Goal: Task Accomplishment & Management: Complete application form

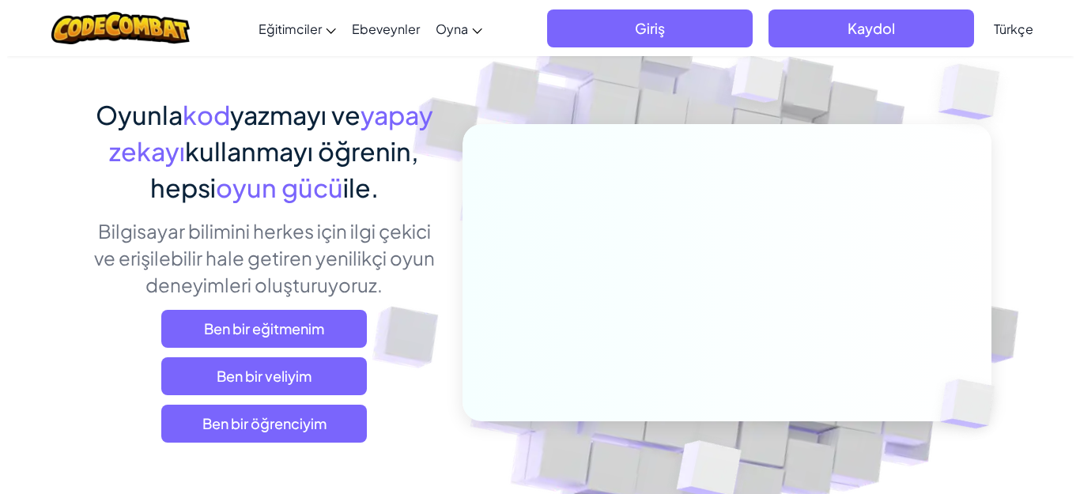
scroll to position [263, 0]
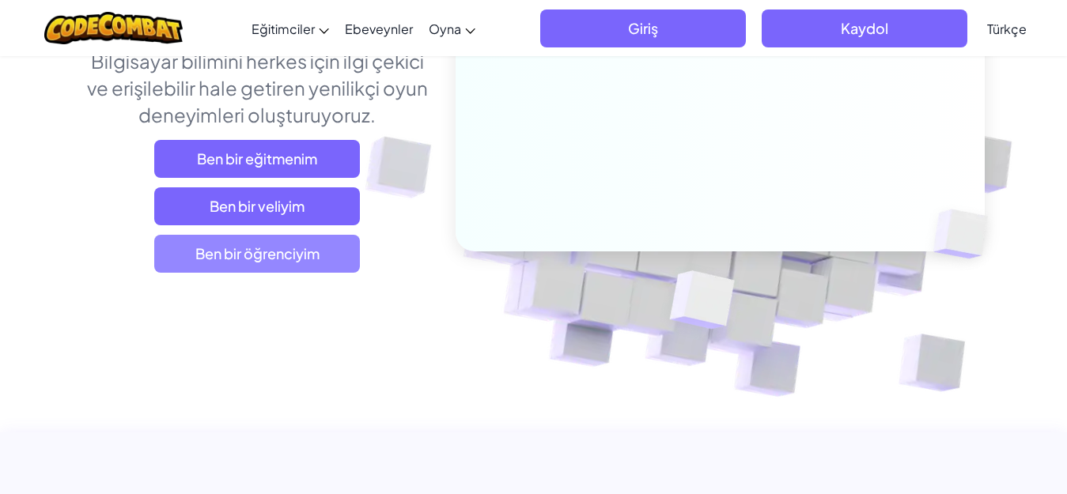
click at [182, 265] on span "Ben bir öğrenciyim" at bounding box center [257, 254] width 206 height 38
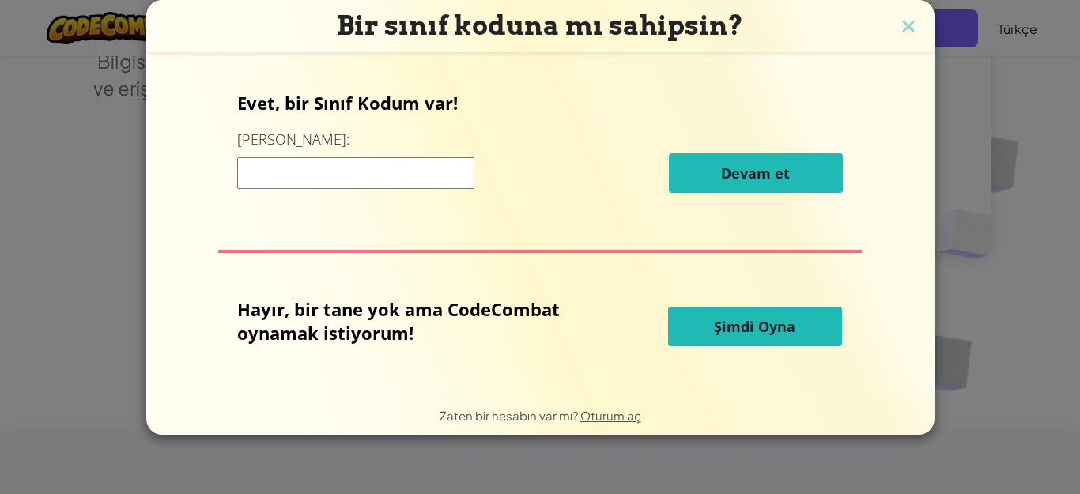
click at [320, 179] on input at bounding box center [355, 173] width 237 height 32
type input "[PERSON_NAME] SideDuck"
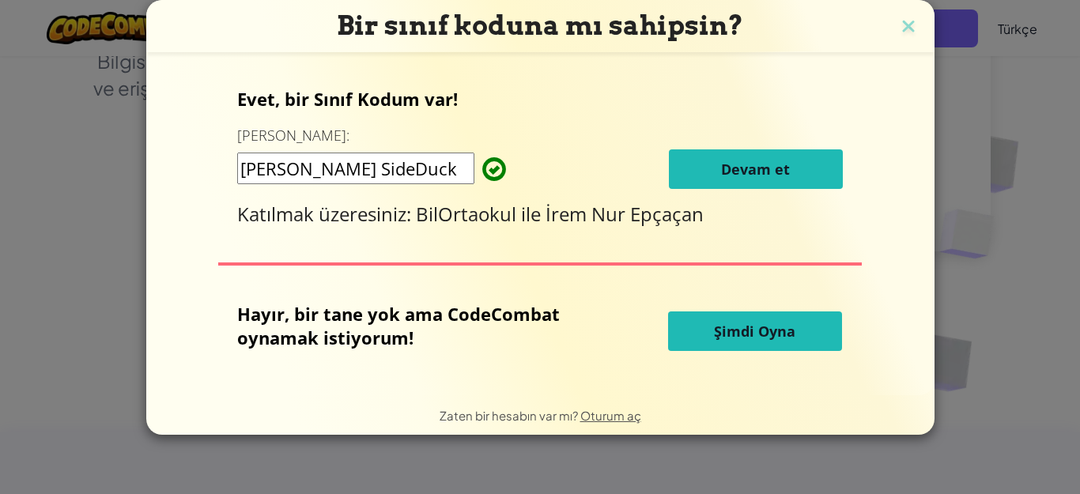
click at [701, 193] on div "Evet, bir Sınıf Kodum var! Buraya girin: Rice SideDuck Devam et Katılmak üzeres…" at bounding box center [540, 157] width 606 height 140
click at [757, 161] on span "Devam et" at bounding box center [755, 169] width 69 height 19
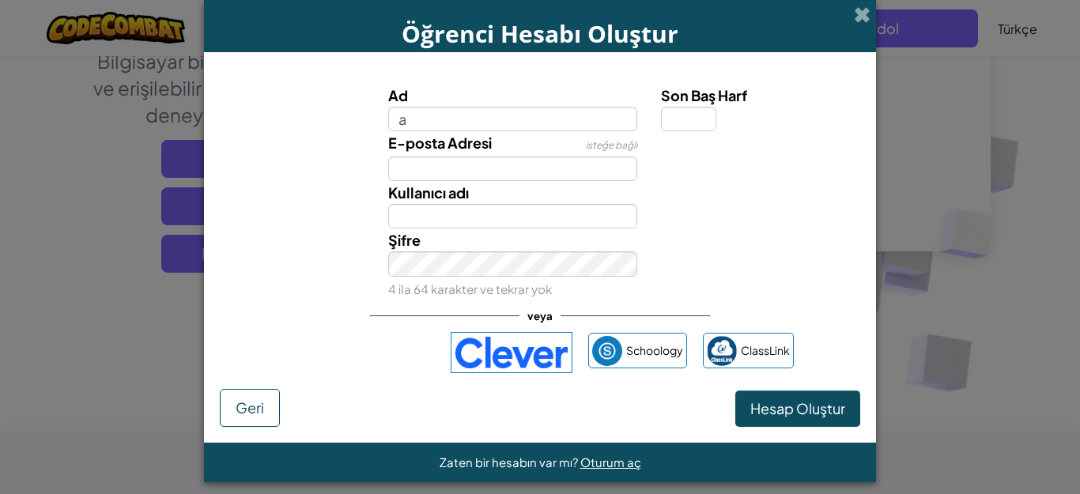
type input "Azra"
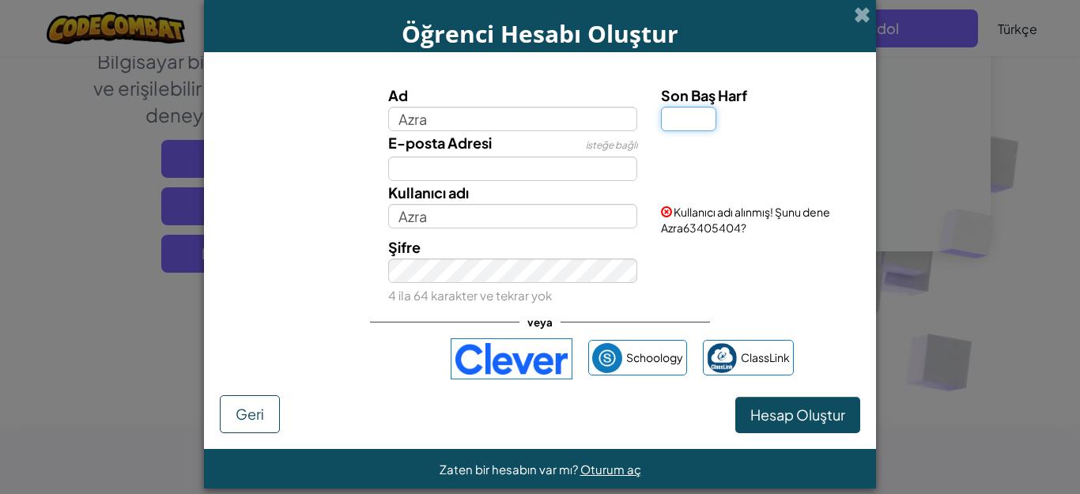
click at [685, 127] on input "Son Baş Harf" at bounding box center [688, 119] width 55 height 25
type input "İ"
click at [554, 167] on input "E-posta Adresi" at bounding box center [513, 169] width 250 height 25
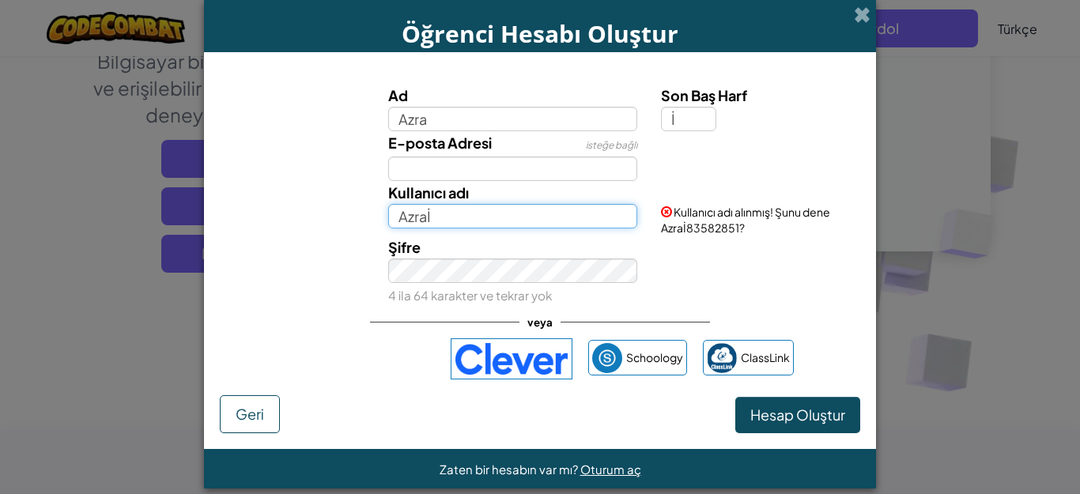
click at [417, 224] on input "Azraİ" at bounding box center [513, 216] width 250 height 25
click at [444, 220] on input "Azraİ" at bounding box center [513, 216] width 250 height 25
type input "A"
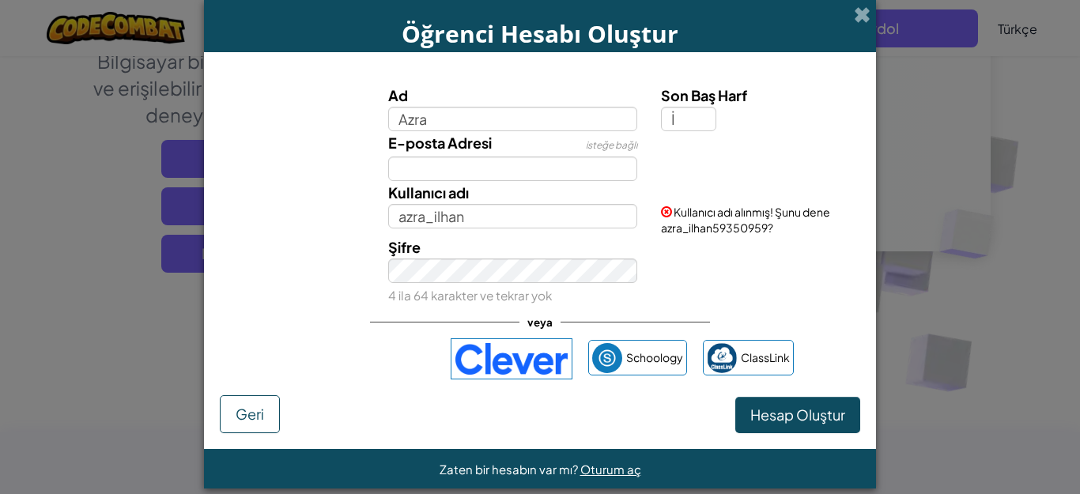
click at [578, 424] on div "Hesap Oluştur Geri" at bounding box center [540, 414] width 640 height 38
click at [772, 415] on span "Hesap Oluştur" at bounding box center [797, 415] width 95 height 18
click at [780, 417] on button "Hesap Oluştur" at bounding box center [797, 415] width 125 height 36
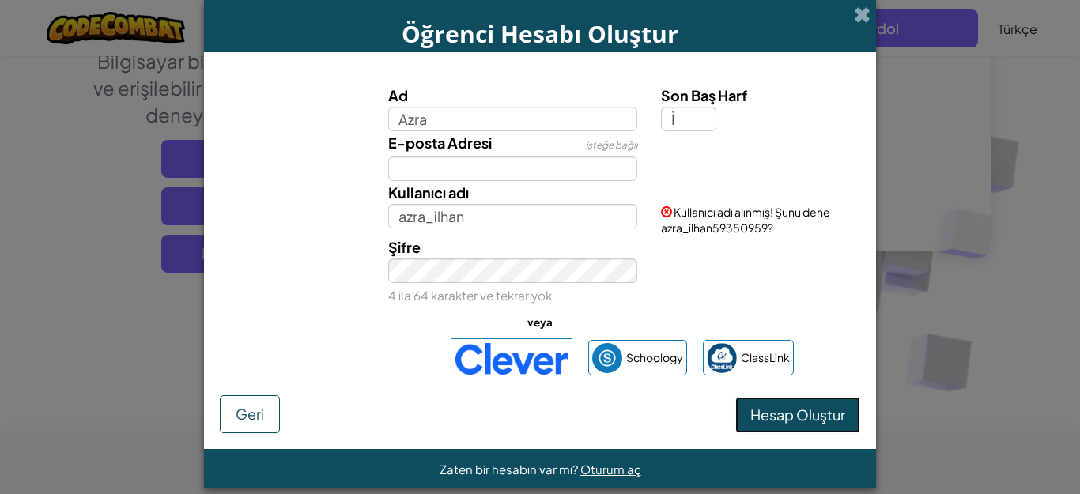
click at [780, 417] on button "Hesap Oluştur" at bounding box center [797, 415] width 125 height 36
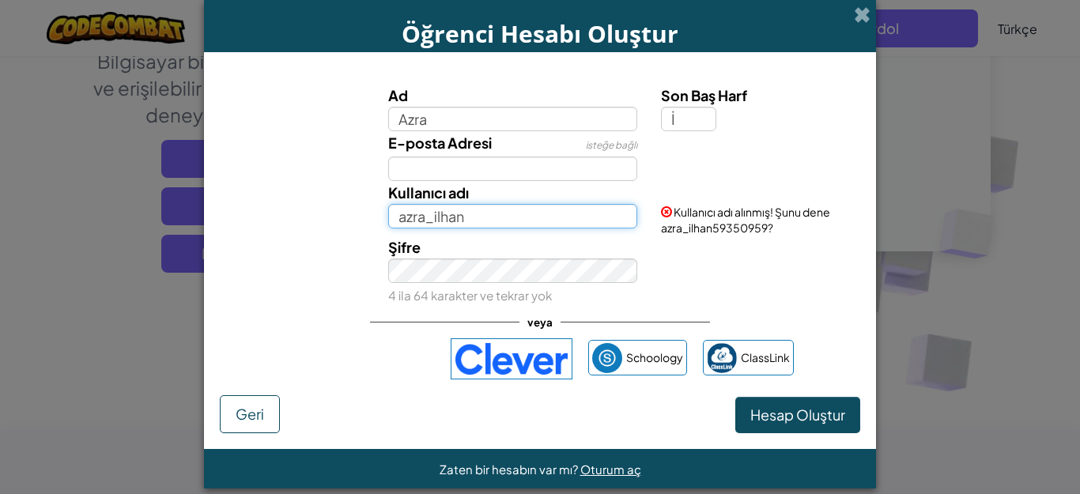
click at [569, 228] on input "azra_ilhan" at bounding box center [513, 216] width 250 height 25
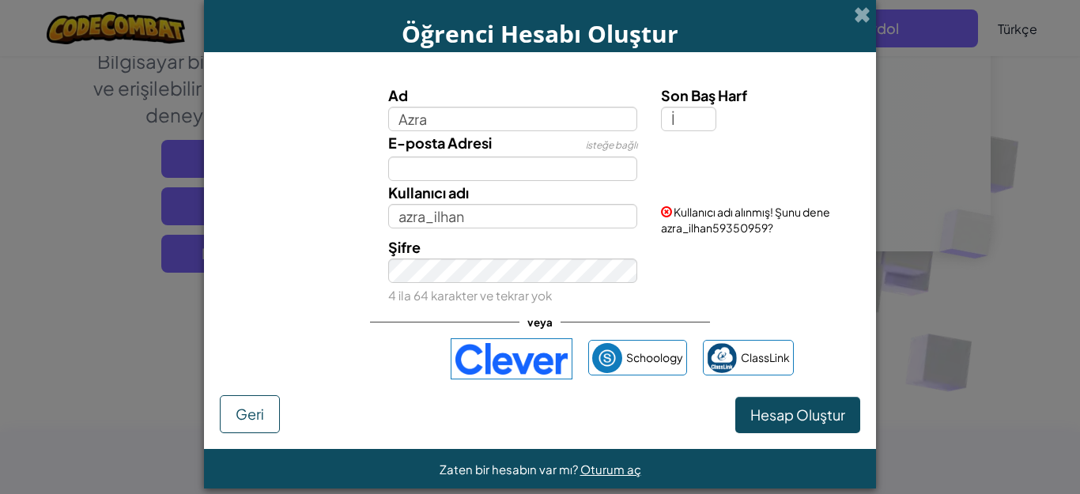
click at [592, 285] on div "Şifre 4 ila 64 karakter ve tekrar yok" at bounding box center [513, 271] width 274 height 71
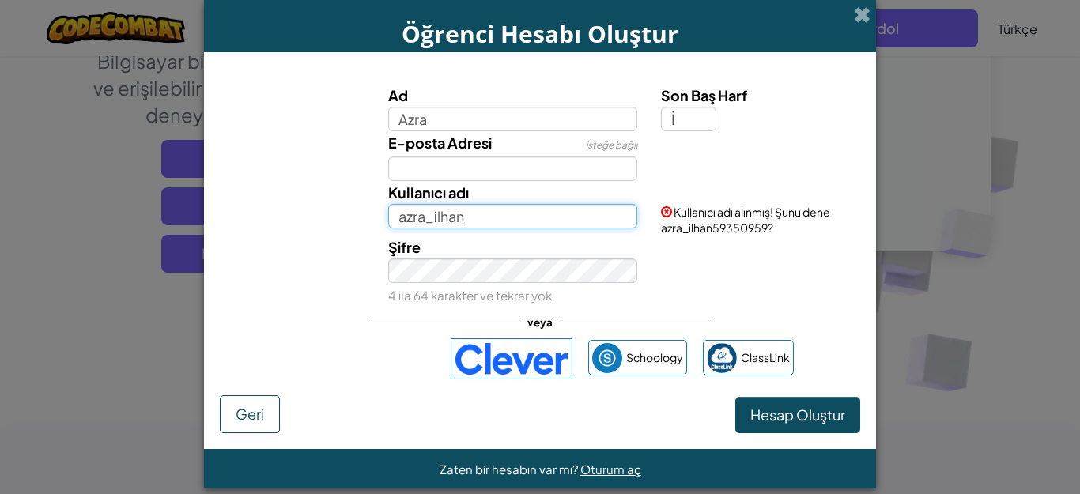
click at [611, 213] on input "azra_ilhan" at bounding box center [513, 216] width 250 height 25
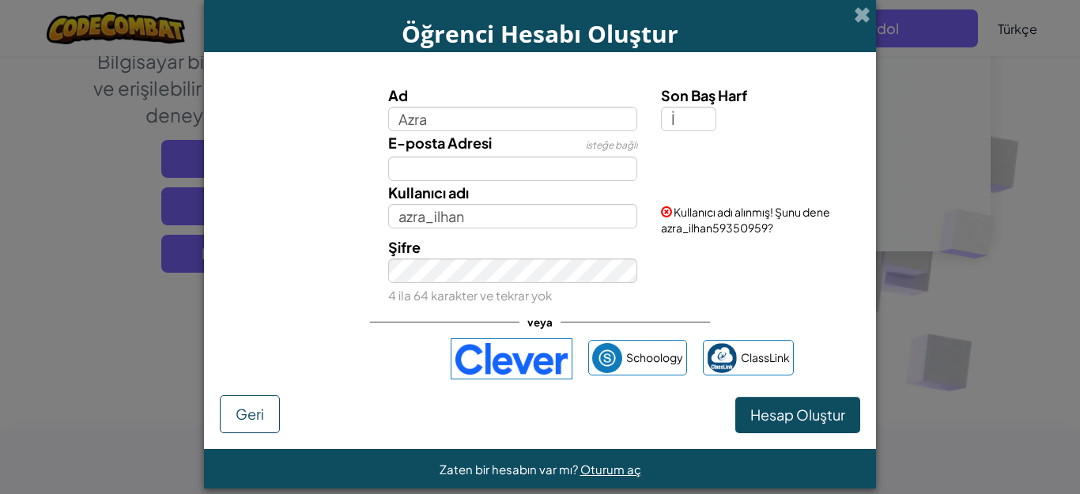
click at [742, 221] on span "Kullanıcı adı alınmış! Şunu dene azra_ilhan59350959?" at bounding box center [745, 220] width 169 height 30
click at [746, 227] on span "Kullanıcı adı alınmış! Şunu dene azra_ilhan59350959?" at bounding box center [745, 220] width 169 height 30
click at [765, 419] on button "Hesap Oluştur" at bounding box center [797, 415] width 125 height 36
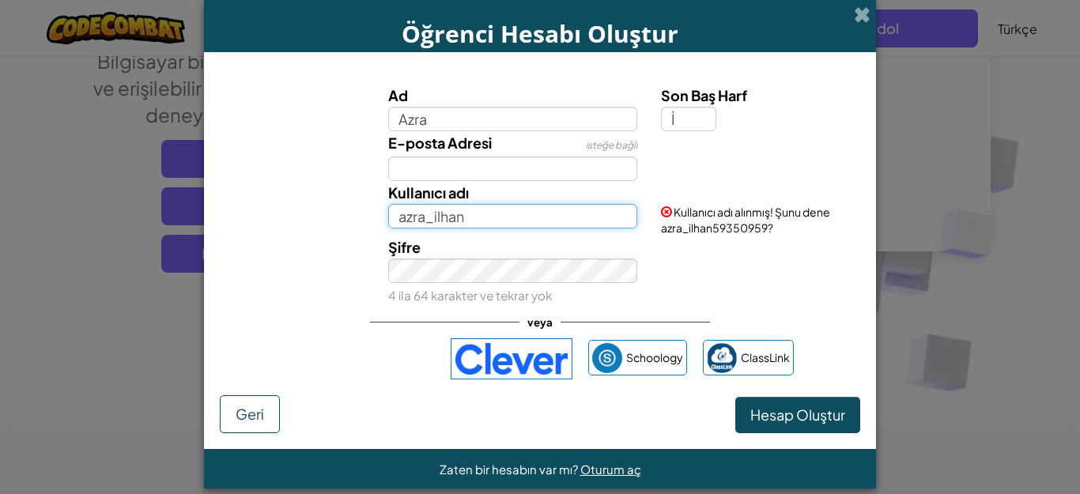
click at [523, 206] on input "azra_ilhan" at bounding box center [513, 216] width 250 height 25
type input "azra_ilhan23456"
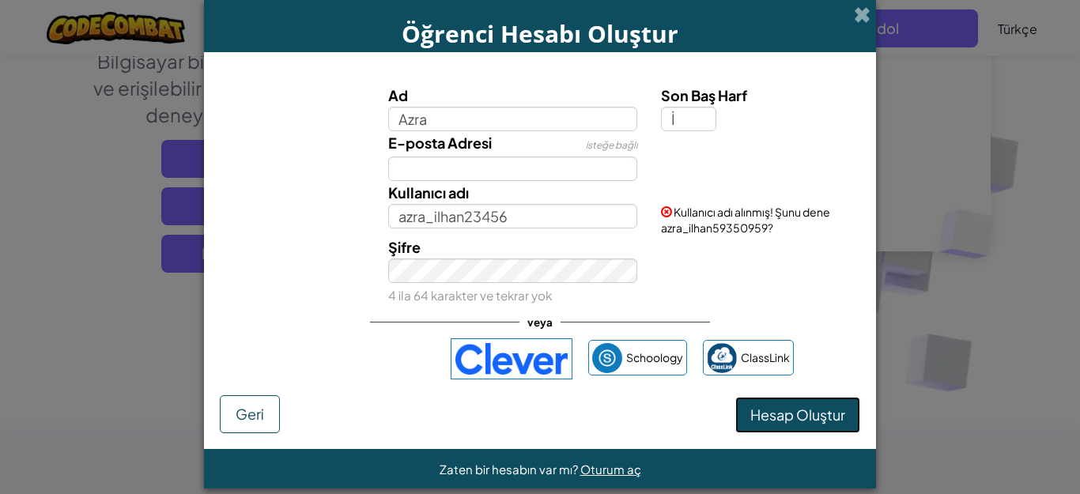
click at [788, 412] on button "Hesap Oluştur" at bounding box center [797, 415] width 125 height 36
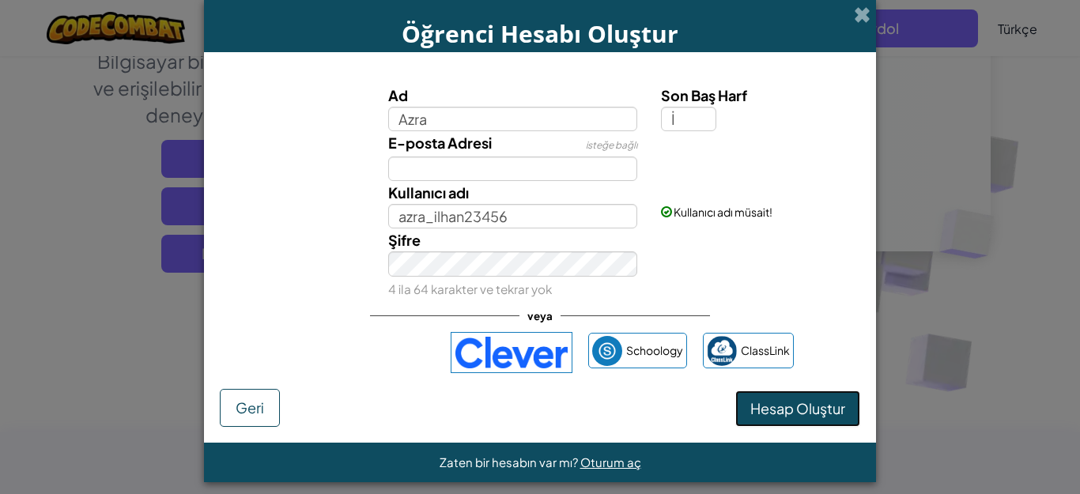
click at [786, 405] on button "Hesap Oluştur" at bounding box center [797, 409] width 125 height 36
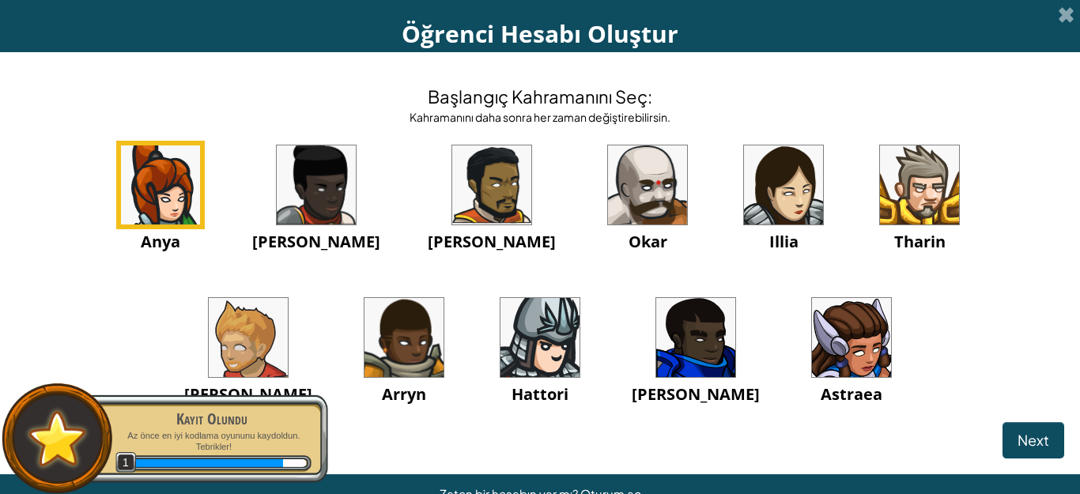
click at [744, 205] on img at bounding box center [783, 184] width 79 height 79
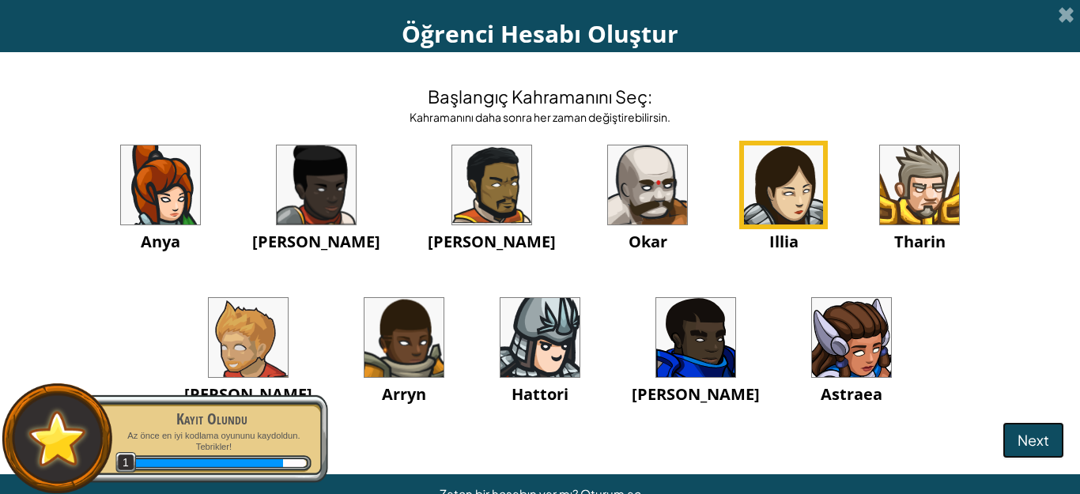
click at [1018, 436] on span "Next" at bounding box center [1034, 440] width 32 height 18
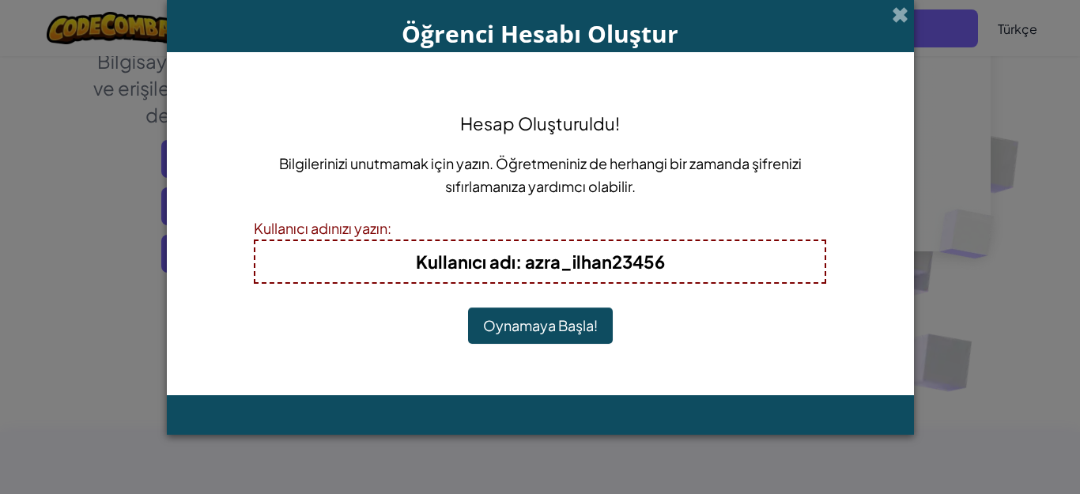
click at [702, 257] on h4 "Kullanıcı adı : azra_ilhan23456" at bounding box center [540, 261] width 538 height 25
click at [704, 257] on h4 "Kullanıcı adı : azra_ilhan23456" at bounding box center [540, 261] width 538 height 25
drag, startPoint x: 701, startPoint y: 261, endPoint x: 626, endPoint y: 259, distance: 75.1
click at [702, 261] on h4 "Kullanıcı adı : azra_ilhan23456" at bounding box center [540, 261] width 538 height 25
click at [626, 258] on b "Kullanıcı adı : azra_ilhan23456" at bounding box center [540, 262] width 249 height 22
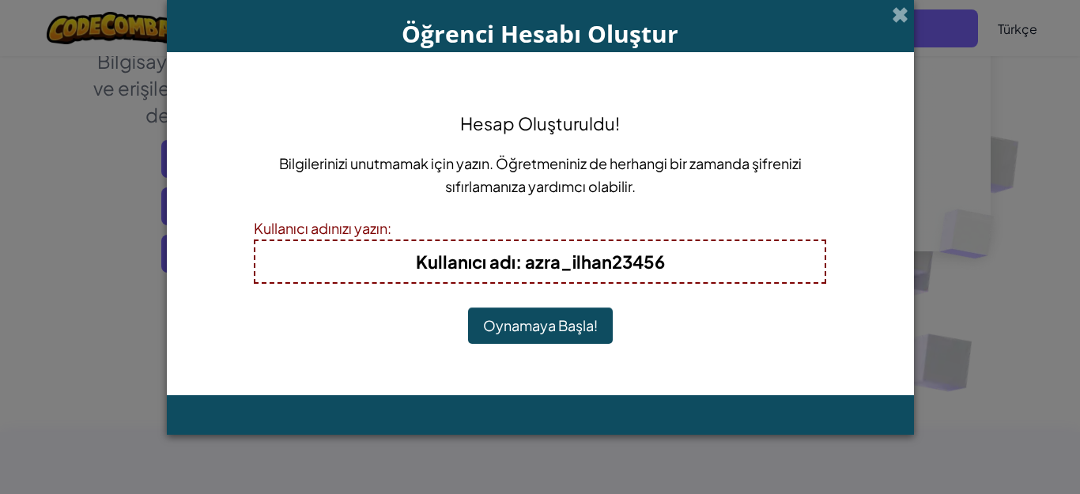
click at [652, 259] on b "Kullanıcı adı : azra_ilhan23456" at bounding box center [540, 262] width 249 height 22
click at [663, 261] on b "Kullanıcı adı : azra_ilhan23456" at bounding box center [540, 262] width 249 height 22
click at [666, 265] on h4 "Kullanıcı adı : azra_ilhan23456" at bounding box center [540, 261] width 538 height 25
click at [667, 265] on h4 "Kullanıcı adı : azra_ilhan23456" at bounding box center [540, 261] width 538 height 25
click at [663, 251] on b "Kullanıcı adı : azra_ilhan23456" at bounding box center [540, 262] width 249 height 22
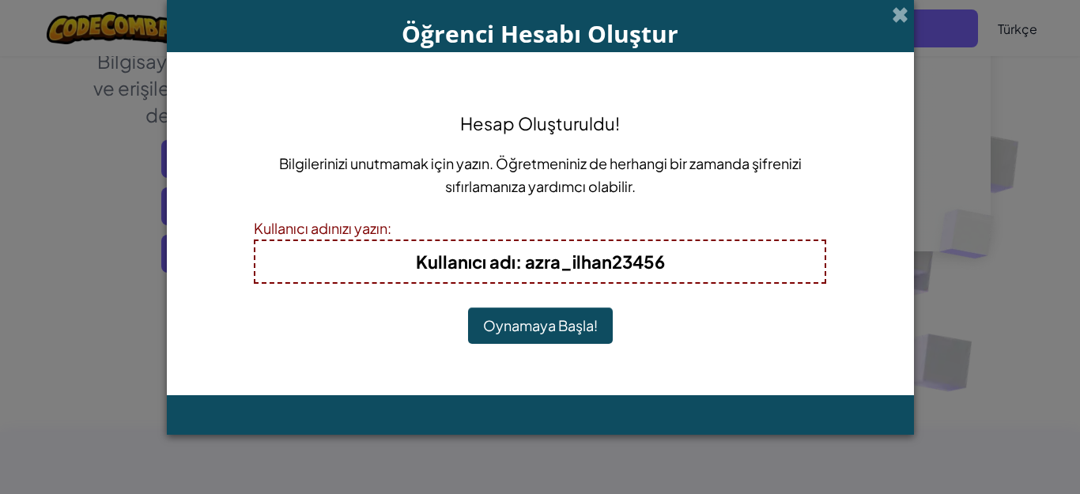
click at [653, 272] on h4 "Kullanıcı adı : azra_ilhan23456" at bounding box center [540, 261] width 538 height 25
drag, startPoint x: 645, startPoint y: 243, endPoint x: 630, endPoint y: 269, distance: 30.1
click at [644, 245] on div "Kullanıcı adı : azra_ilhan23456" at bounding box center [540, 262] width 572 height 44
drag, startPoint x: 629, startPoint y: 274, endPoint x: 590, endPoint y: 289, distance: 41.6
click at [626, 277] on div "Kullanıcı adı : azra_ilhan23456" at bounding box center [540, 262] width 572 height 44
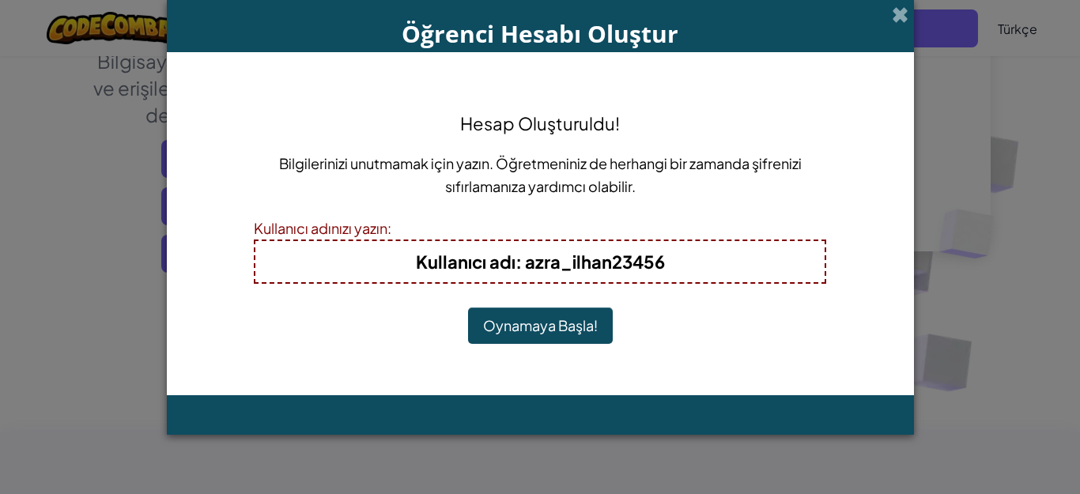
click at [581, 257] on b "Kullanıcı adı : azra_ilhan23456" at bounding box center [540, 262] width 249 height 22
click at [584, 254] on b "Kullanıcı adı : azra_ilhan23456" at bounding box center [540, 262] width 249 height 22
click at [572, 312] on button "Oynamaya Başla!" at bounding box center [540, 326] width 145 height 36
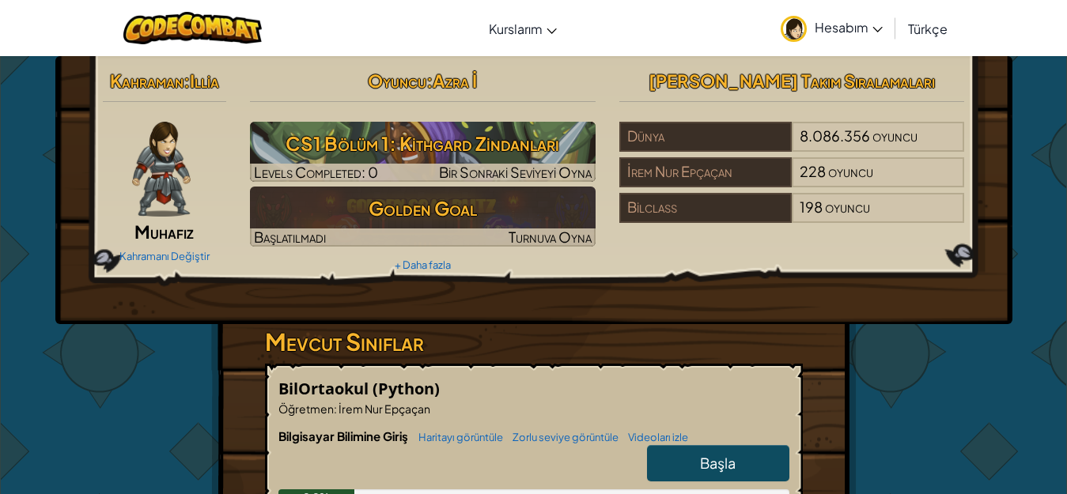
click at [720, 467] on span "Başla" at bounding box center [718, 463] width 36 height 18
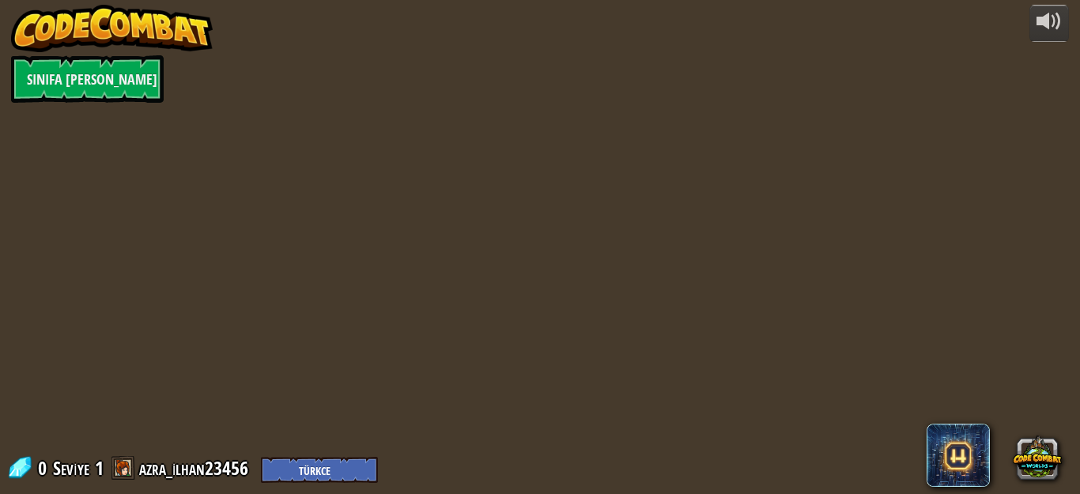
select select "tr"
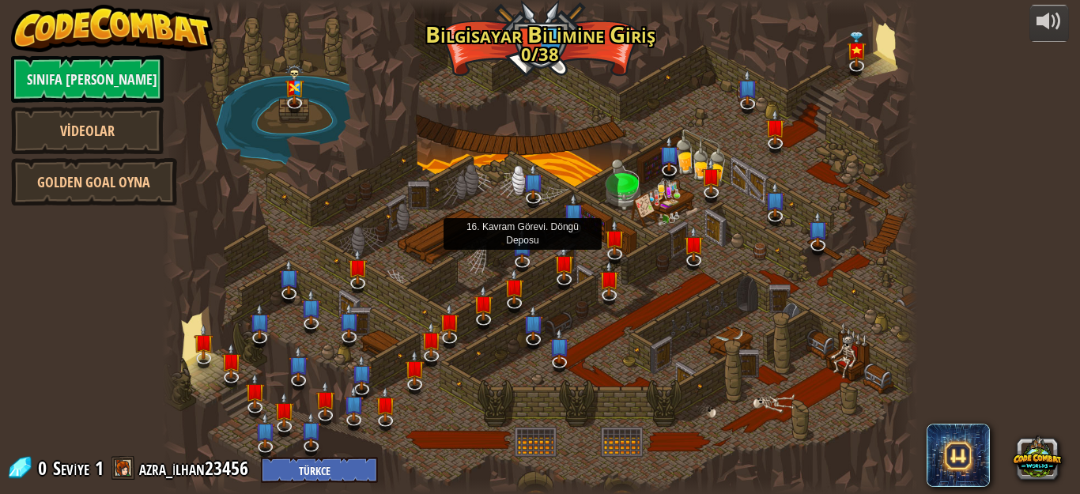
select select "tr"
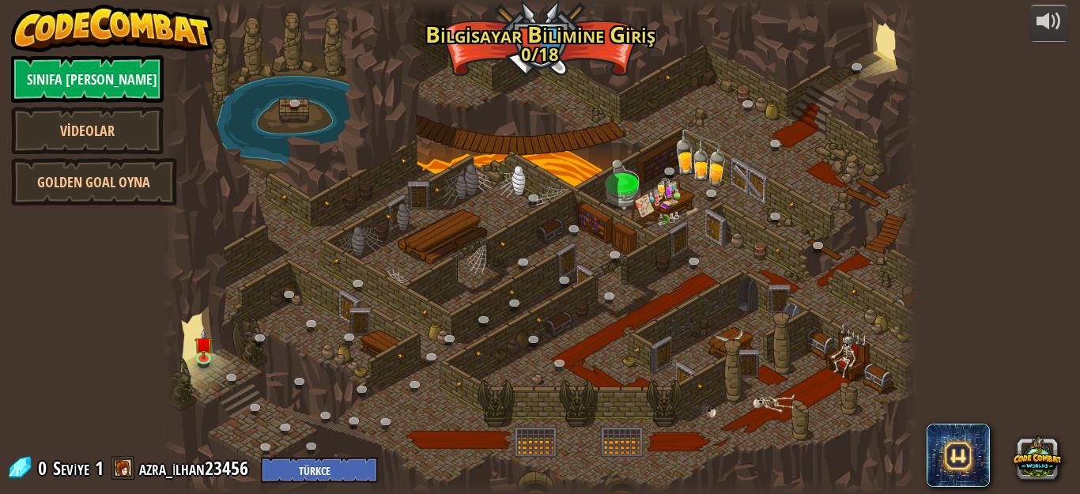
select select "tr"
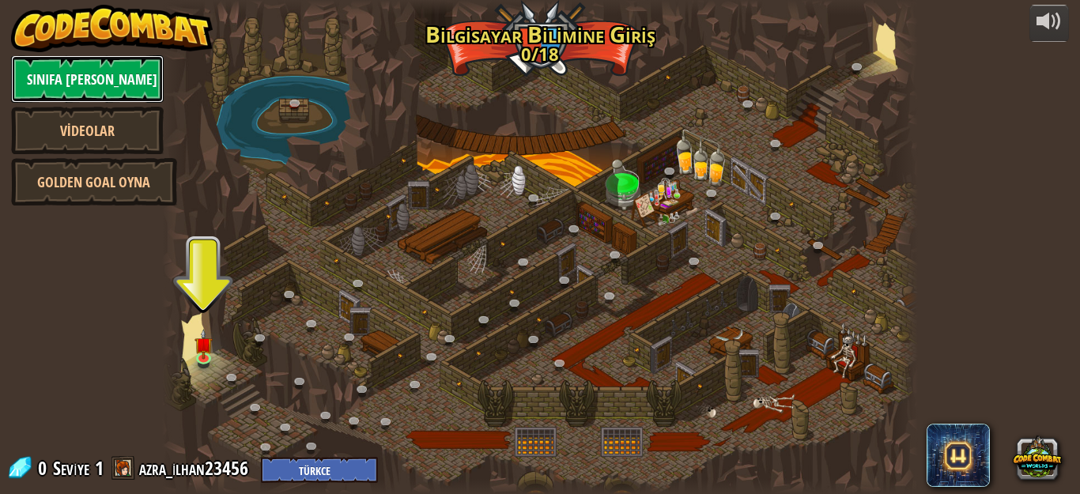
click at [114, 85] on link "Sınıfa [PERSON_NAME]" at bounding box center [87, 78] width 153 height 47
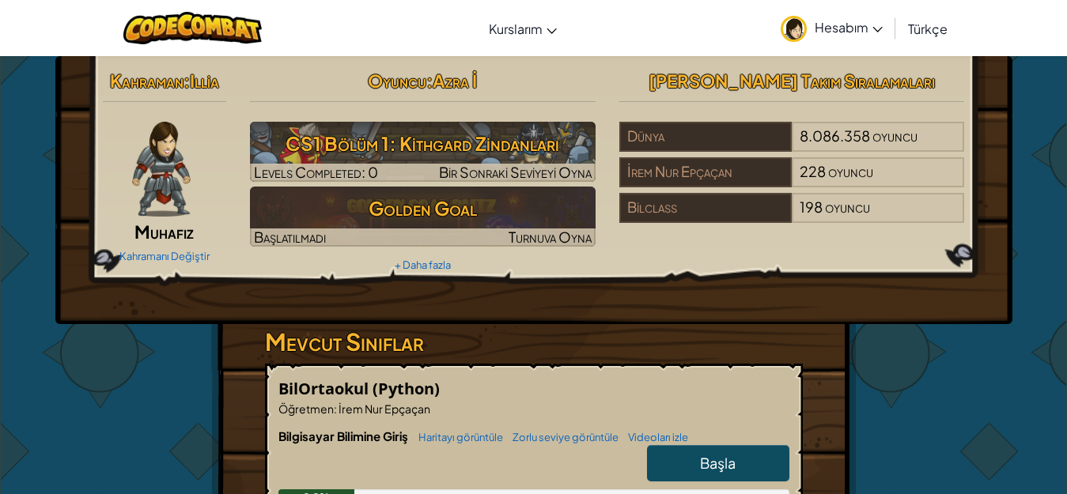
click at [834, 27] on span "Hesabım" at bounding box center [848, 27] width 68 height 17
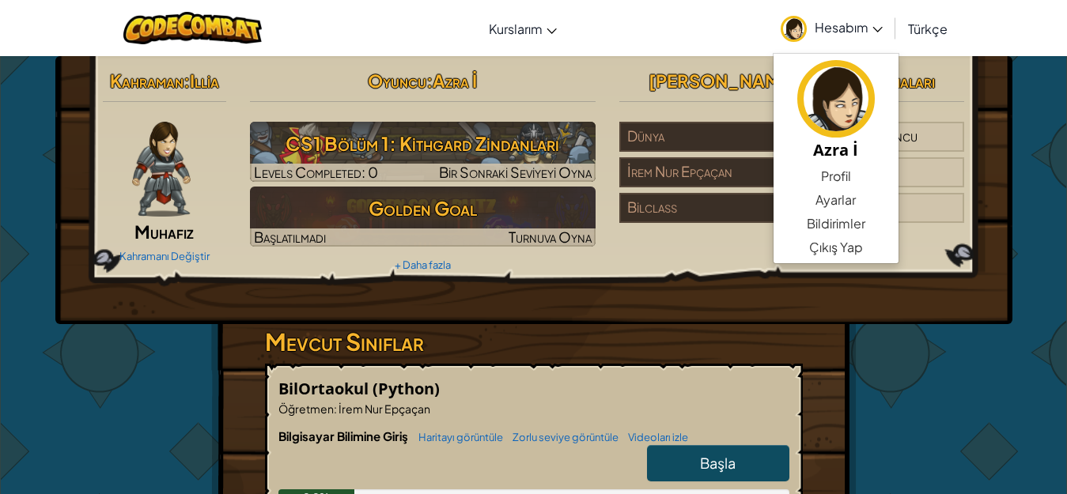
click at [889, 333] on div "Kahraman : [PERSON_NAME] Kahramanı Değiştir Oyuncu : Azra İ CS1 Bölüm 1: Kithga…" at bounding box center [533, 414] width 925 height 716
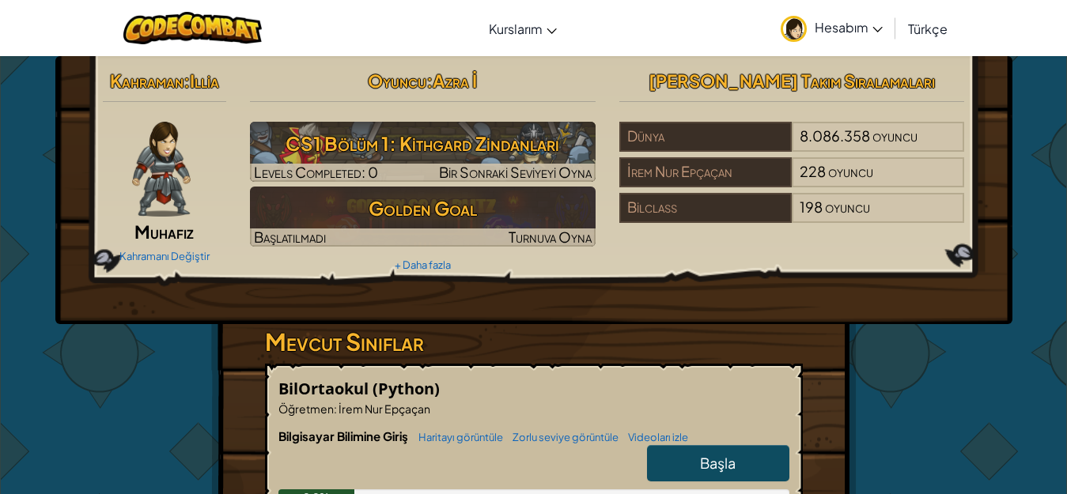
click at [738, 470] on link "Başla" at bounding box center [718, 463] width 142 height 36
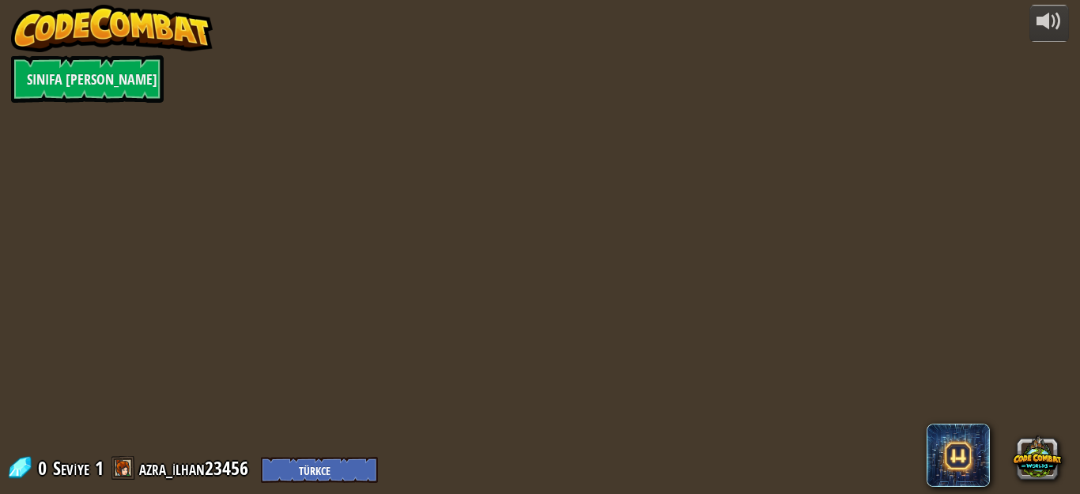
select select "tr"
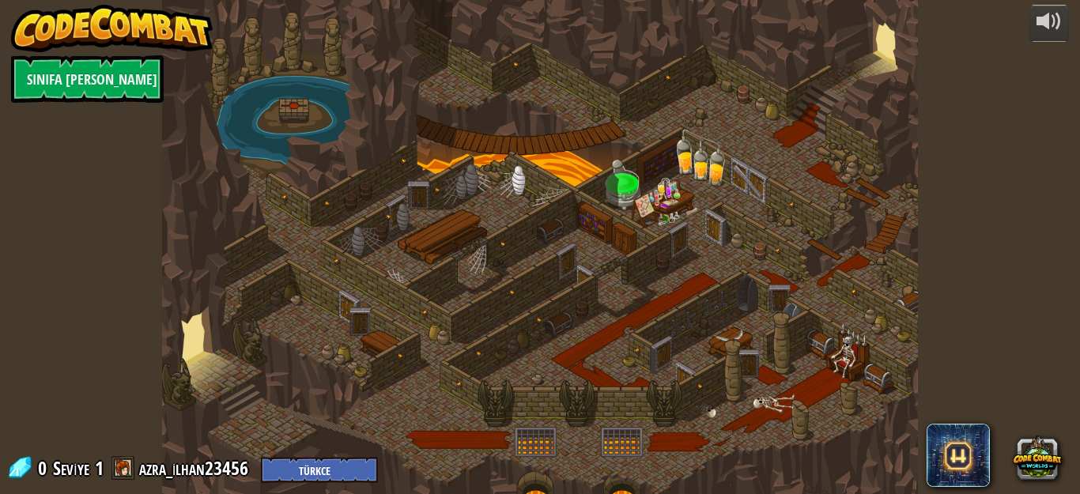
select select "tr"
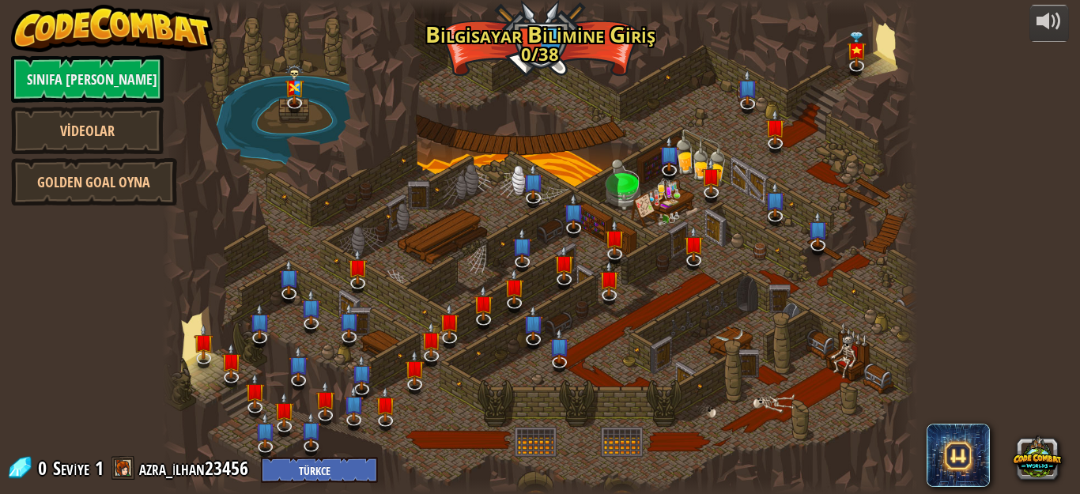
select select "tr"
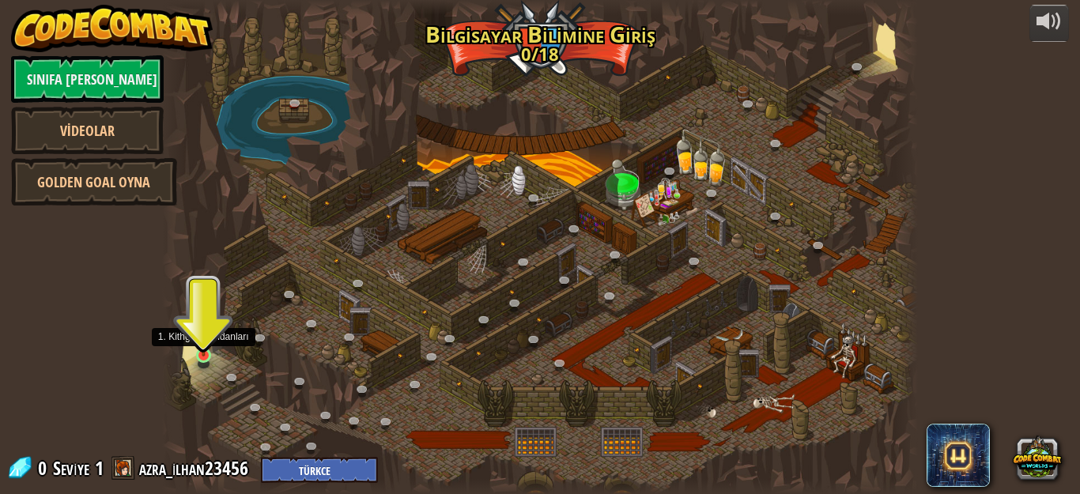
click at [198, 353] on img at bounding box center [203, 336] width 17 height 40
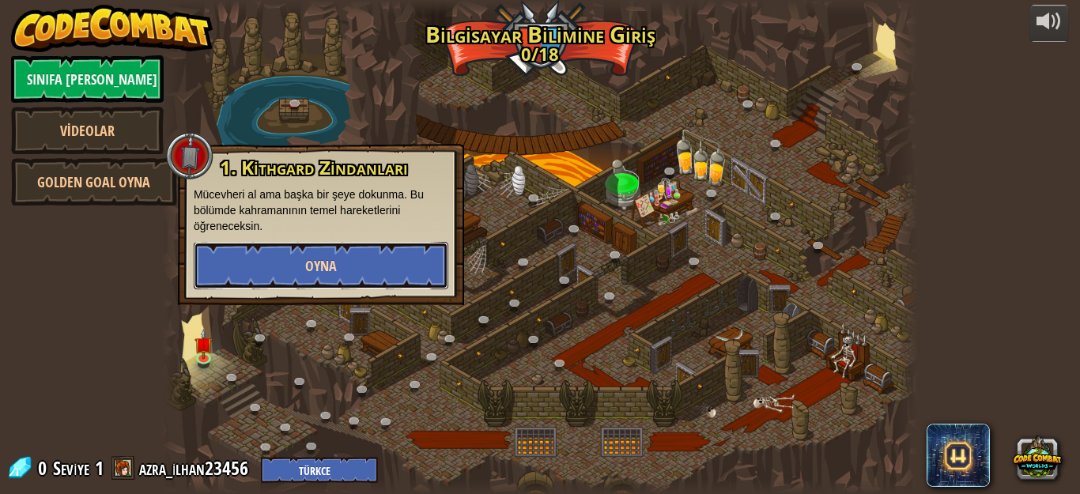
click at [322, 262] on span "Oyna" at bounding box center [321, 266] width 32 height 20
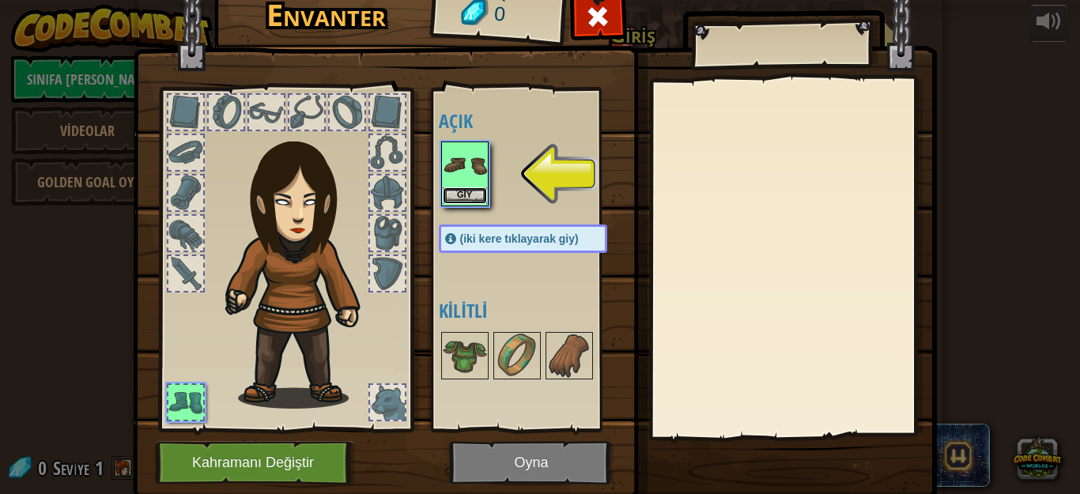
click at [463, 197] on button "Giy" at bounding box center [465, 195] width 44 height 17
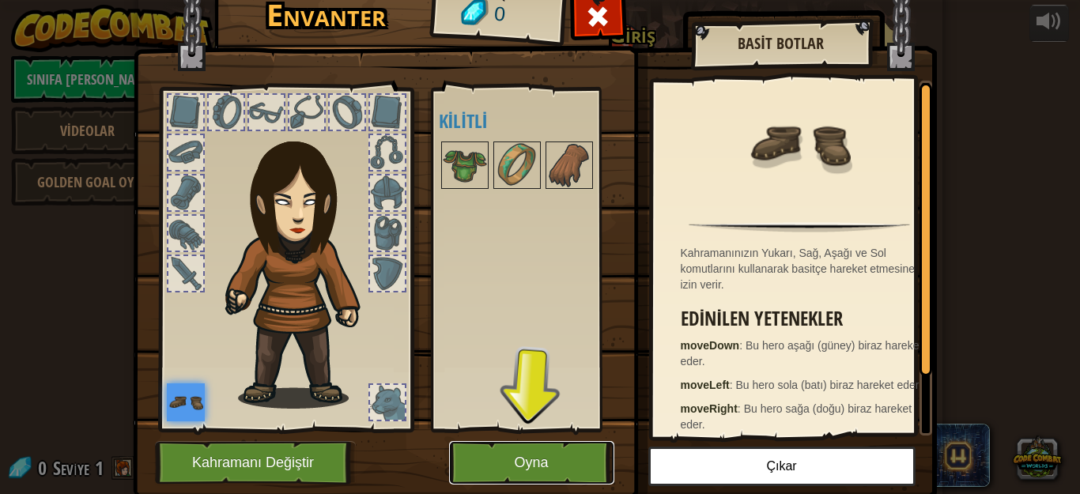
click at [527, 457] on button "Oyna" at bounding box center [531, 462] width 165 height 43
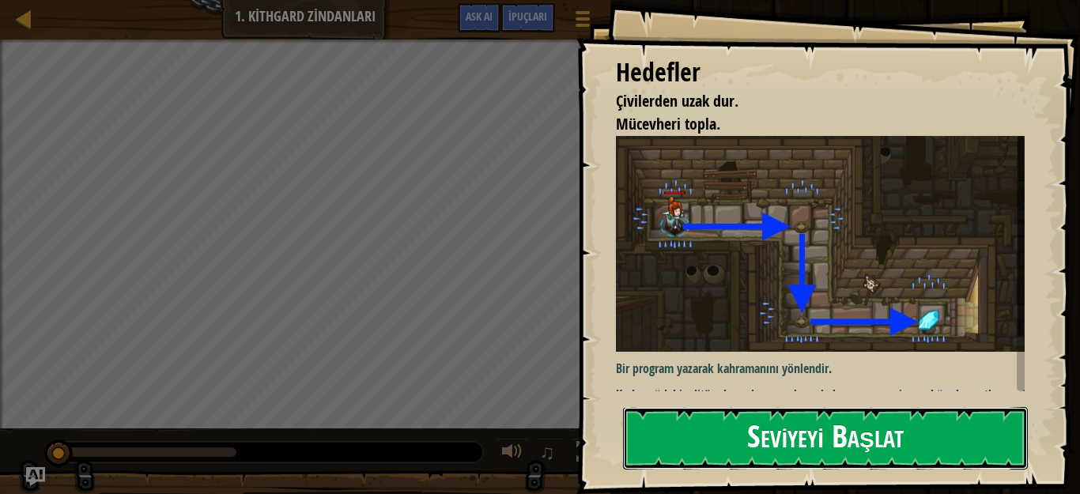
click at [742, 450] on button "Seviyeyi Başlat" at bounding box center [825, 438] width 405 height 62
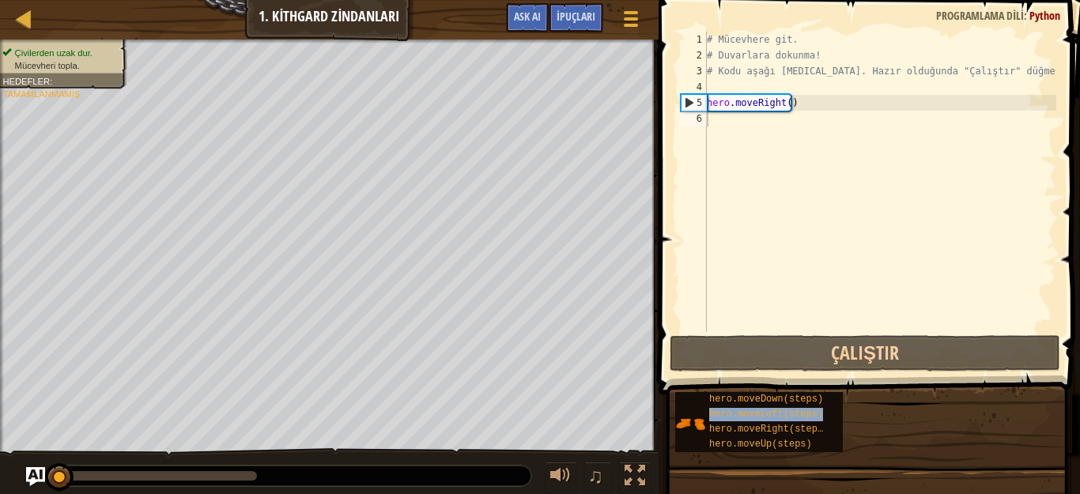
click at [873, 399] on div "hero.moveDown(steps) hero.moveLeft(steps) hero.moveRight(steps) hero.moveUp(ste…" at bounding box center [871, 422] width 395 height 62
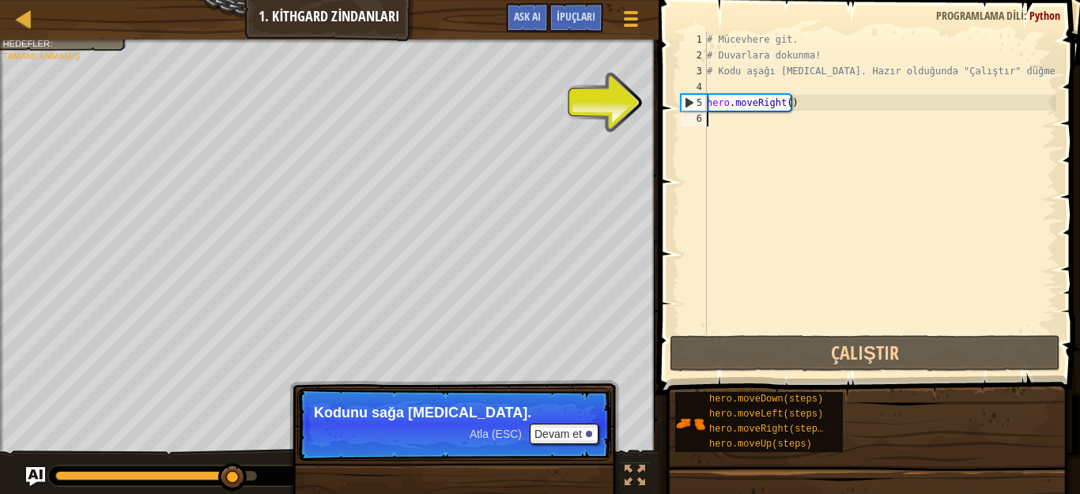
type textarea "h"
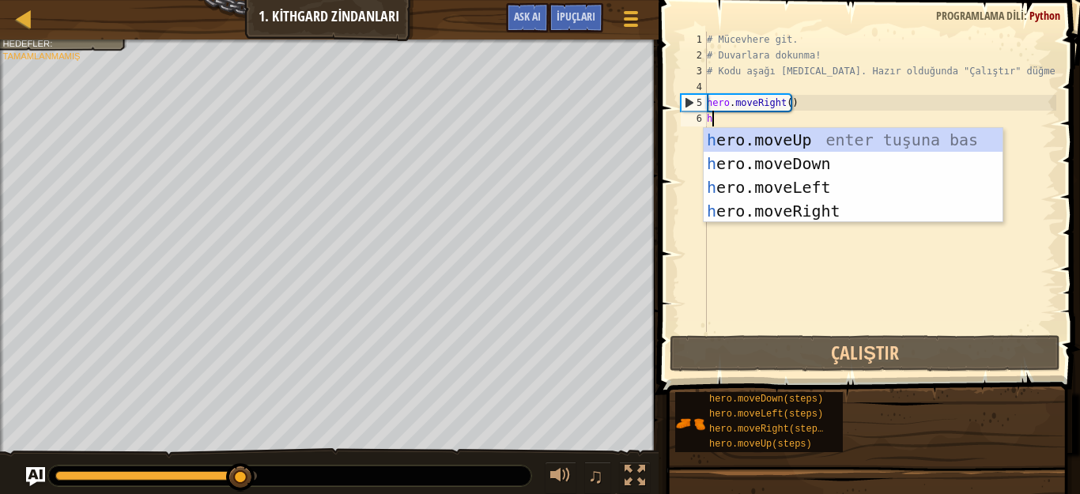
scroll to position [7, 0]
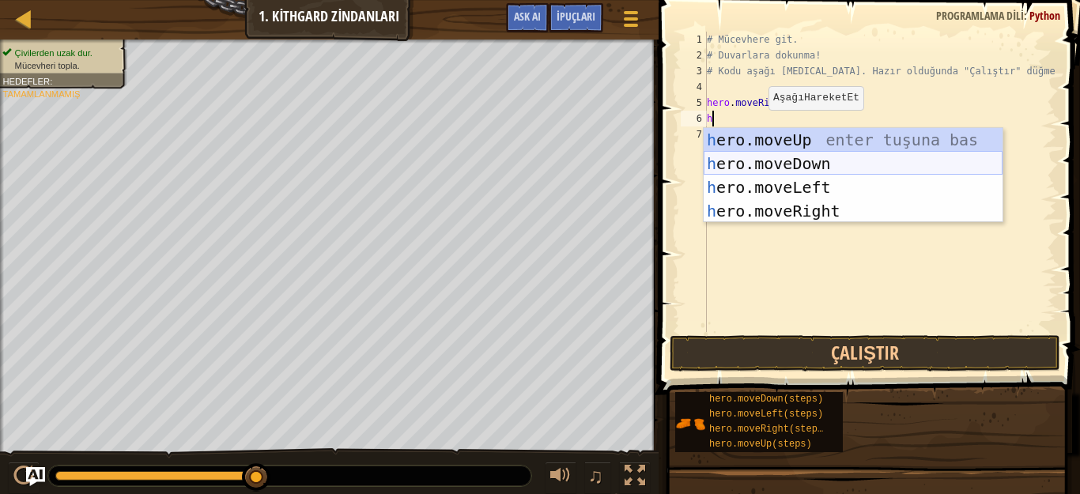
click at [766, 174] on div "h ero.moveUp enter tuşuna bas h ero.moveDown enter tuşuna bas h ero.moveLeft en…" at bounding box center [853, 199] width 299 height 142
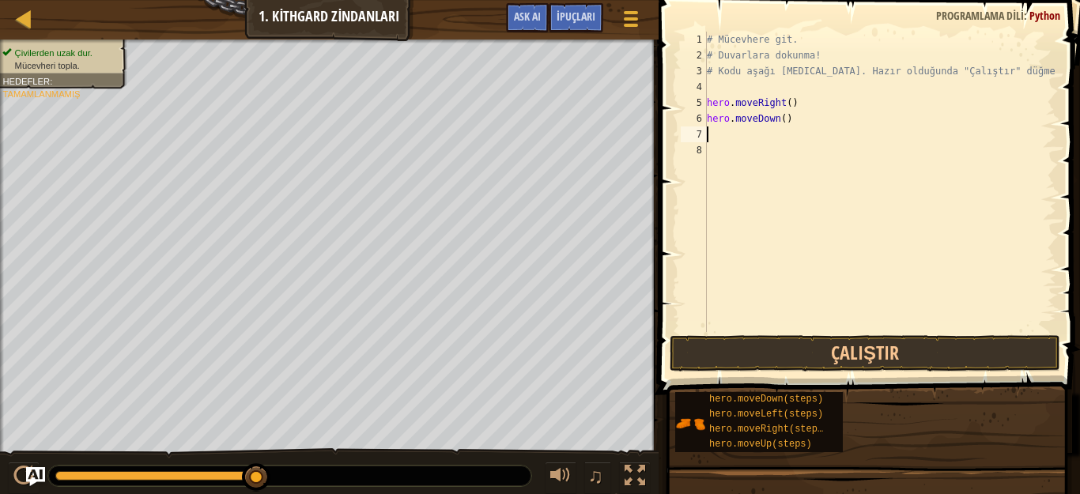
type textarea "h"
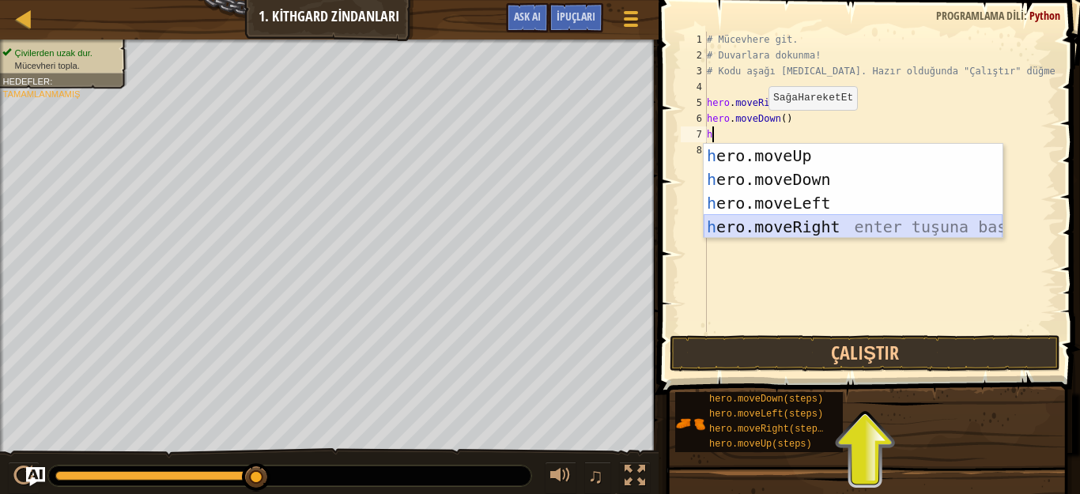
click at [757, 234] on div "h ero.moveUp enter tuşuna bas h ero.moveDown enter tuşuna bas h ero.moveLeft en…" at bounding box center [853, 215] width 299 height 142
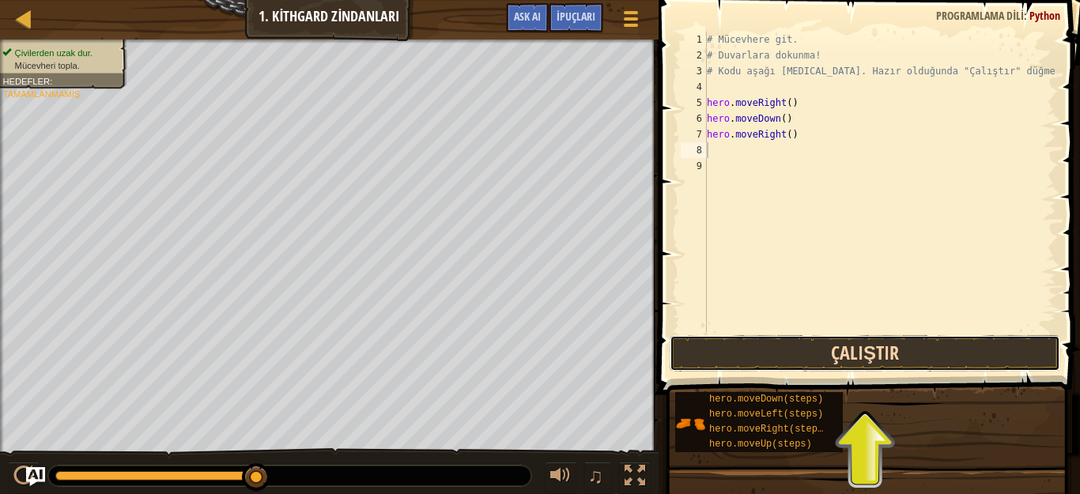
click at [783, 346] on button "Çalıştır" at bounding box center [865, 353] width 391 height 36
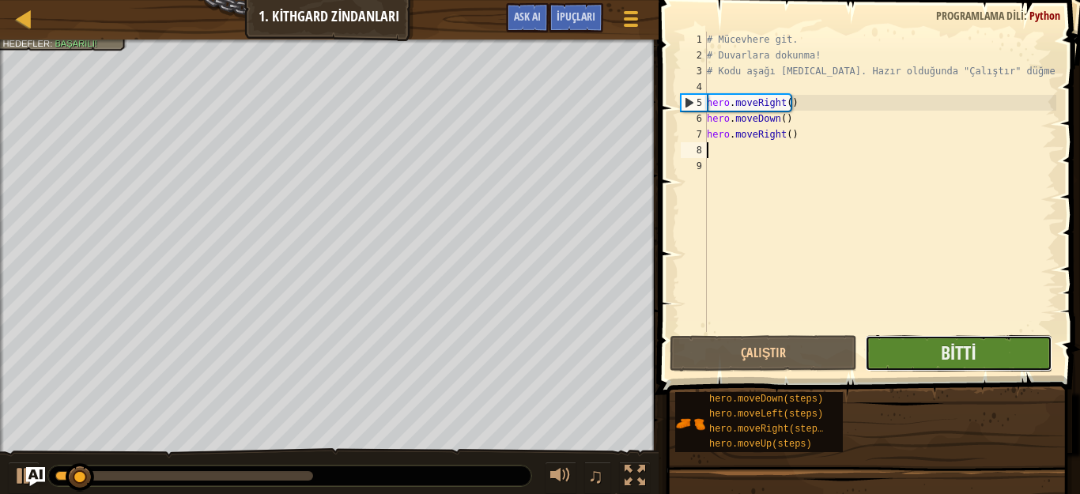
click at [909, 354] on button "Bitti" at bounding box center [958, 353] width 187 height 36
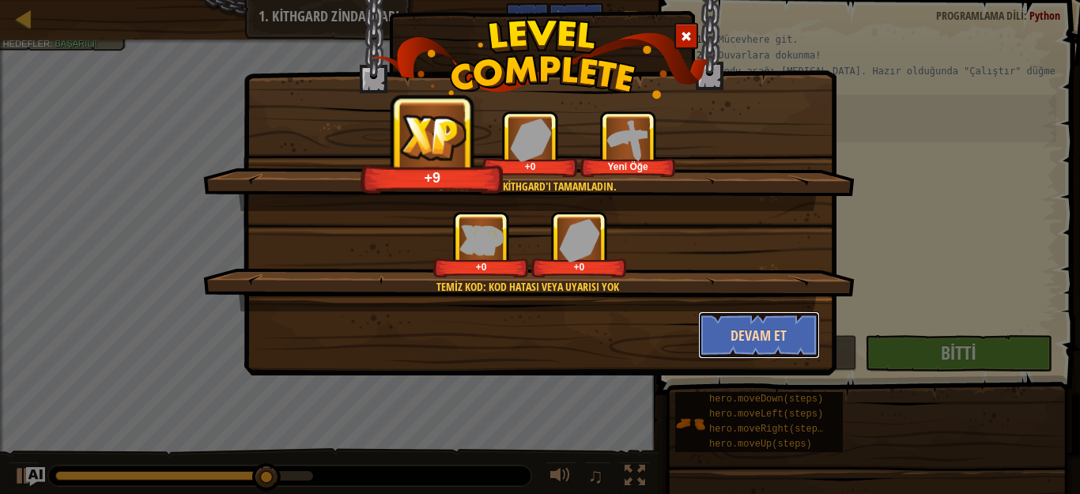
click at [764, 341] on button "Devam et" at bounding box center [759, 335] width 123 height 47
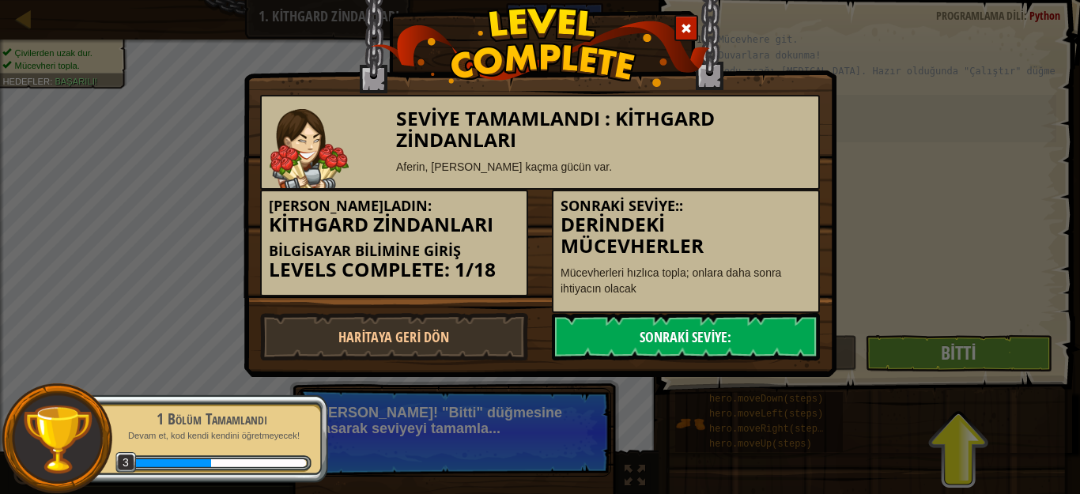
click at [702, 330] on link "Sonraki Seviye:" at bounding box center [686, 336] width 268 height 47
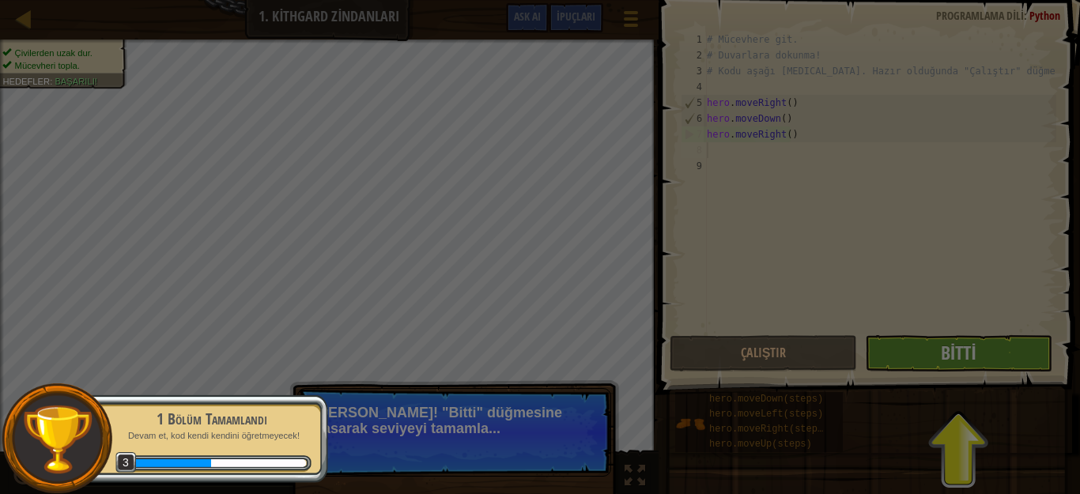
drag, startPoint x: 896, startPoint y: 346, endPoint x: 810, endPoint y: 417, distance: 112.3
click at [0, 0] on img at bounding box center [0, 0] width 0 height 0
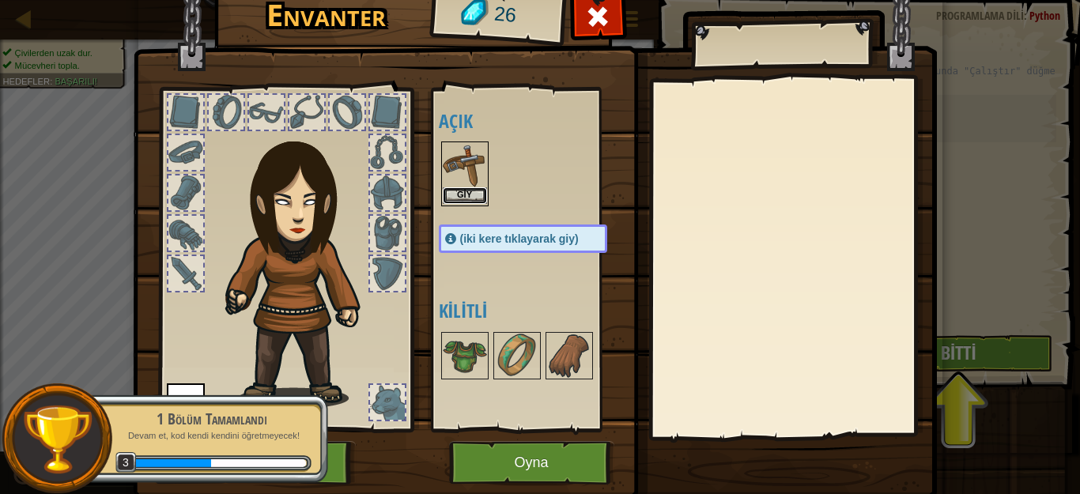
click at [453, 194] on button "Giy" at bounding box center [465, 195] width 44 height 17
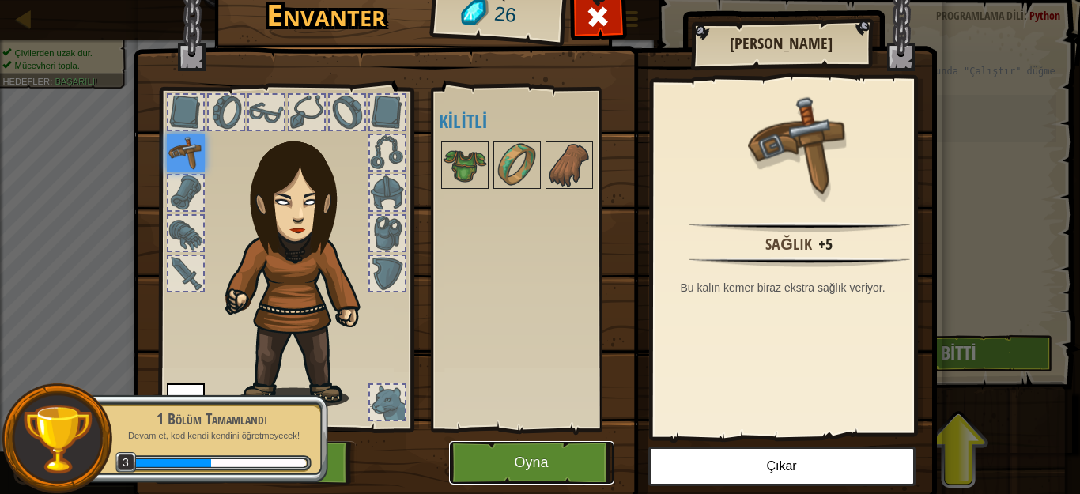
click at [522, 458] on button "Oyna" at bounding box center [531, 462] width 165 height 43
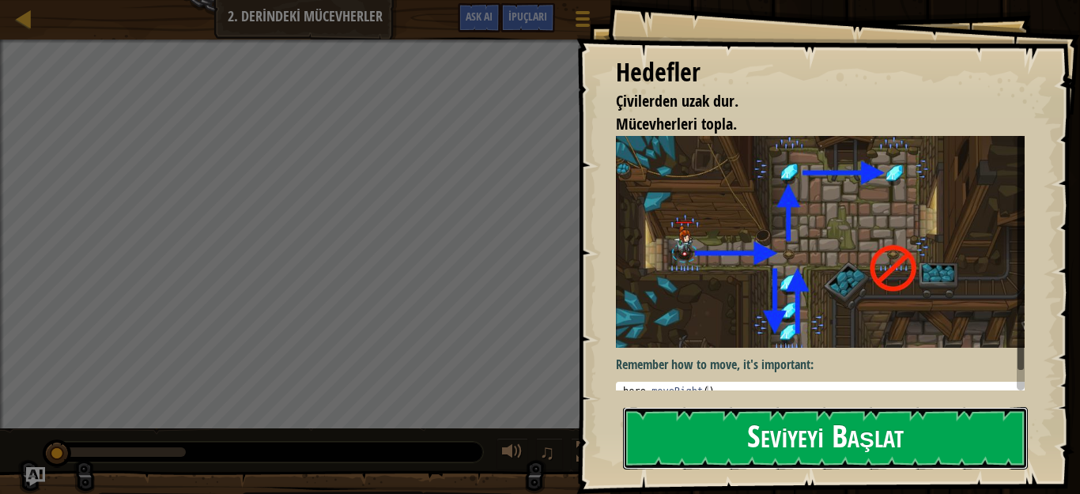
click at [754, 446] on button "Seviyeyi Başlat" at bounding box center [825, 438] width 405 height 62
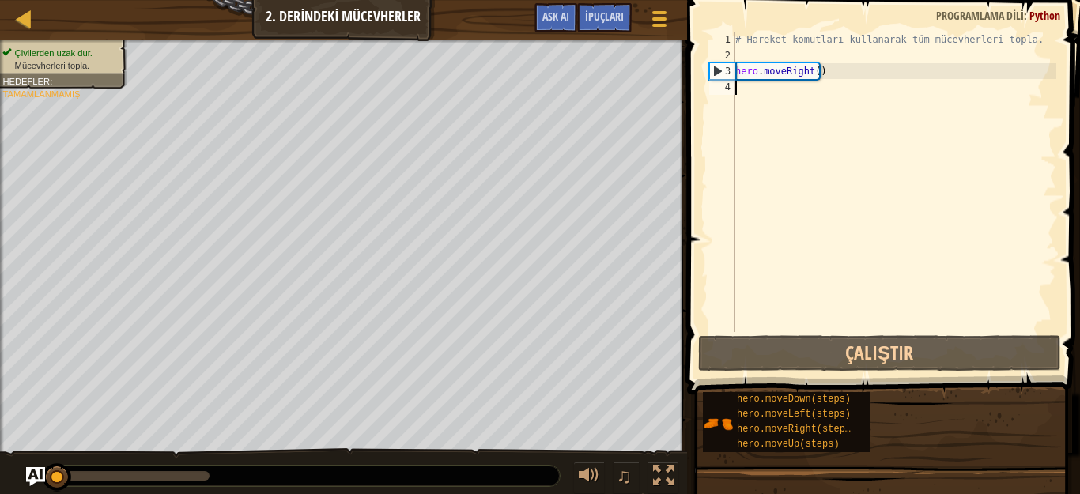
click at [761, 99] on div "# Hareket komutları kullanarak tüm mücevherleri topla. hero . moveRight ( )" at bounding box center [894, 198] width 324 height 332
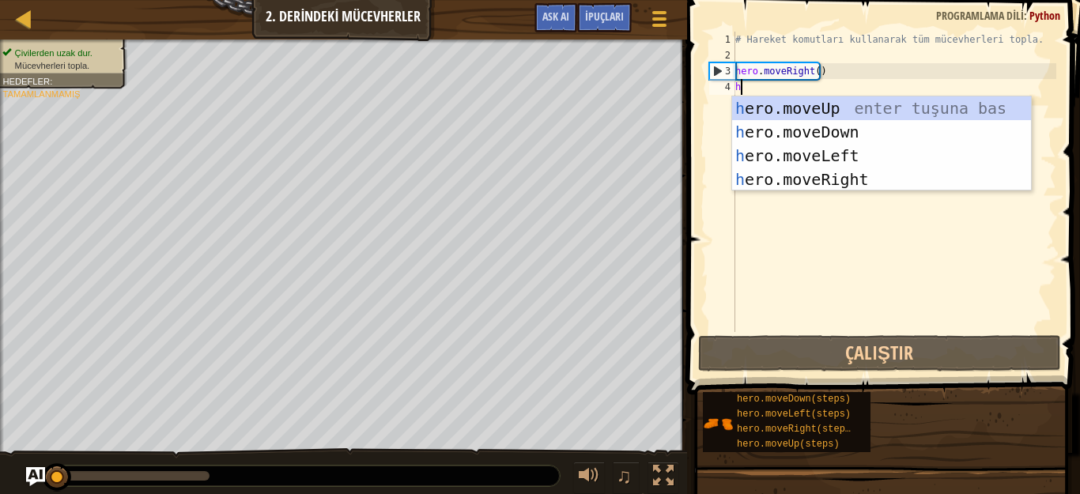
type textarea "h"
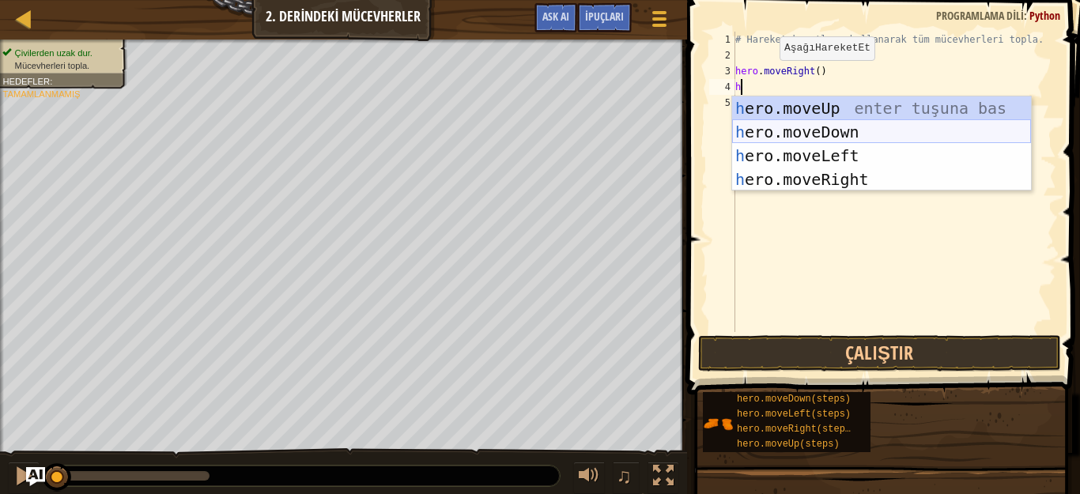
click at [792, 132] on div "h ero.moveUp enter tuşuna bas h ero.moveDown enter tuşuna bas h ero.moveLeft en…" at bounding box center [881, 167] width 299 height 142
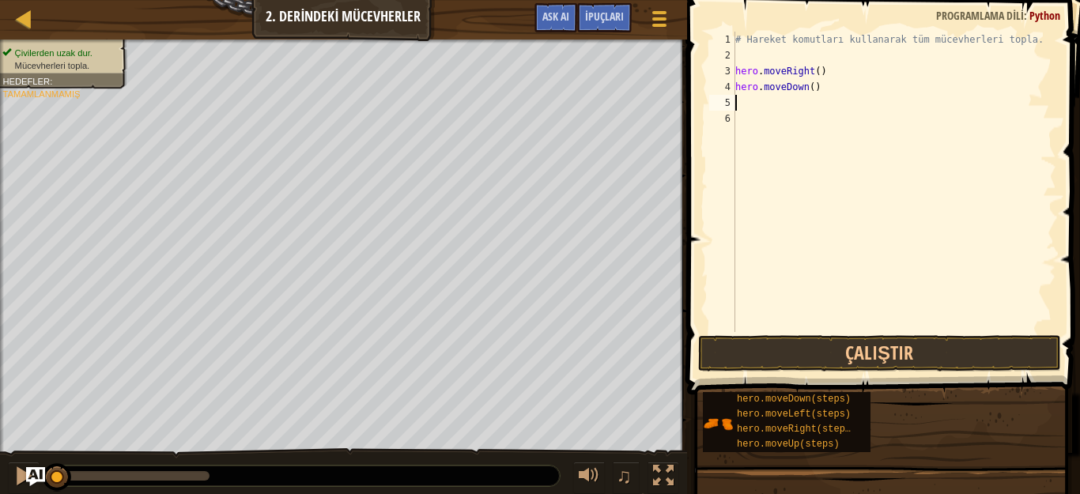
type textarea "h"
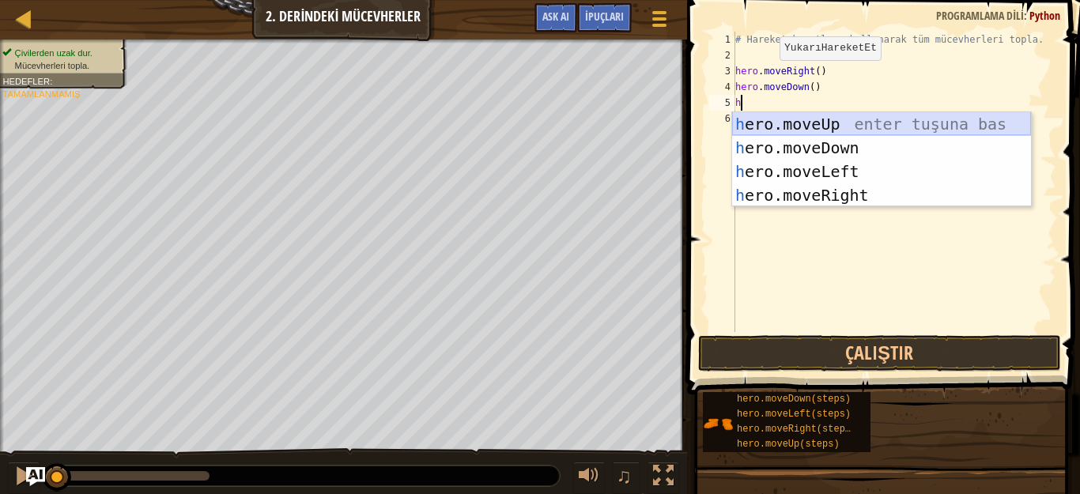
click at [761, 125] on div "h ero.moveUp enter tuşuna bas h ero.moveDown enter tuşuna bas h ero.moveLeft en…" at bounding box center [881, 183] width 299 height 142
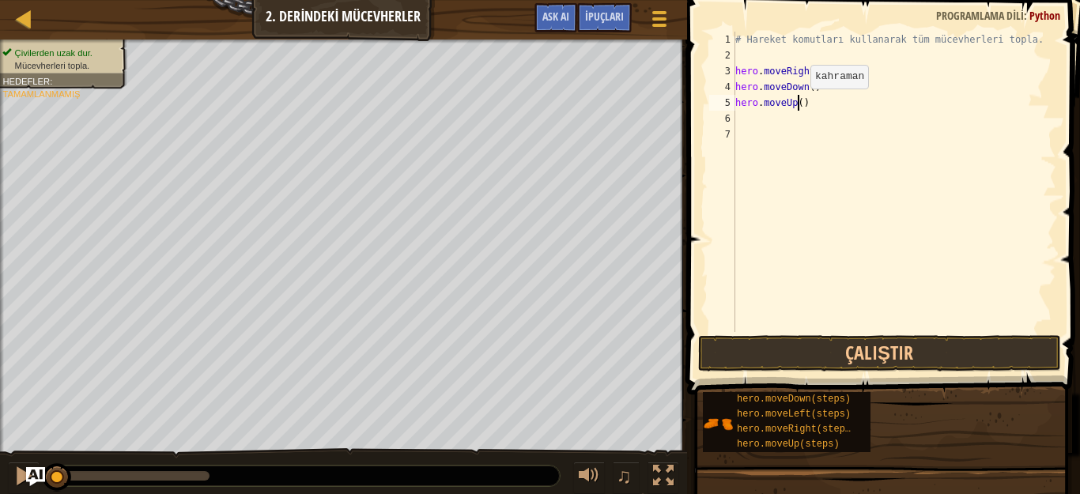
click at [797, 104] on div "# Hareket komutları kullanarak tüm mücevherleri topla. hero . moveRight ( ) her…" at bounding box center [894, 198] width 324 height 332
type textarea "hero.moveUp(2)"
type textarea "h"
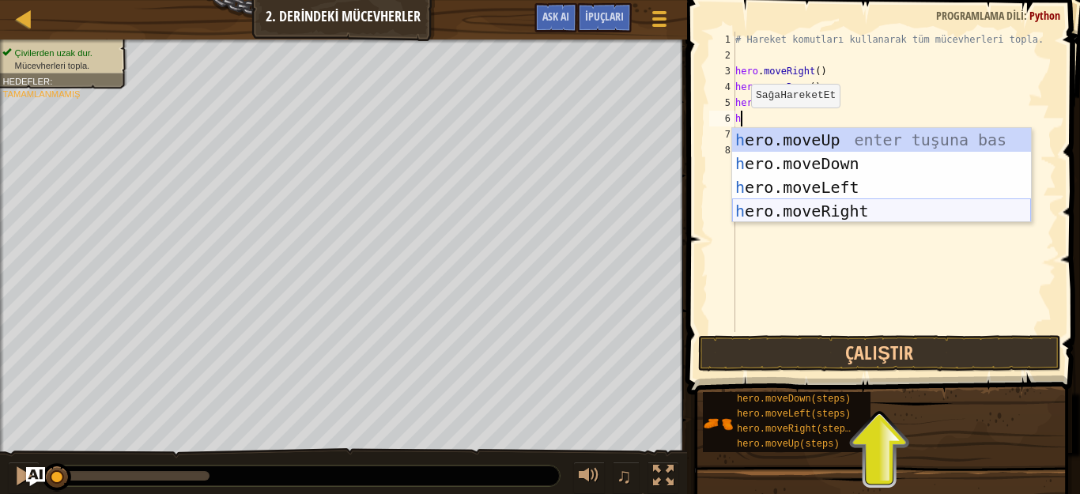
click at [776, 218] on div "h ero.moveUp enter tuşuna bas h ero.moveDown enter tuşuna bas h ero.moveLeft en…" at bounding box center [881, 199] width 299 height 142
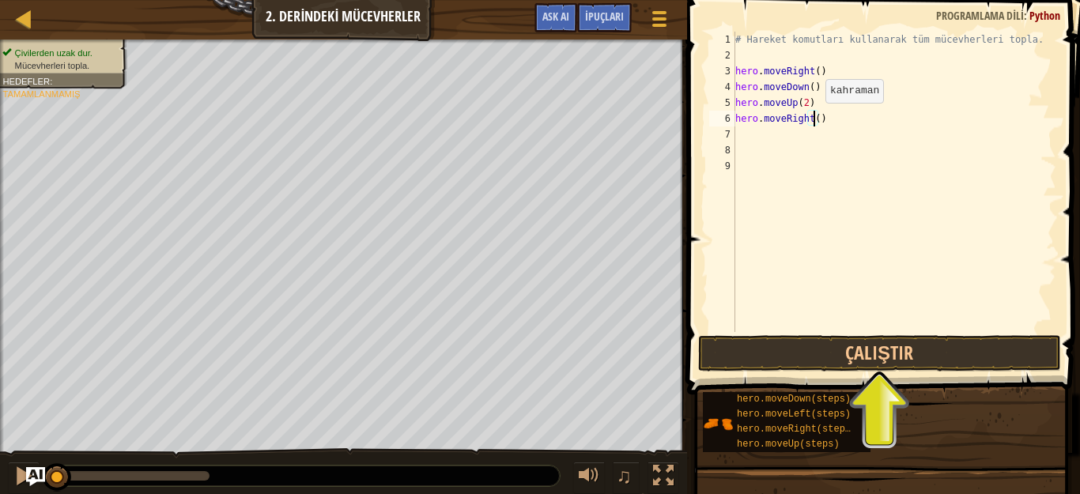
click at [812, 119] on div "# Hareket komutları kullanarak tüm mücevherleri topla. hero . moveRight ( ) her…" at bounding box center [894, 198] width 324 height 332
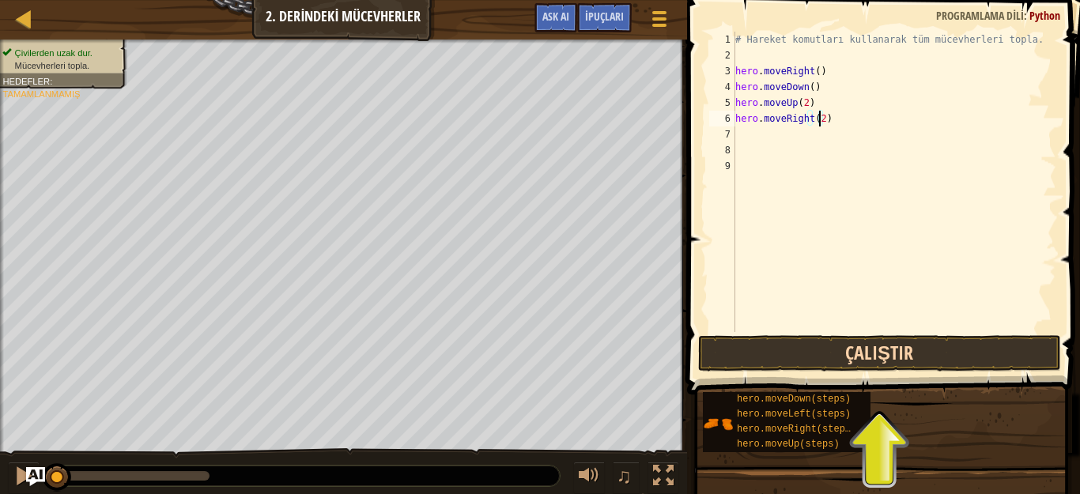
type textarea "hero.moveRight(2)"
click at [960, 350] on button "Çalıştır" at bounding box center [879, 353] width 363 height 36
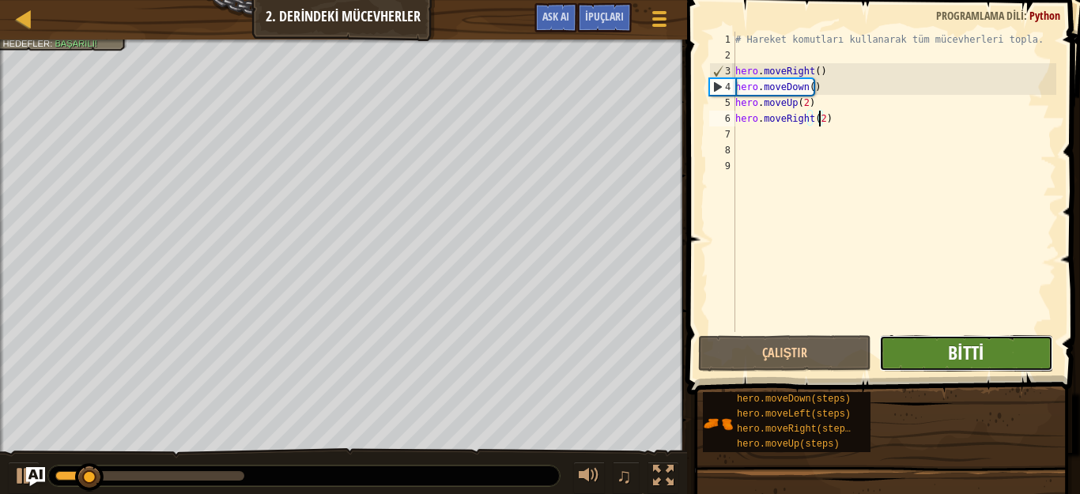
click at [968, 351] on span "Bitti" at bounding box center [966, 352] width 36 height 25
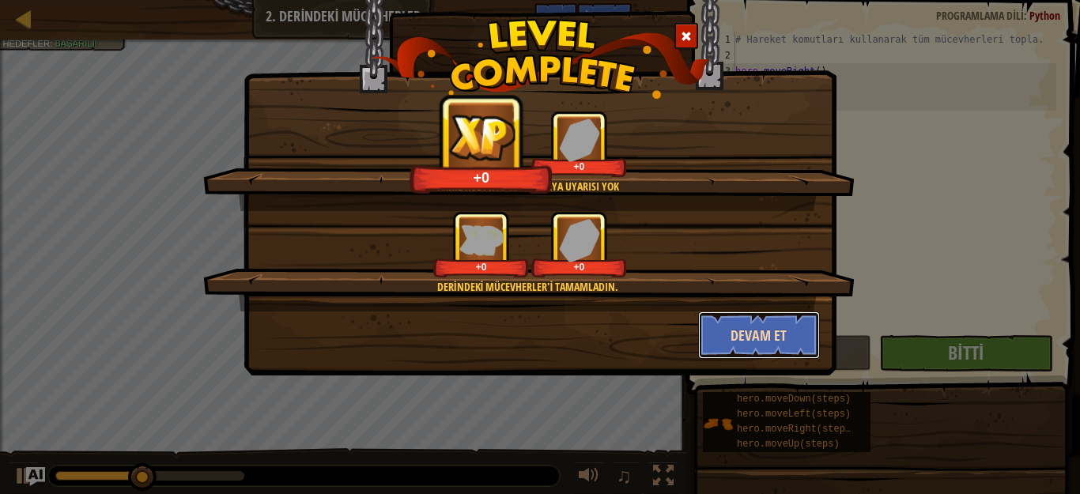
click at [781, 339] on button "Devam et" at bounding box center [759, 335] width 123 height 47
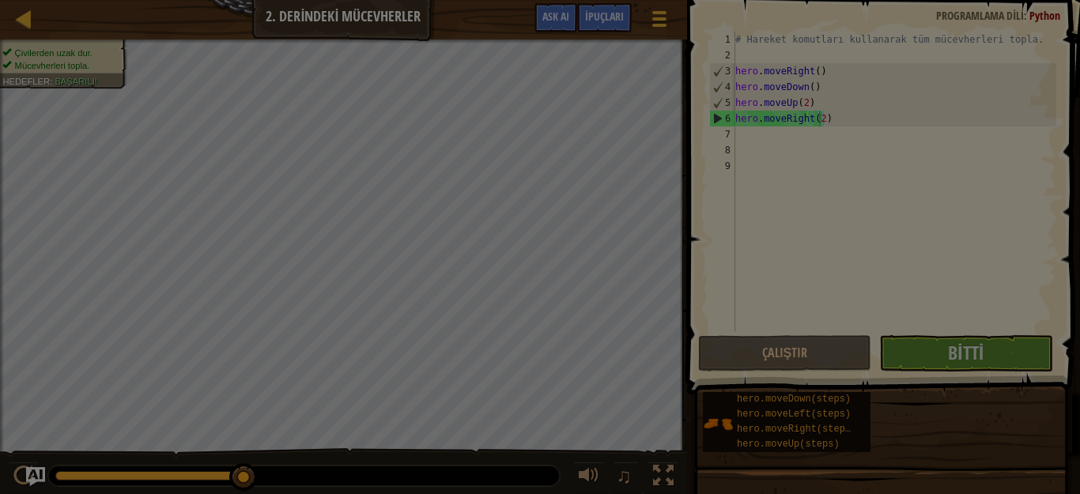
click at [754, 342] on div at bounding box center [540, 247] width 1080 height 494
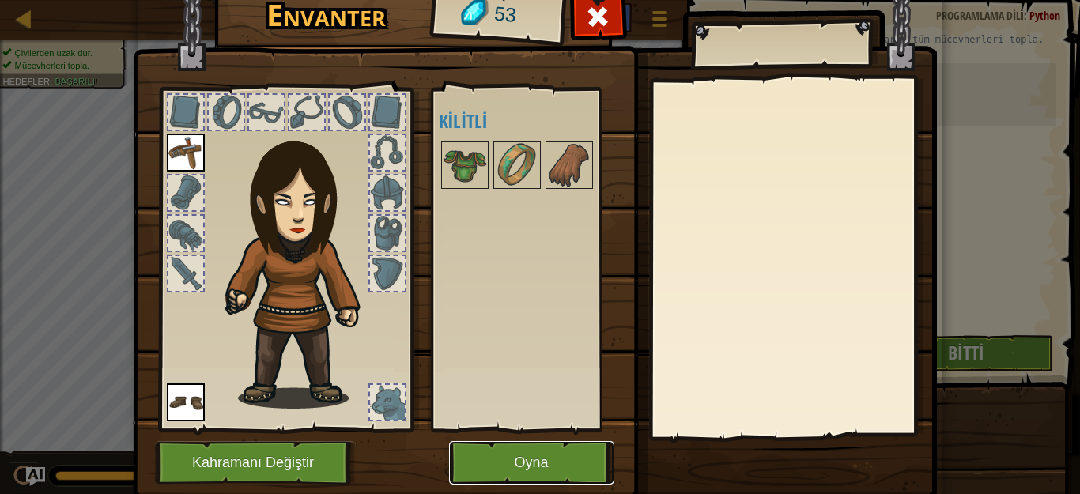
click at [518, 464] on button "Oyna" at bounding box center [531, 462] width 165 height 43
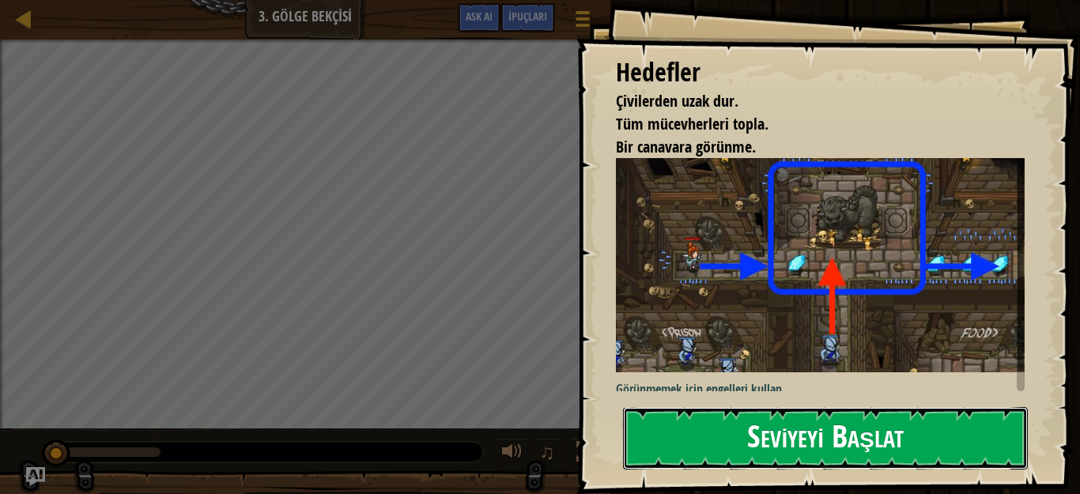
click at [838, 422] on button "Seviyeyi Başlat" at bounding box center [825, 438] width 405 height 62
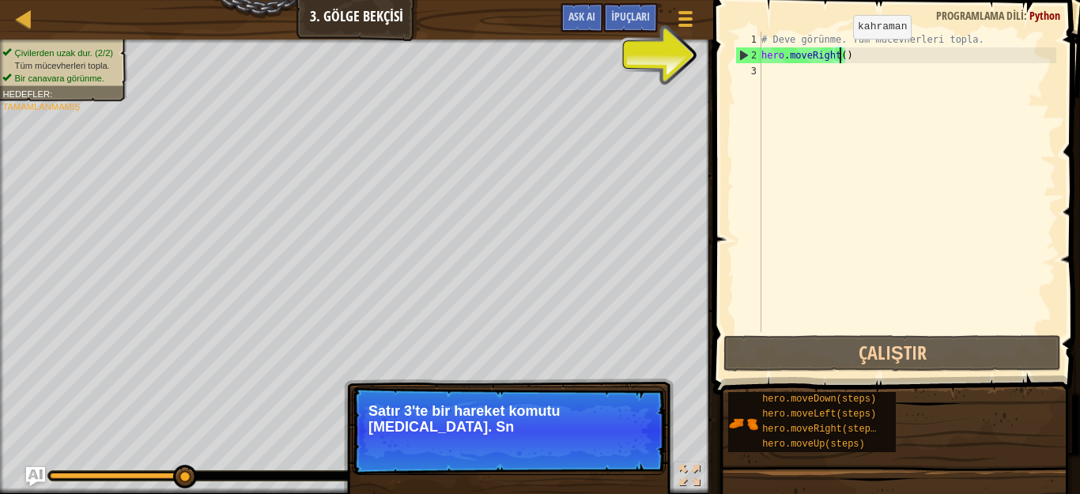
click at [840, 55] on div "# Deve görünme. Tüm mücevherleri topla. hero . moveRight ( )" at bounding box center [907, 198] width 298 height 332
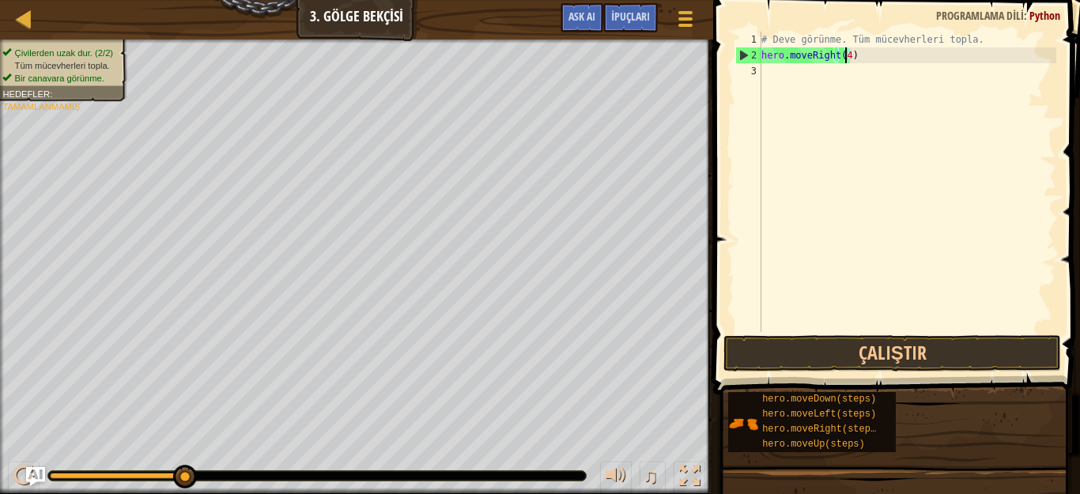
scroll to position [7, 6]
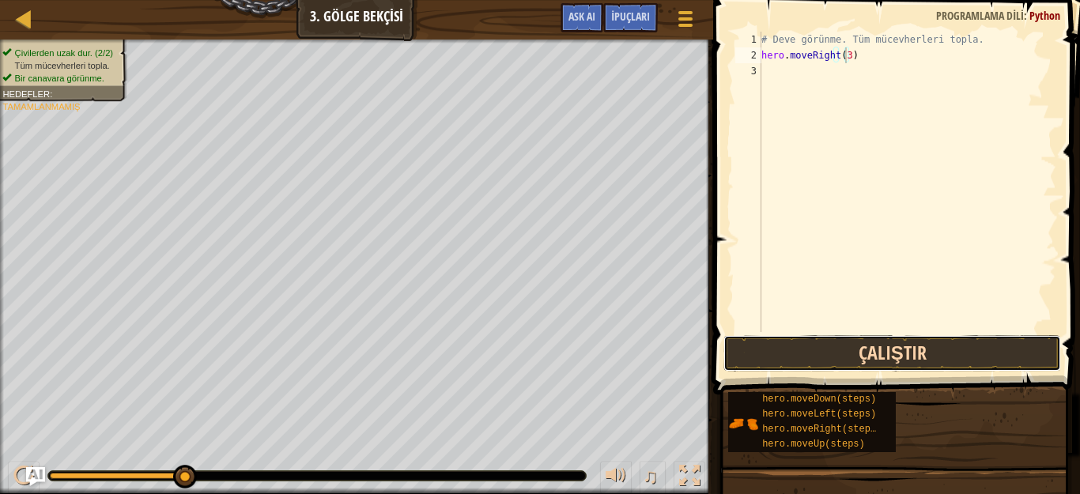
click at [896, 354] on button "Çalıştır" at bounding box center [893, 353] width 338 height 36
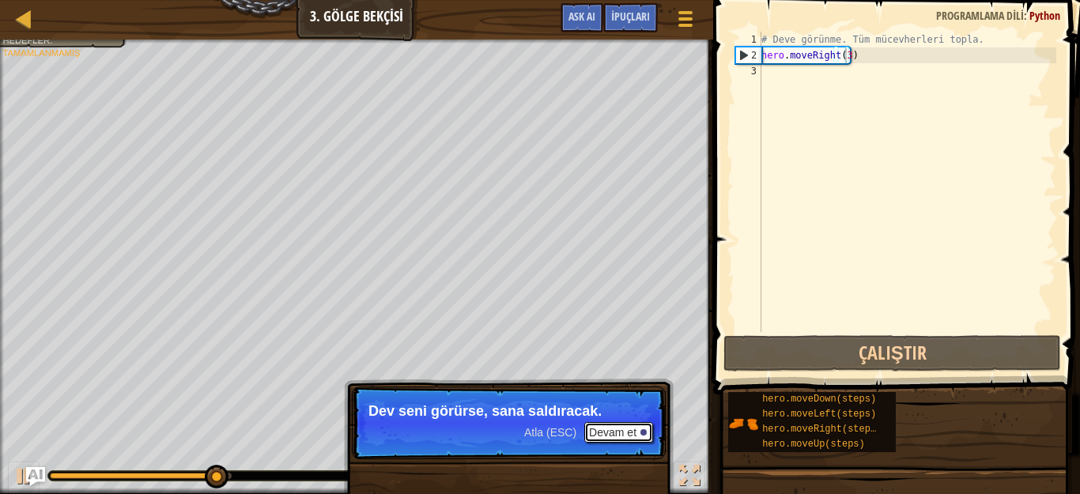
click at [630, 429] on button "Devam et" at bounding box center [618, 432] width 69 height 21
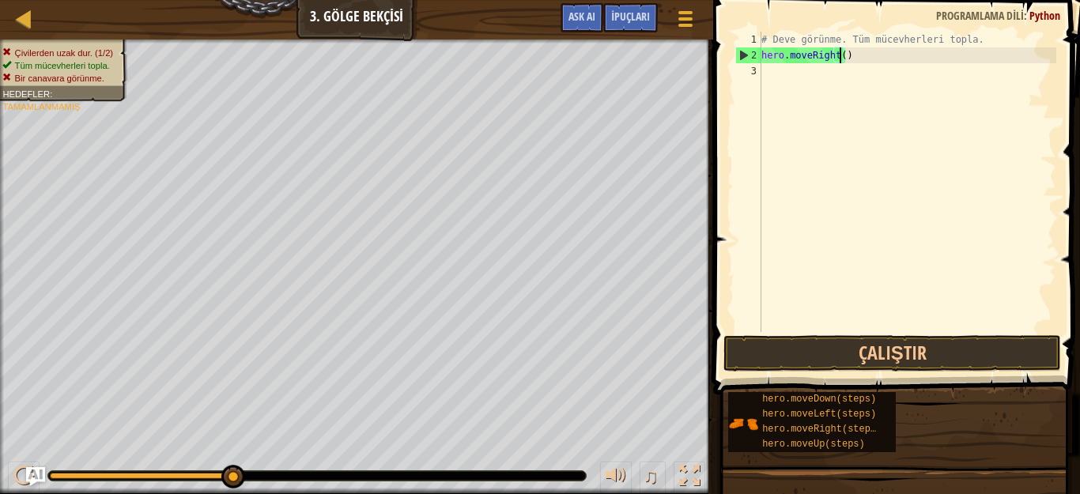
scroll to position [7, 6]
click at [873, 55] on div "# Deve görünme. Tüm mücevherleri topla. hero . moveRight )" at bounding box center [907, 198] width 298 height 332
type textarea "h"
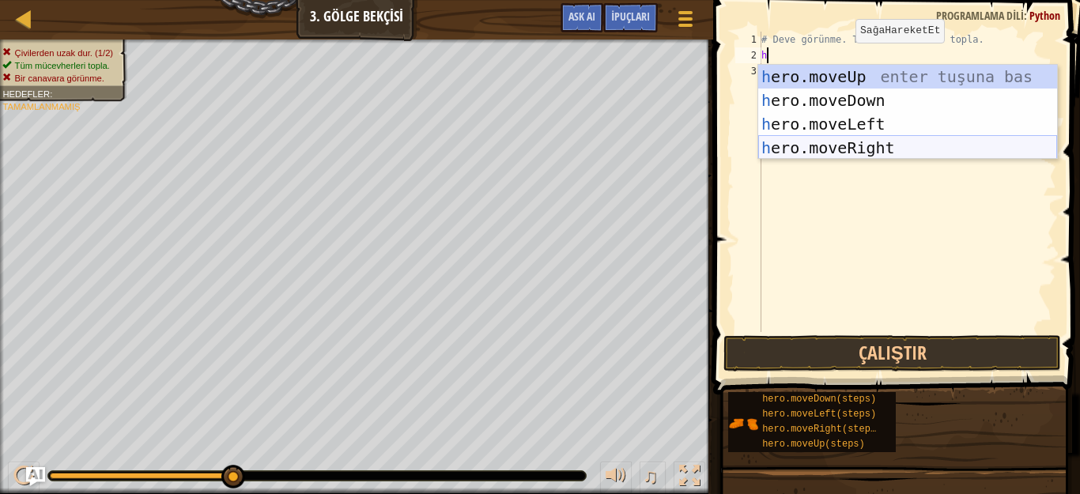
click at [851, 145] on div "h ero.moveUp enter tuşuna bas h ero.moveDown enter tuşuna bas h ero.moveLeft en…" at bounding box center [907, 136] width 299 height 142
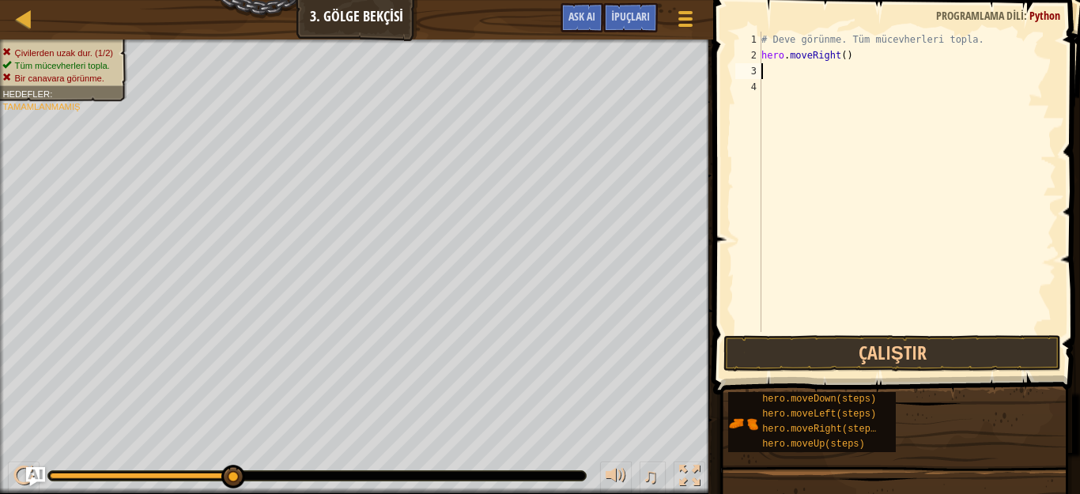
type textarea "h"
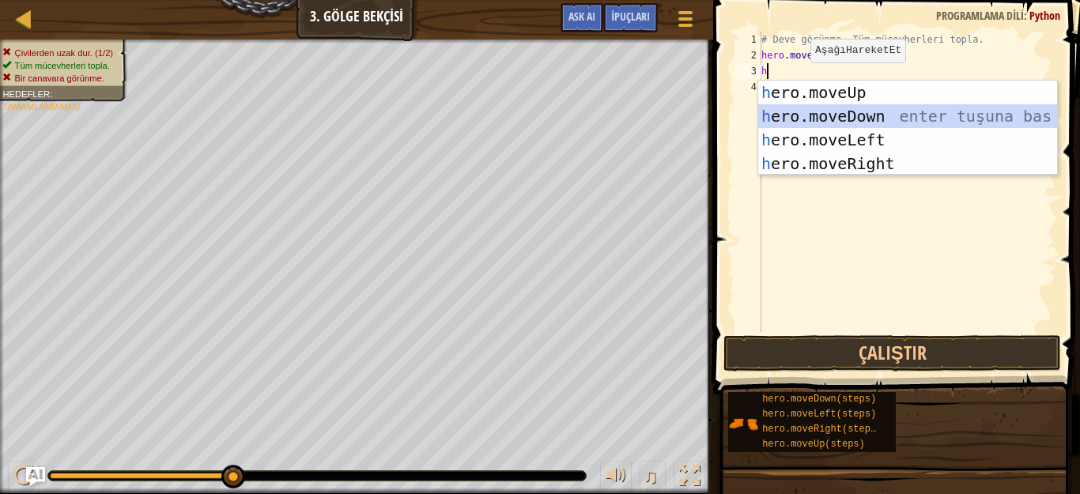
click at [861, 119] on div "h ero.moveUp enter tuşuna bas h ero.moveDown enter tuşuna bas h ero.moveLeft en…" at bounding box center [907, 152] width 299 height 142
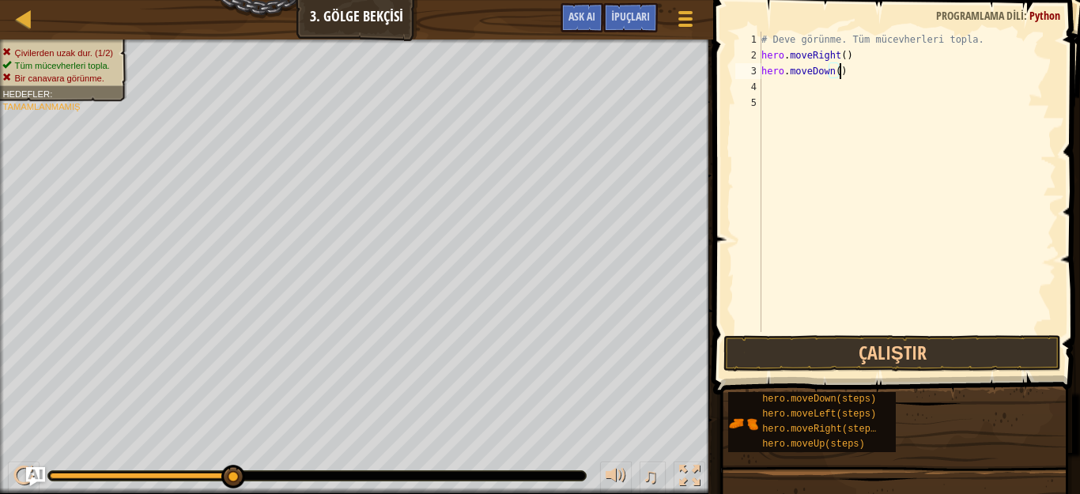
click at [840, 75] on div "# Deve görünme. Tüm mücevherleri topla. hero . moveRight ( ) hero . moveDown ( )" at bounding box center [907, 198] width 298 height 332
type textarea "h"
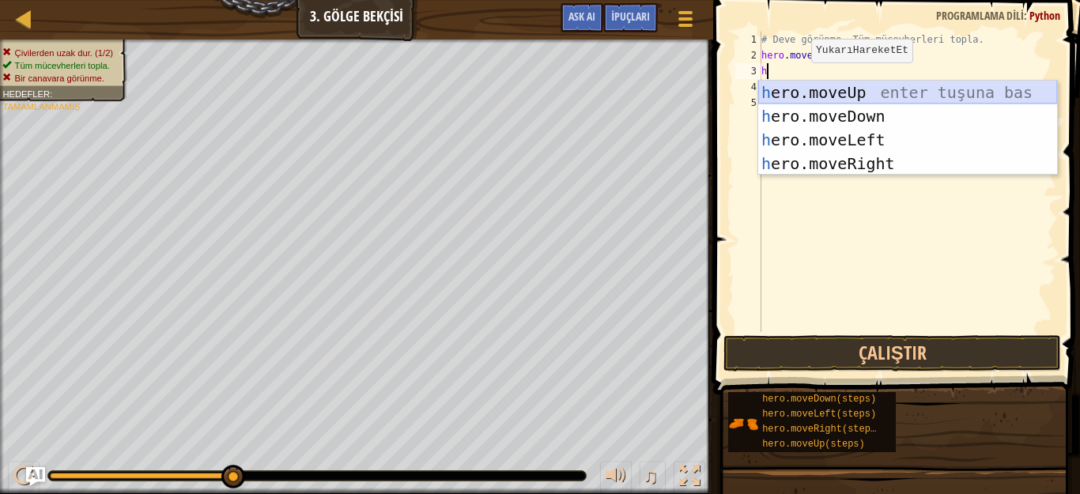
click at [809, 93] on div "h ero.moveUp enter tuşuna bas h ero.moveDown enter tuşuna bas h ero.moveLeft en…" at bounding box center [907, 152] width 299 height 142
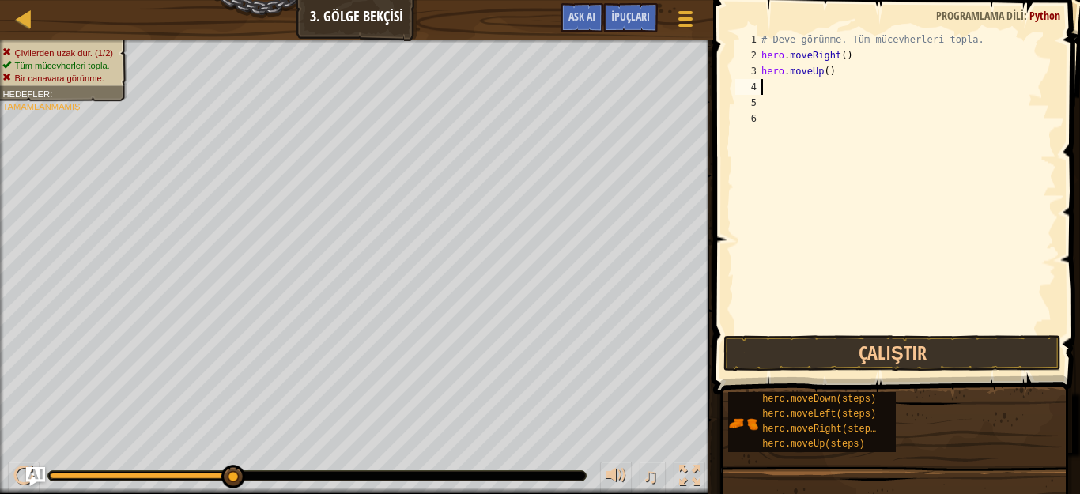
type textarea "h"
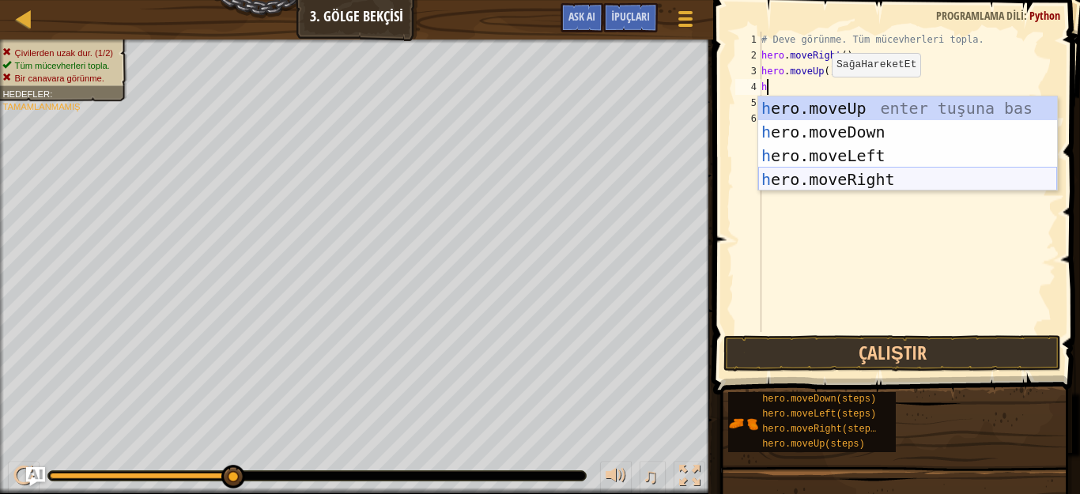
click at [839, 179] on div "h ero.moveUp enter tuşuna bas h ero.moveDown enter tuşuna bas h ero.moveLeft en…" at bounding box center [907, 167] width 299 height 142
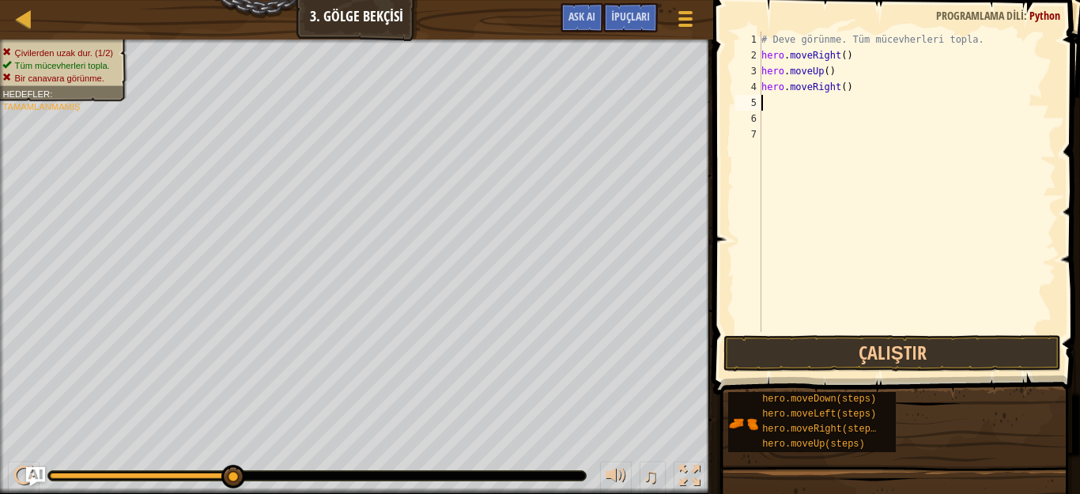
type textarea "h"
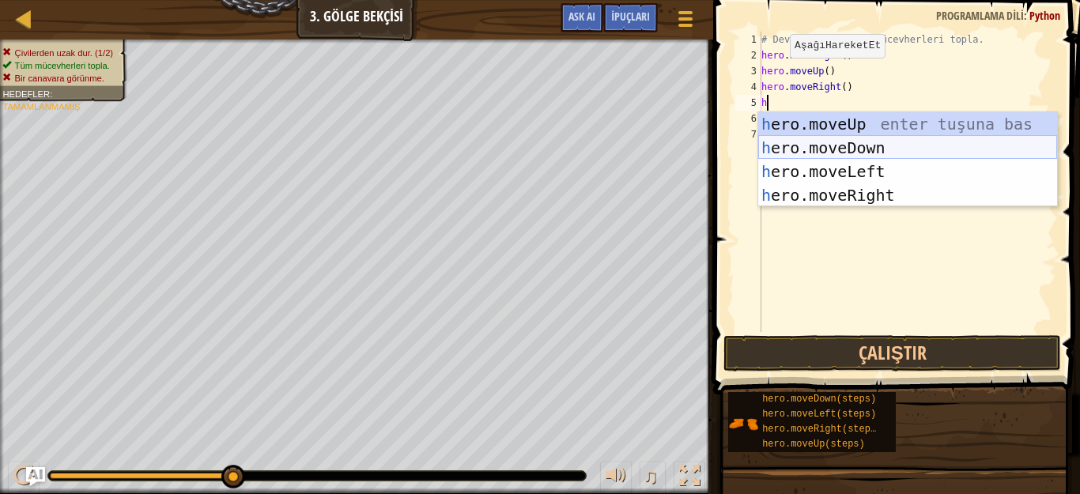
click at [803, 137] on div "h ero.moveUp enter tuşuna bas h ero.moveDown enter tuşuna bas h ero.moveLeft en…" at bounding box center [907, 183] width 299 height 142
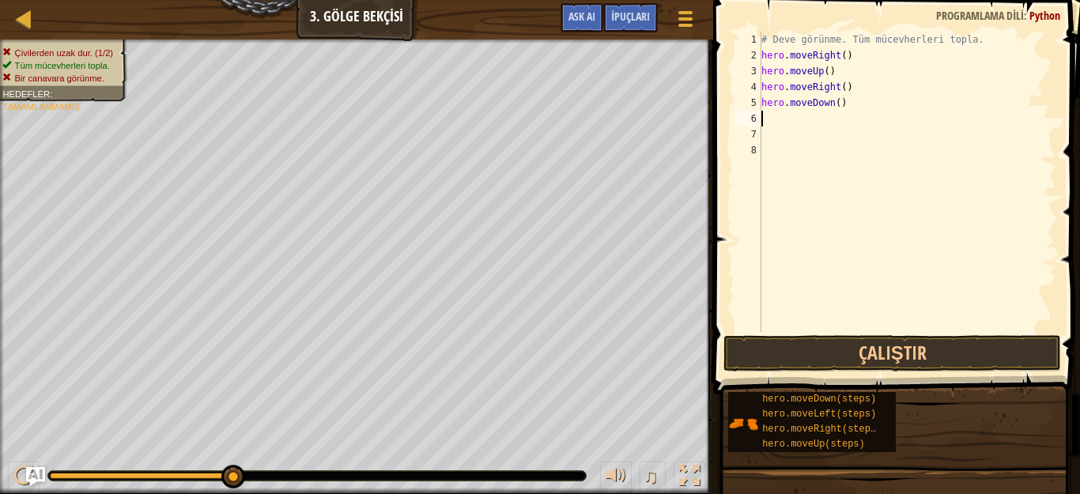
type textarea "h"
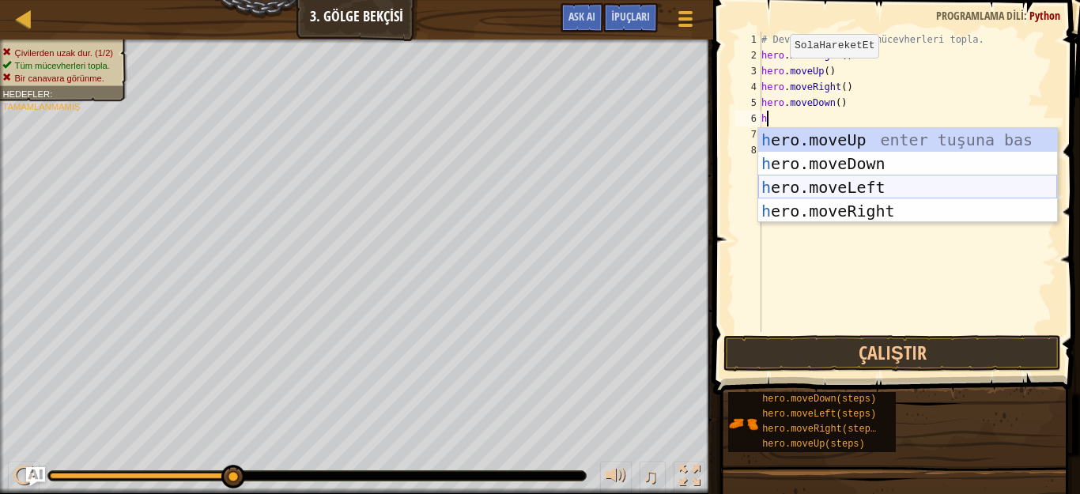
click at [794, 198] on div "h ero.moveUp enter tuşuna bas h ero.moveDown enter tuşuna bas h ero.moveLeft en…" at bounding box center [907, 199] width 299 height 142
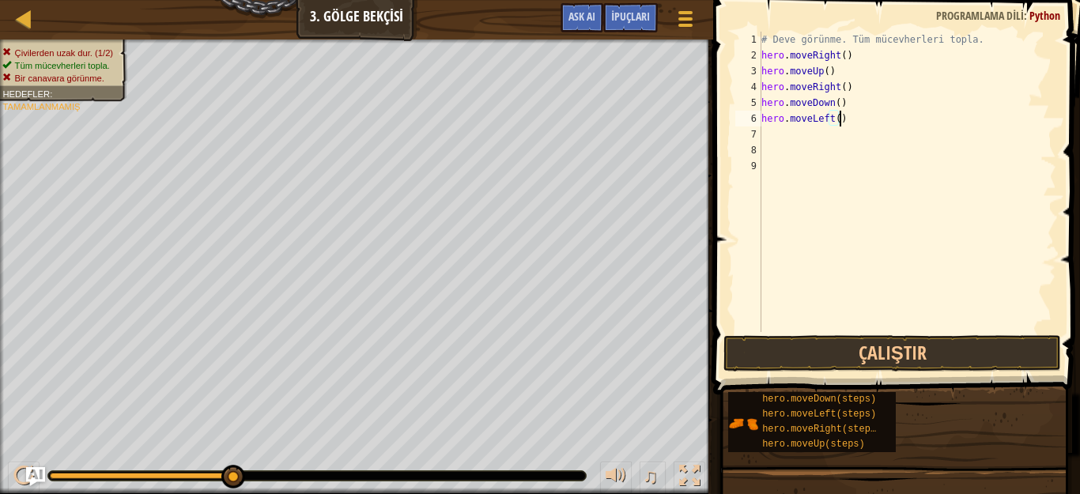
click at [844, 123] on div "# Deve görünme. Tüm mücevherleri topla. hero . moveRight ( ) hero . moveUp ( ) …" at bounding box center [907, 198] width 298 height 332
type textarea "h"
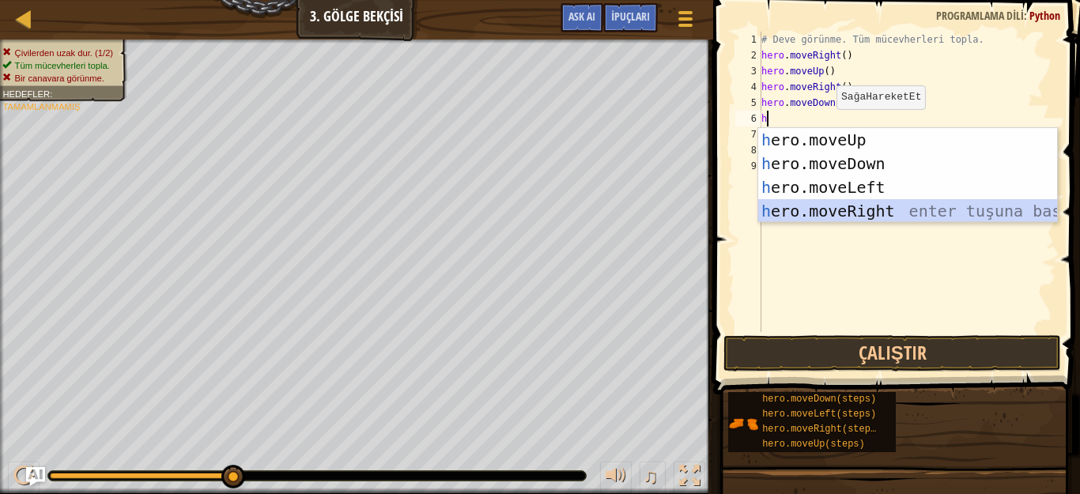
click at [847, 212] on div "h ero.moveUp enter tuşuna bas h ero.moveDown enter tuşuna bas h ero.moveLeft en…" at bounding box center [907, 199] width 299 height 142
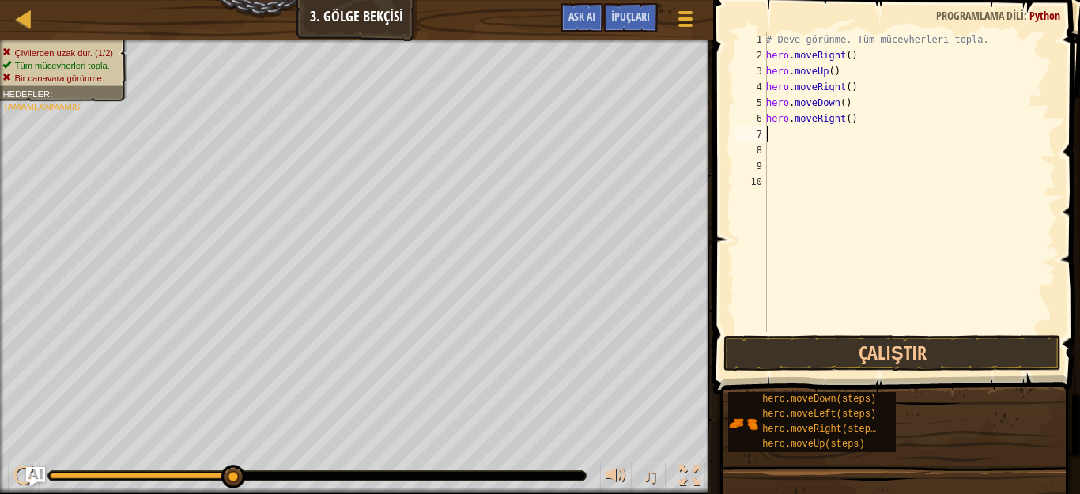
click at [869, 372] on span at bounding box center [898, 174] width 380 height 441
drag, startPoint x: 875, startPoint y: 353, endPoint x: 878, endPoint y: 343, distance: 10.0
click at [878, 353] on button "Çalıştır" at bounding box center [893, 353] width 338 height 36
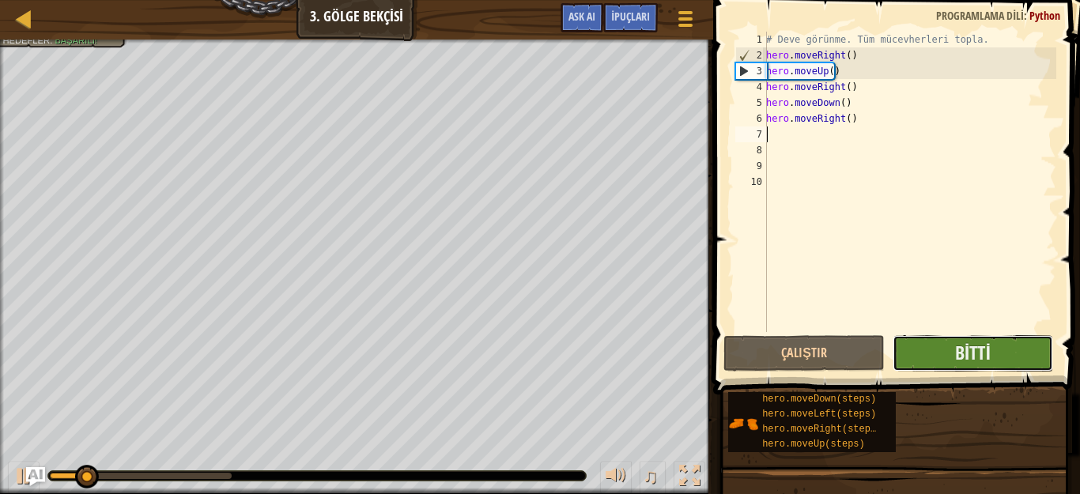
click at [945, 349] on button "Bitti" at bounding box center [973, 353] width 161 height 36
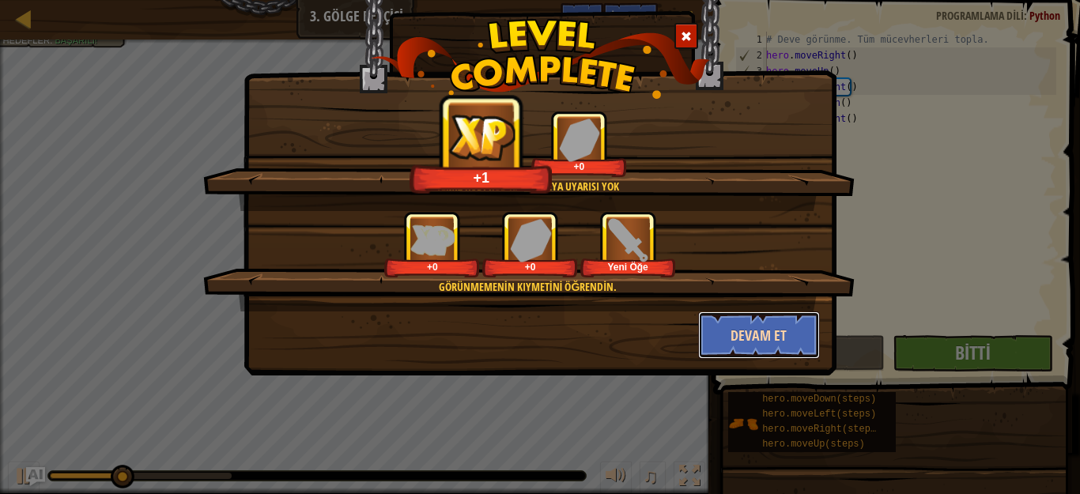
click at [773, 336] on button "Devam et" at bounding box center [759, 335] width 123 height 47
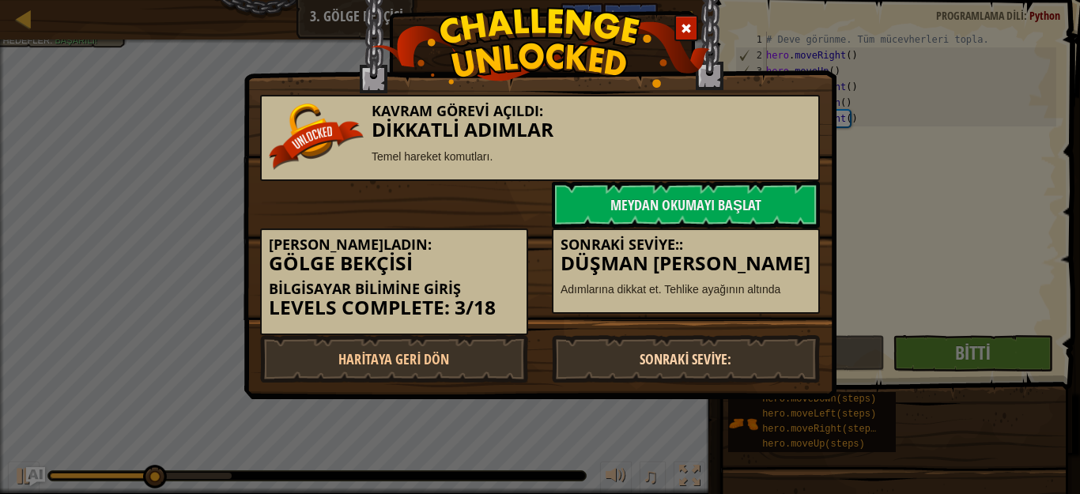
click at [730, 352] on link "Sonraki Seviye:" at bounding box center [686, 358] width 268 height 47
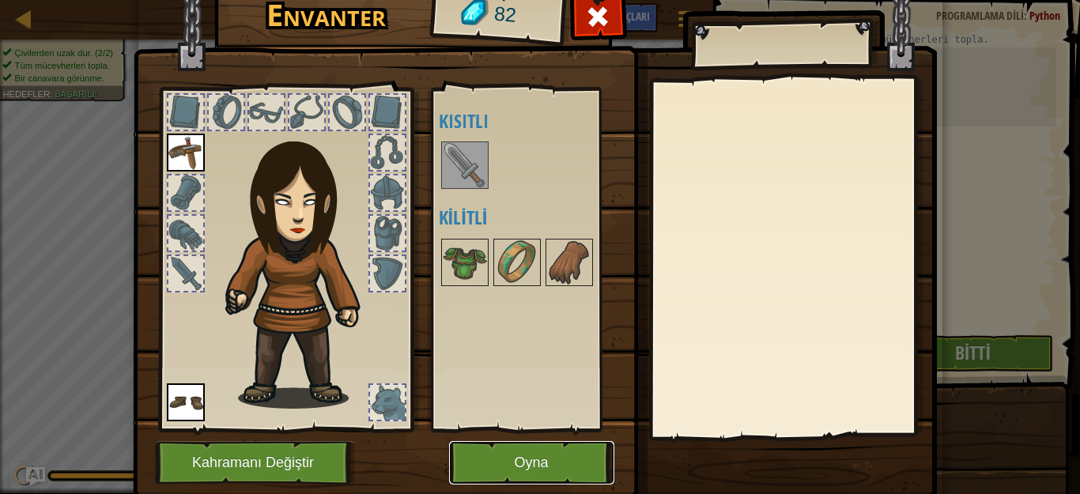
click at [555, 467] on button "Oyna" at bounding box center [531, 462] width 165 height 43
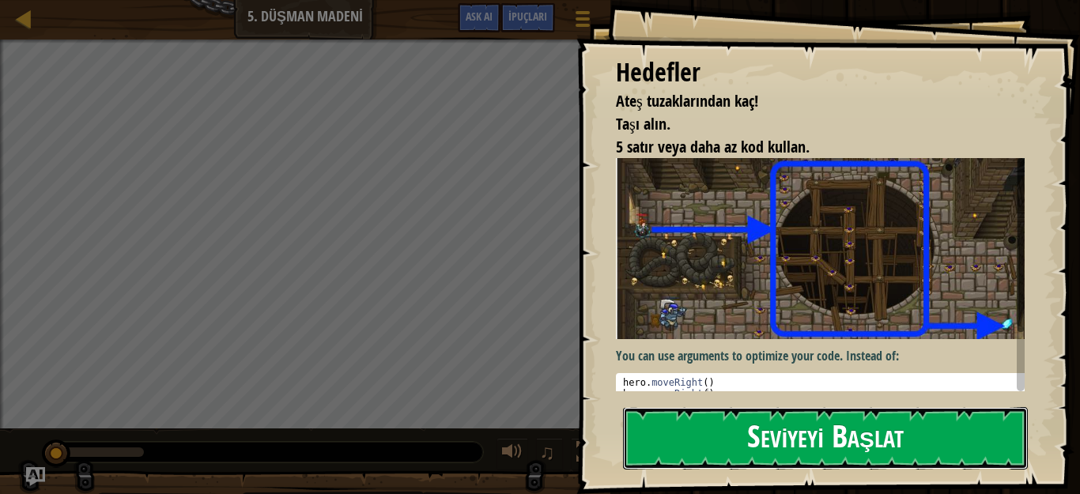
click at [710, 436] on button "Seviyeyi Başlat" at bounding box center [825, 438] width 405 height 62
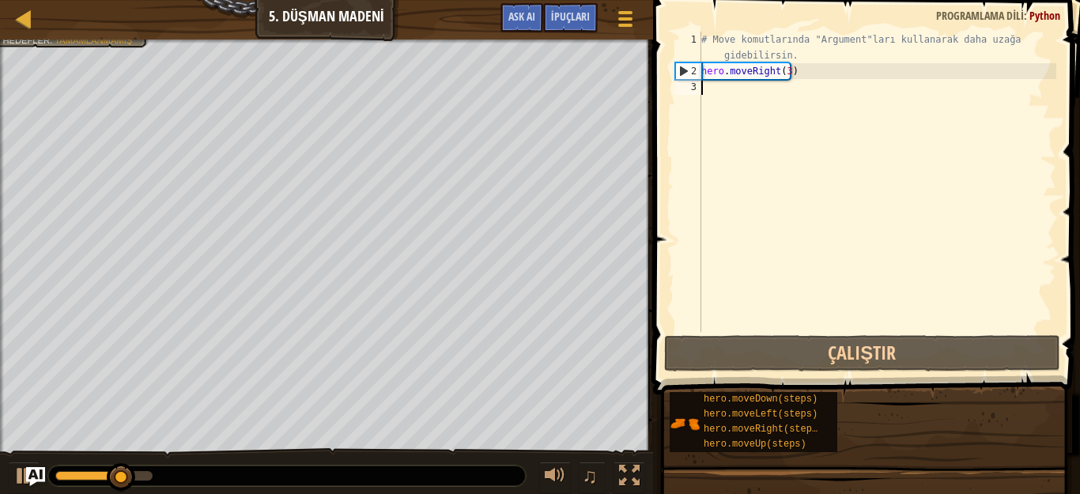
click at [744, 93] on div "# Move komutlarında "Argument"ları kullanarak daha uzağa gidebilirsin. hero . m…" at bounding box center [877, 206] width 358 height 348
type textarea "h"
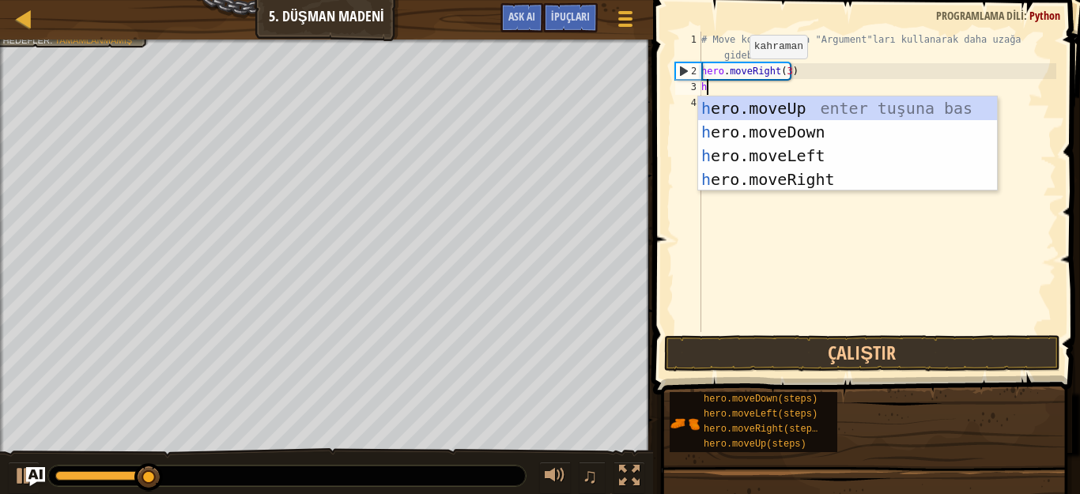
scroll to position [7, 0]
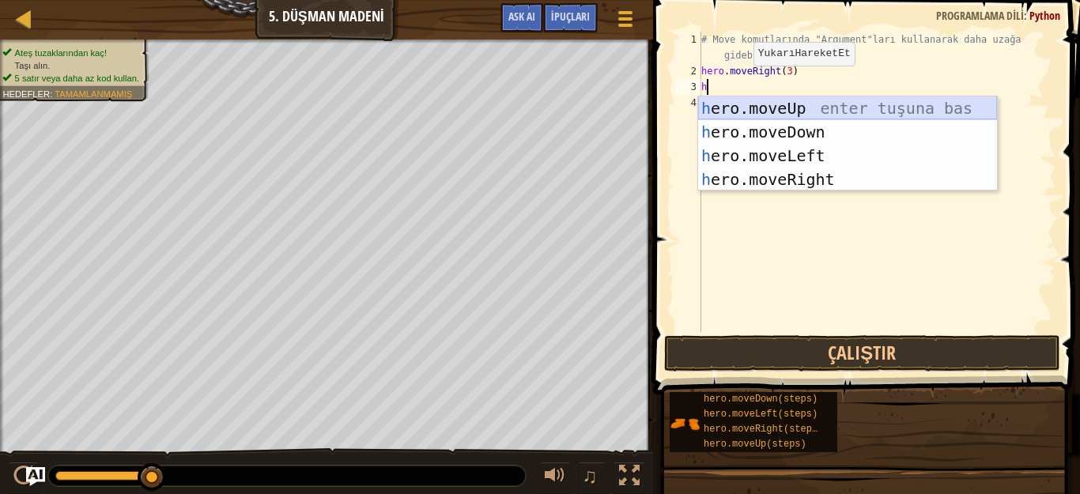
click at [769, 108] on div "h ero.moveUp enter tuşuna bas h ero.moveDown enter tuşuna bas h ero.moveLeft en…" at bounding box center [847, 167] width 299 height 142
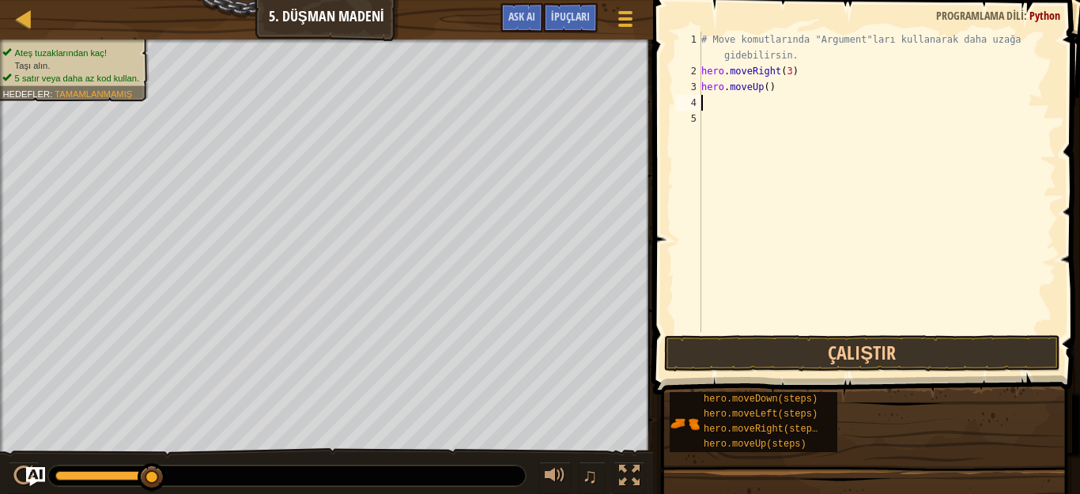
type textarea "h"
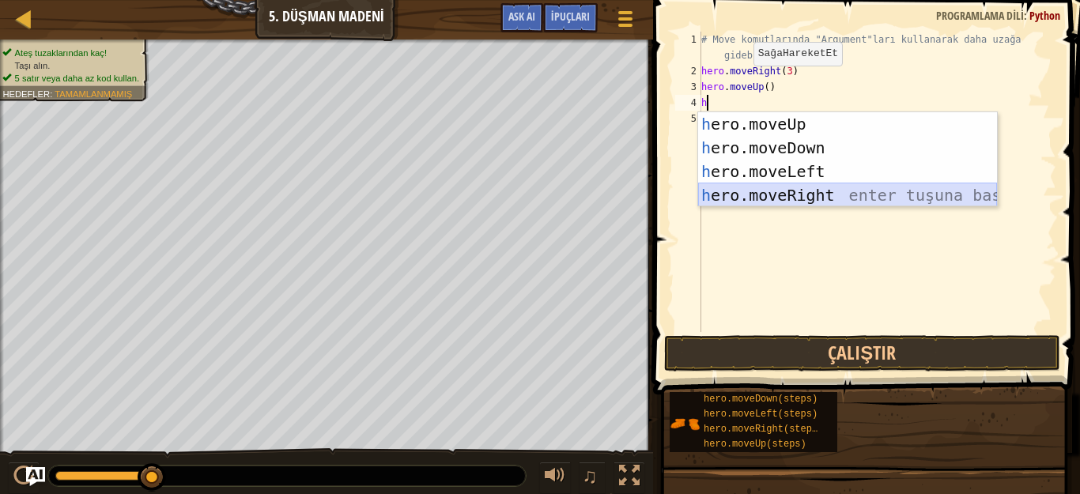
click at [778, 195] on div "h ero.moveUp enter tuşuna bas h ero.moveDown enter tuşuna bas h ero.moveLeft en…" at bounding box center [847, 183] width 299 height 142
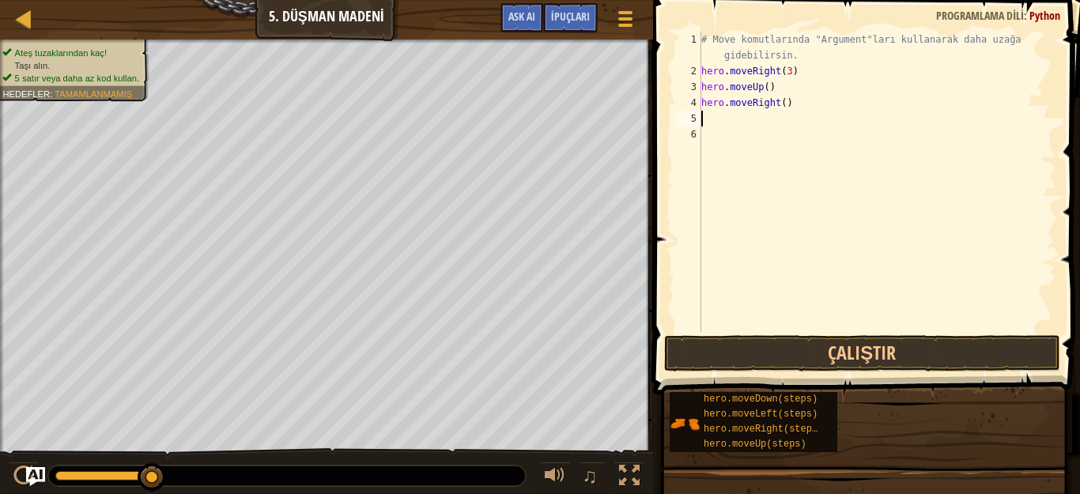
type textarea "h"
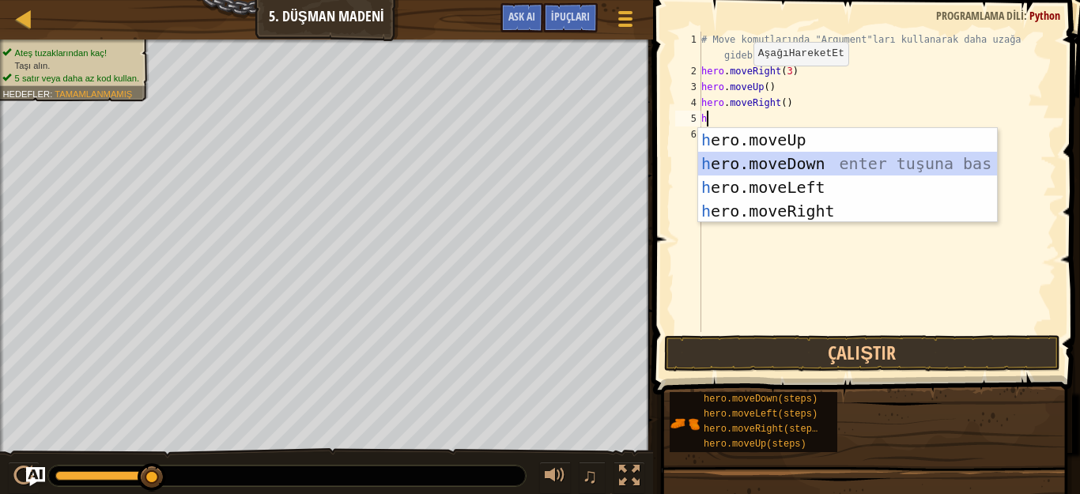
click at [735, 157] on div "h ero.moveUp enter tuşuna bas h ero.moveDown enter tuşuna bas h ero.moveLeft en…" at bounding box center [847, 199] width 299 height 142
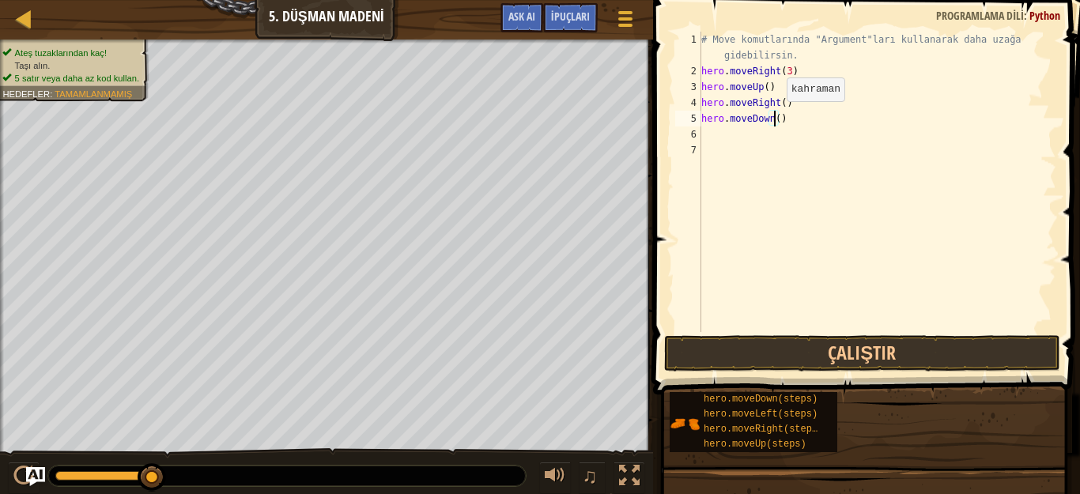
click at [773, 118] on div "# Move komutlarında "Argument"ları kullanarak daha uzağa gidebilirsin. hero . m…" at bounding box center [877, 206] width 358 height 348
type textarea "hero.moveDown(3)"
type textarea "h"
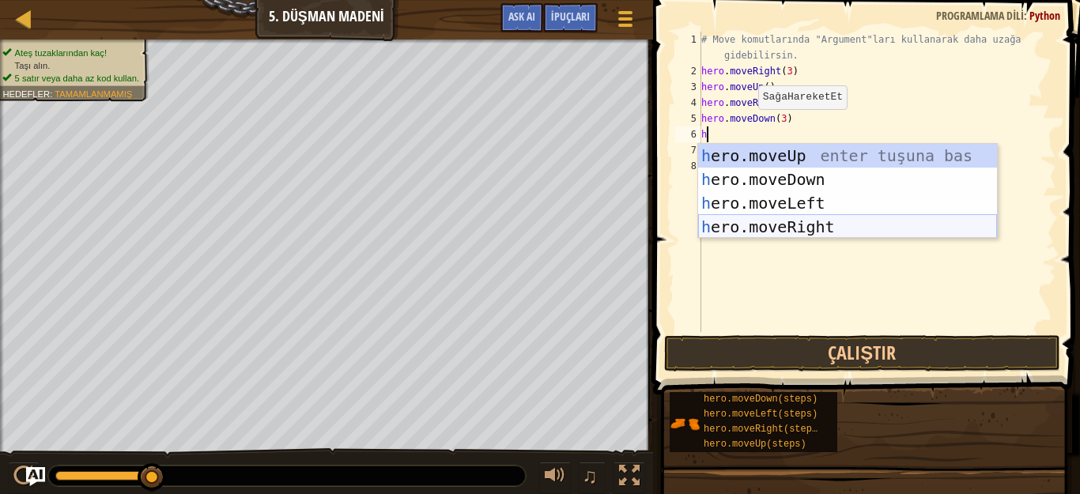
click at [818, 224] on div "h ero.moveUp enter tuşuna bas h ero.moveDown enter tuşuna bas h ero.moveLeft en…" at bounding box center [847, 215] width 299 height 142
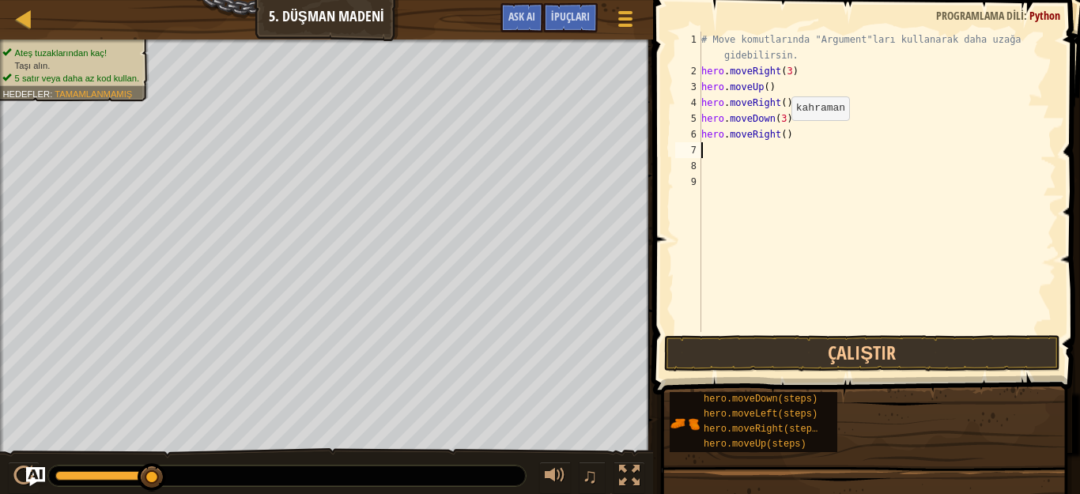
click at [778, 136] on div "# Move komutlarında "Argument"ları kullanarak daha uzağa gidebilirsin. hero . m…" at bounding box center [877, 206] width 358 height 348
type textarea "hero.moveRight(2)"
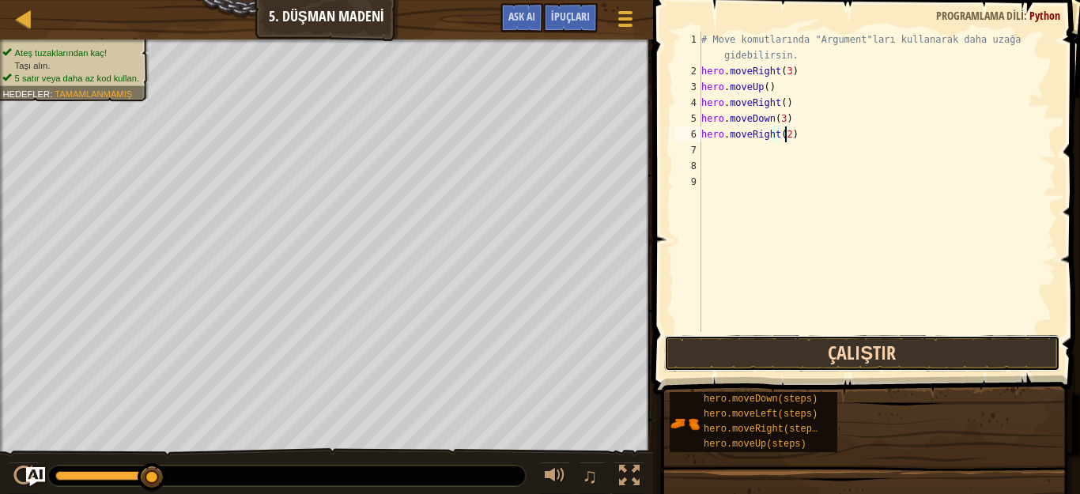
click at [1014, 356] on button "Çalıştır" at bounding box center [862, 353] width 396 height 36
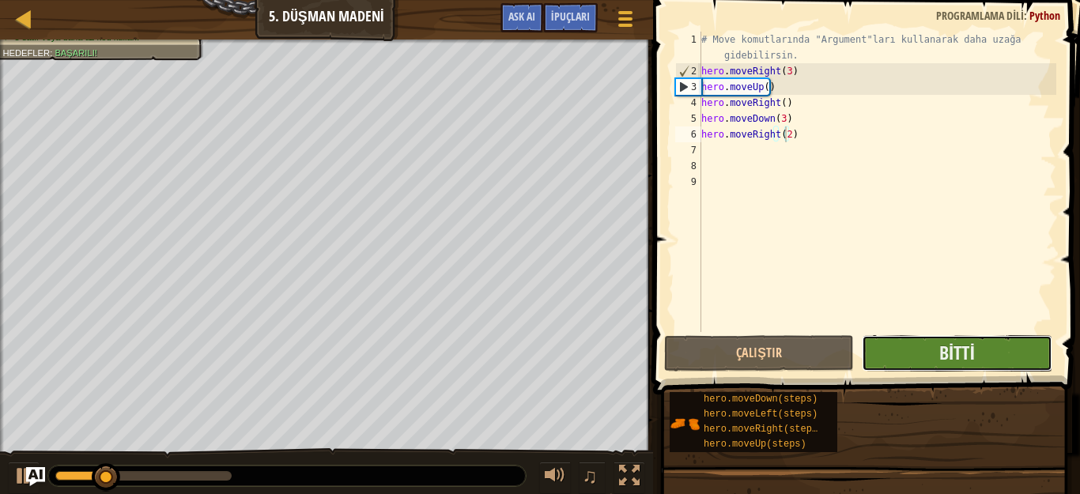
click at [999, 344] on button "Bitti" at bounding box center [957, 353] width 190 height 36
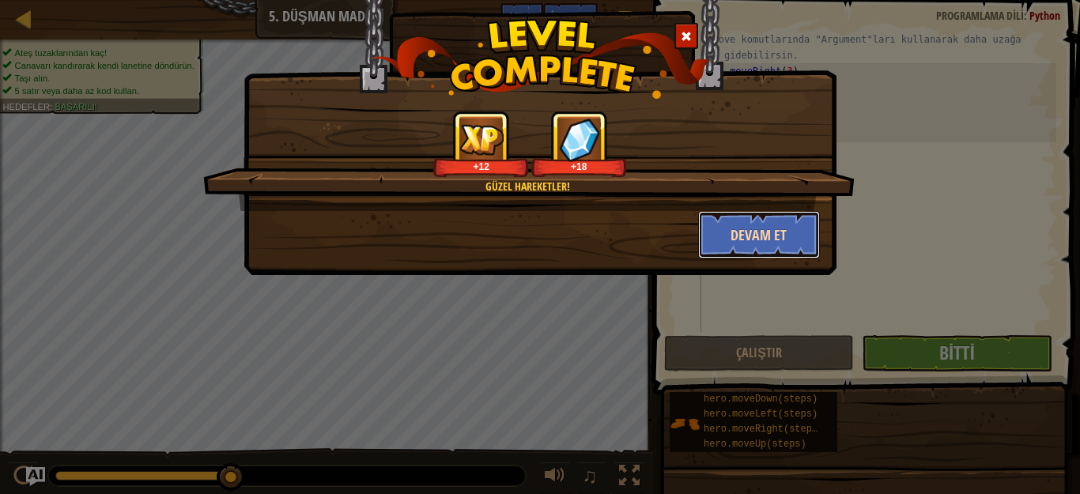
click at [766, 228] on button "Devam et" at bounding box center [759, 234] width 123 height 47
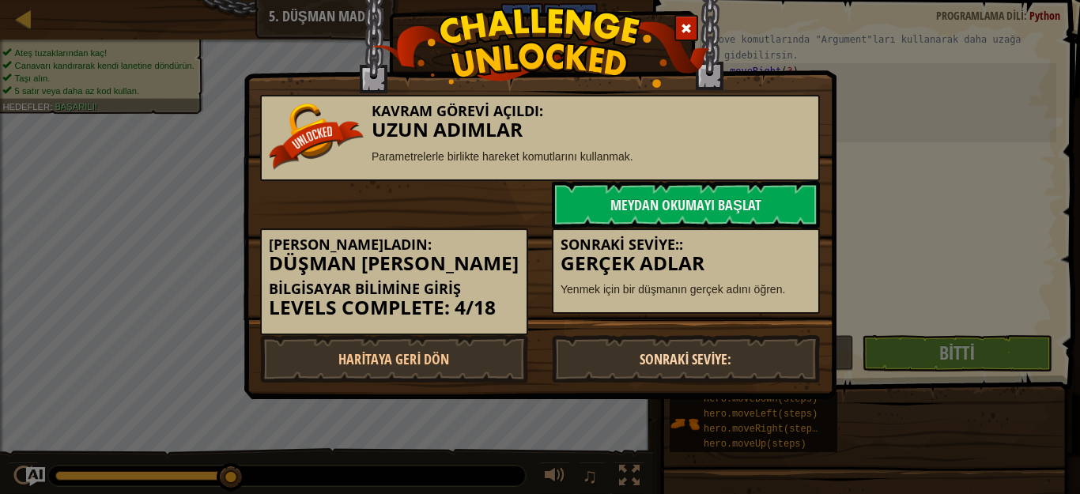
click at [739, 355] on link "Sonraki Seviye:" at bounding box center [686, 358] width 268 height 47
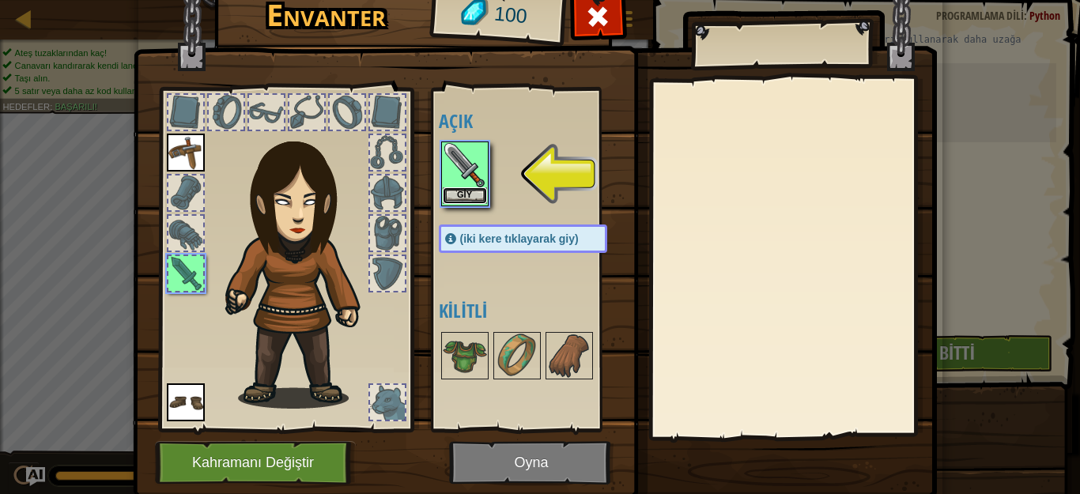
click at [463, 193] on button "Giy" at bounding box center [465, 195] width 44 height 17
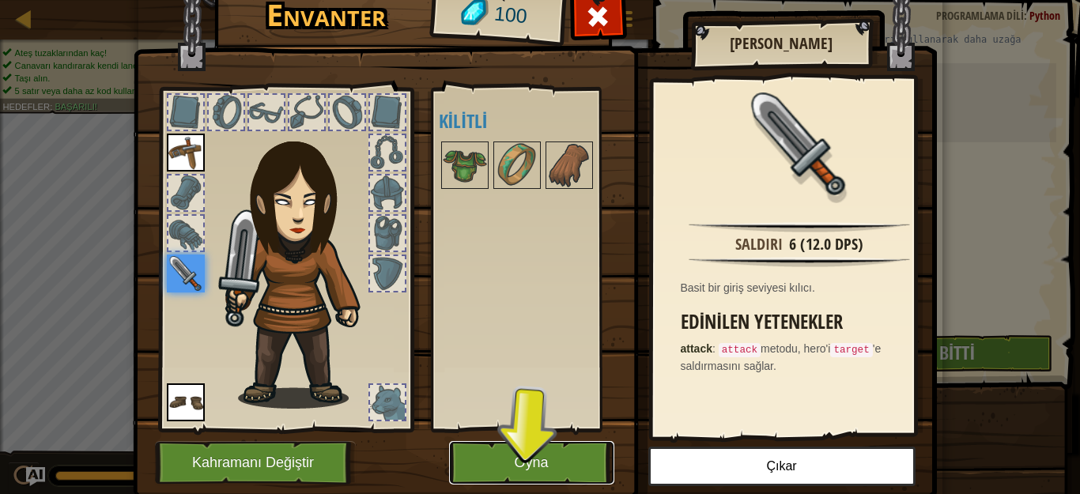
click at [520, 461] on button "Oyna" at bounding box center [531, 462] width 165 height 43
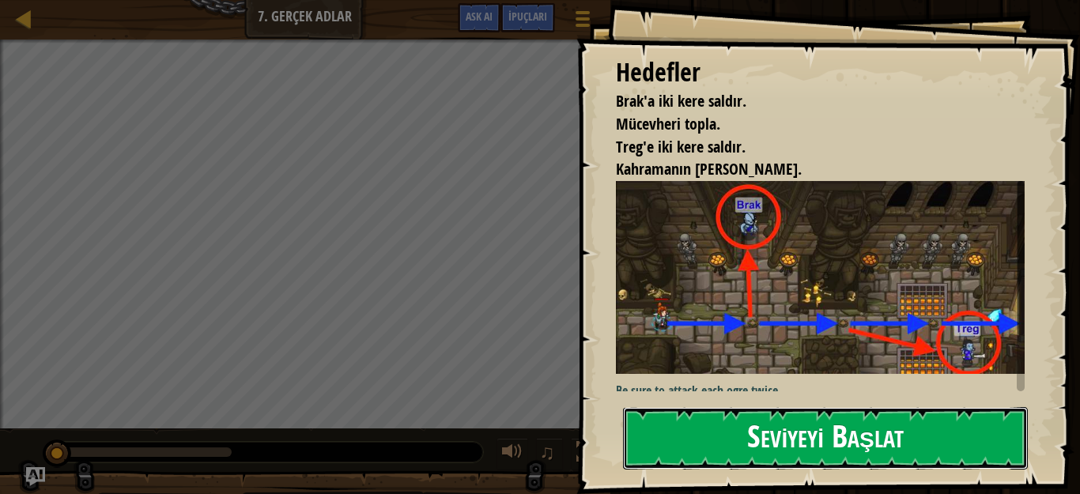
click at [758, 445] on button "Seviyeyi Başlat" at bounding box center [825, 438] width 405 height 62
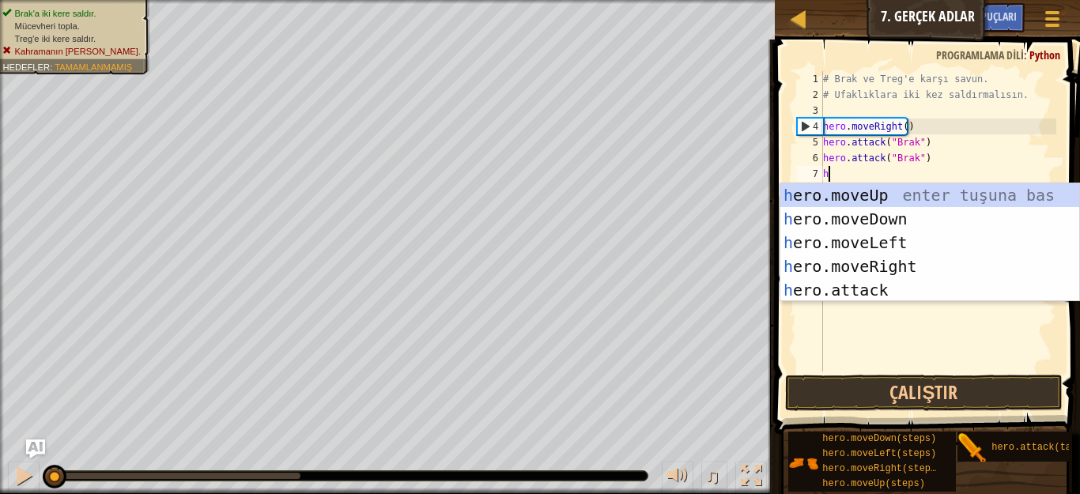
scroll to position [7, 0]
type textarea "h"
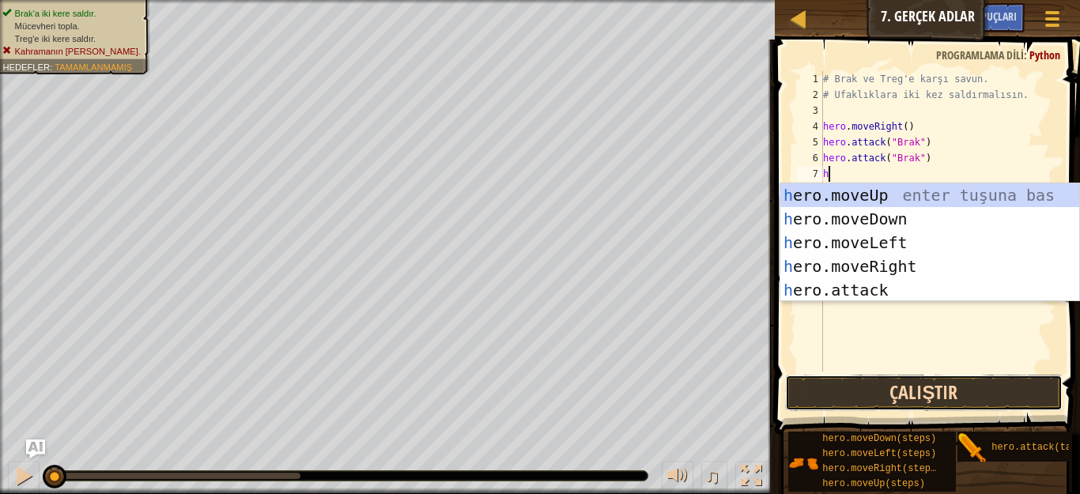
click at [886, 395] on button "Çalıştır" at bounding box center [924, 393] width 278 height 36
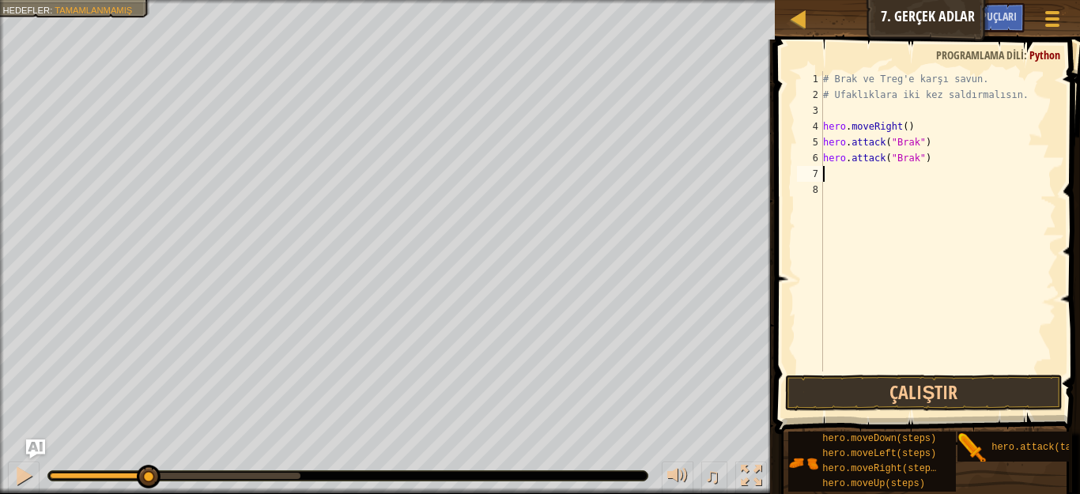
type textarea "h"
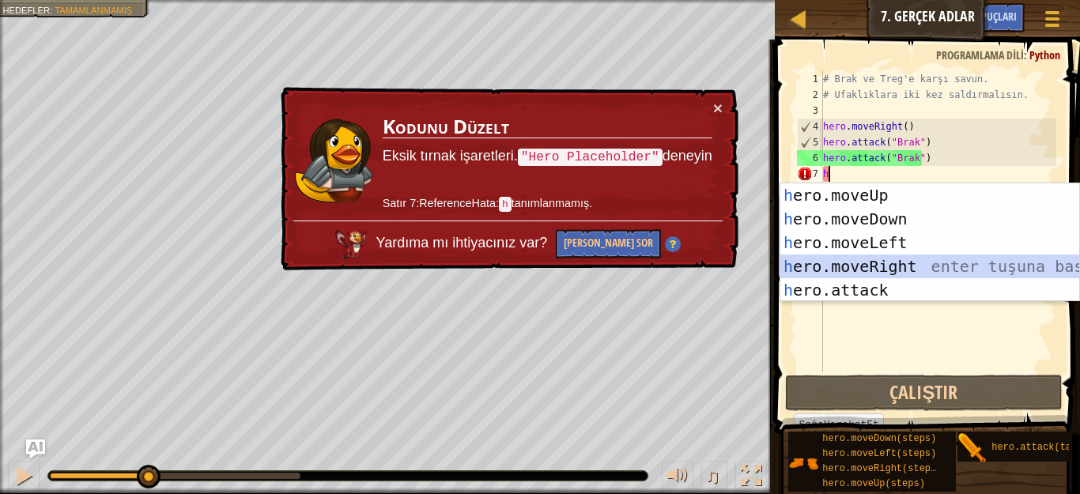
click at [866, 263] on div "h ero.moveUp enter tuşuna bas h ero.moveDown enter tuşuna bas h ero.moveLeft en…" at bounding box center [929, 266] width 299 height 166
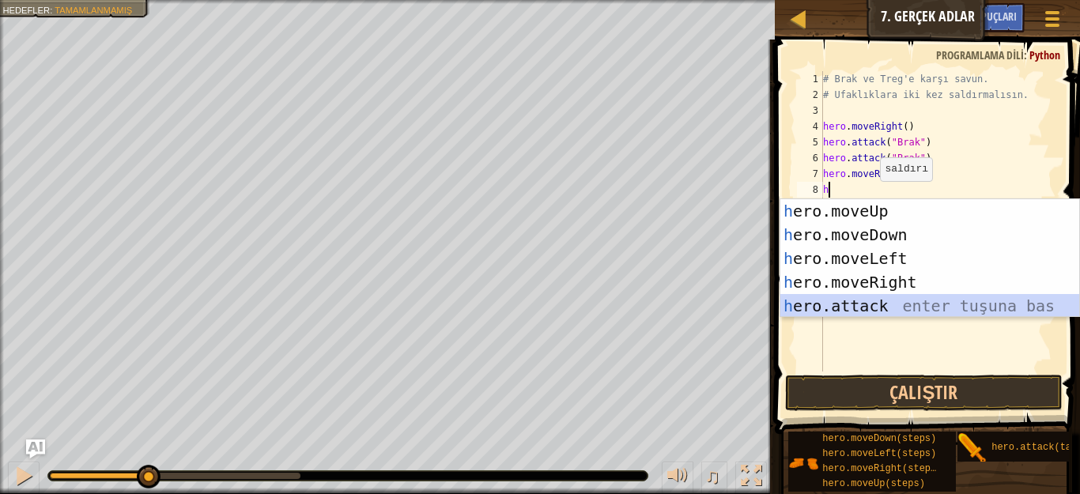
click at [856, 300] on div "h ero.moveUp enter tuşuna bas h ero.moveDown enter tuşuna bas h ero.moveLeft en…" at bounding box center [929, 282] width 299 height 166
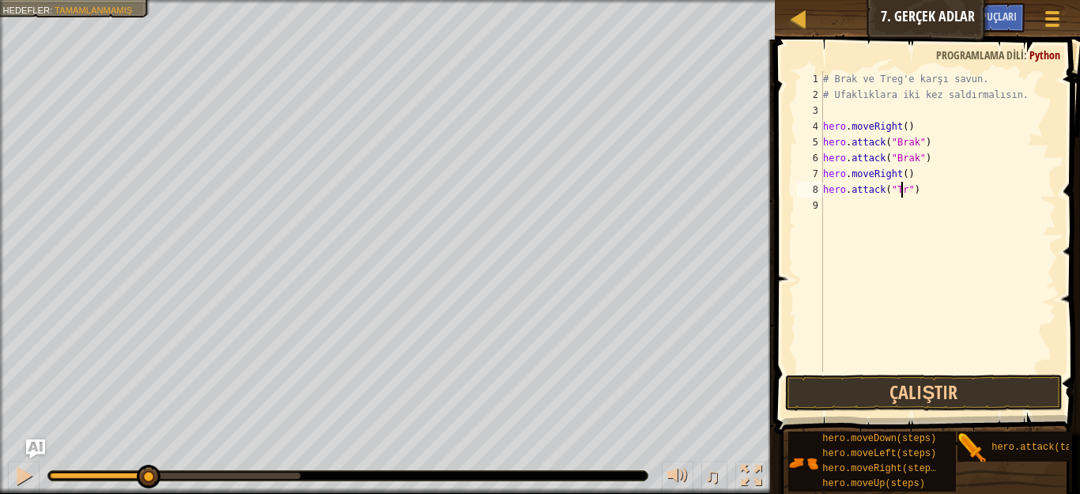
scroll to position [7, 7]
type textarea "hero.attack("Treg")"
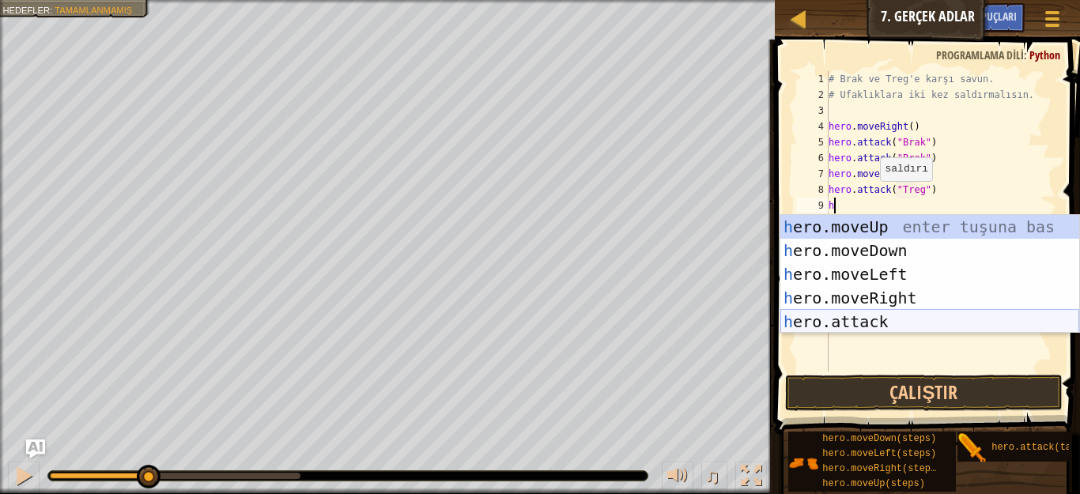
click at [855, 322] on div "h ero.moveUp enter tuşuna bas h ero.moveDown enter tuşuna bas h ero.moveLeft en…" at bounding box center [929, 298] width 299 height 166
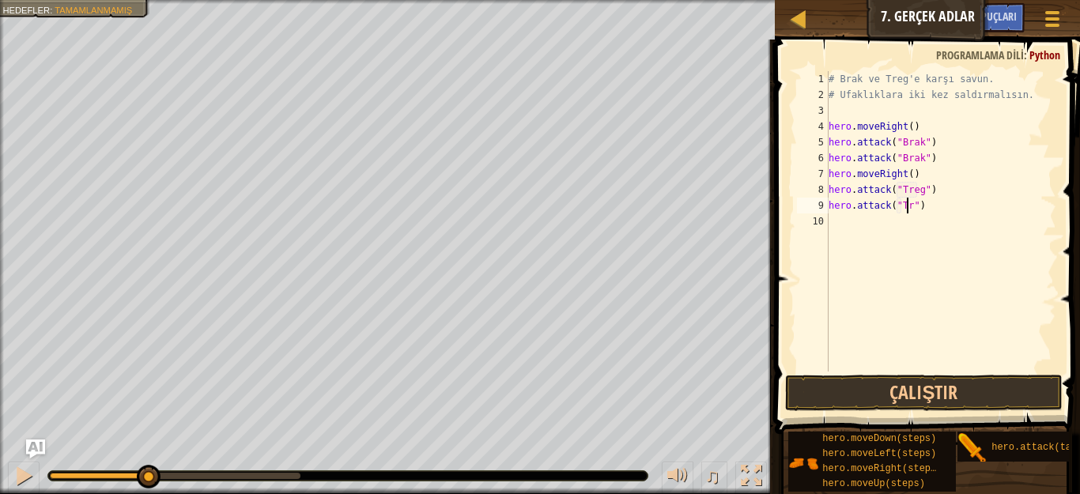
scroll to position [7, 7]
type textarea "hero.attack("Treg")"
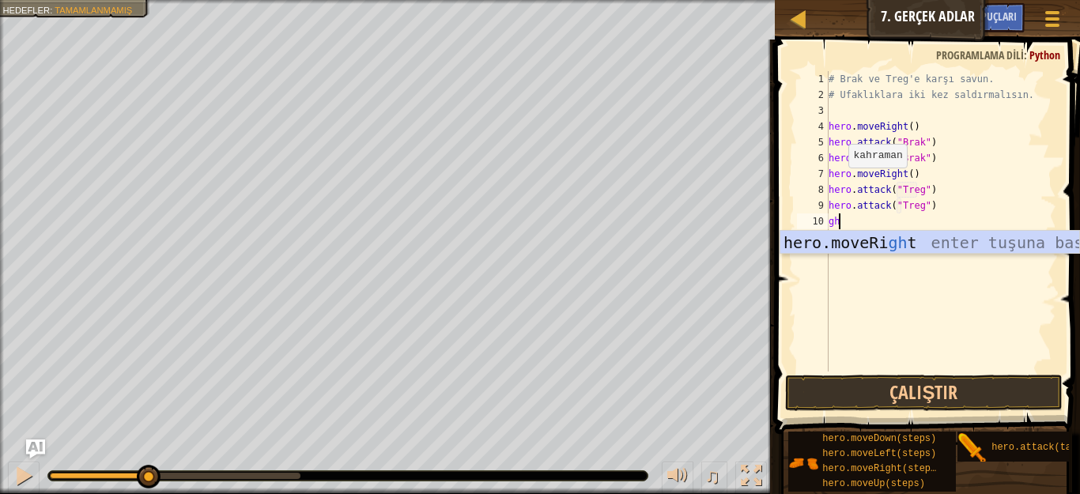
type textarea "g"
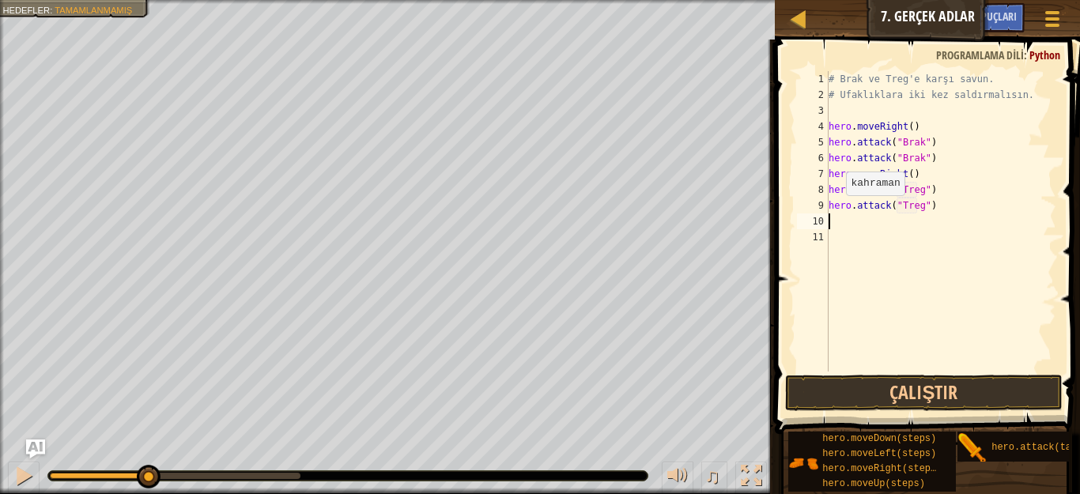
type textarea "h"
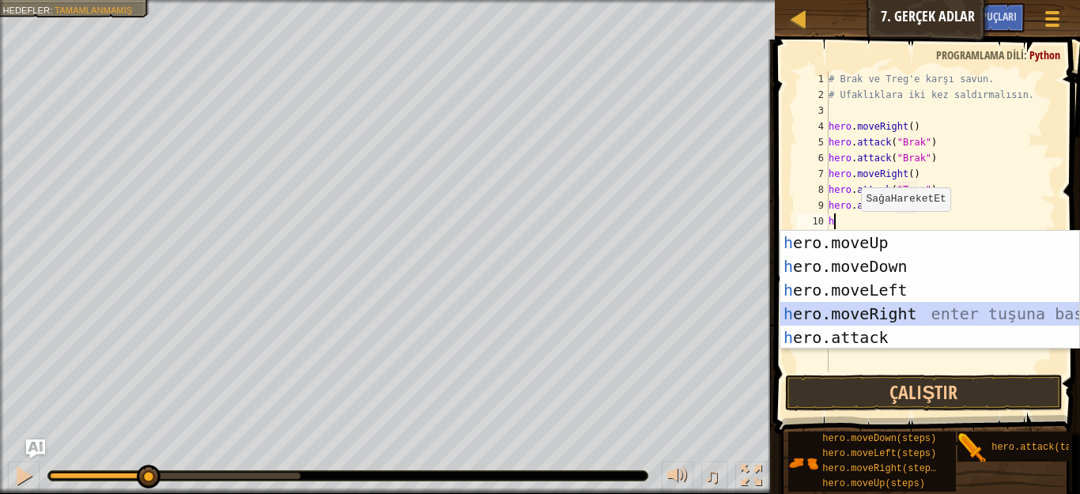
click at [868, 304] on div "h ero.moveUp enter tuşuna bas h ero.moveDown enter tuşuna bas h ero.moveLeft en…" at bounding box center [929, 314] width 299 height 166
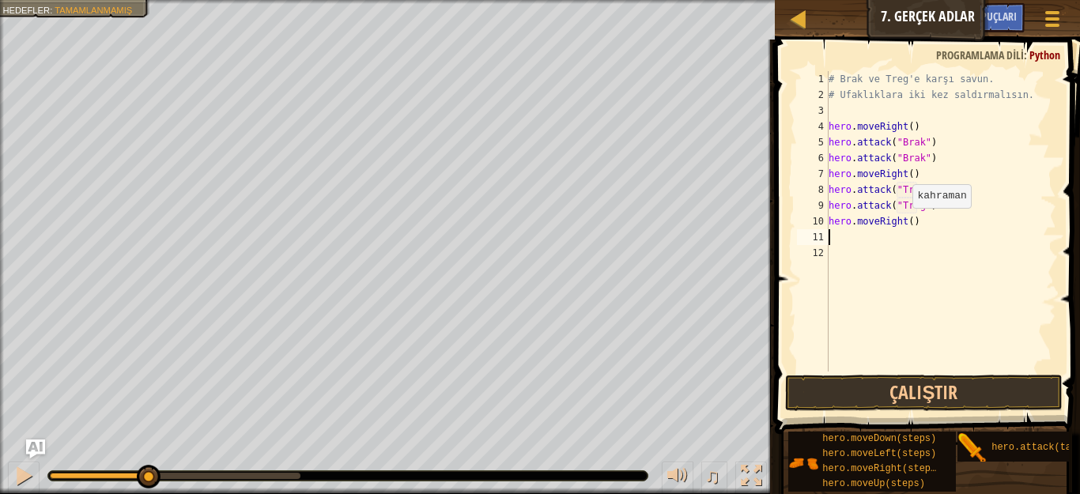
click at [905, 224] on div "# Brak ve Treg'e karşı savun. # Ufaklıklara iki kez saldırmalısın. hero . moveR…" at bounding box center [942, 237] width 232 height 332
type textarea "hero.moveRight(3)"
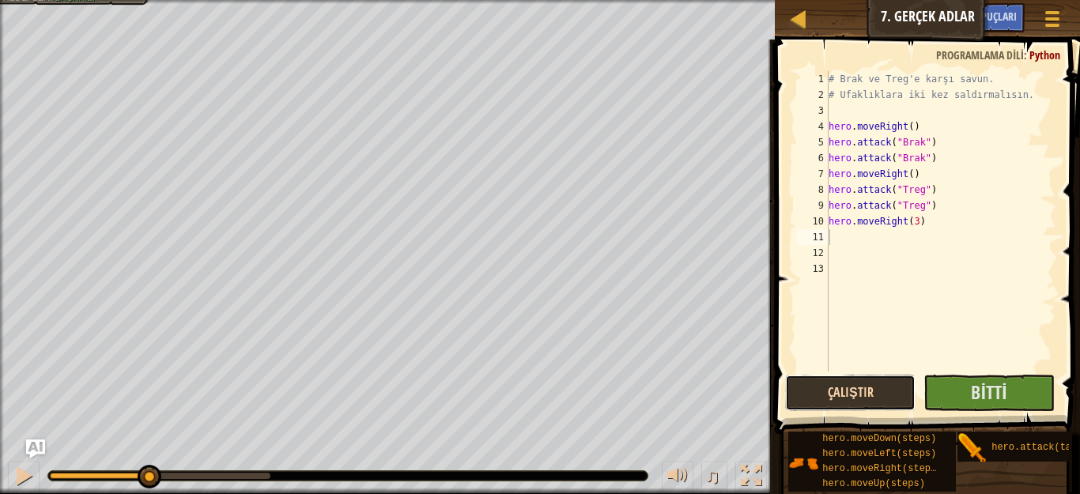
click at [914, 378] on button "Çalıştır" at bounding box center [850, 393] width 130 height 36
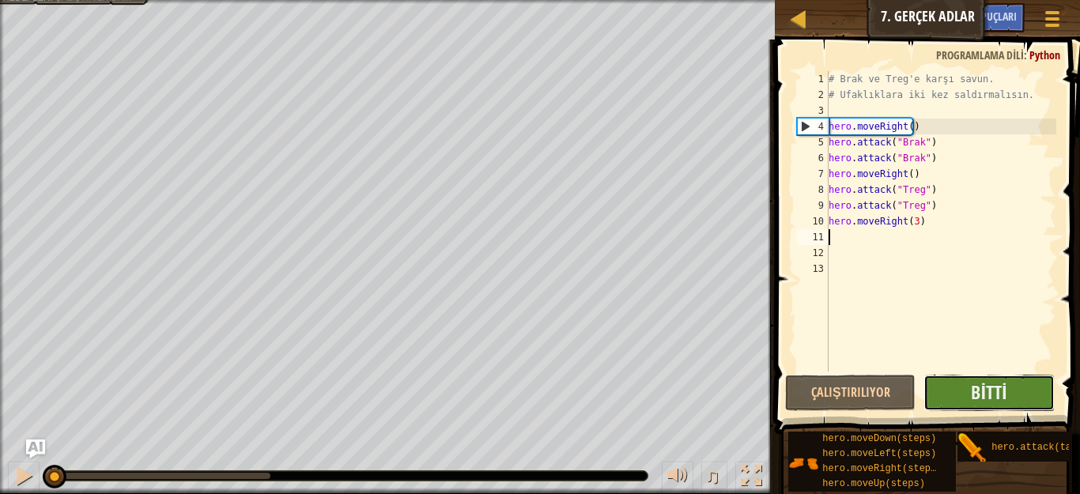
click at [947, 383] on button "Bitti" at bounding box center [989, 393] width 130 height 36
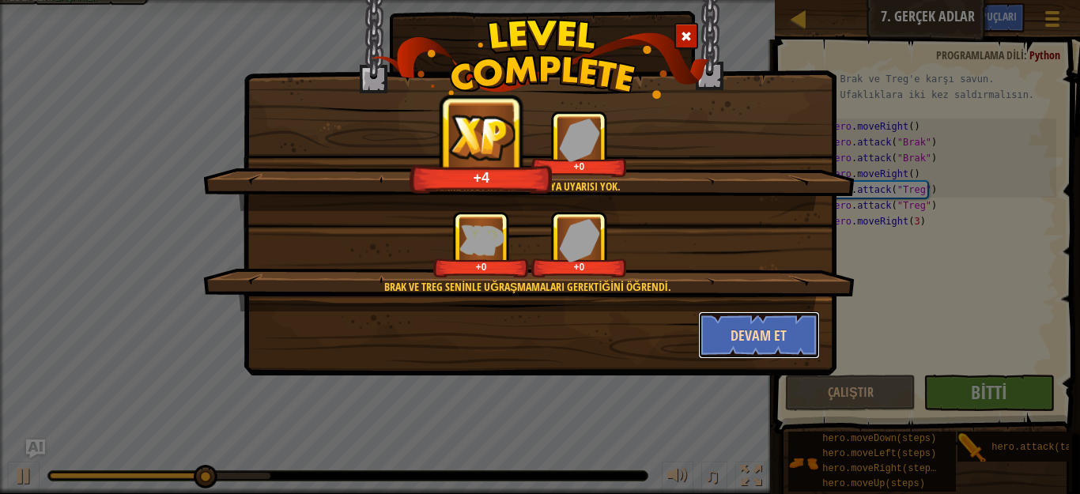
click at [759, 342] on button "Devam et" at bounding box center [759, 335] width 123 height 47
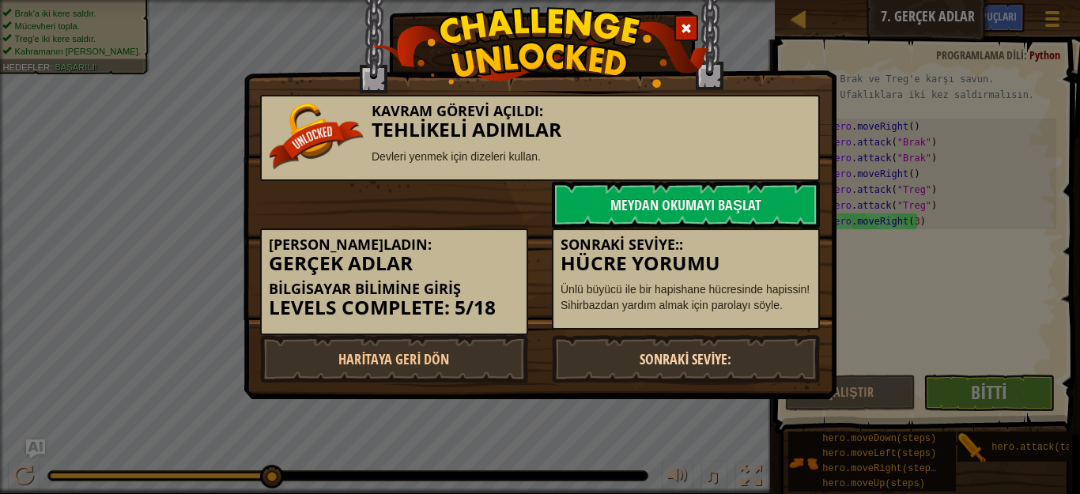
click at [749, 343] on link "Sonraki Seviye:" at bounding box center [686, 358] width 268 height 47
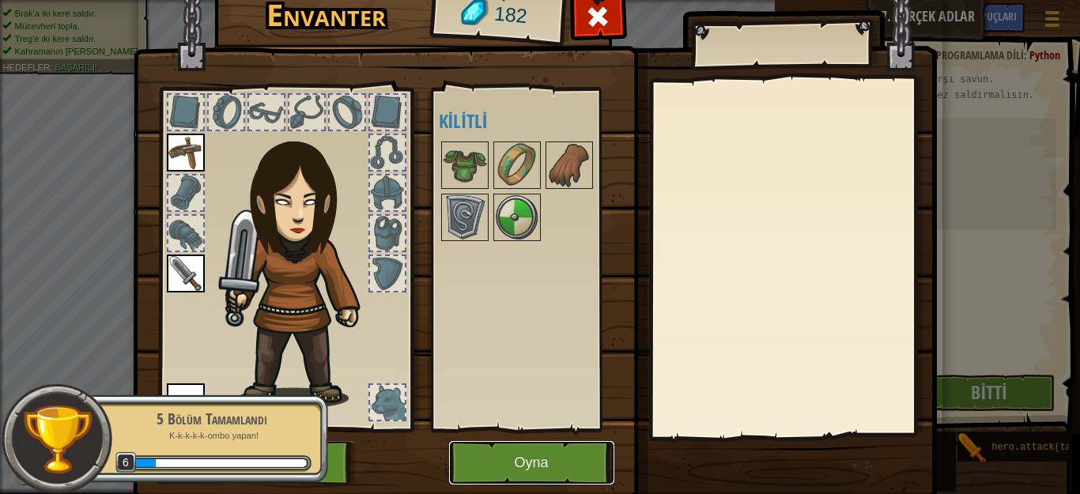
click at [574, 454] on button "Oyna" at bounding box center [531, 462] width 165 height 43
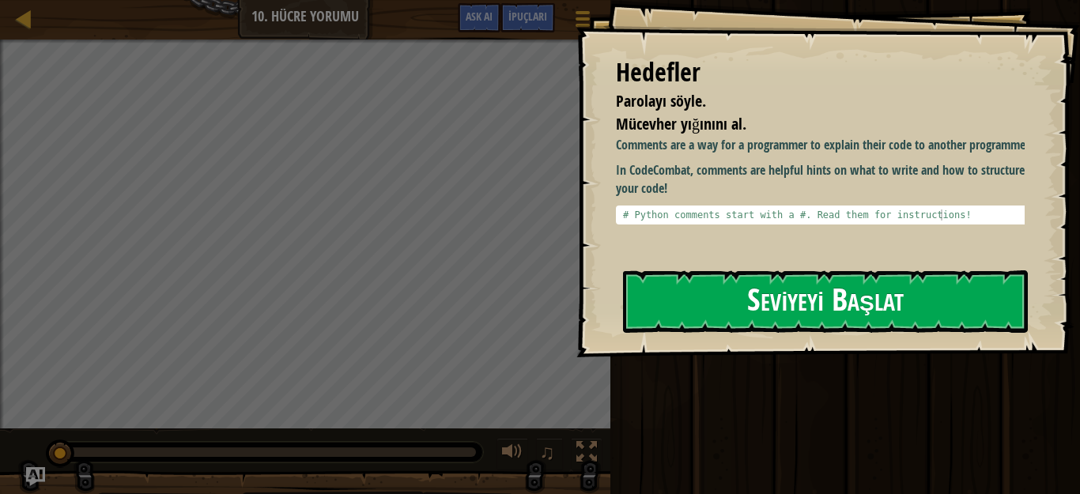
click at [680, 292] on button "Seviyeyi Başlat" at bounding box center [825, 301] width 405 height 62
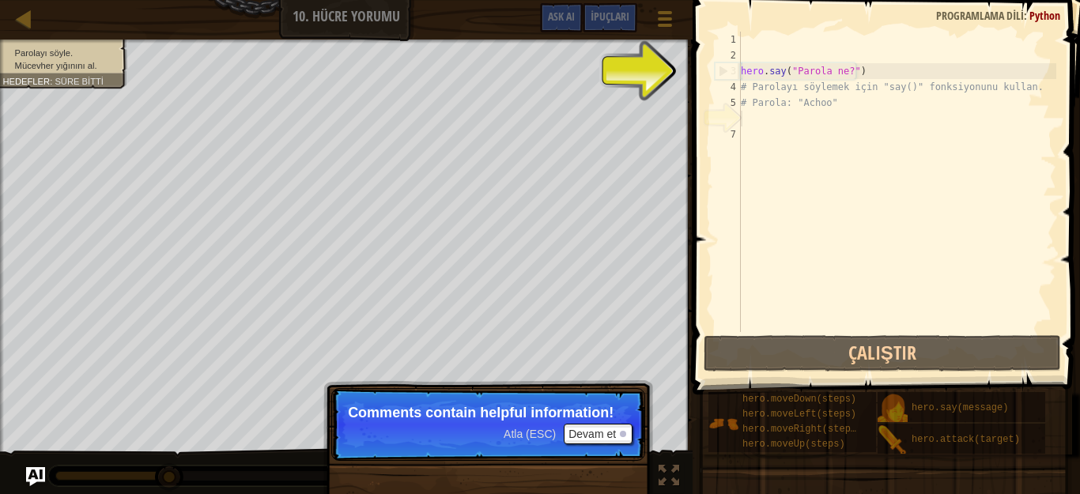
click at [757, 121] on div "hero . say ( "Parola ne?" ) # Parolayı söylemek için "say()" fonksiyonunu kulla…" at bounding box center [897, 198] width 319 height 332
click at [753, 123] on div "hero . say ( "Parola ne?" ) # Parolayı söylemek için "say()" fonksiyonunu kulla…" at bounding box center [897, 198] width 319 height 332
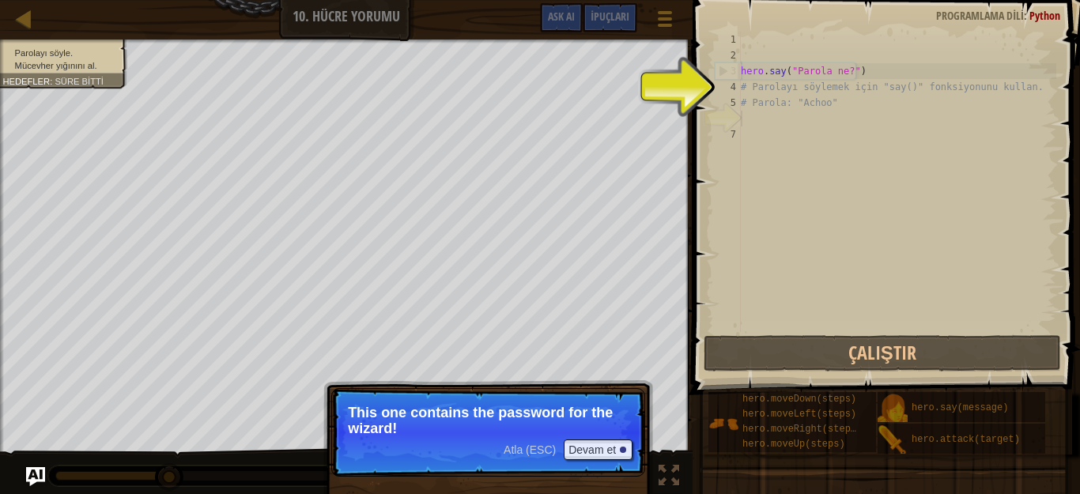
click at [707, 162] on div "Harita Bilgisayar Bilimine Giriş 10. Hücre Yorumu Oyun Menüsü Bitti İpuçları As…" at bounding box center [540, 247] width 1080 height 494
click at [744, 99] on div "hero . say ( "Parola ne?" ) # Parolayı söylemek için "say()" fonksiyonunu kulla…" at bounding box center [897, 198] width 319 height 332
type textarea "# Parola: "Achoo""
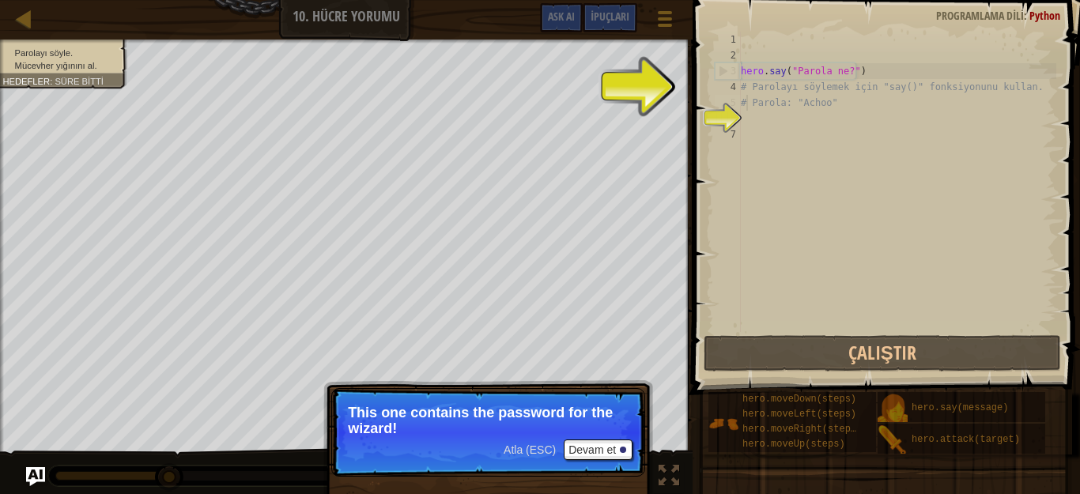
drag, startPoint x: 742, startPoint y: 112, endPoint x: 749, endPoint y: 123, distance: 12.7
click at [746, 119] on div "hero . say ( "Parola ne?" ) # Parolayı söylemek için "say()" fonksiyonunu kulla…" at bounding box center [897, 198] width 319 height 332
click at [750, 124] on div "hero . say ( "Parola ne?" ) # Parolayı söylemek için "say()" fonksiyonunu kulla…" at bounding box center [897, 198] width 319 height 332
click at [750, 120] on div "hero . say ( "Parola ne?" ) # Parolayı söylemek için "say()" fonksiyonunu kulla…" at bounding box center [897, 198] width 319 height 332
click at [750, 119] on div "hero . say ( "Parola ne?" ) # Parolayı söylemek için "say()" fonksiyonunu kulla…" at bounding box center [897, 198] width 319 height 332
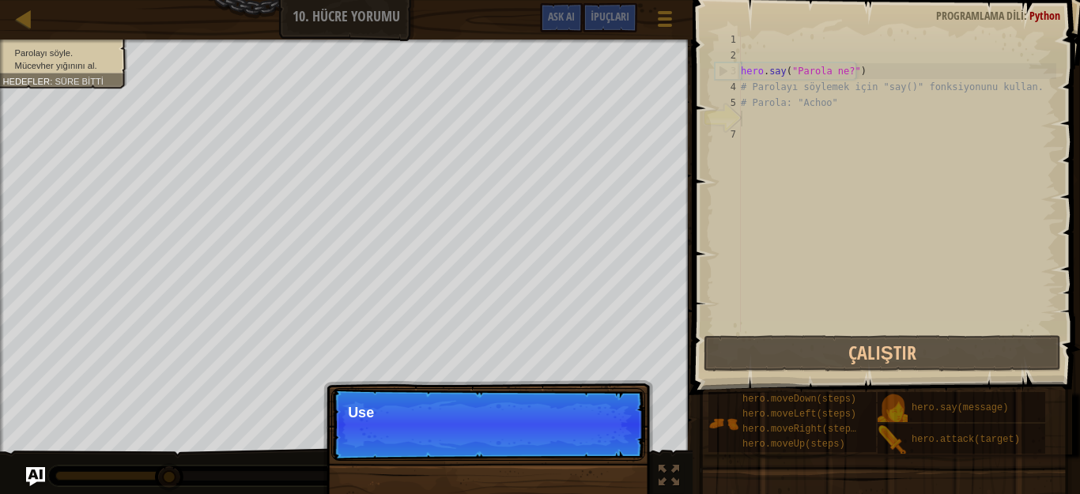
drag, startPoint x: 705, startPoint y: 100, endPoint x: 691, endPoint y: 99, distance: 13.5
click at [691, 99] on span at bounding box center [888, 174] width 400 height 441
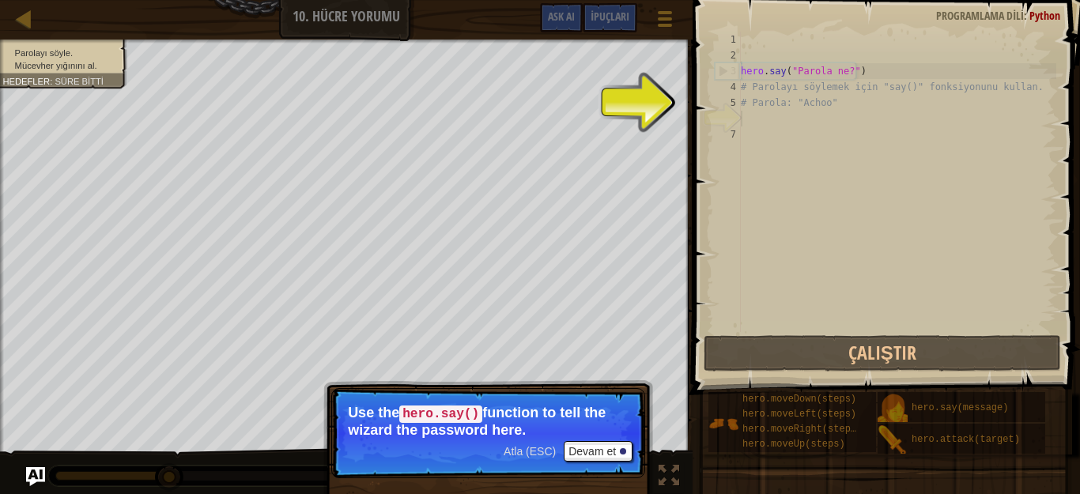
click at [738, 111] on div "6" at bounding box center [728, 119] width 26 height 16
drag, startPoint x: 739, startPoint y: 101, endPoint x: 733, endPoint y: 111, distance: 11.4
type textarea "# Parola: "Achoo""
click at [733, 111] on div "6" at bounding box center [728, 119] width 26 height 16
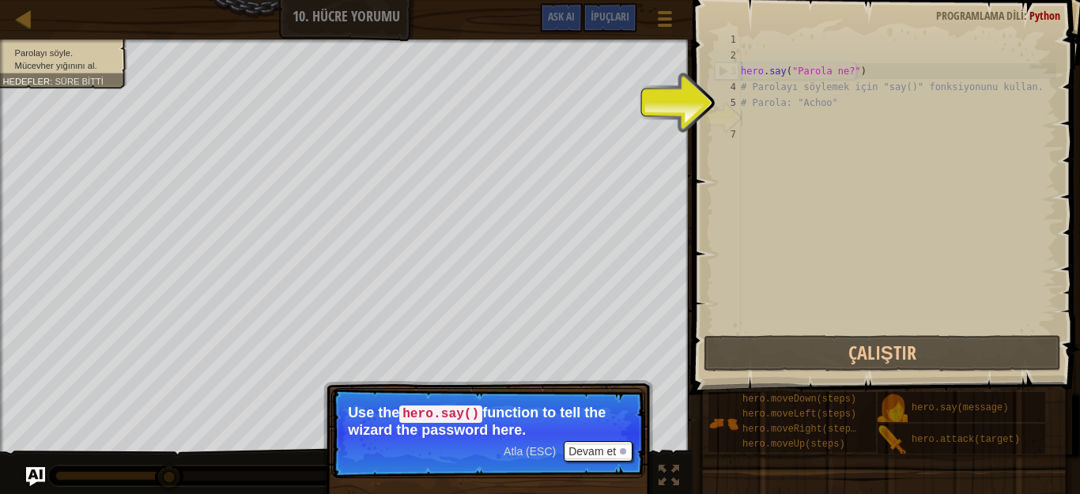
click at [732, 111] on div "6" at bounding box center [728, 119] width 26 height 16
click at [725, 117] on div "6" at bounding box center [728, 119] width 26 height 16
click at [731, 115] on div "6" at bounding box center [728, 119] width 26 height 16
click at [732, 115] on div "6" at bounding box center [728, 119] width 26 height 16
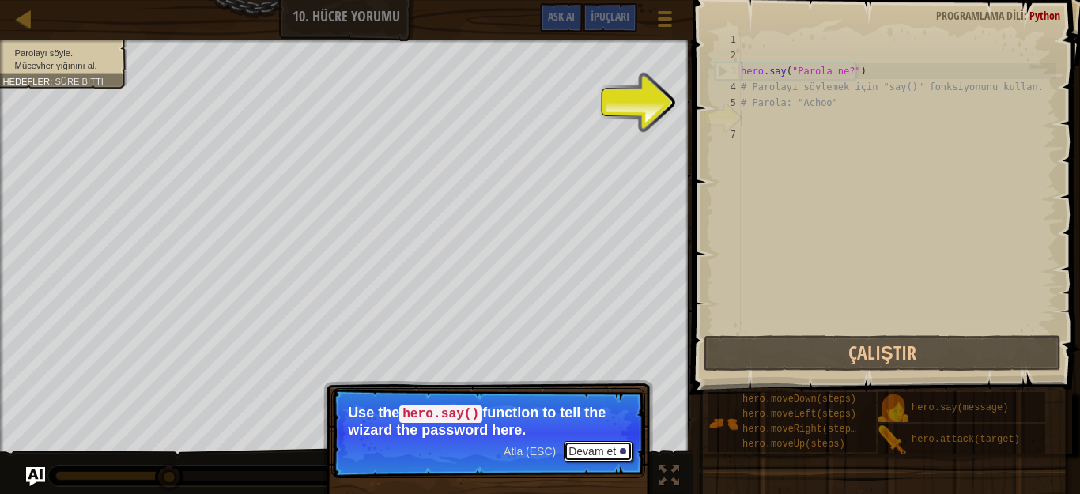
click at [571, 443] on button "Devam et" at bounding box center [598, 451] width 69 height 21
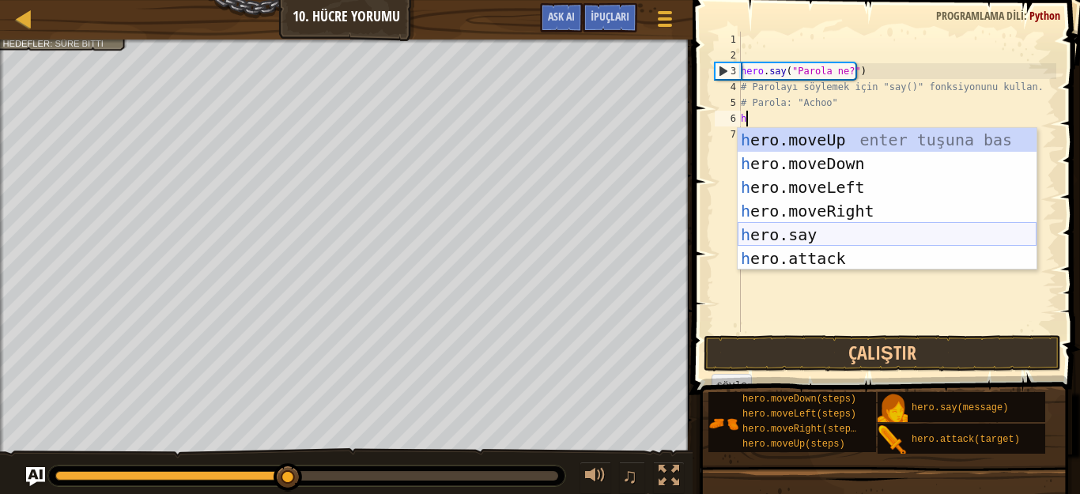
click at [809, 227] on div "h ero.moveUp enter tuşuna bas h ero.moveDown enter tuşuna bas h ero.moveLeft en…" at bounding box center [887, 223] width 299 height 190
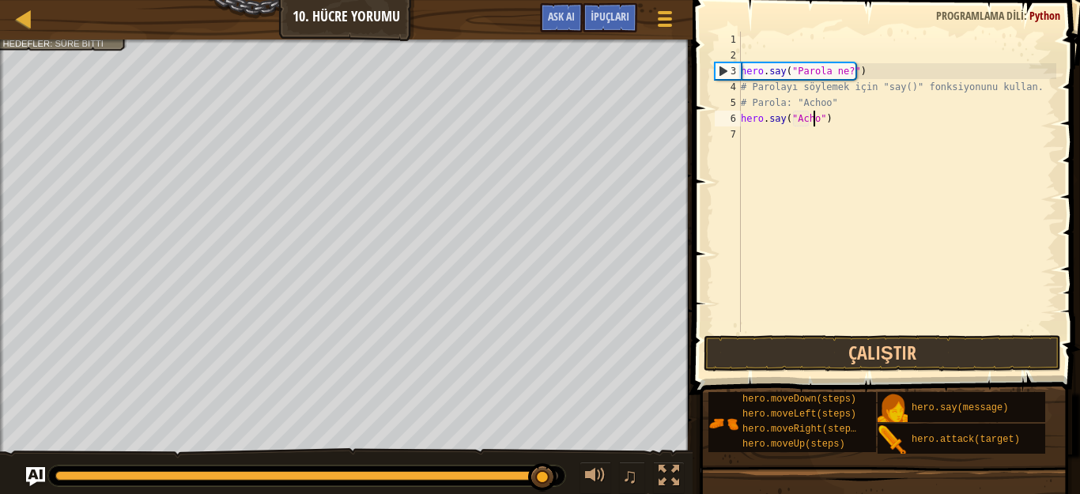
scroll to position [7, 6]
type textarea "hero.say("Achoo")"
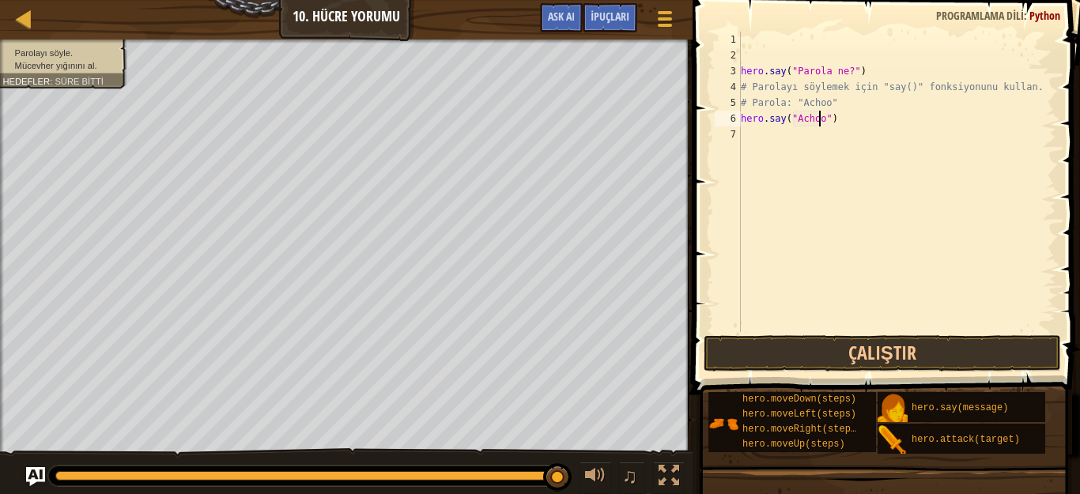
scroll to position [7, 0]
type textarea "h"
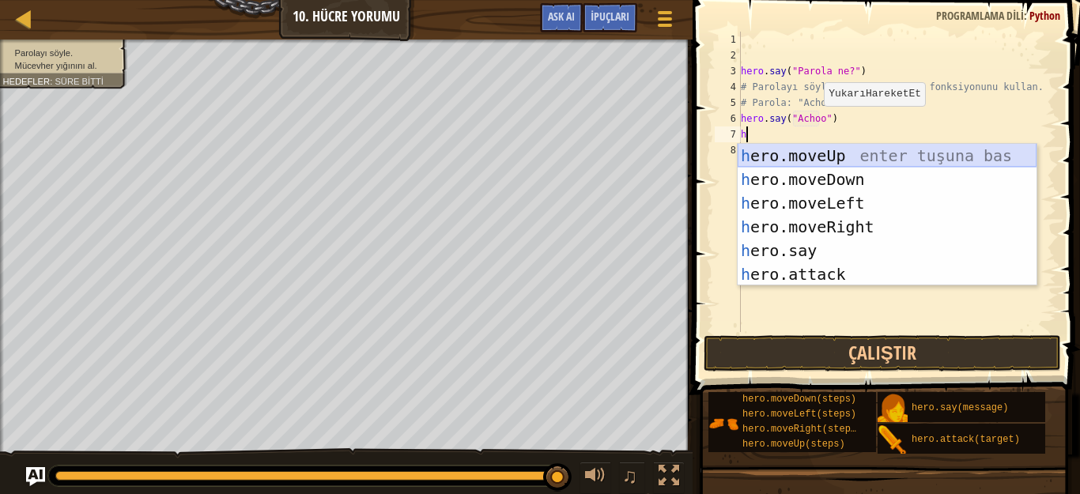
click at [783, 155] on div "h ero.moveUp enter tuşuna bas h ero.moveDown enter tuşuna bas h ero.moveLeft en…" at bounding box center [887, 239] width 299 height 190
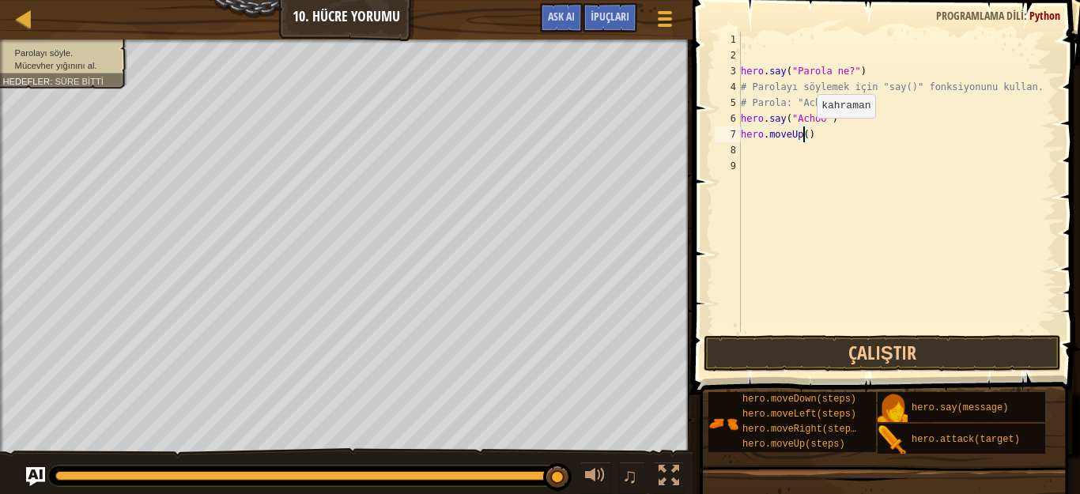
click at [803, 134] on div "hero . say ( "Parola ne?" ) # Parolayı söylemek için "say()" fonksiyonunu kulla…" at bounding box center [897, 198] width 319 height 332
type textarea "hero.moveUp(2)"
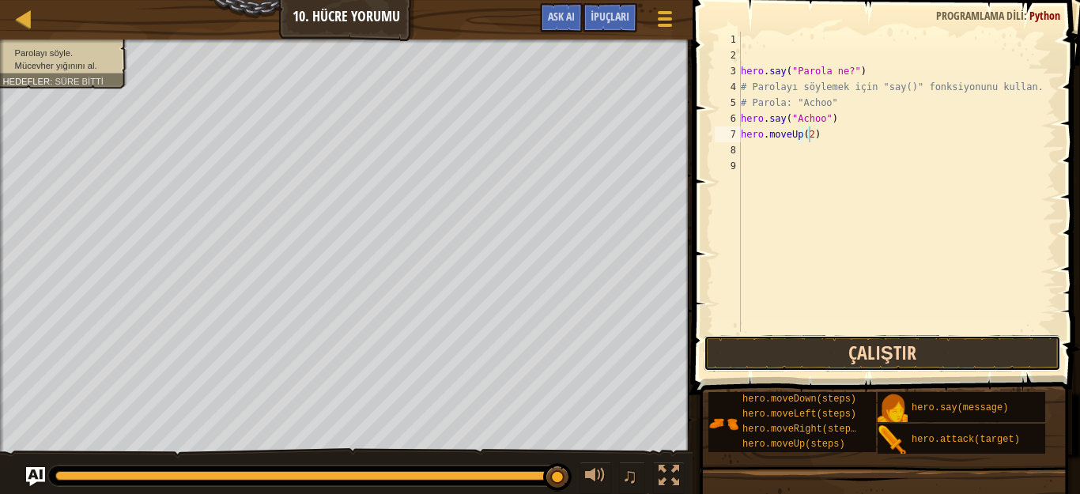
click at [875, 357] on button "Çalıştır" at bounding box center [882, 353] width 357 height 36
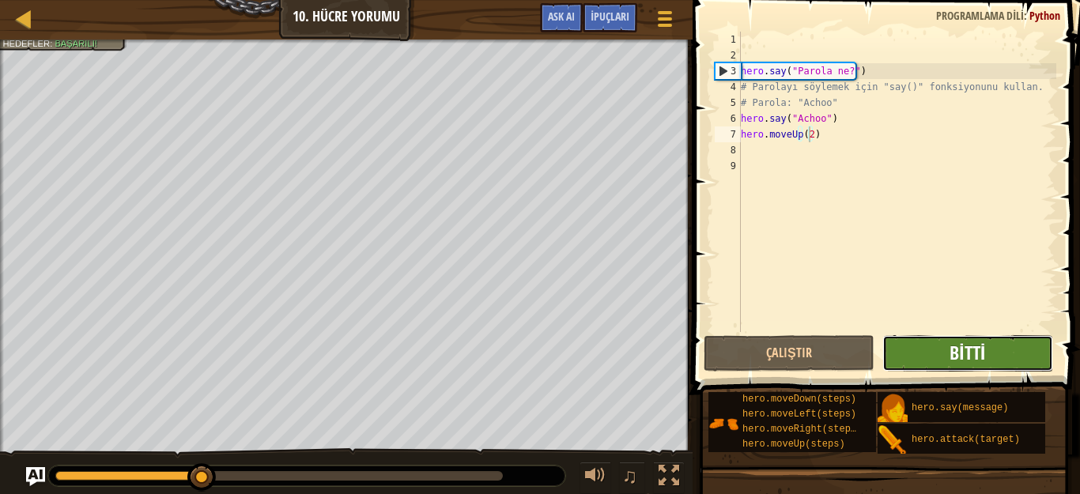
click at [958, 349] on span "Bitti" at bounding box center [968, 352] width 36 height 25
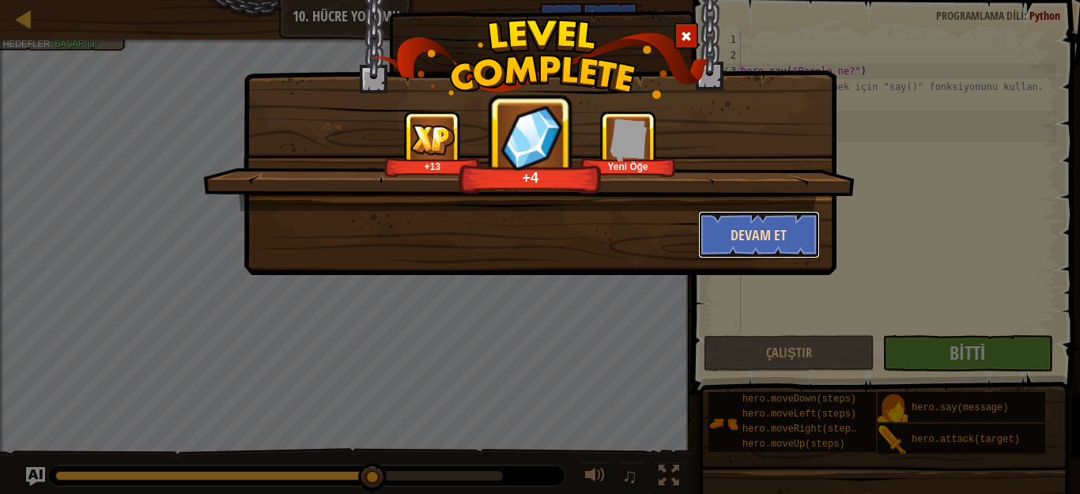
click at [754, 226] on button "Devam et" at bounding box center [759, 234] width 123 height 47
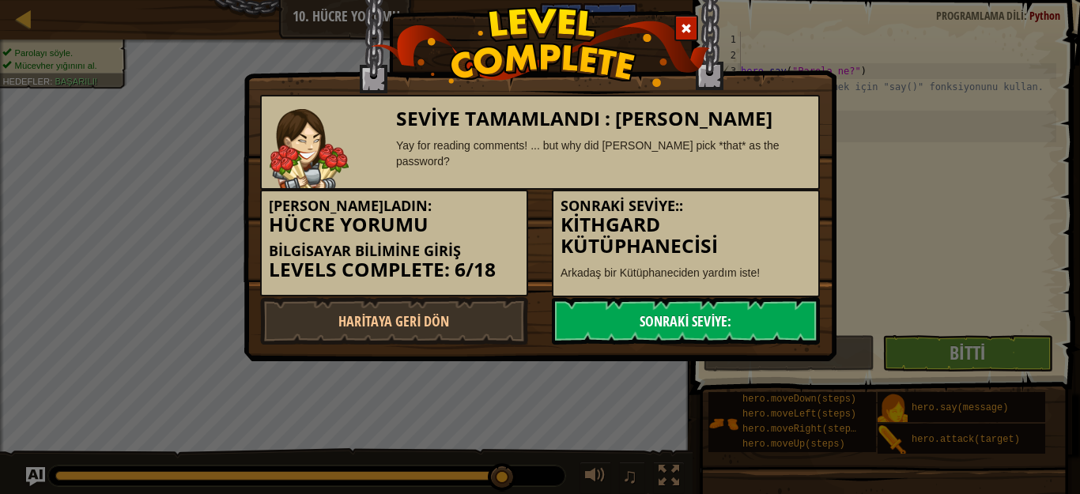
click at [755, 323] on link "Sonraki Seviye:" at bounding box center [686, 320] width 268 height 47
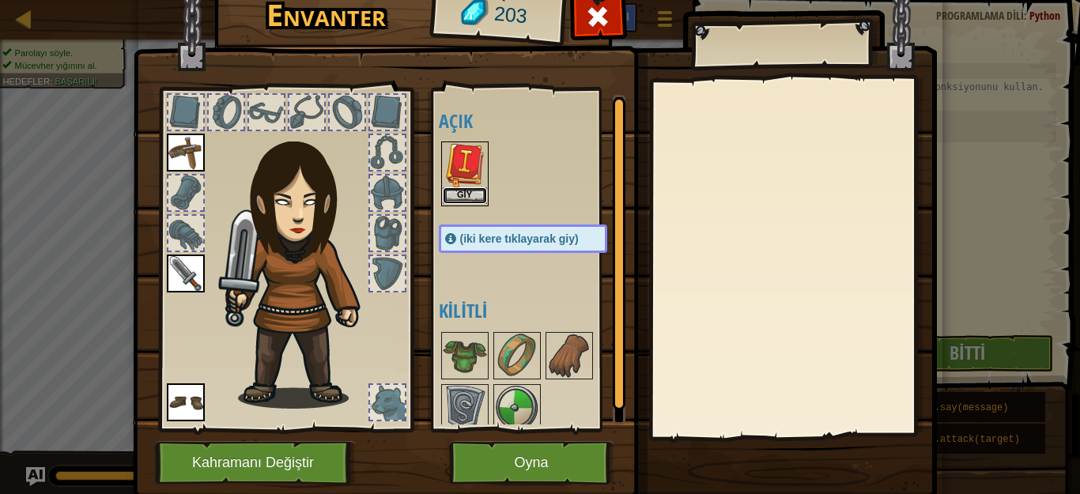
click at [460, 194] on button "Giy" at bounding box center [465, 195] width 44 height 17
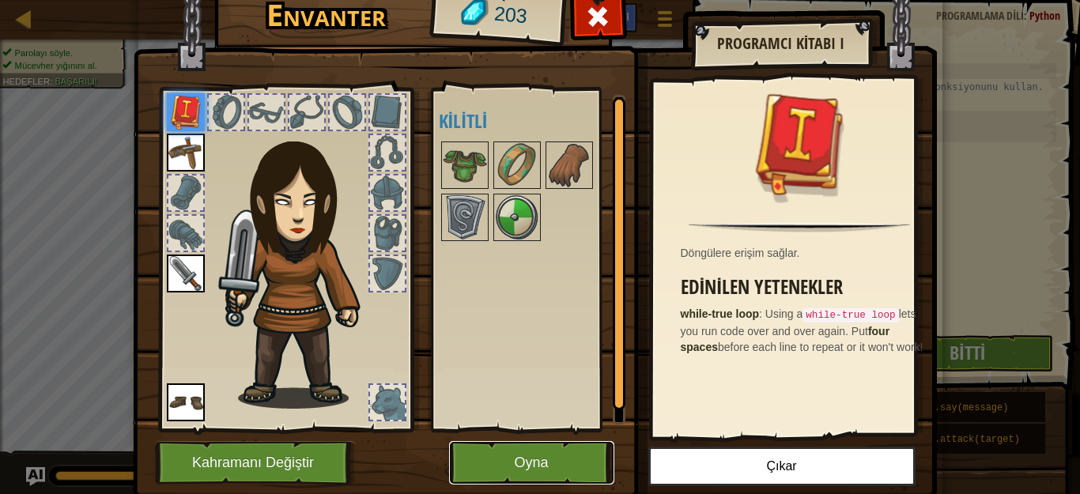
click at [513, 458] on button "Oyna" at bounding box center [531, 462] width 165 height 43
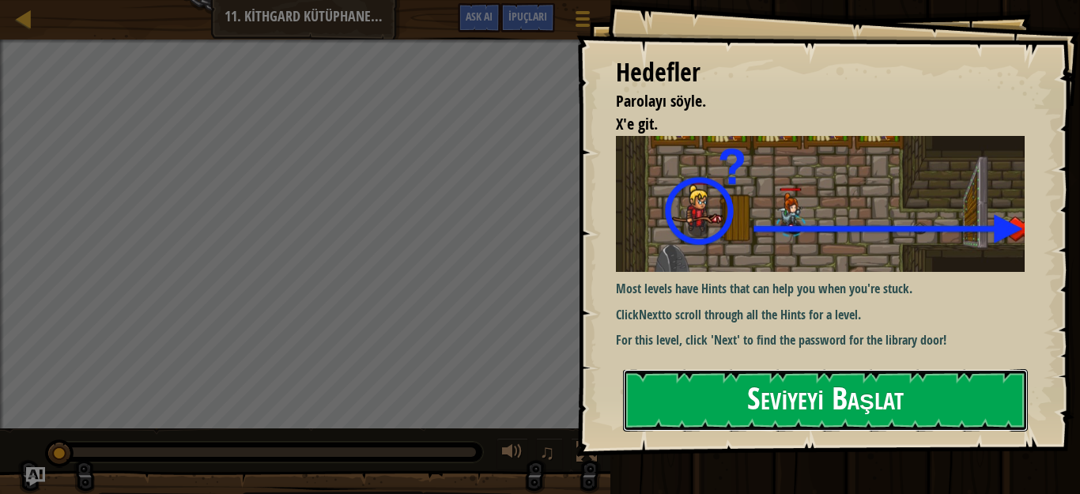
click at [796, 405] on button "Seviyeyi Başlat" at bounding box center [825, 400] width 405 height 62
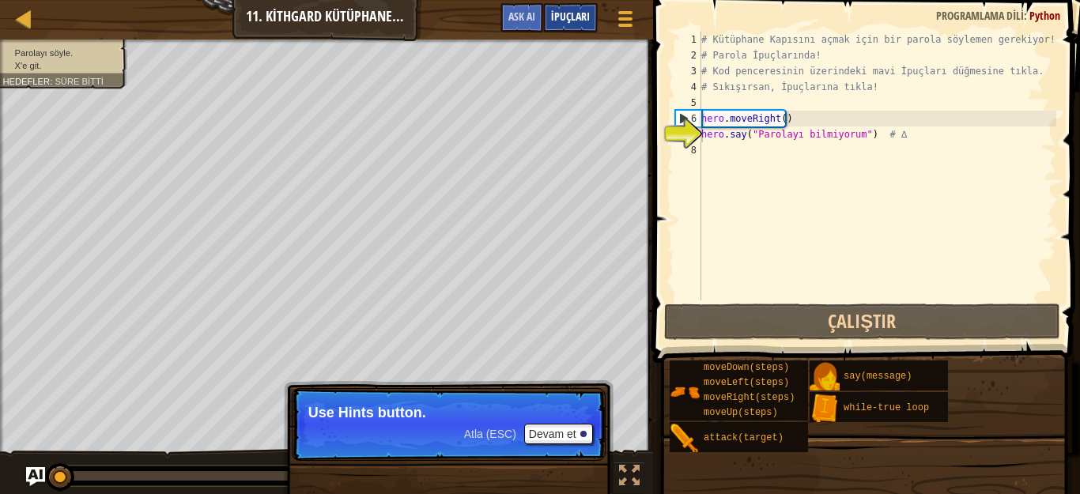
click at [559, 19] on span "İpuçları" at bounding box center [570, 16] width 39 height 15
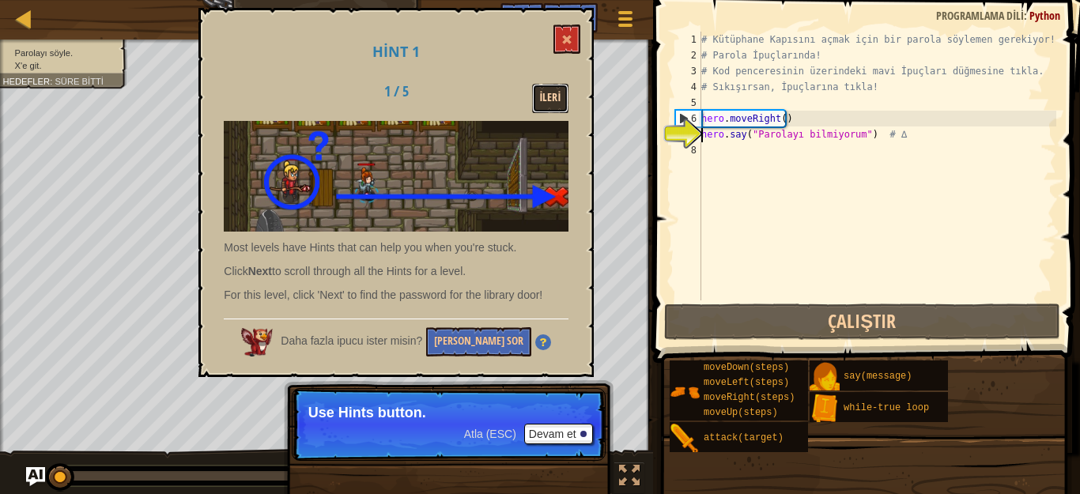
click at [554, 88] on button "İleri" at bounding box center [550, 98] width 37 height 29
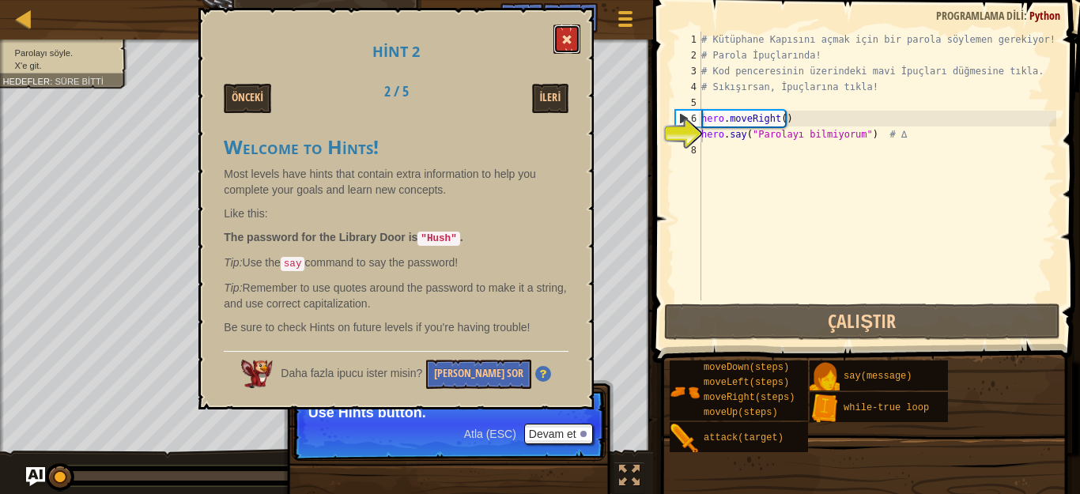
click at [556, 35] on button at bounding box center [567, 39] width 27 height 29
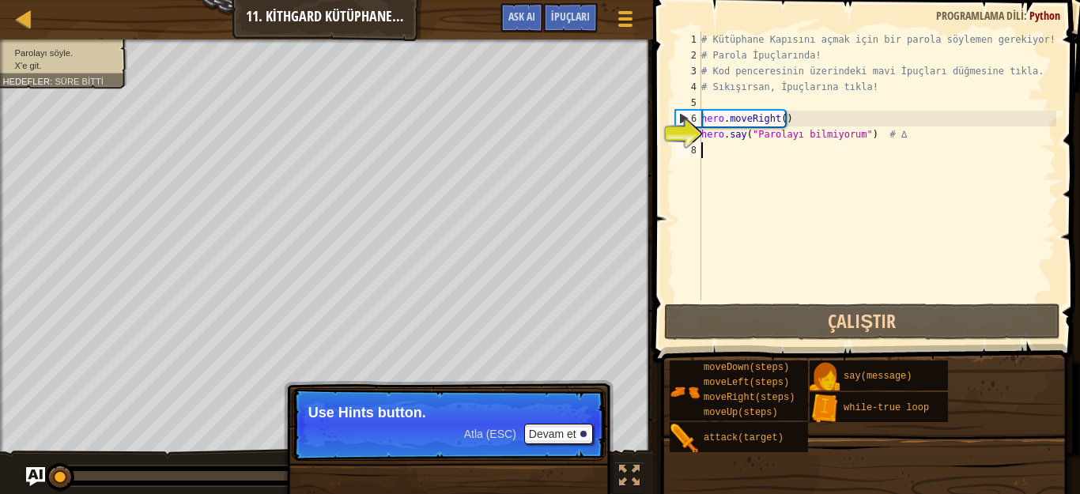
click at [720, 165] on div "# Kütüphane Kapısını açmak için bir parola söylemen gerekiyor! # Parola İpuçlar…" at bounding box center [877, 182] width 358 height 300
click at [712, 149] on div "# Kütüphane Kapısını açmak için bir parola söylemen gerekiyor! # Parola İpuçlar…" at bounding box center [877, 182] width 358 height 300
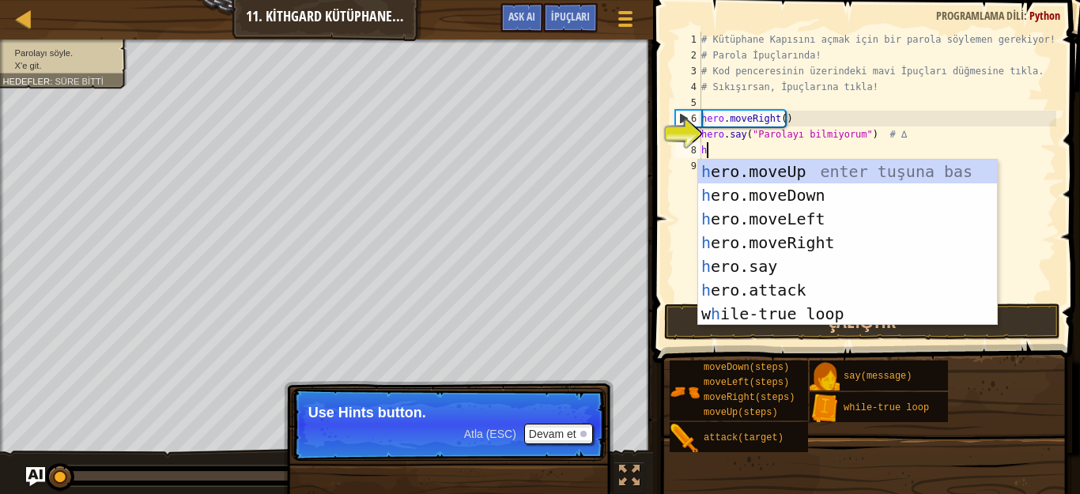
scroll to position [7, 0]
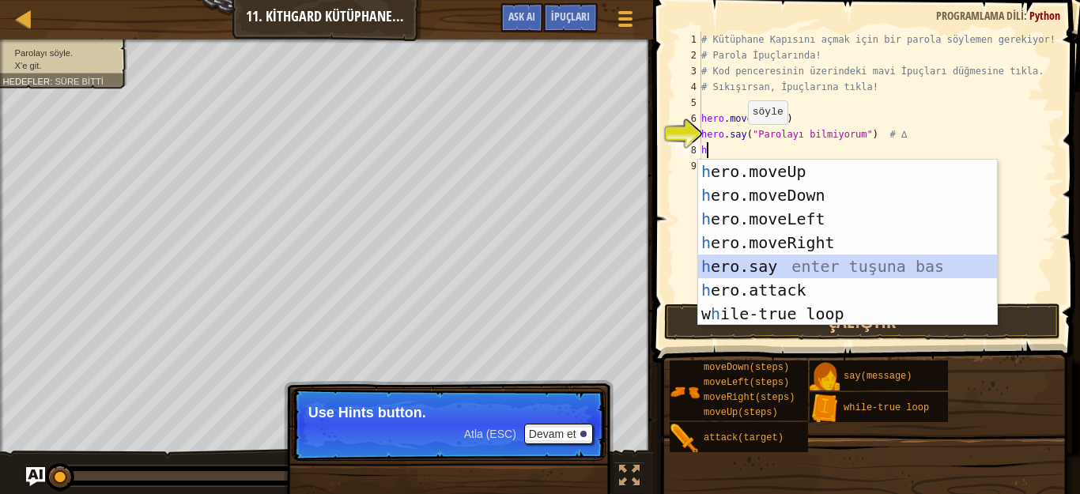
click at [765, 263] on div "h ero.moveUp enter tuşuna bas h ero.moveDown enter tuşuna bas h ero.moveLeft en…" at bounding box center [847, 266] width 299 height 213
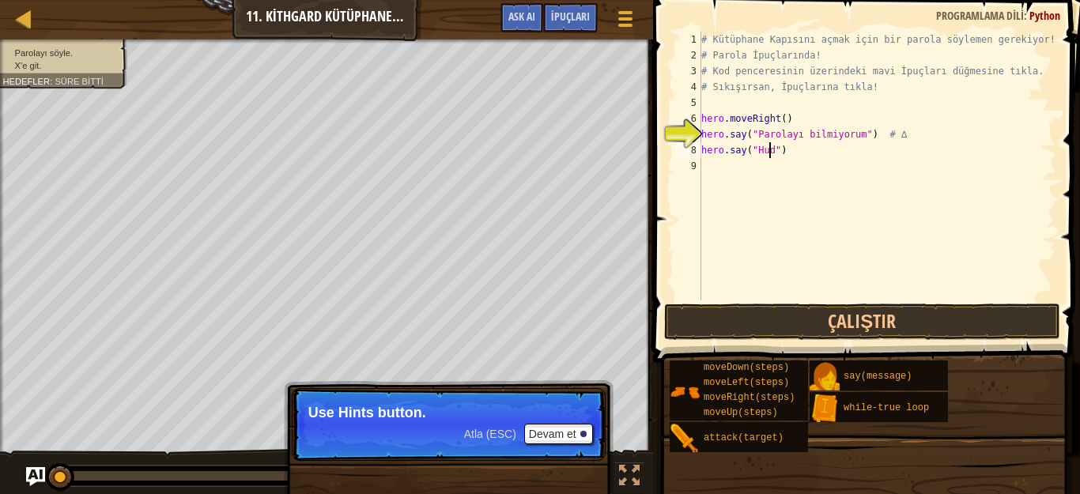
scroll to position [7, 6]
type textarea "hero.say("Hush")"
type textarea "h"
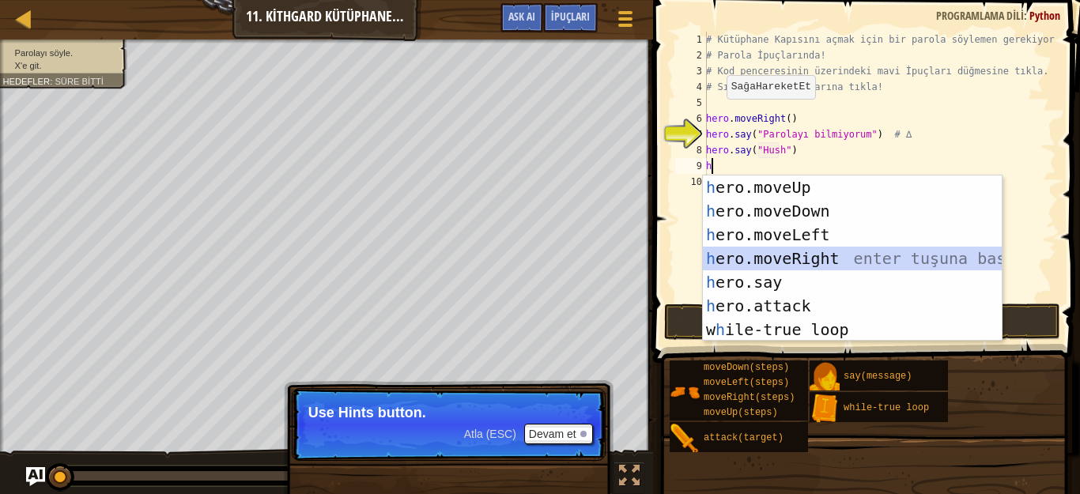
click at [802, 263] on div "h ero.moveUp enter tuşuna bas h ero.moveDown enter tuşuna bas h ero.moveLeft en…" at bounding box center [852, 282] width 299 height 213
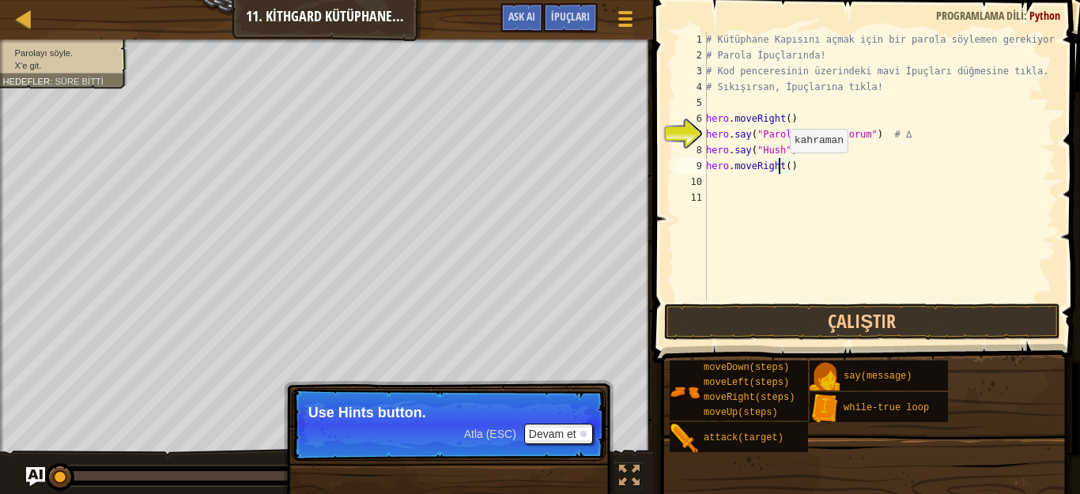
click at [781, 168] on div "# Kütüphane Kapısını açmak için bir parola söylemen gerekiyor! # Parola İpuçlar…" at bounding box center [879, 182] width 353 height 300
click at [785, 169] on div "# Kütüphane Kapısını açmak için bir parola söylemen gerekiyor! # Parola İpuçlar…" at bounding box center [879, 182] width 353 height 300
type textarea "hero.moveRight(2)"
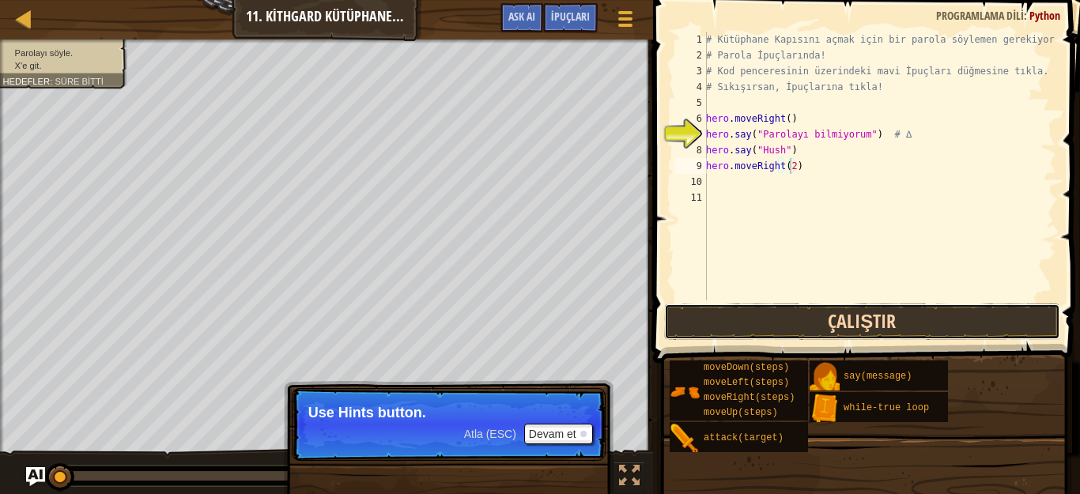
click at [813, 319] on button "Çalıştır" at bounding box center [862, 322] width 396 height 36
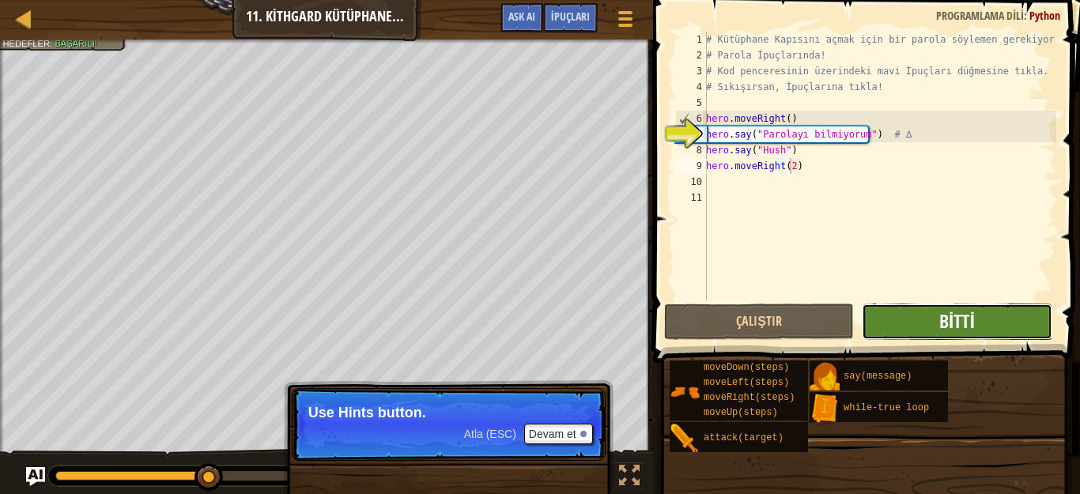
click at [943, 323] on span "Bitti" at bounding box center [957, 320] width 36 height 25
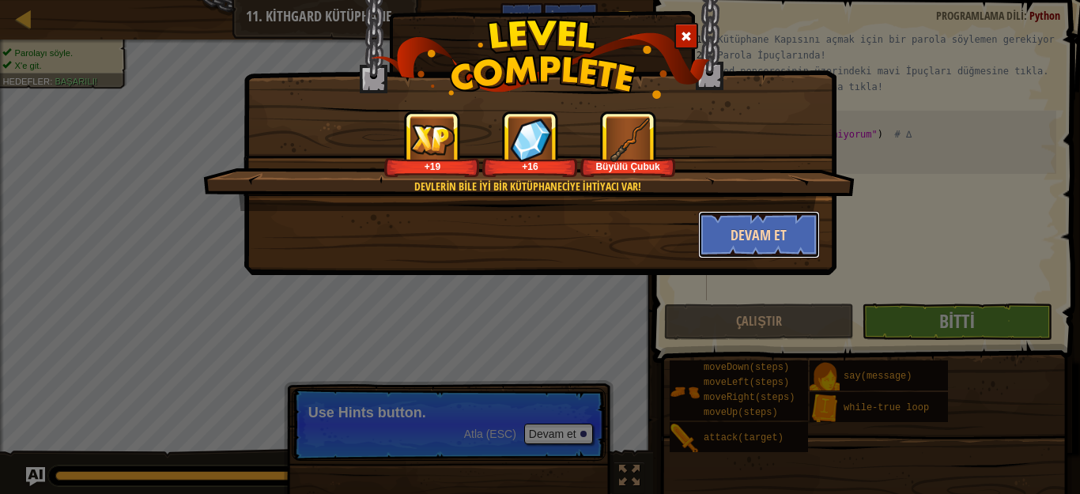
click at [802, 234] on button "Devam et" at bounding box center [759, 234] width 123 height 47
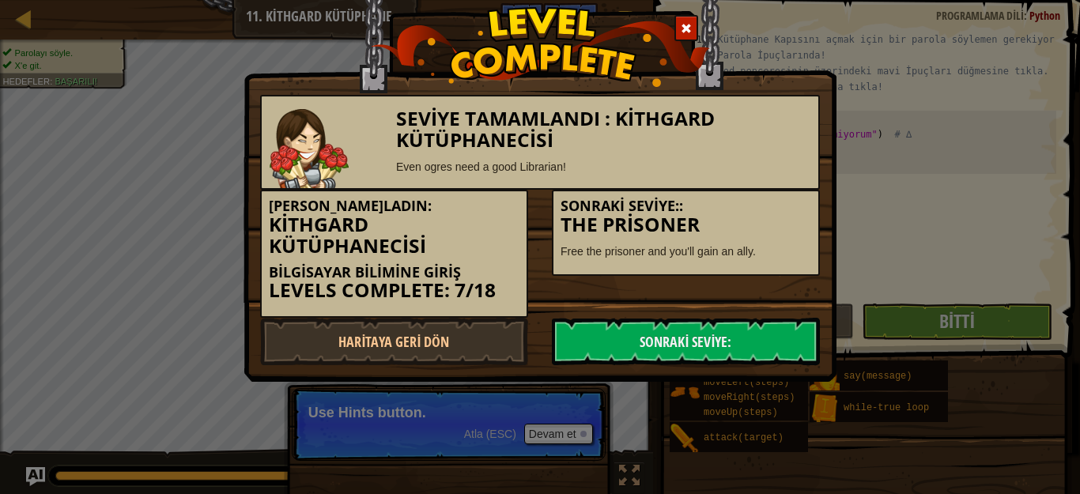
click at [778, 233] on h3 "The Prisoner" at bounding box center [686, 224] width 251 height 21
click at [656, 322] on link "Sonraki Seviye:" at bounding box center [686, 341] width 268 height 47
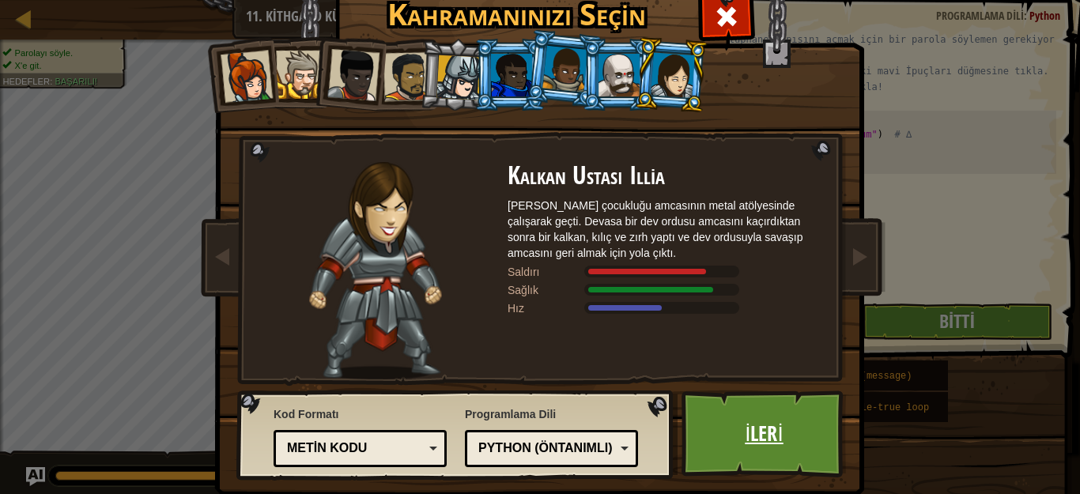
click at [746, 436] on link "İleri" at bounding box center [764, 434] width 165 height 87
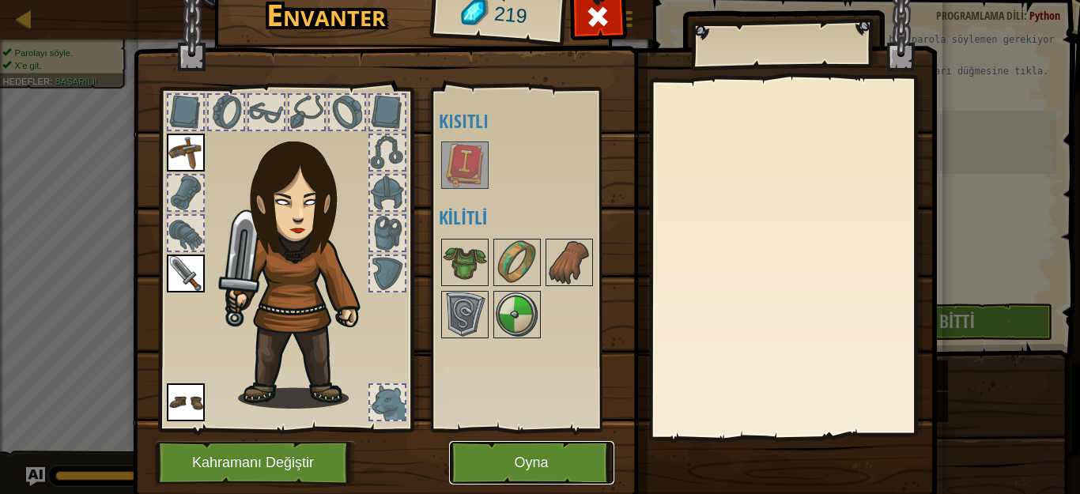
click at [538, 452] on button "Oyna" at bounding box center [531, 462] width 165 height 43
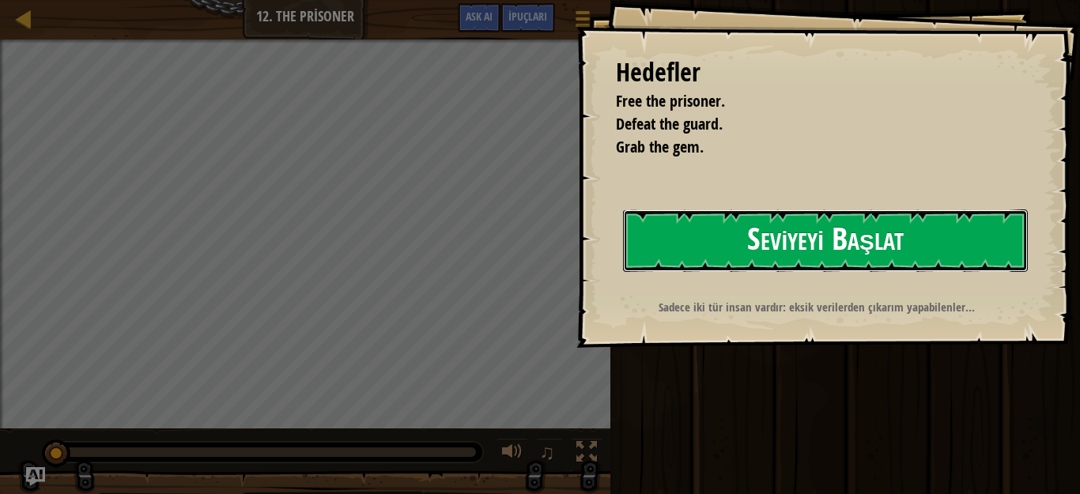
click at [800, 251] on button "Seviyeyi Başlat" at bounding box center [825, 241] width 405 height 62
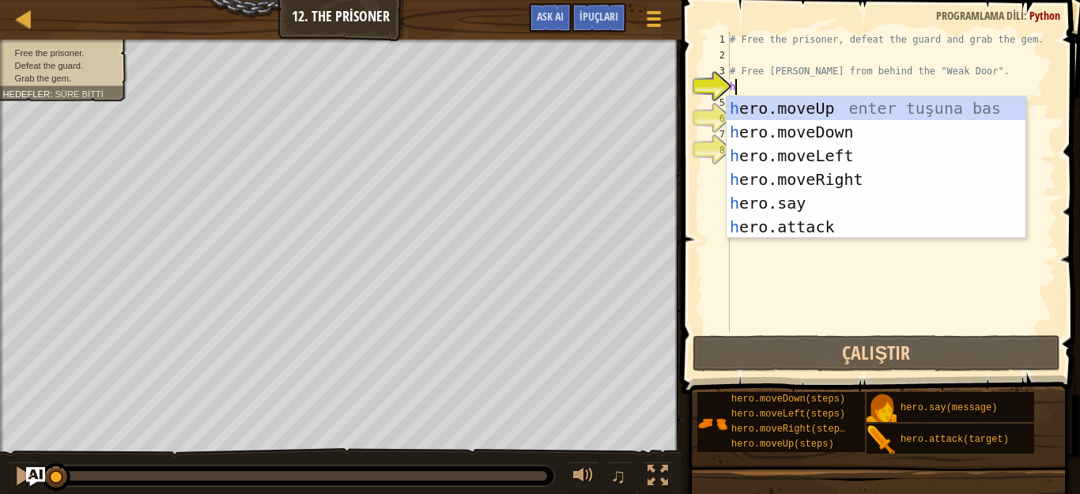
scroll to position [7, 0]
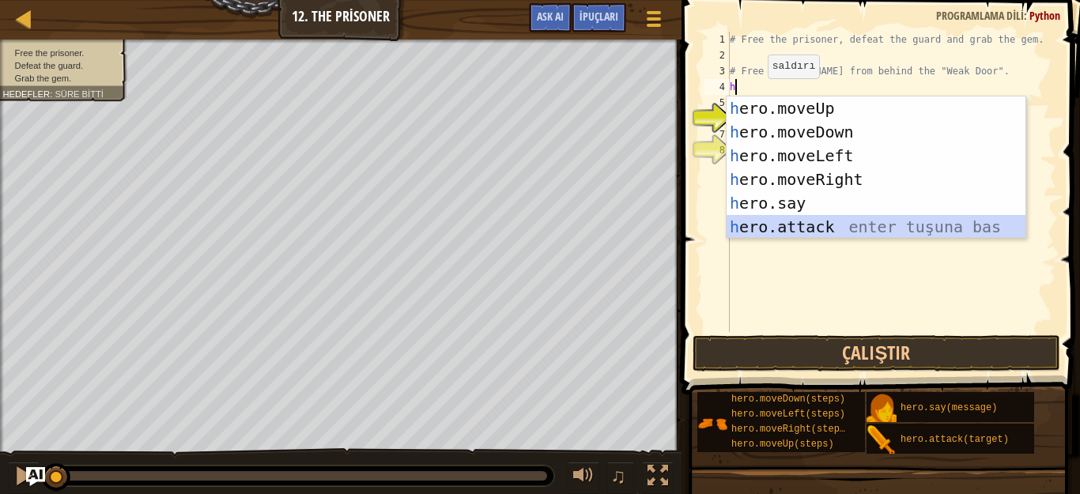
click at [792, 225] on div "h ero.moveUp enter tuşuna bas h ero.moveDown enter tuşuna bas h ero.moveLeft en…" at bounding box center [876, 191] width 299 height 190
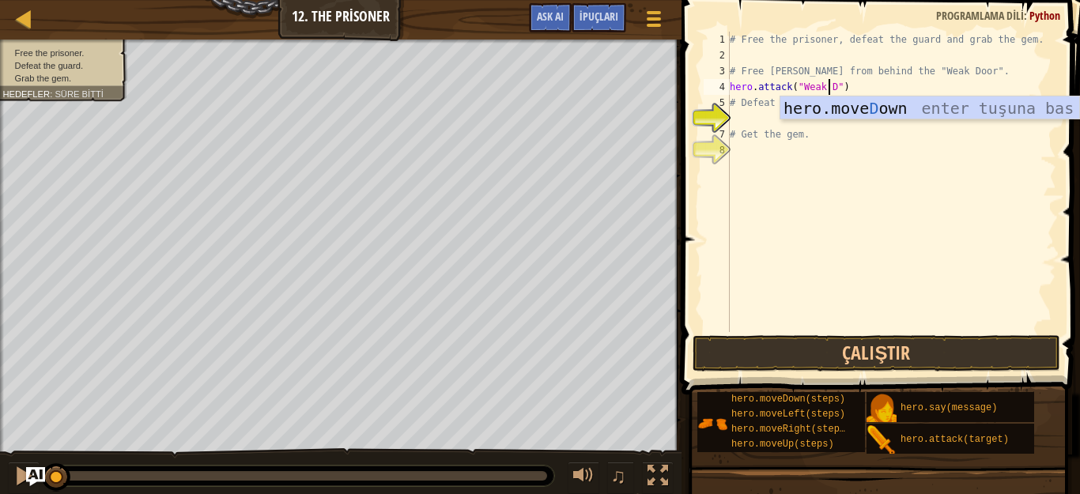
scroll to position [7, 9]
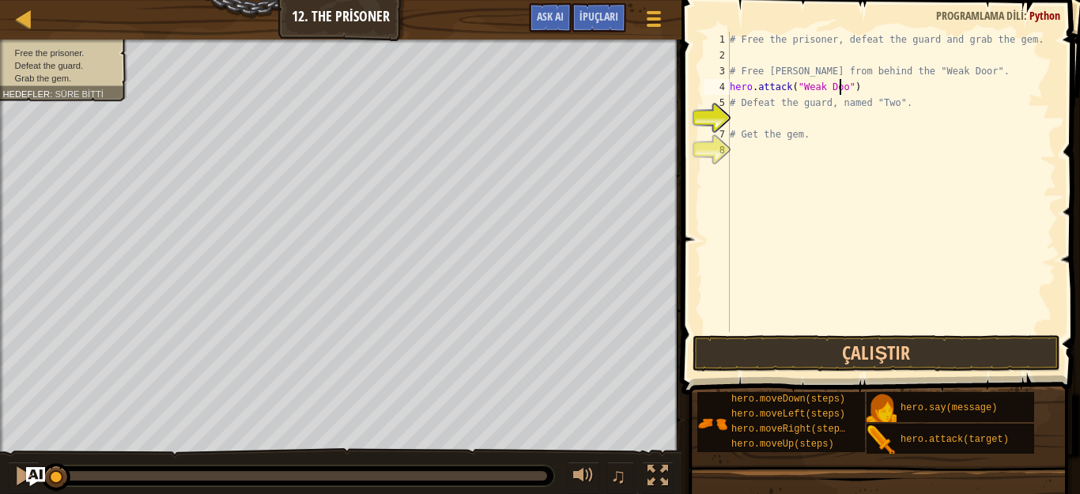
type textarea "hero.attack("Weak Door")"
click at [764, 113] on div "# Free the prisoner, defeat the guard and grab the gem. # Free Patrick from beh…" at bounding box center [892, 198] width 330 height 332
click at [837, 366] on button "Çalıştır" at bounding box center [877, 353] width 368 height 36
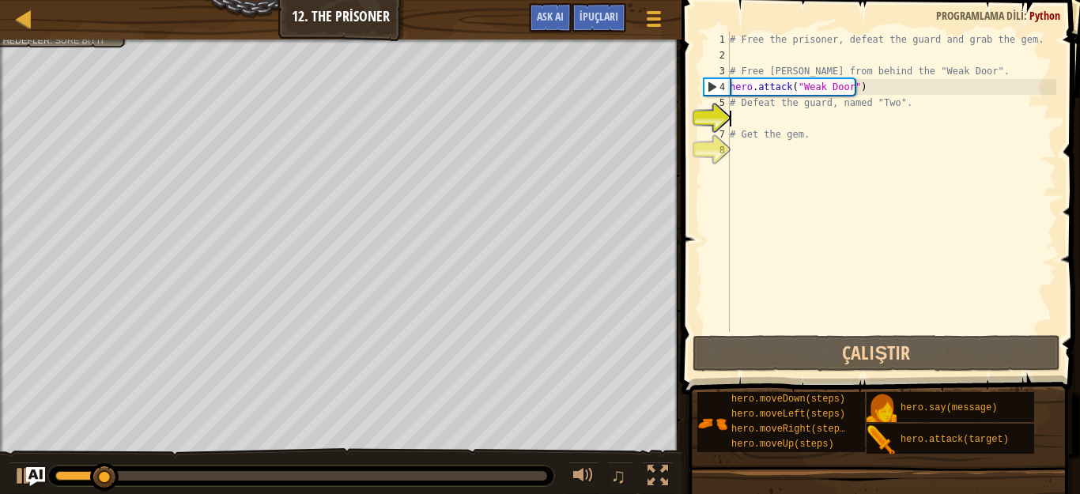
type textarea "h"
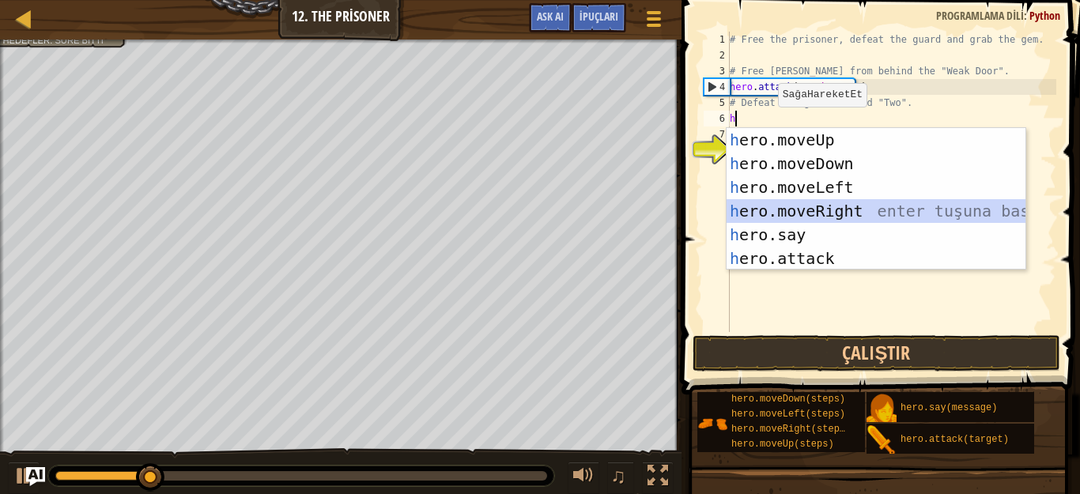
click at [804, 211] on div "h ero.moveUp enter tuşuna bas h ero.moveDown enter tuşuna bas h ero.moveLeft en…" at bounding box center [876, 223] width 299 height 190
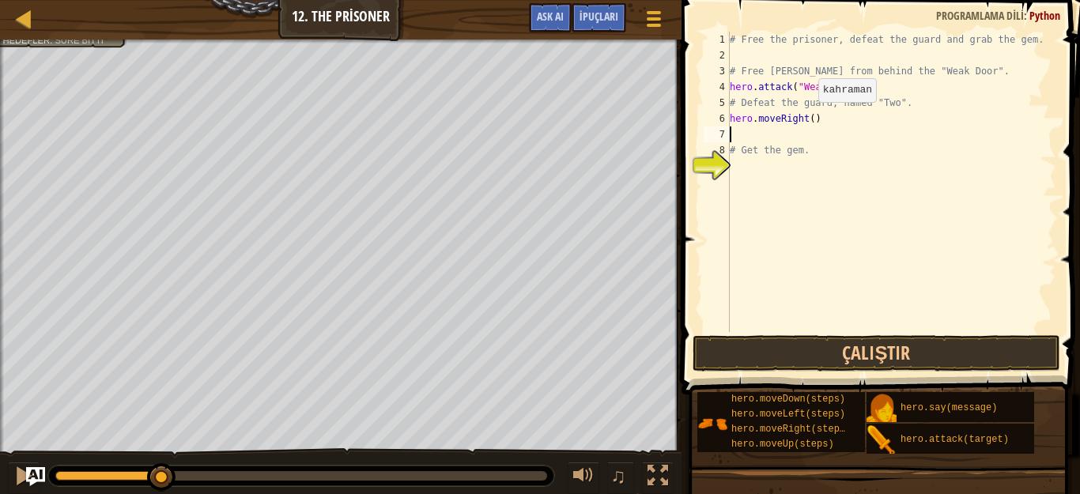
click at [805, 118] on div "# Free the prisoner, defeat the guard and grab the gem. # Free Patrick from beh…" at bounding box center [892, 198] width 330 height 332
click at [808, 119] on div "# Free the prisoner, defeat the guard and grab the gem. # Free Patrick from beh…" at bounding box center [892, 198] width 330 height 332
type textarea "hero.moveRight(2)"
click at [794, 140] on div "# Free the prisoner, defeat the guard and grab the gem. # Free Patrick from beh…" at bounding box center [892, 198] width 330 height 332
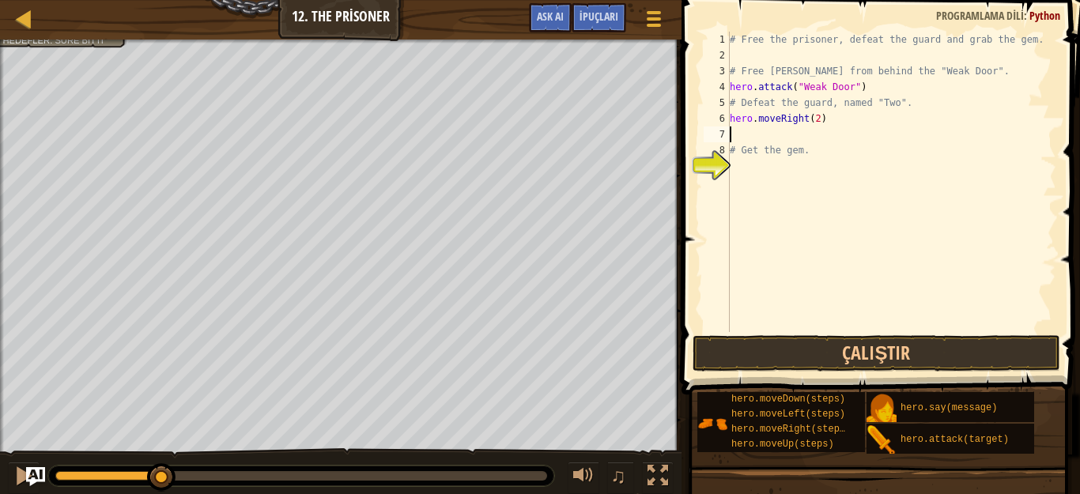
scroll to position [7, 0]
type textarea "h"
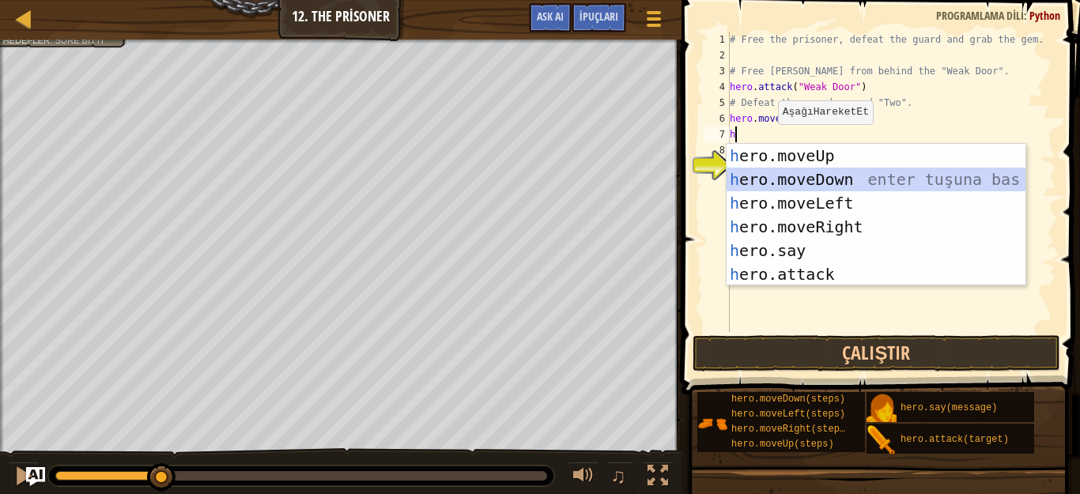
click at [783, 175] on div "h ero.moveUp enter tuşuna bas h ero.moveDown enter tuşuna bas h ero.moveLeft en…" at bounding box center [876, 239] width 299 height 190
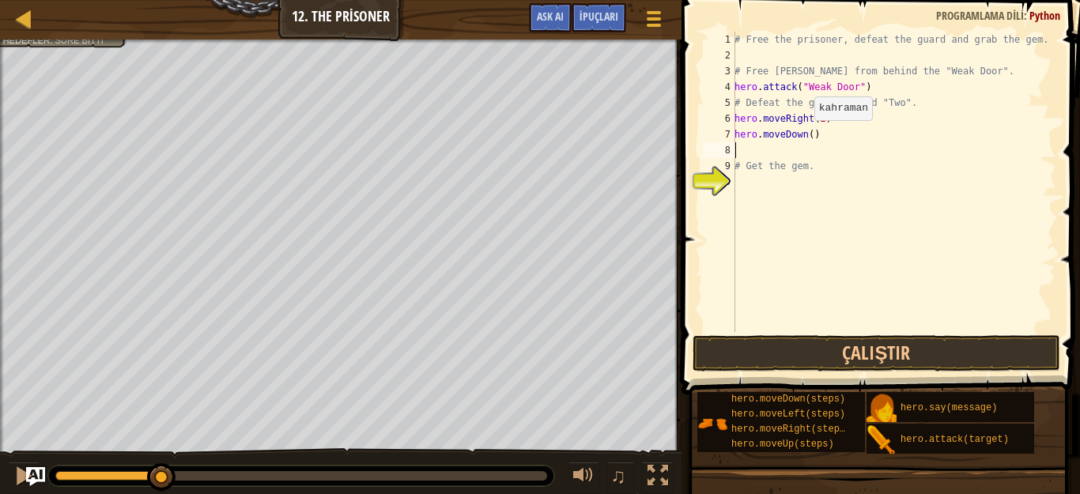
click at [806, 136] on div "# Free the prisoner, defeat the guard and grab the gem. # Free Patrick from beh…" at bounding box center [893, 198] width 325 height 332
type textarea "hero.moveDown(2)"
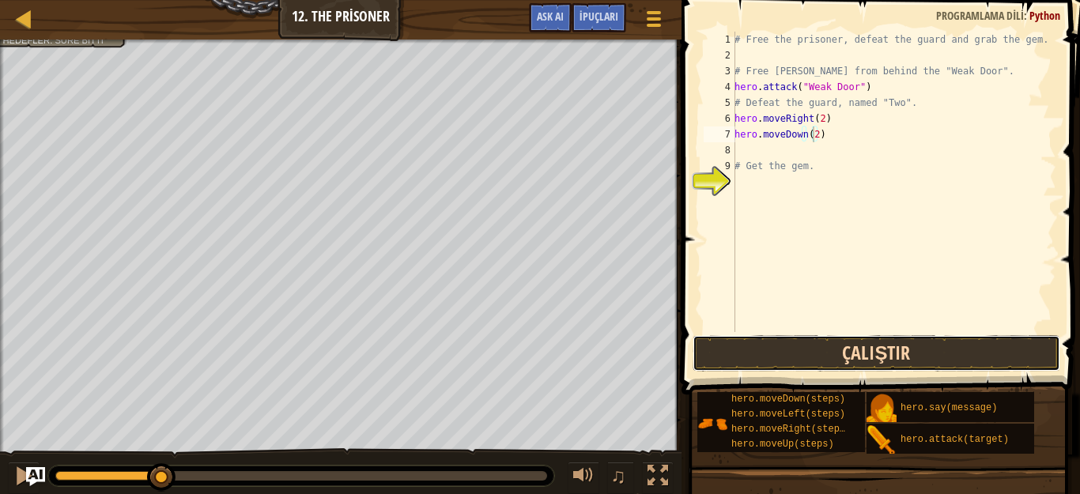
click at [871, 355] on button "Çalıştır" at bounding box center [877, 353] width 368 height 36
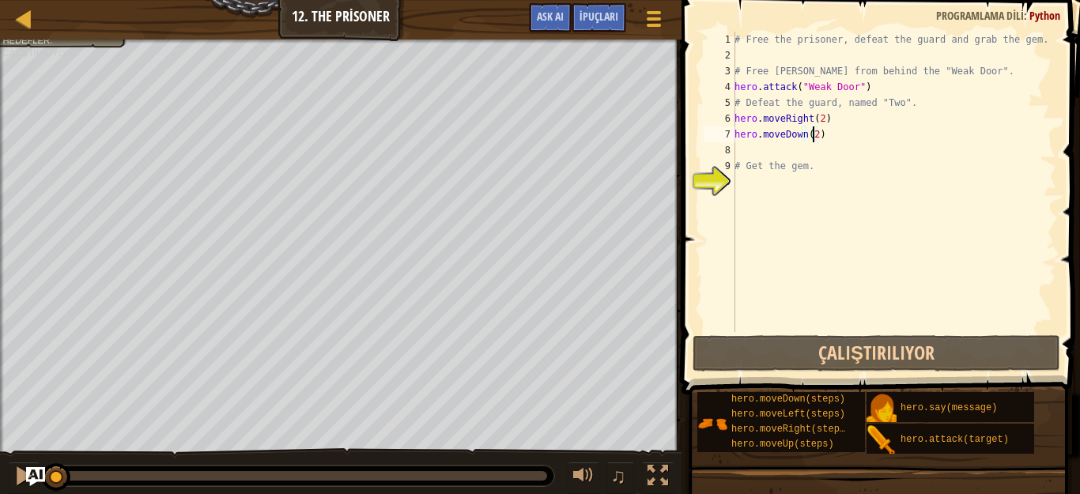
click at [774, 149] on div "# Free the prisoner, defeat the guard and grab the gem. # Free Patrick from beh…" at bounding box center [893, 198] width 325 height 332
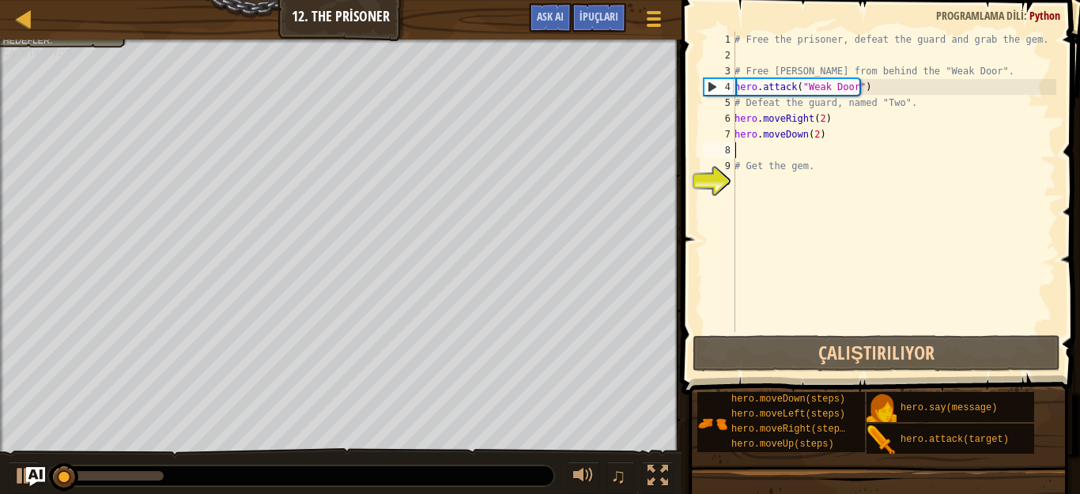
scroll to position [7, 0]
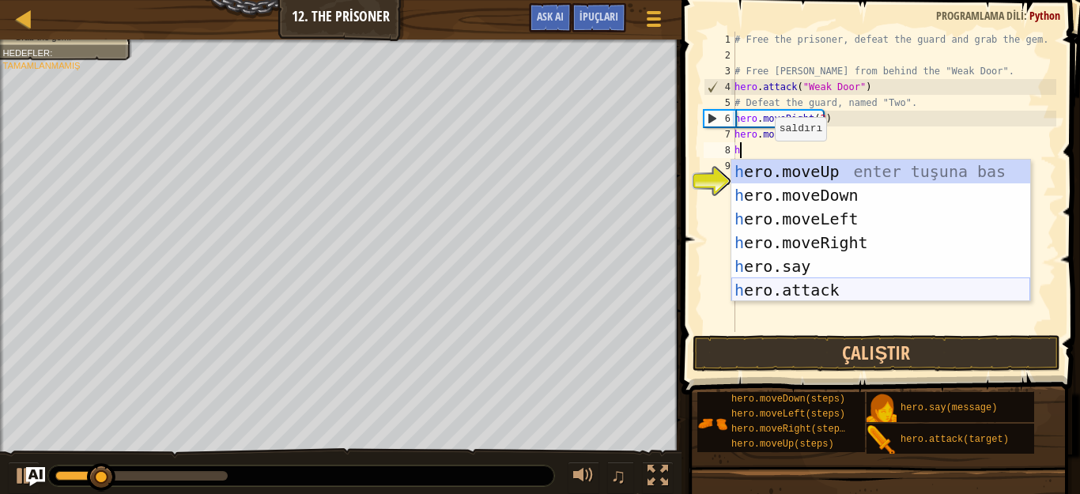
click at [806, 285] on div "h ero.moveUp enter tuşuna bas h ero.moveDown enter tuşuna bas h ero.moveLeft en…" at bounding box center [880, 255] width 299 height 190
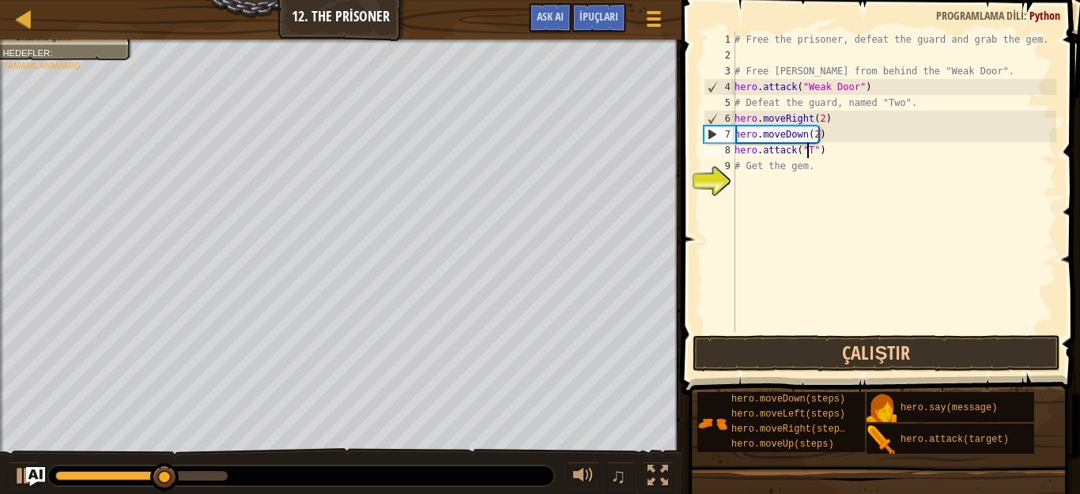
scroll to position [7, 6]
type textarea "hero.attack("Two")"
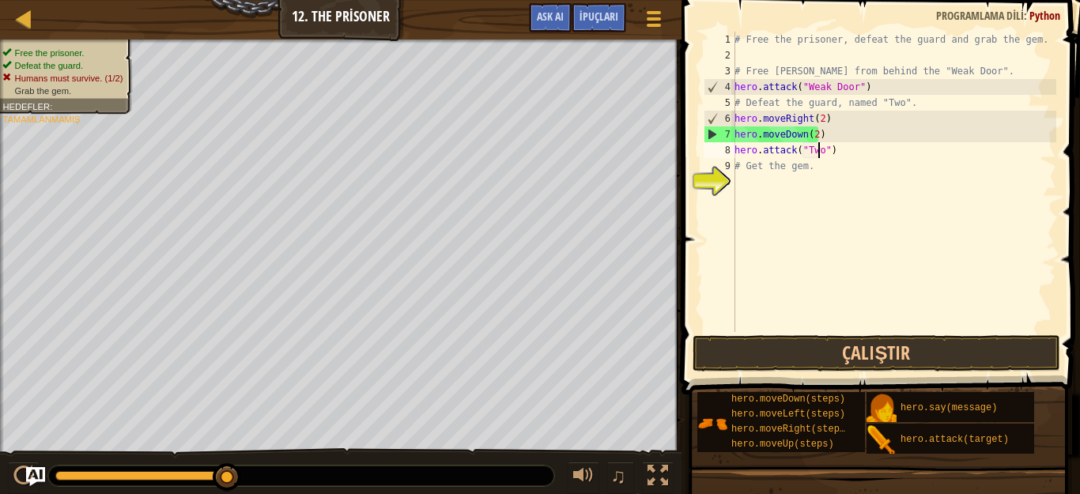
scroll to position [7, 0]
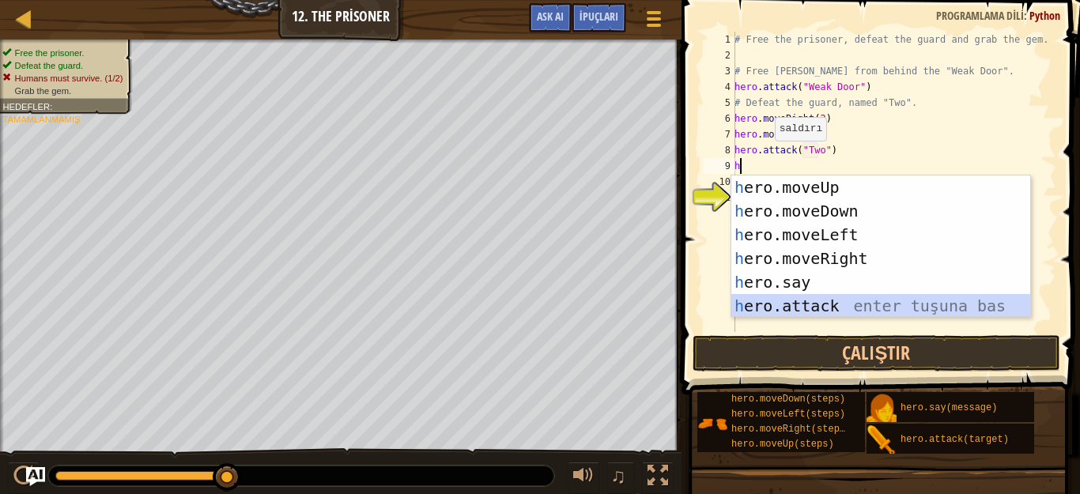
click at [824, 314] on div "h ero.moveUp enter tuşuna bas h ero.moveDown enter tuşuna bas h ero.moveLeft en…" at bounding box center [880, 271] width 299 height 190
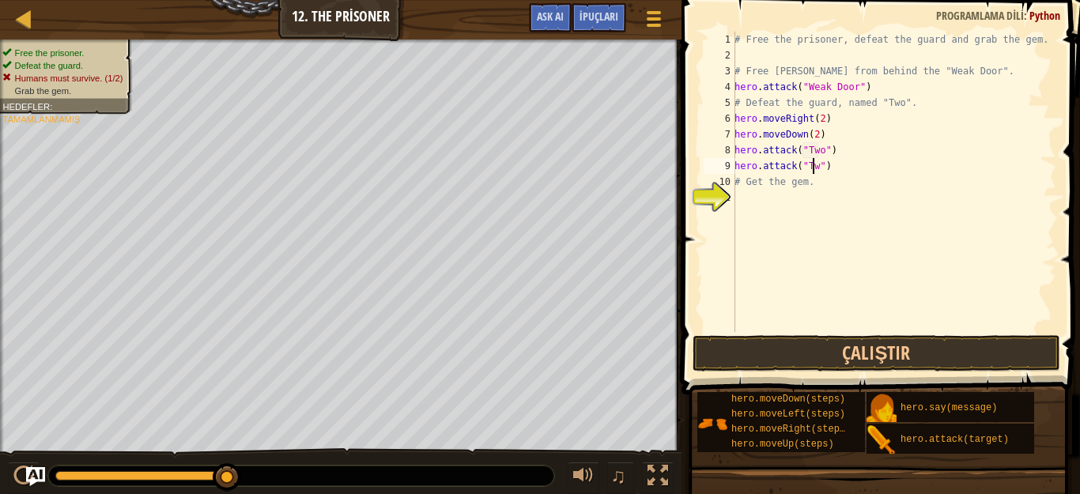
scroll to position [7, 6]
type textarea "hero.attack("Two")"
type textarea "h"
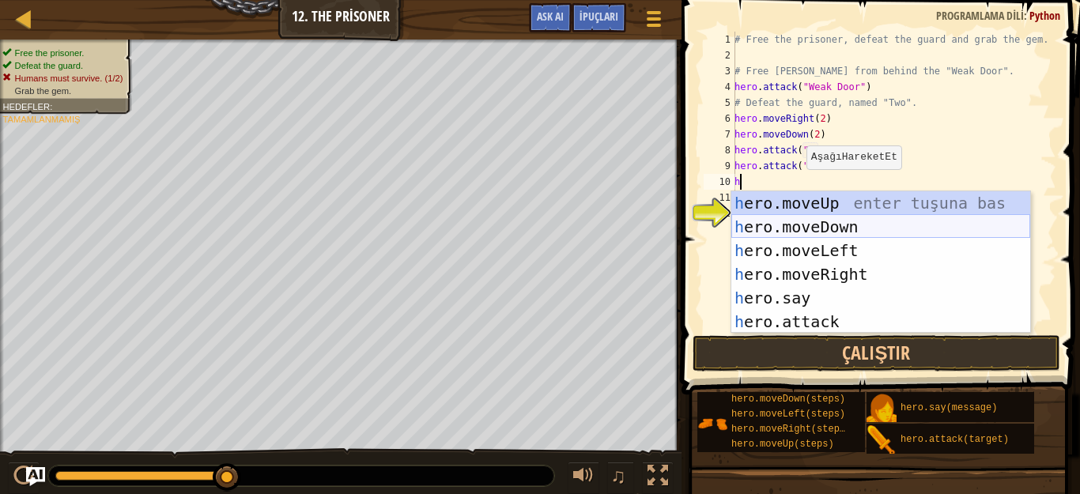
click at [788, 231] on div "h ero.moveUp enter tuşuna bas h ero.moveDown enter tuşuna bas h ero.moveLeft en…" at bounding box center [880, 286] width 299 height 190
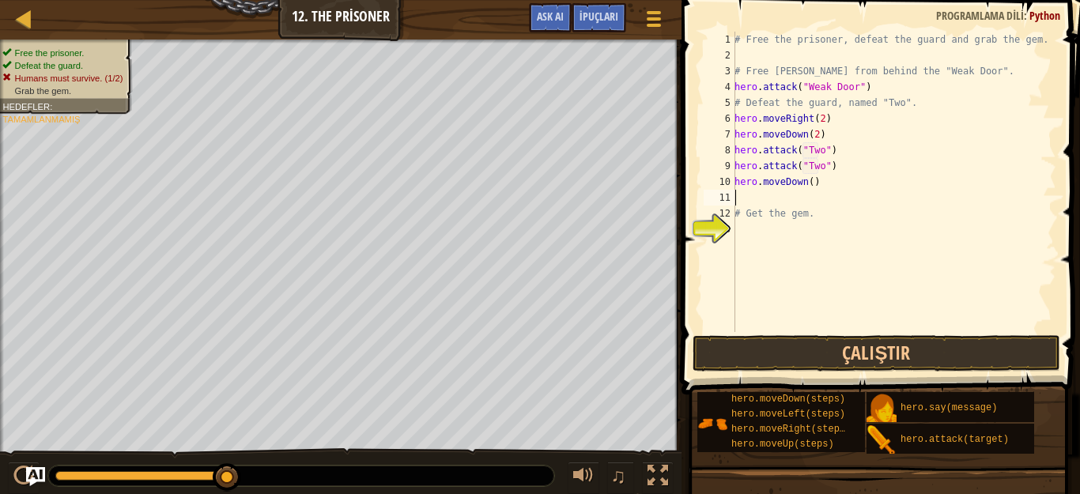
type textarea "h"
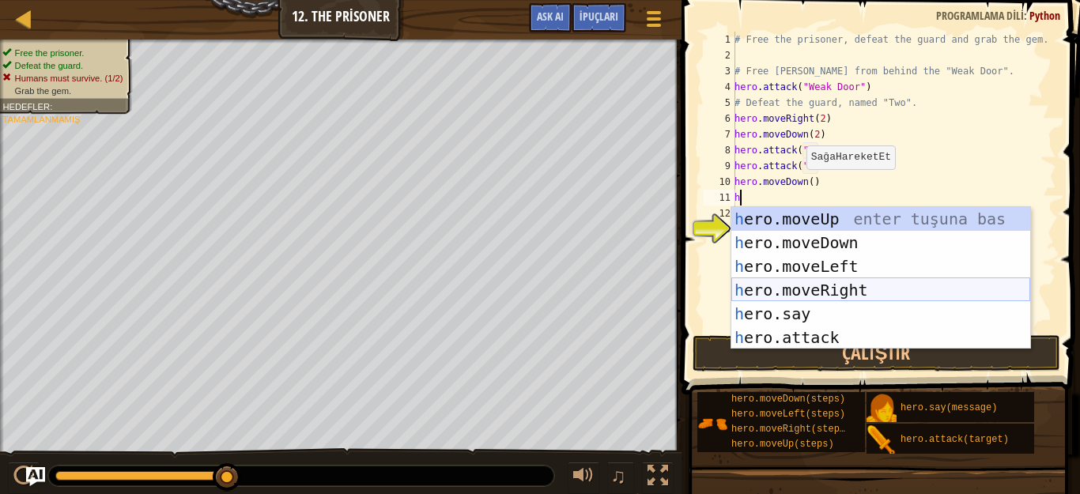
click at [829, 283] on div "h ero.moveUp enter tuşuna bas h ero.moveDown enter tuşuna bas h ero.moveLeft en…" at bounding box center [880, 302] width 299 height 190
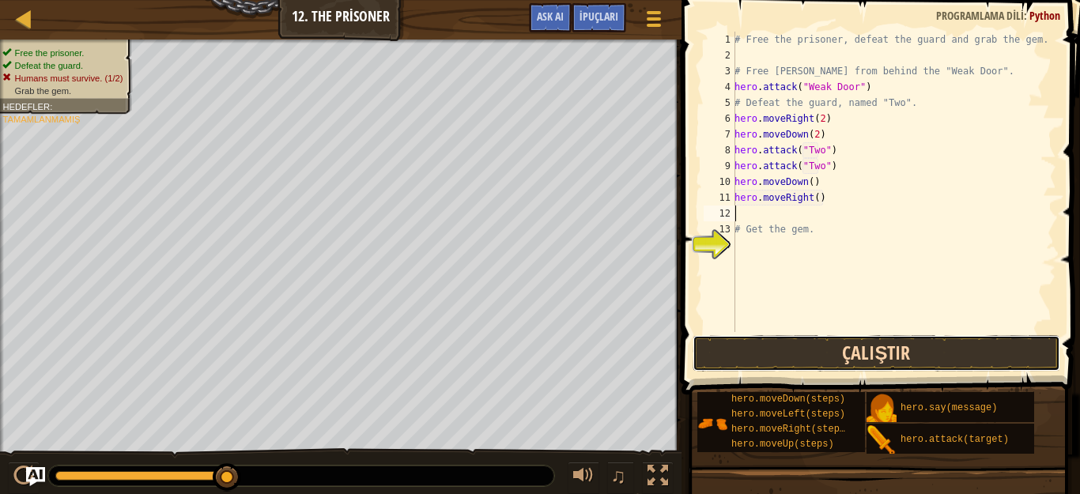
click at [905, 354] on button "Çalıştır" at bounding box center [877, 353] width 368 height 36
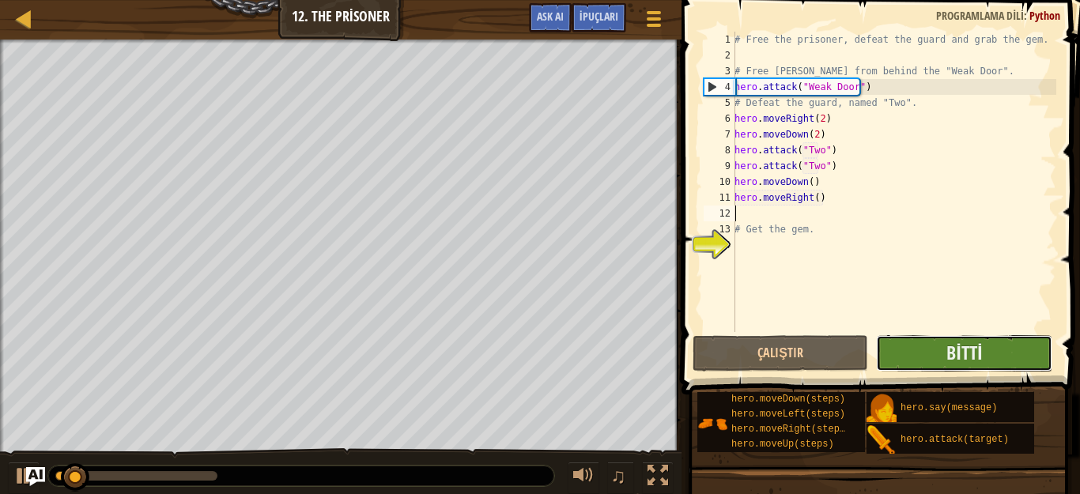
click at [909, 352] on button "Bitti" at bounding box center [964, 353] width 176 height 36
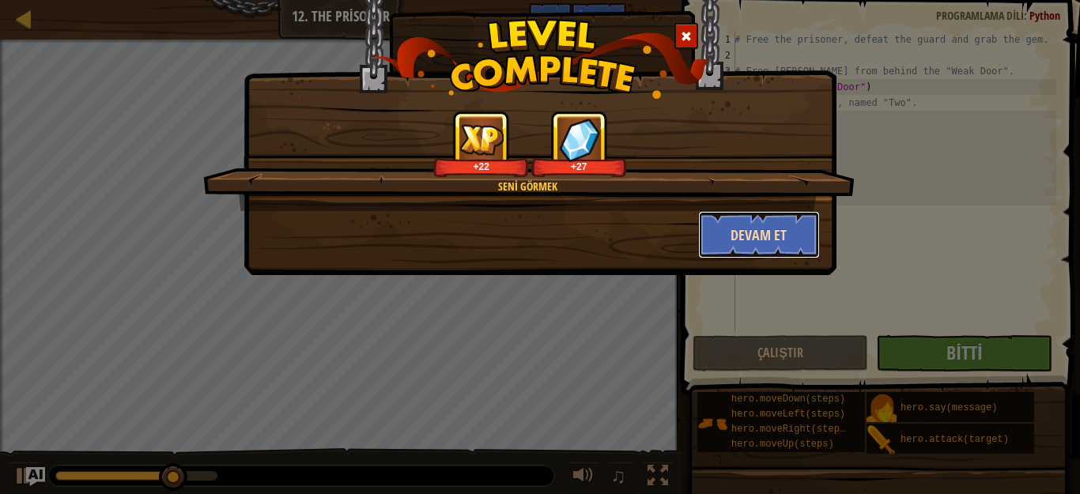
click at [784, 224] on button "Devam et" at bounding box center [759, 234] width 123 height 47
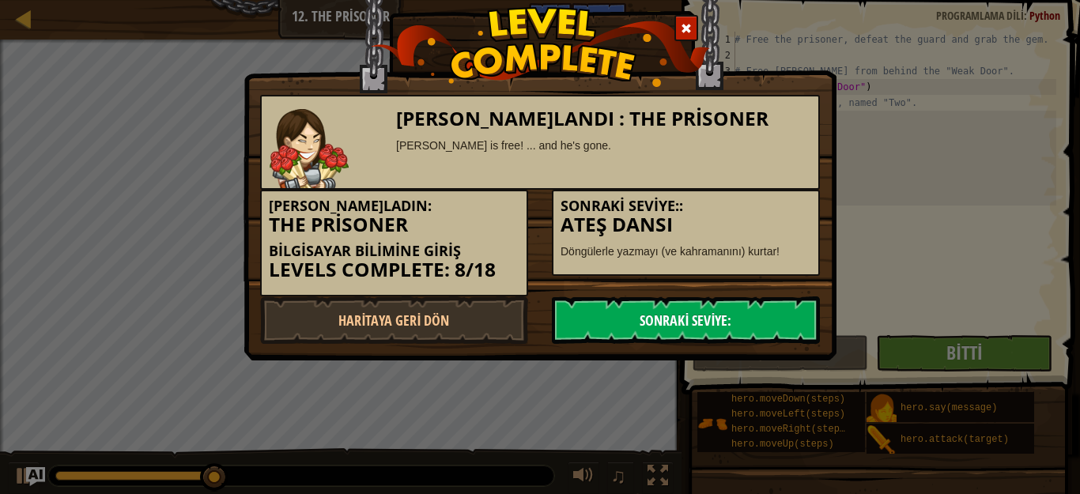
click at [758, 306] on link "Sonraki Seviye:" at bounding box center [686, 320] width 268 height 47
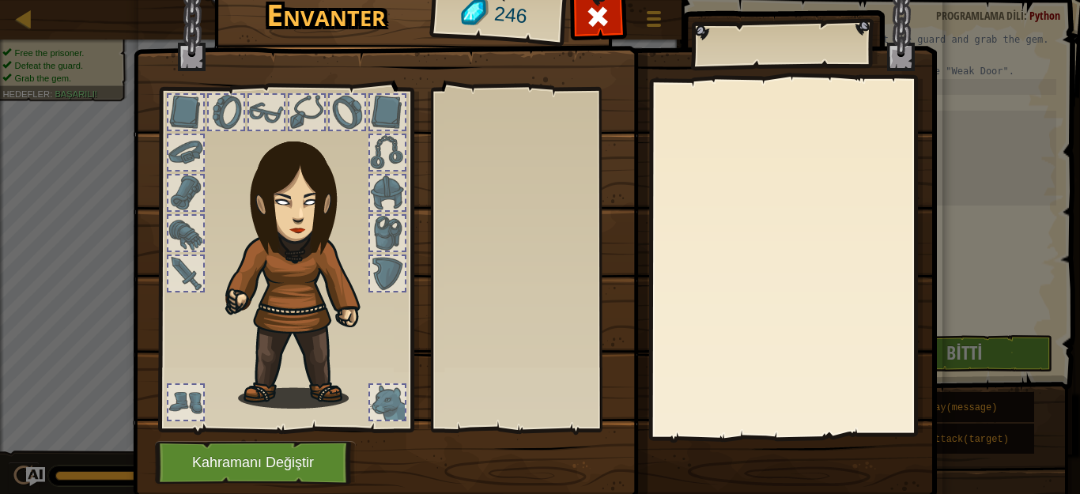
click at [764, 312] on img at bounding box center [535, 213] width 804 height 574
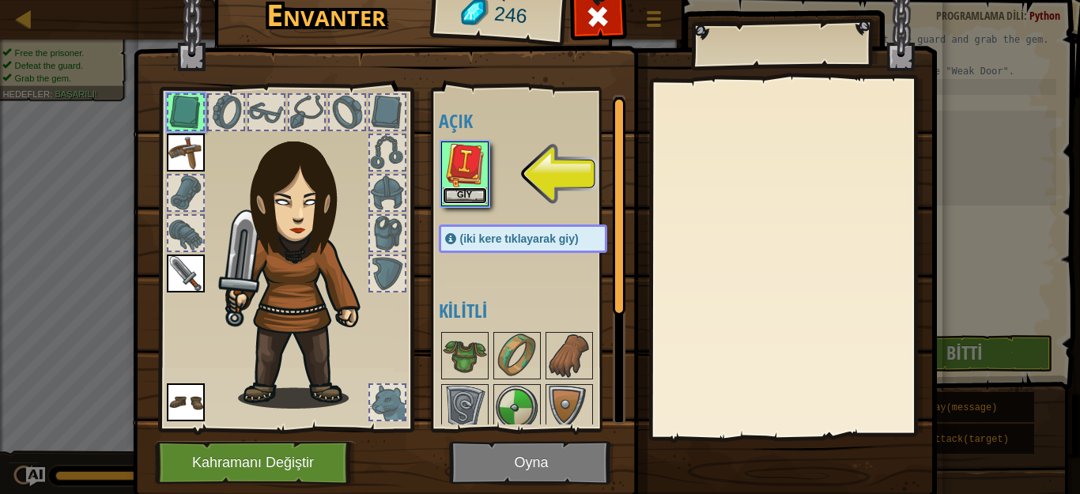
click at [456, 196] on button "Giy" at bounding box center [465, 195] width 44 height 17
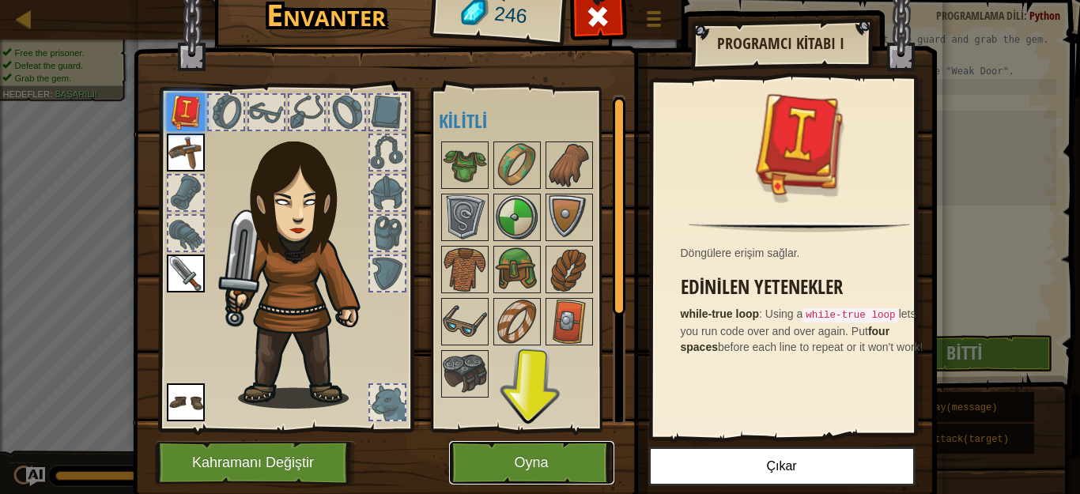
click at [506, 448] on button "Oyna" at bounding box center [531, 462] width 165 height 43
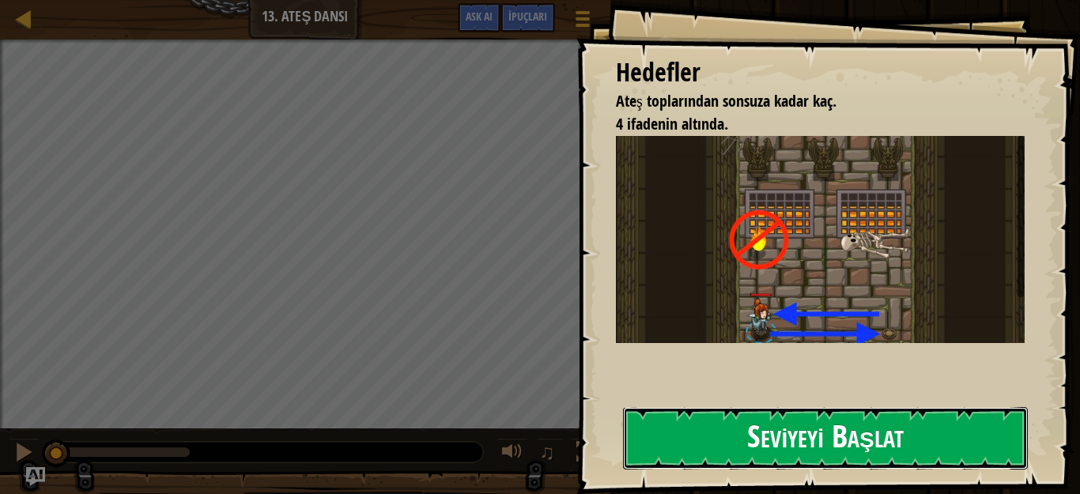
click at [835, 448] on button "Seviyeyi Başlat" at bounding box center [825, 438] width 405 height 62
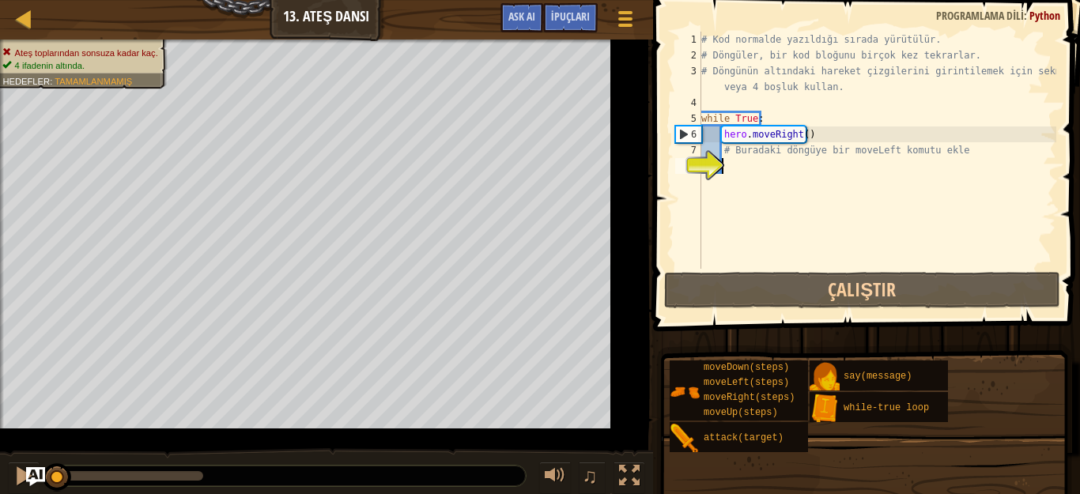
type textarea "h"
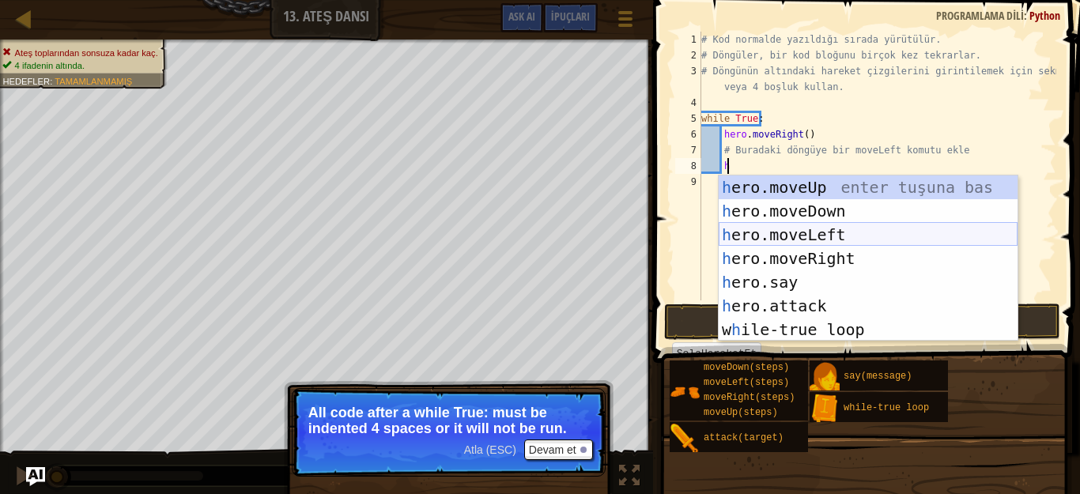
click at [804, 229] on div "h ero.moveUp enter tuşuna bas h ero.moveDown enter tuşuna bas h ero.moveLeft en…" at bounding box center [868, 282] width 299 height 213
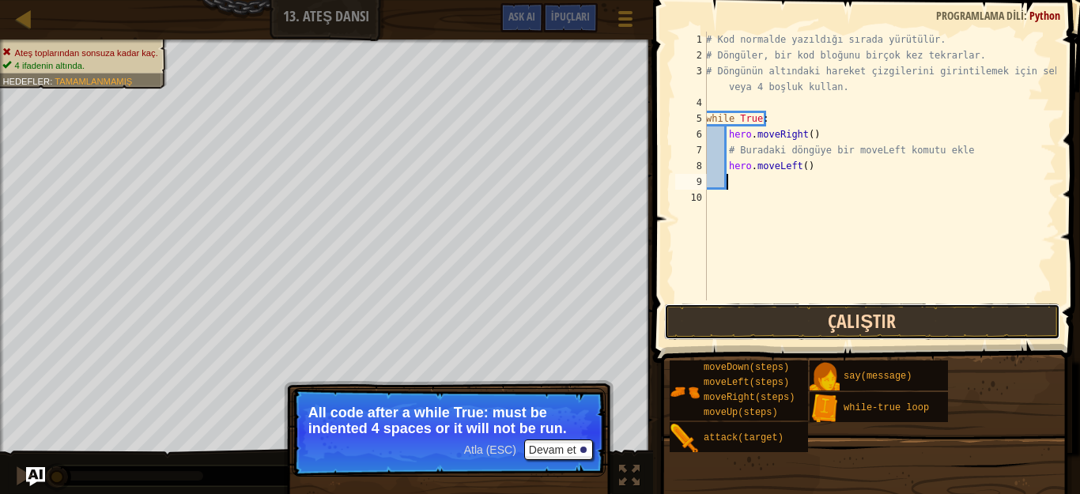
click at [819, 308] on button "Çalıştır" at bounding box center [862, 322] width 396 height 36
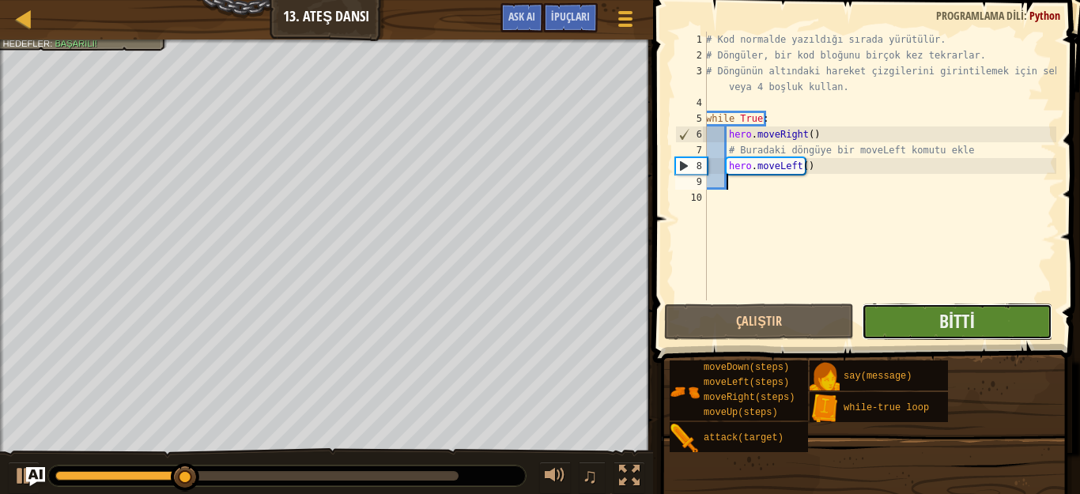
click at [899, 316] on button "Bitti" at bounding box center [957, 322] width 190 height 36
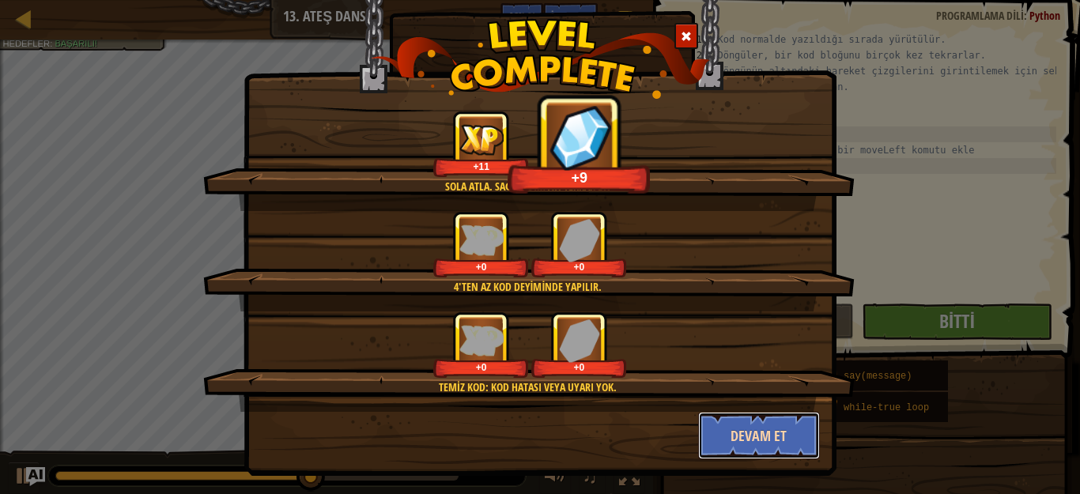
click at [759, 422] on button "Devam et" at bounding box center [759, 435] width 123 height 47
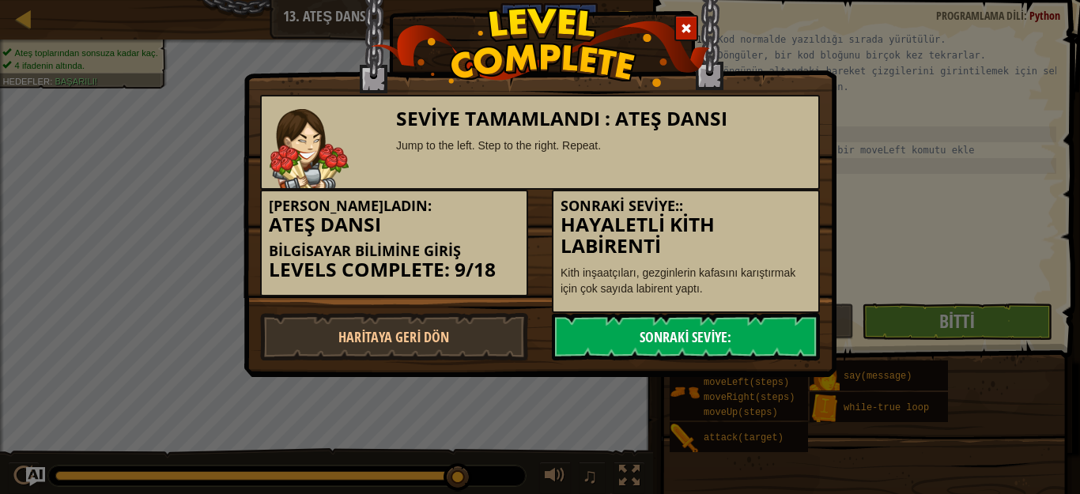
click at [721, 338] on link "Sonraki Seviye:" at bounding box center [686, 336] width 268 height 47
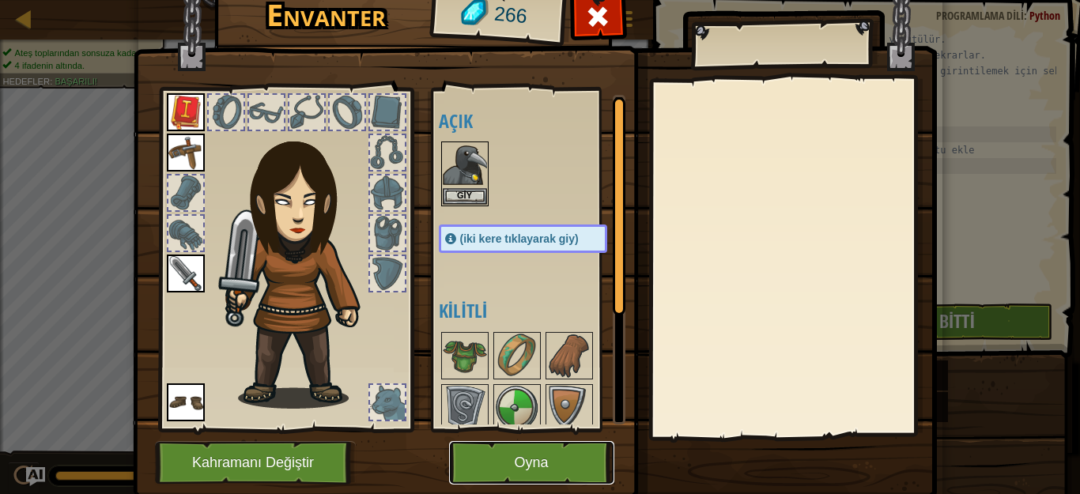
click at [534, 449] on button "Oyna" at bounding box center [531, 462] width 165 height 43
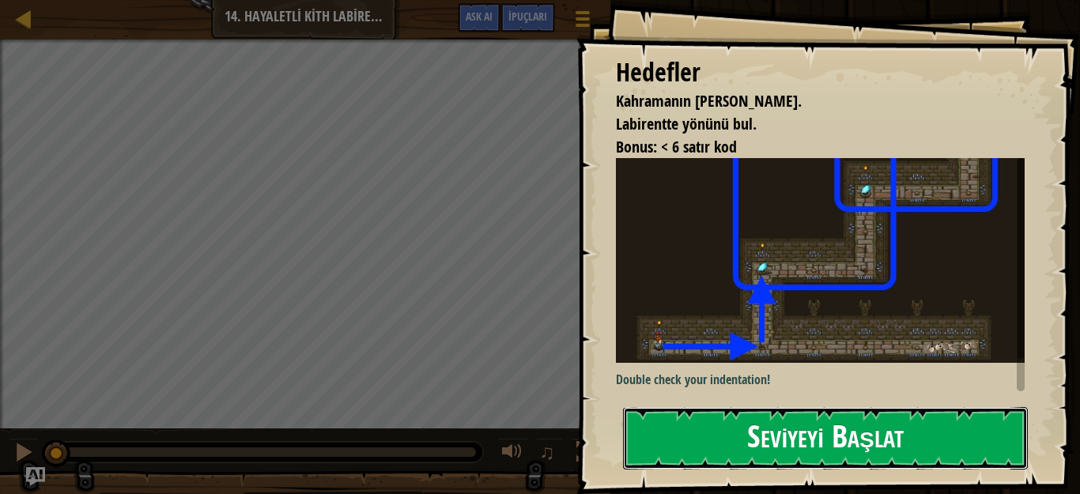
click at [788, 433] on button "Seviyeyi Başlat" at bounding box center [825, 438] width 405 height 62
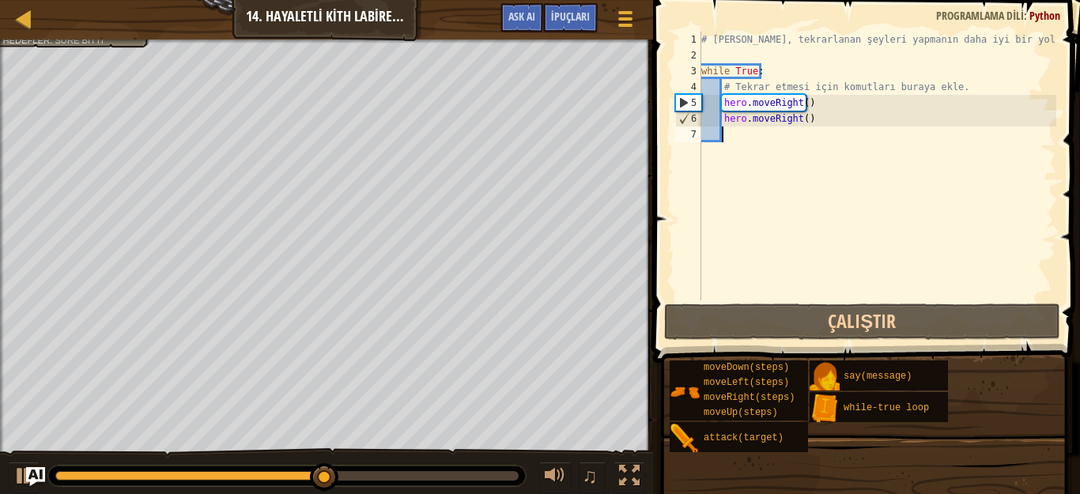
click at [706, 175] on div "# Döngüler, tekrarlanan şeyleri yapmanın daha iyi bir yoludur. while True : # T…" at bounding box center [877, 182] width 358 height 300
click at [711, 172] on div "# Döngüler, tekrarlanan şeyleri yapmanın daha iyi bir yoludur. while True : # T…" at bounding box center [877, 182] width 358 height 300
click at [714, 157] on div "# Döngüler, tekrarlanan şeyleri yapmanın daha iyi bir yoludur. while True : # T…" at bounding box center [877, 182] width 358 height 300
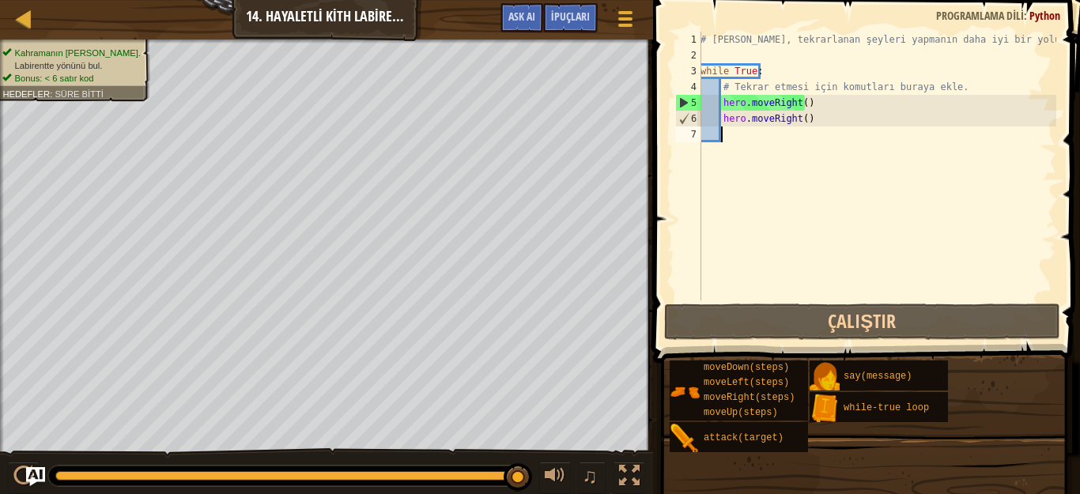
click at [839, 119] on div "# Döngüler, tekrarlanan şeyleri yapmanın daha iyi bir yoludur. while True : # T…" at bounding box center [876, 182] width 359 height 300
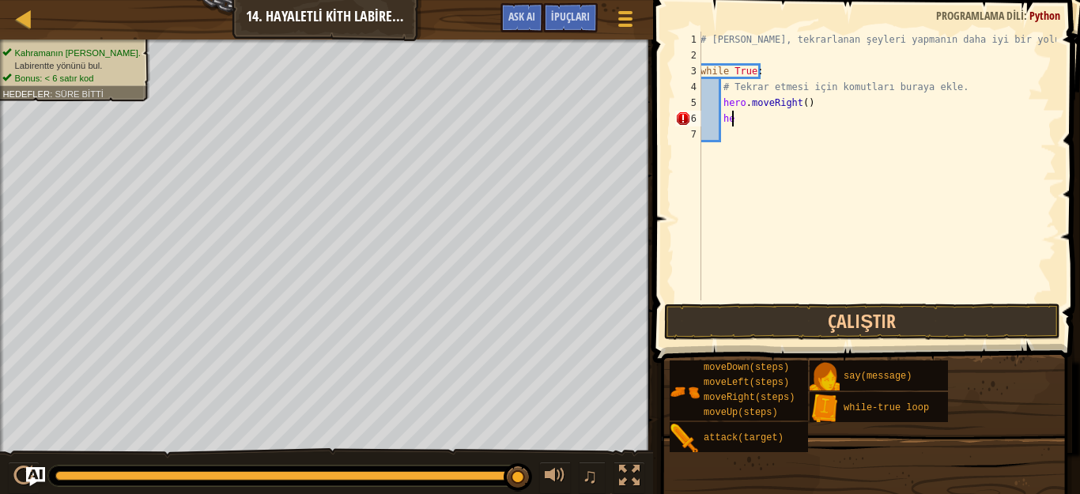
type textarea "h"
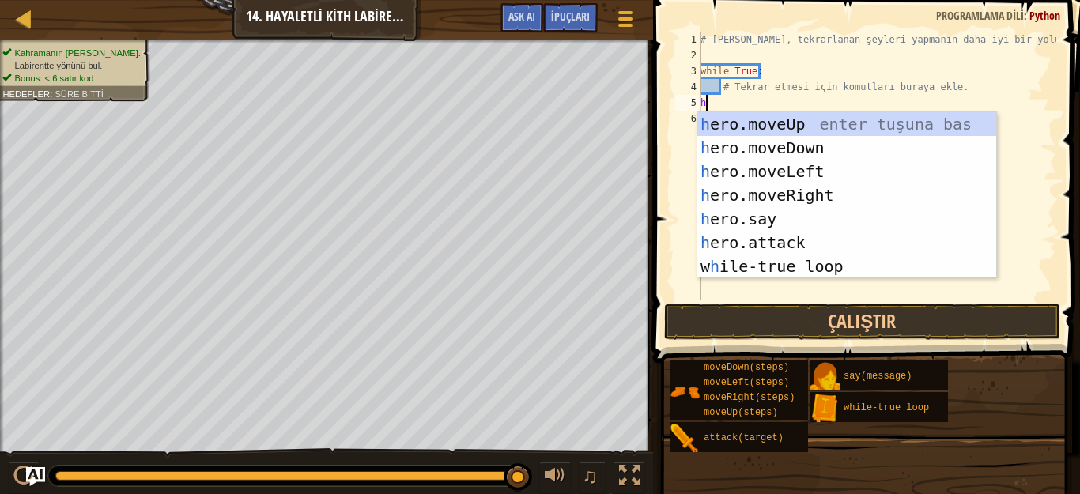
scroll to position [7, 0]
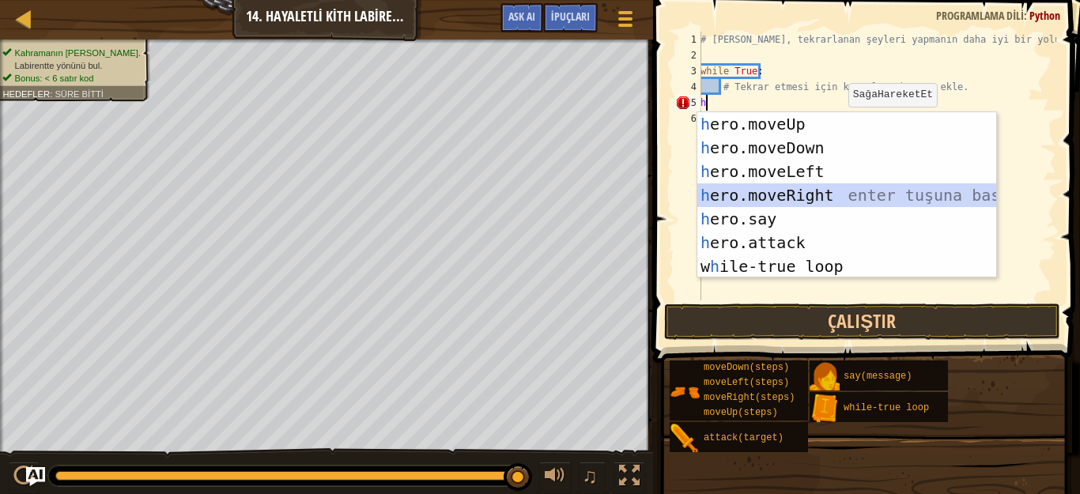
click at [784, 195] on div "h ero.moveUp enter tuşuna bas h ero.moveDown enter tuşuna bas h ero.moveLeft en…" at bounding box center [846, 218] width 299 height 213
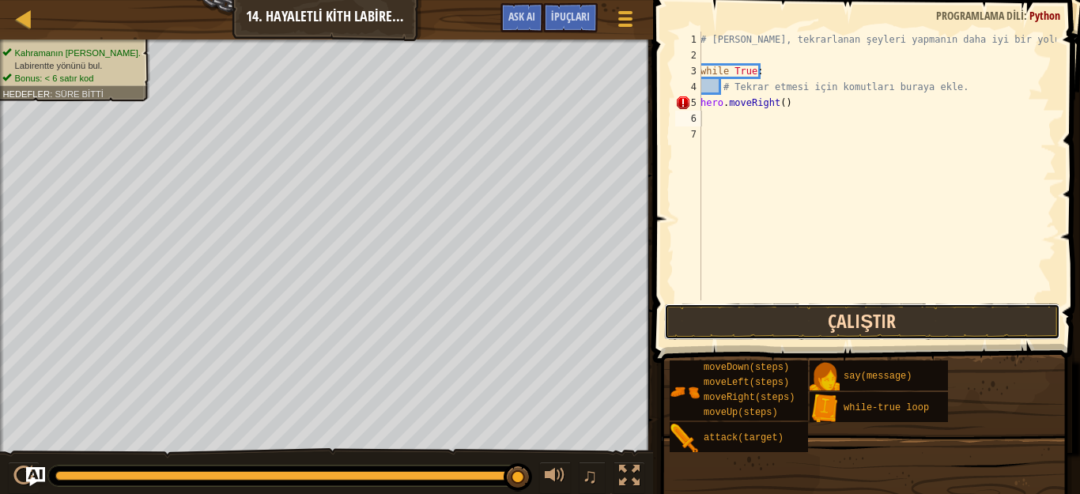
click at [790, 331] on button "Çalıştır" at bounding box center [862, 322] width 396 height 36
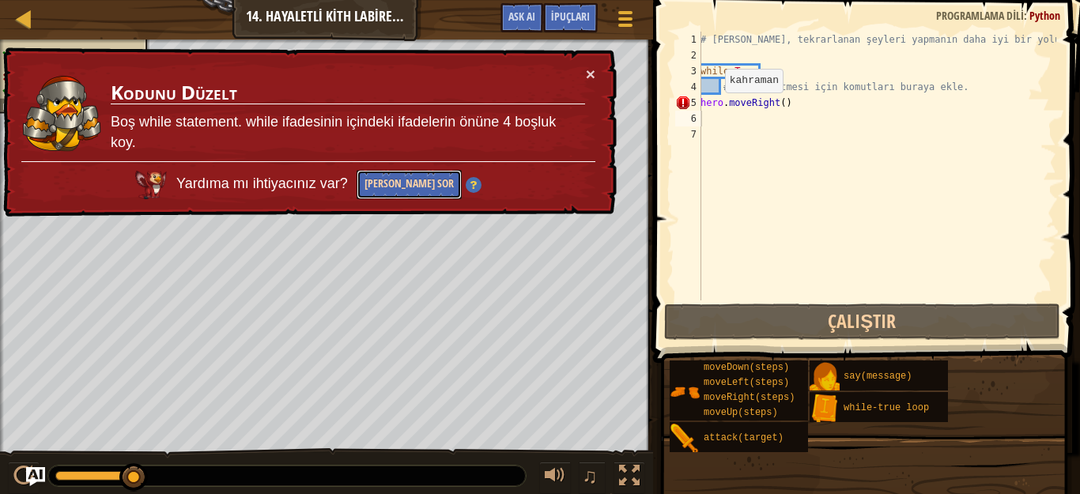
click at [426, 183] on button "[PERSON_NAME] Sor" at bounding box center [409, 184] width 105 height 29
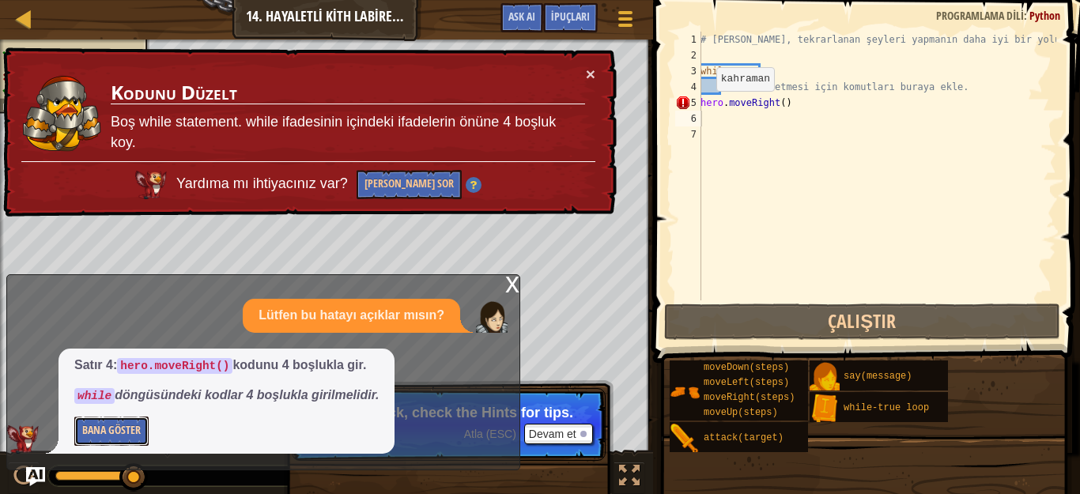
click at [124, 428] on button "Bana Göster" at bounding box center [111, 431] width 74 height 29
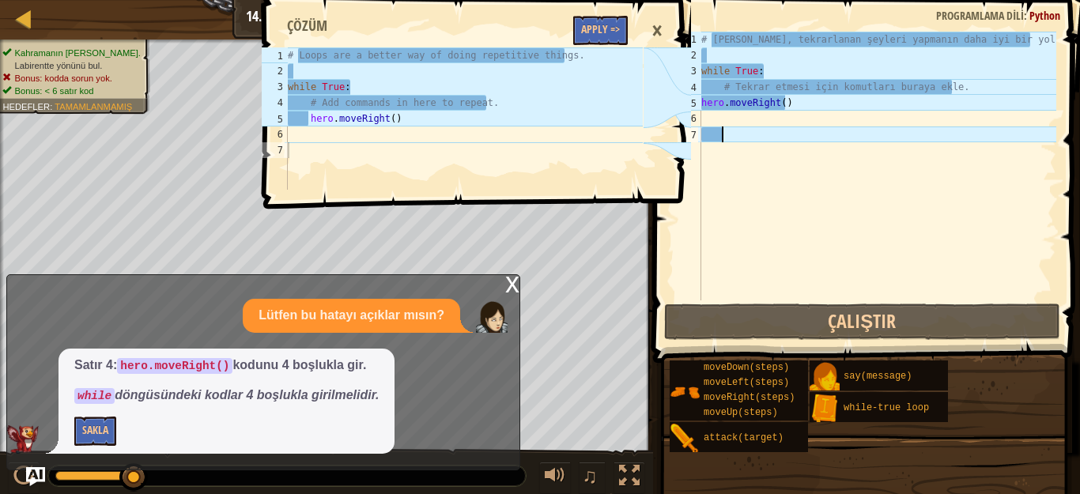
click at [763, 145] on div "# Döngüler, tekrarlanan şeyleri yapmanın daha iyi bir yoludur. while True : # T…" at bounding box center [877, 182] width 358 height 300
click at [768, 123] on div "# Döngüler, tekrarlanan şeyleri yapmanın daha iyi bir yoludur. while True : # T…" at bounding box center [877, 182] width 358 height 300
click at [766, 129] on div "# Döngüler, tekrarlanan şeyleri yapmanın daha iyi bir yoludur. while True : # T…" at bounding box center [877, 182] width 358 height 300
click at [758, 123] on div "# Döngüler, tekrarlanan şeyleri yapmanın daha iyi bir yoludur. while True : # T…" at bounding box center [877, 182] width 358 height 300
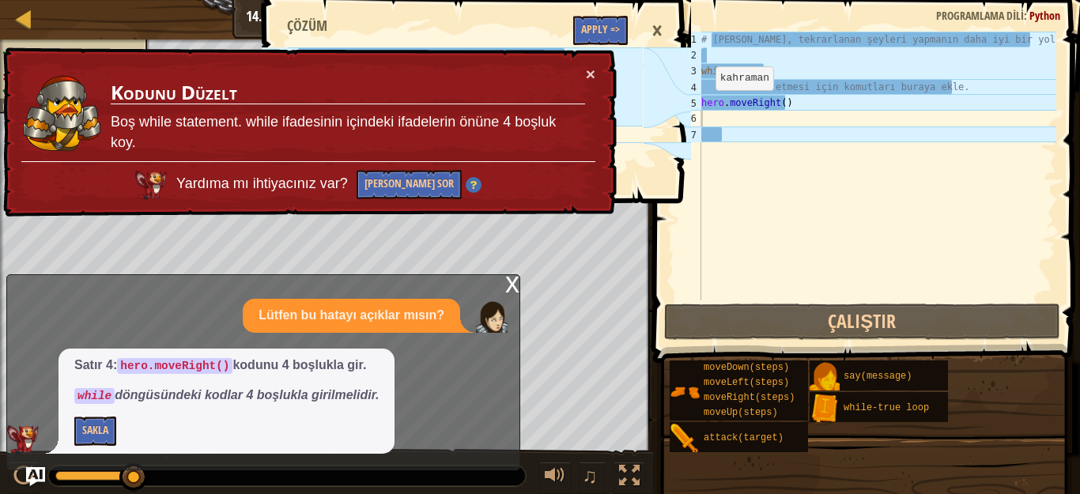
click at [653, 25] on div "×" at bounding box center [657, 31] width 27 height 36
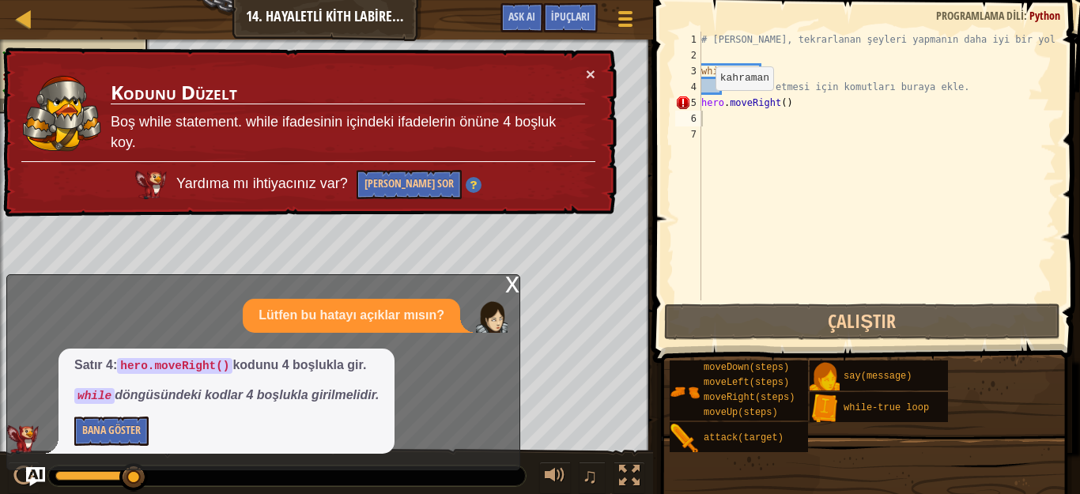
click at [588, 64] on div "× Kodunu Düzelt Boş while statement. while ifadesinin içindeki ifadelerin önüne…" at bounding box center [308, 132] width 617 height 170
click at [591, 75] on button "×" at bounding box center [590, 74] width 9 height 17
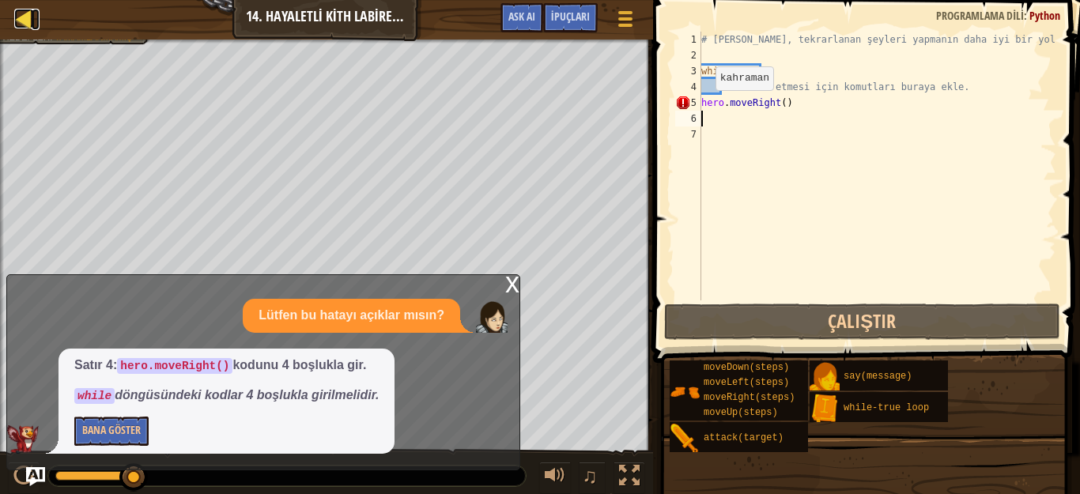
click at [19, 27] on div at bounding box center [24, 19] width 20 height 20
select select "tr"
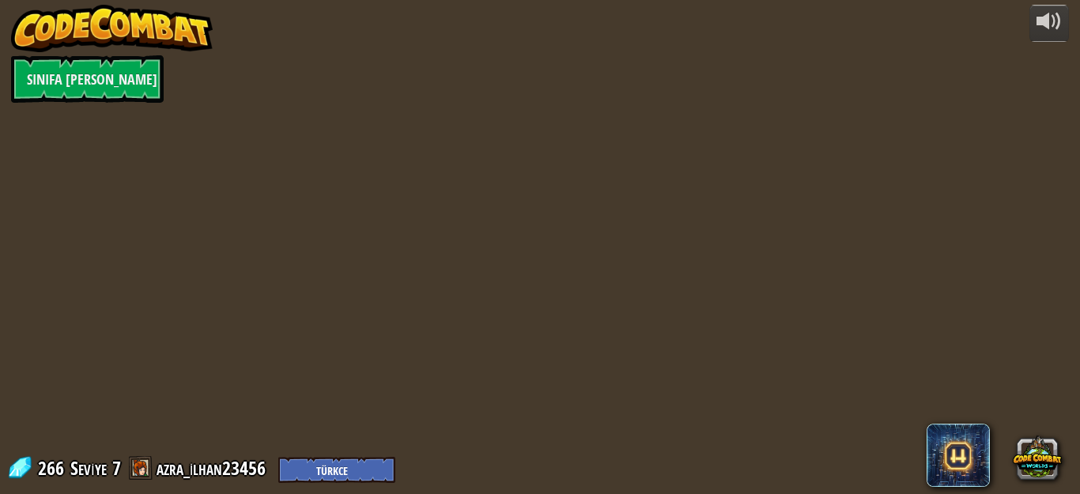
select select "tr"
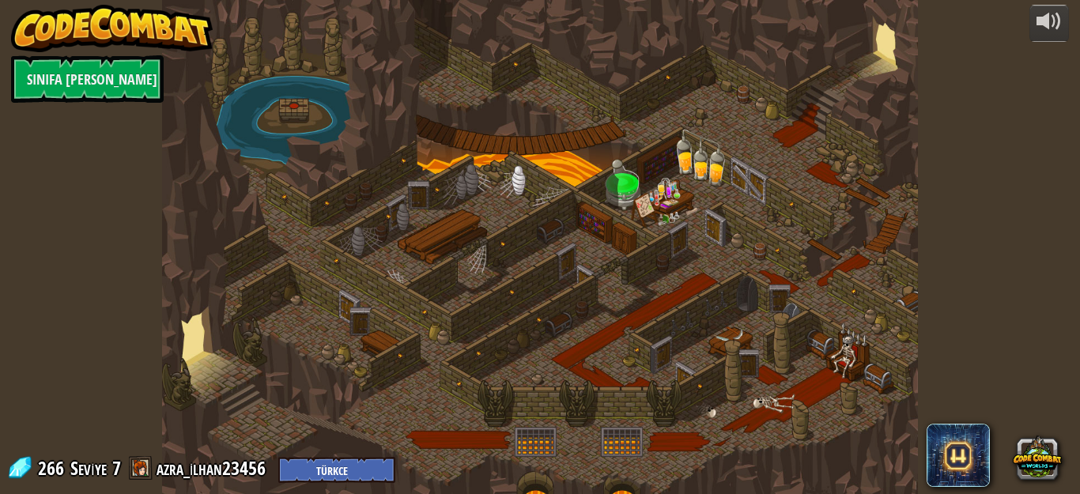
select select "tr"
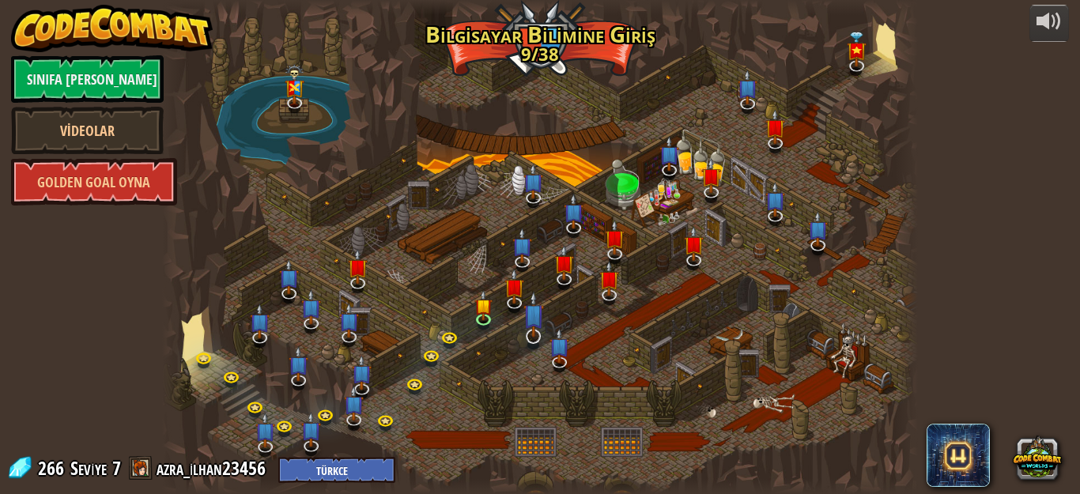
select select "tr"
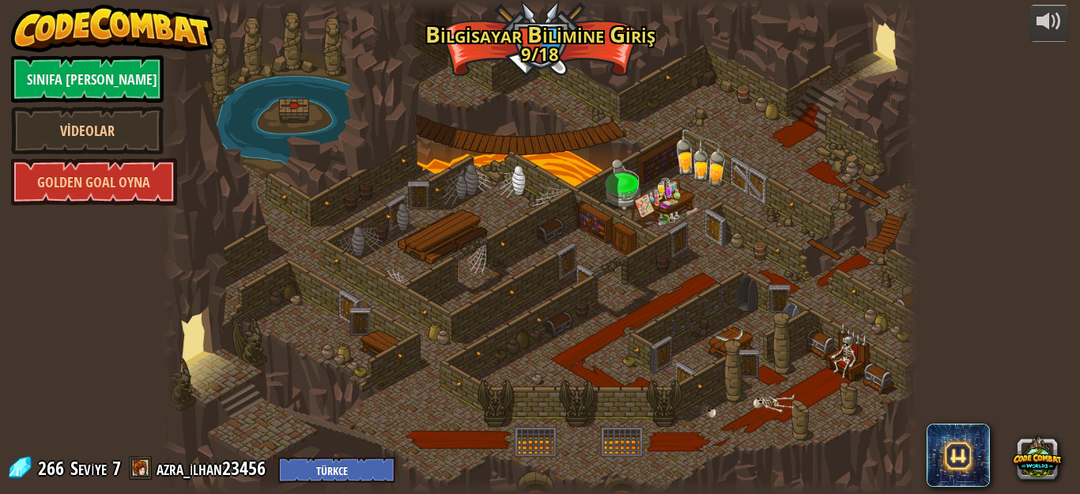
select select "tr"
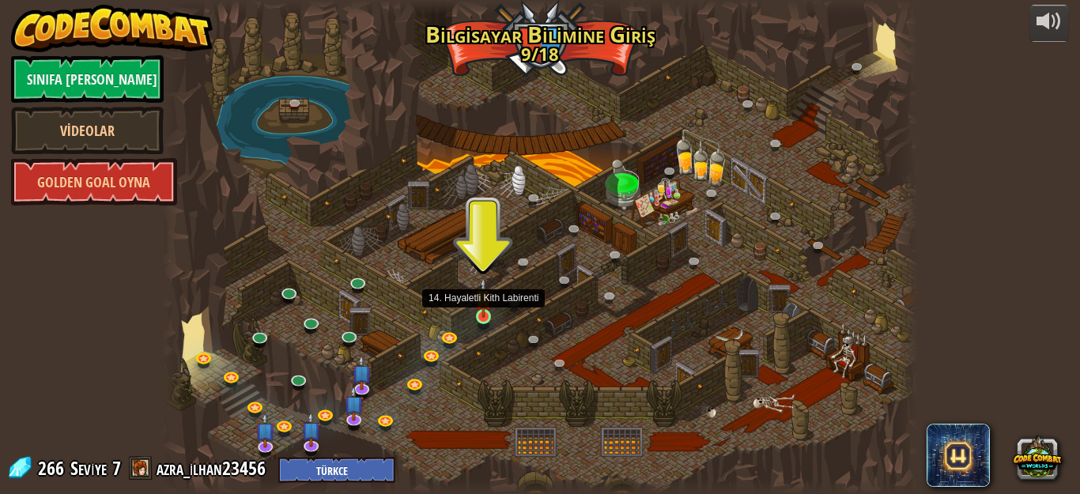
click at [482, 315] on img at bounding box center [482, 298] width 17 height 40
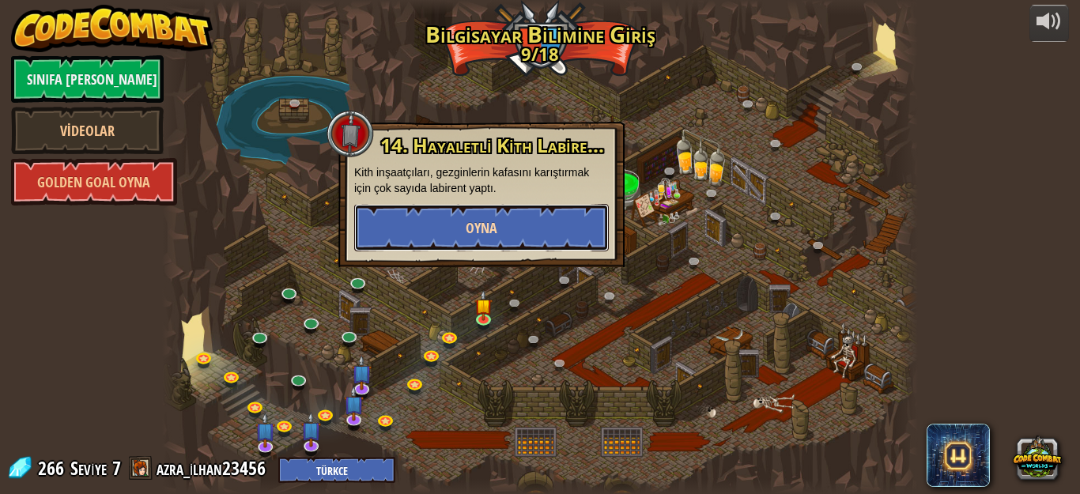
click at [478, 212] on button "Oyna" at bounding box center [481, 227] width 255 height 47
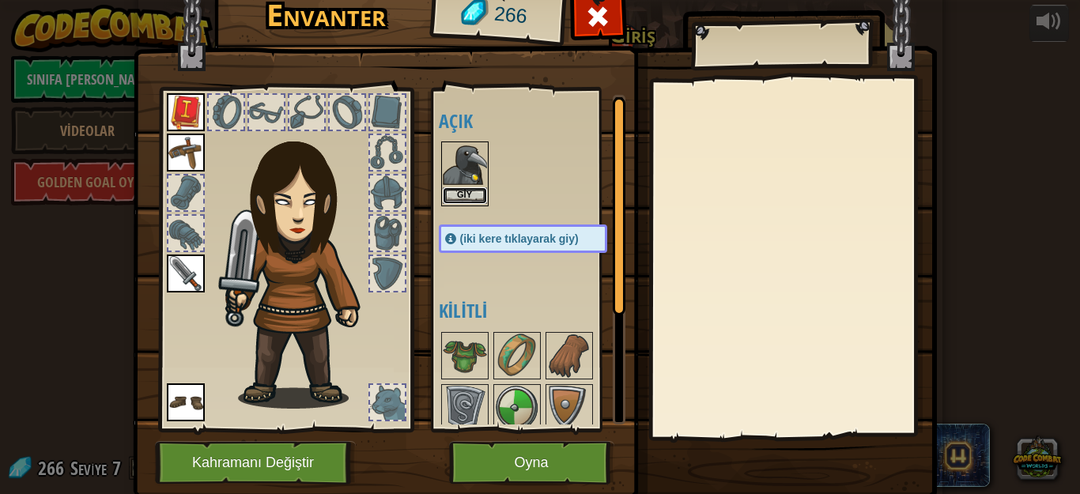
click at [466, 189] on button "Giy" at bounding box center [465, 195] width 44 height 17
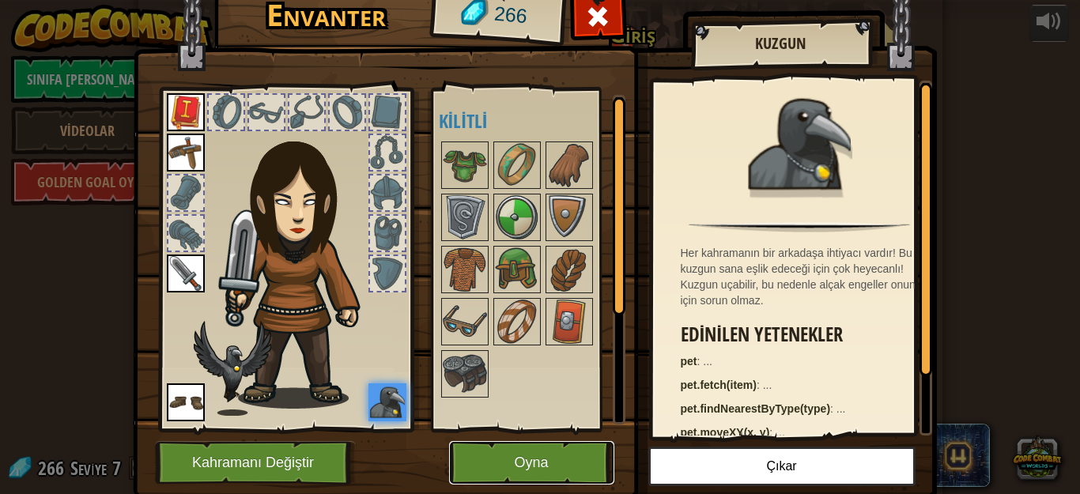
click at [493, 450] on button "Oyna" at bounding box center [531, 462] width 165 height 43
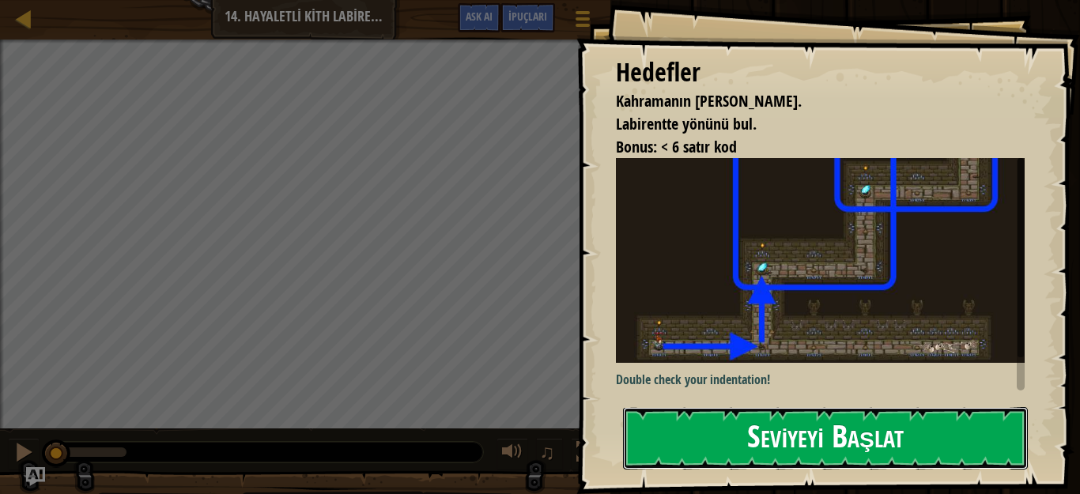
click at [702, 450] on button "Seviyeyi Başlat" at bounding box center [825, 438] width 405 height 62
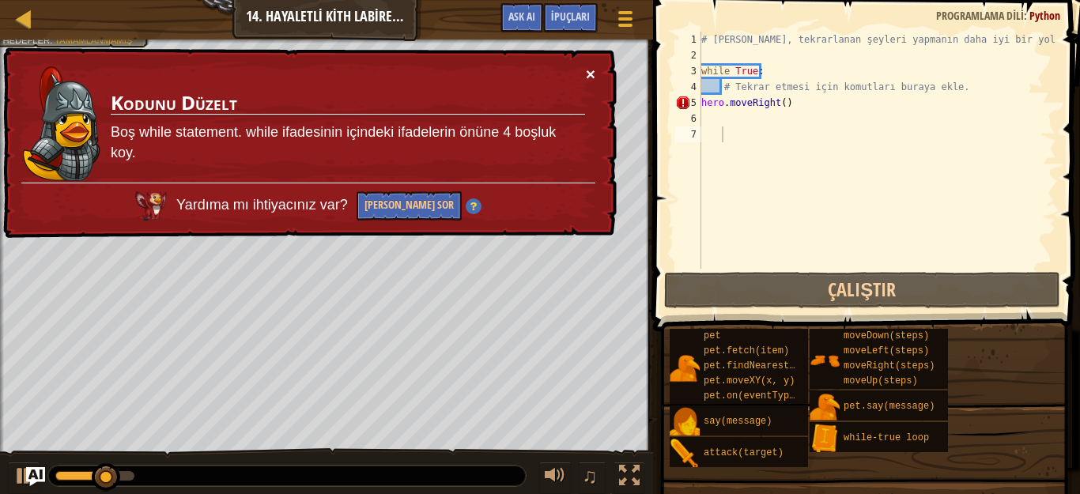
click at [591, 74] on button "×" at bounding box center [590, 74] width 9 height 17
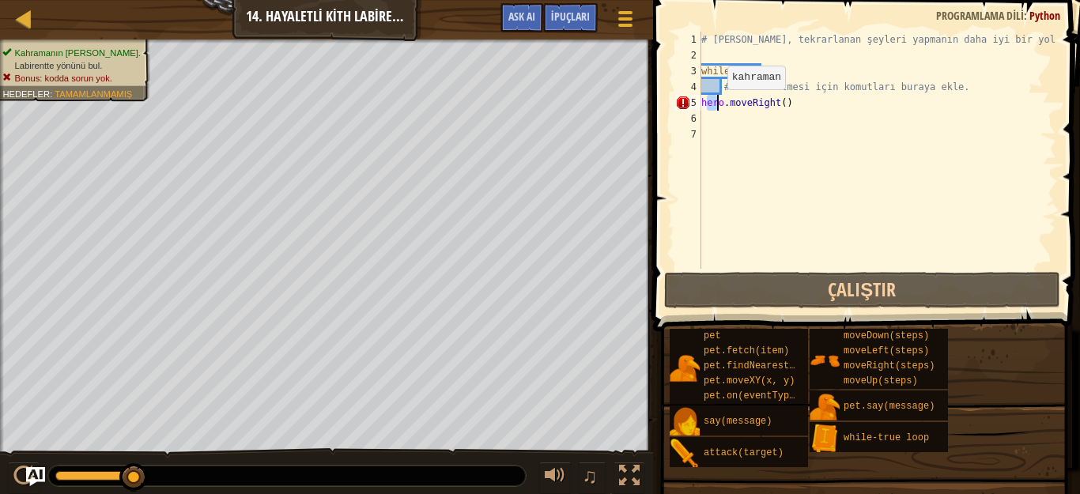
click at [715, 105] on div "# Döngüler, tekrarlanan şeyleri yapmanın daha iyi bir yoludur. while True : # T…" at bounding box center [877, 166] width 358 height 269
click at [727, 89] on div "# Döngüler, tekrarlanan şeyleri yapmanın daha iyi bir yoludur. while True : # T…" at bounding box center [877, 166] width 358 height 269
click at [734, 85] on div "# Döngüler, tekrarlanan şeyleri yapmanın daha iyi bir yoludur. while True : # T…" at bounding box center [877, 166] width 358 height 269
click at [971, 77] on div "# Döngüler, tekrarlanan şeyleri yapmanın daha iyi bir yoludur. while True : # T…" at bounding box center [877, 166] width 358 height 269
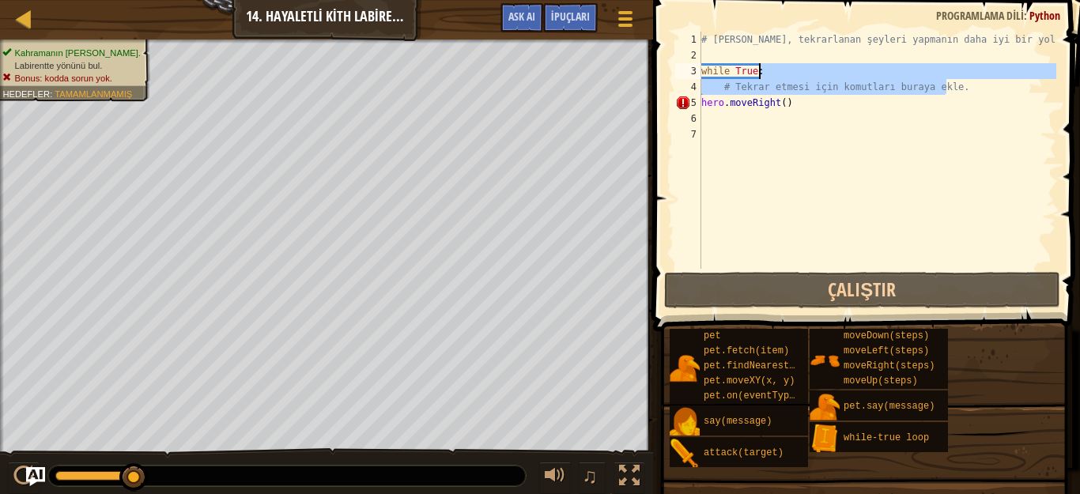
type textarea "while True:"
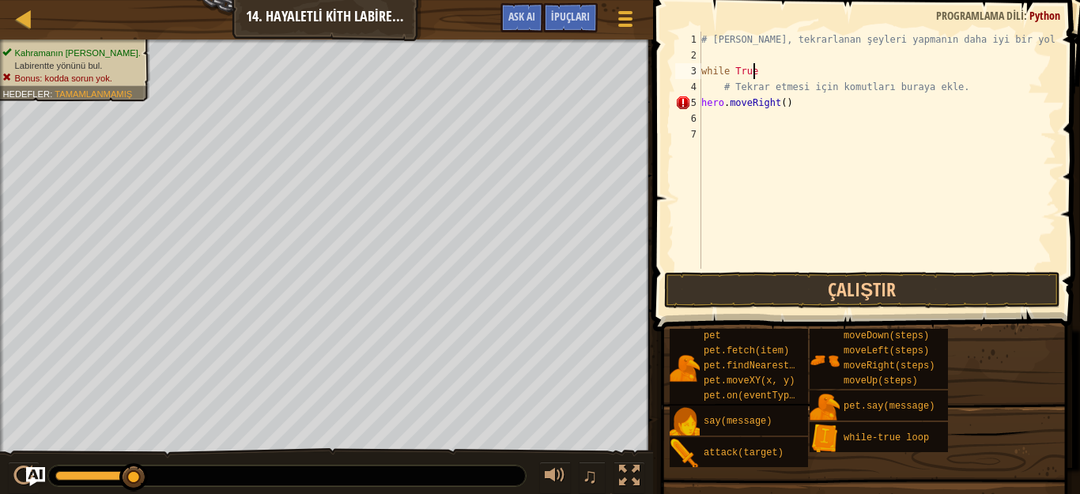
type textarea "while Tr"
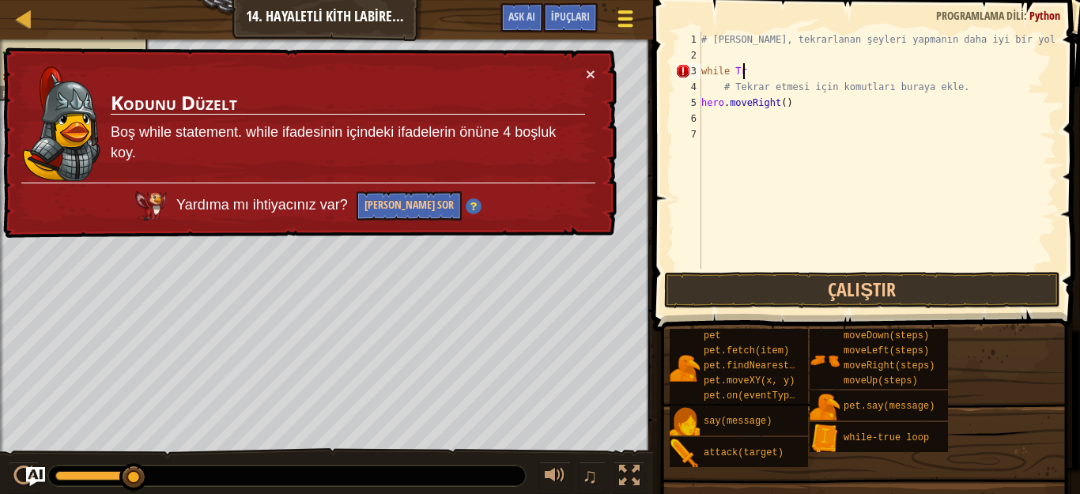
click at [629, 17] on span at bounding box center [625, 18] width 15 height 3
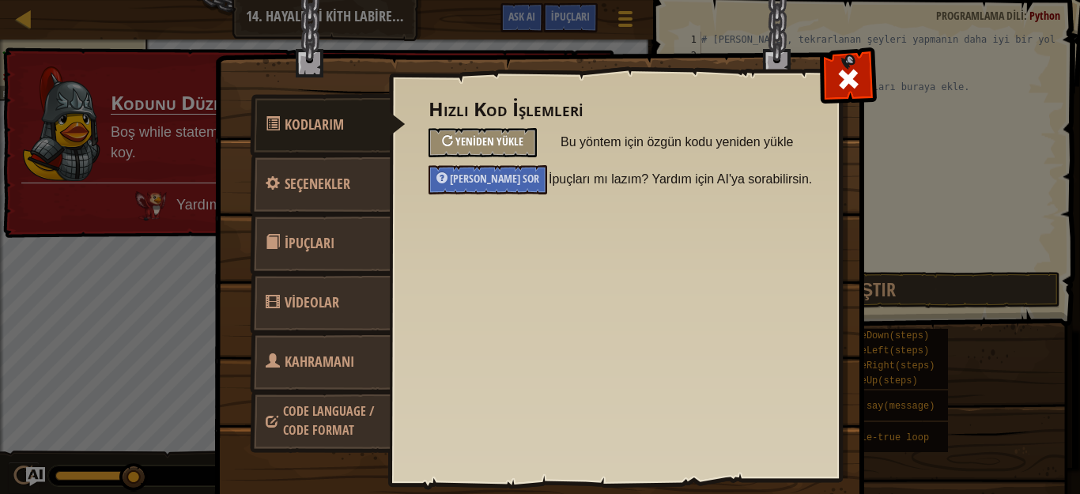
click at [483, 139] on span "Yeniden Yükle" at bounding box center [489, 141] width 68 height 15
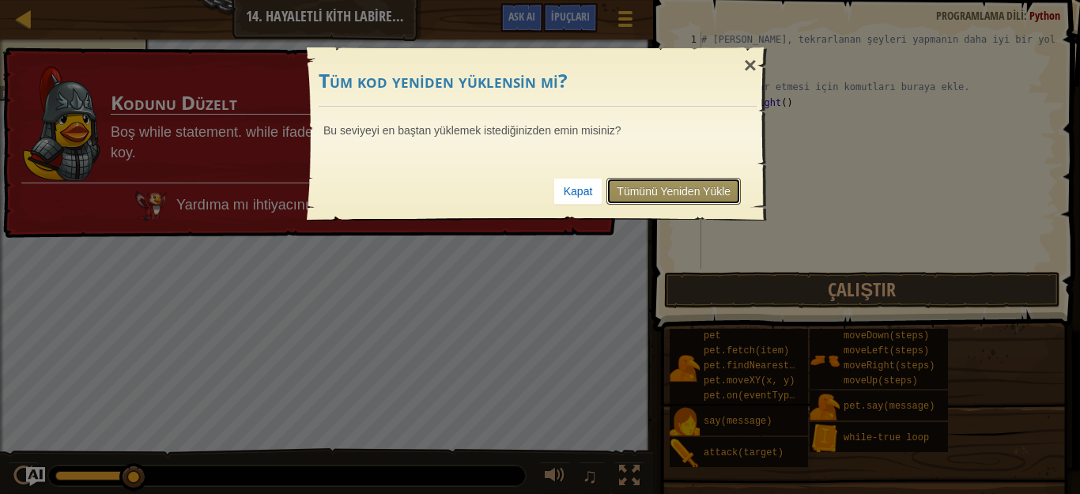
click at [668, 186] on link "Tümünü Yeniden Yükle" at bounding box center [673, 191] width 134 height 27
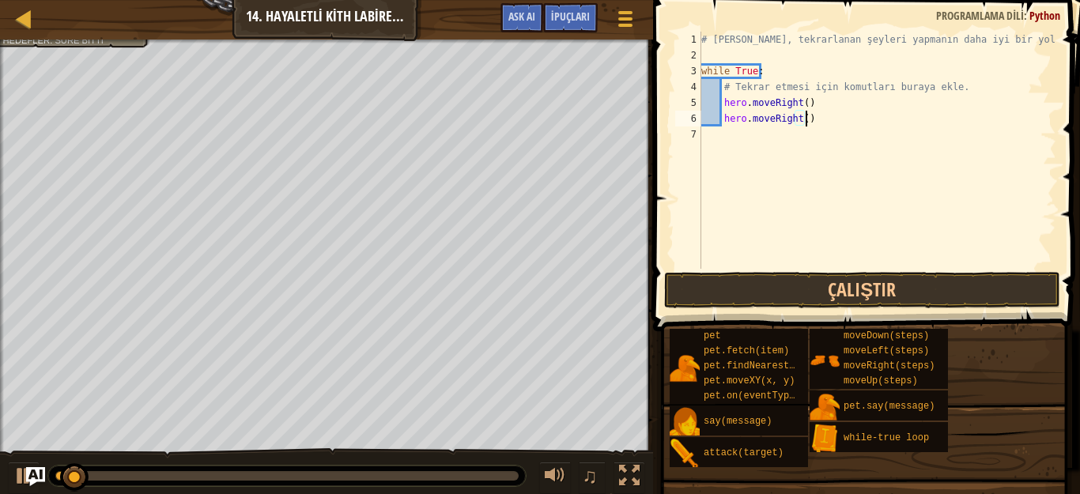
type textarea "hero.moveRight("
click at [615, 16] on div at bounding box center [624, 18] width 21 height 23
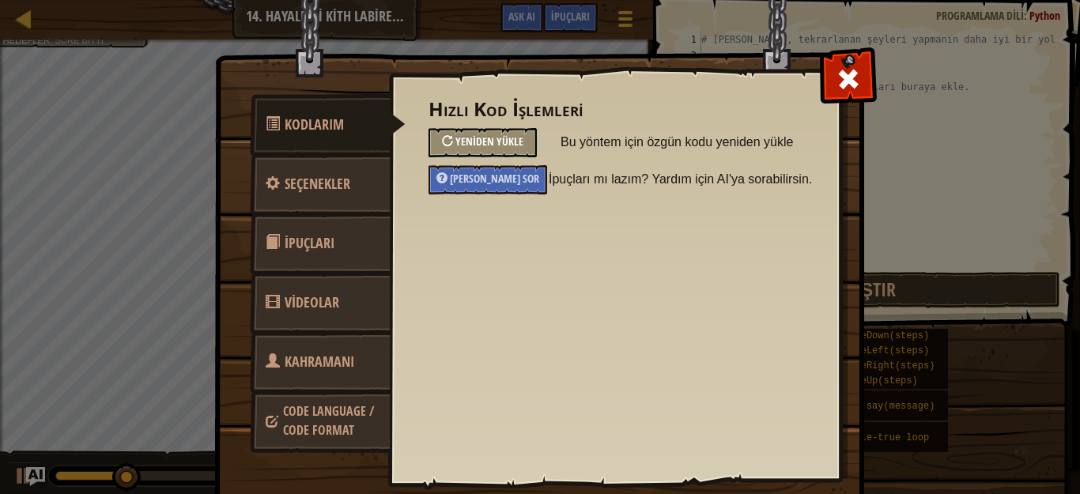
click at [496, 142] on span "Yeniden Yükle" at bounding box center [489, 141] width 68 height 15
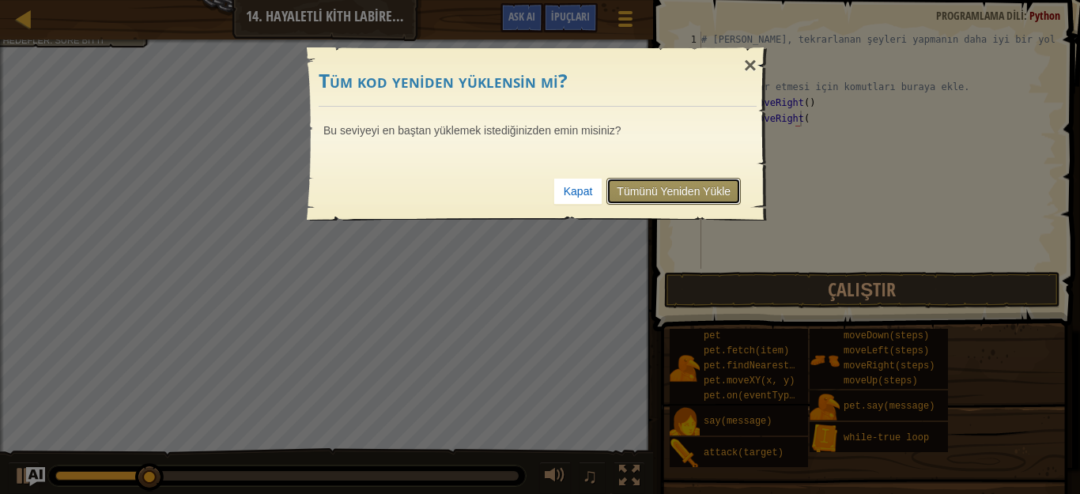
click at [633, 185] on link "Tümünü Yeniden Yükle" at bounding box center [673, 191] width 134 height 27
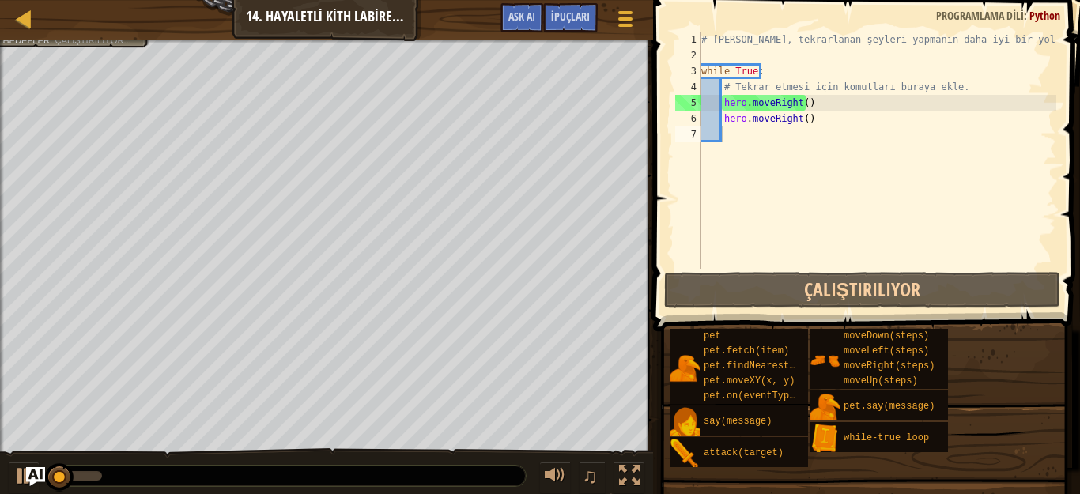
click at [576, 2] on div "Harita Bilgisayar Bilimine Giriş 14. Hayaletli Kith Labirenti Oyun Menüsü Bitti…" at bounding box center [326, 20] width 653 height 40
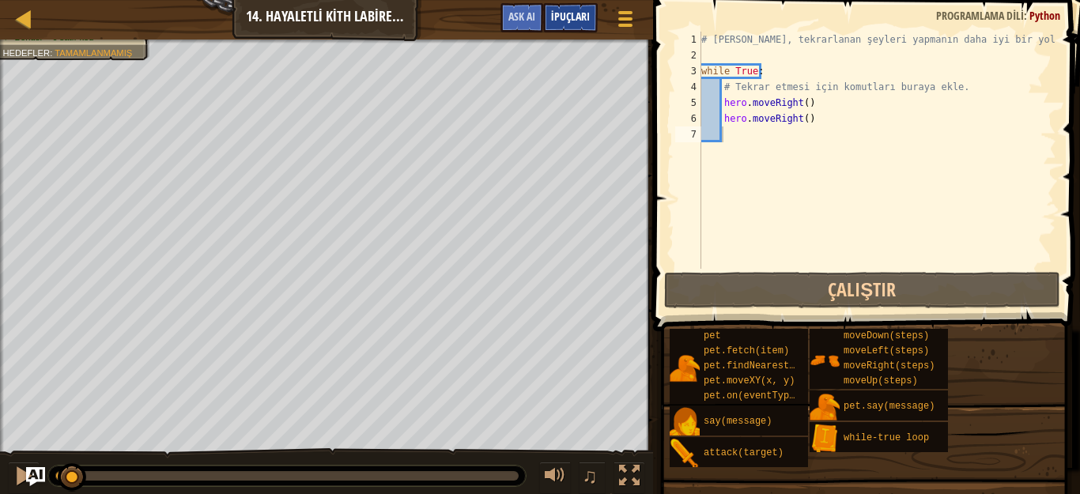
click at [583, 16] on span "İpuçları" at bounding box center [570, 16] width 39 height 15
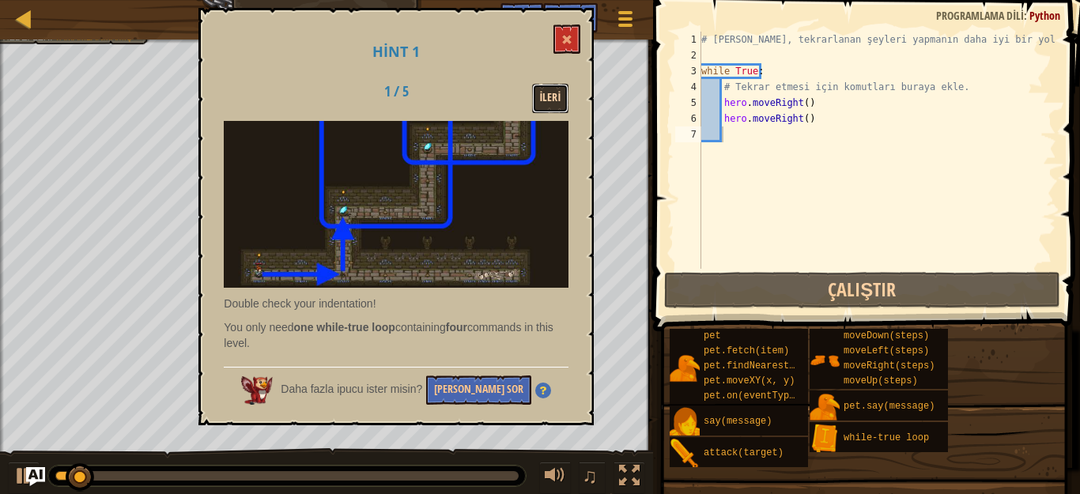
click at [554, 89] on button "İleri" at bounding box center [550, 98] width 37 height 29
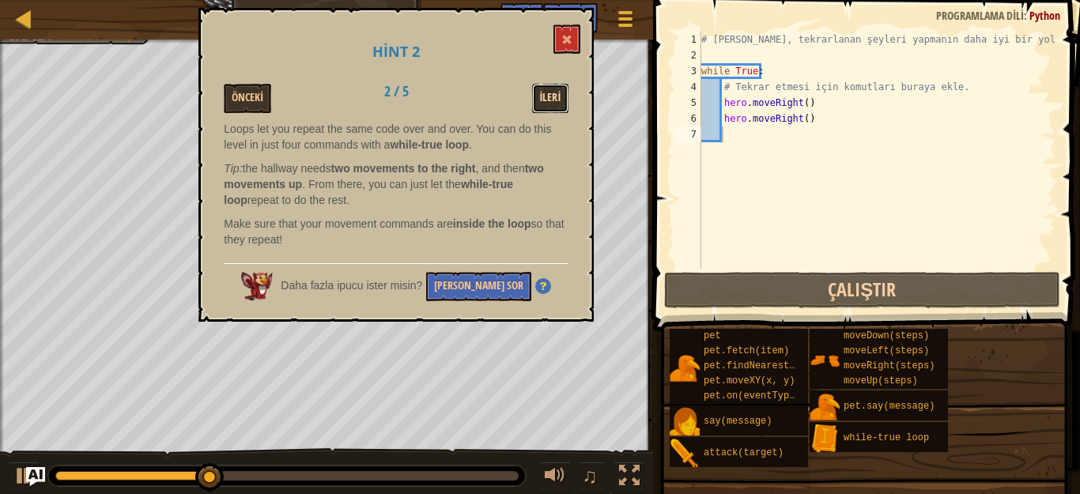
click at [550, 93] on button "İleri" at bounding box center [550, 98] width 37 height 29
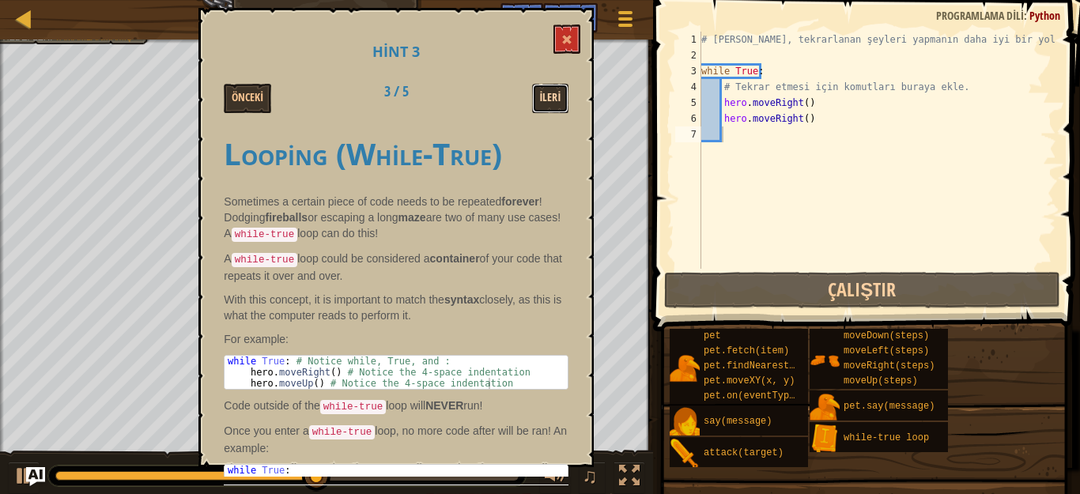
click at [556, 106] on button "İleri" at bounding box center [550, 98] width 37 height 29
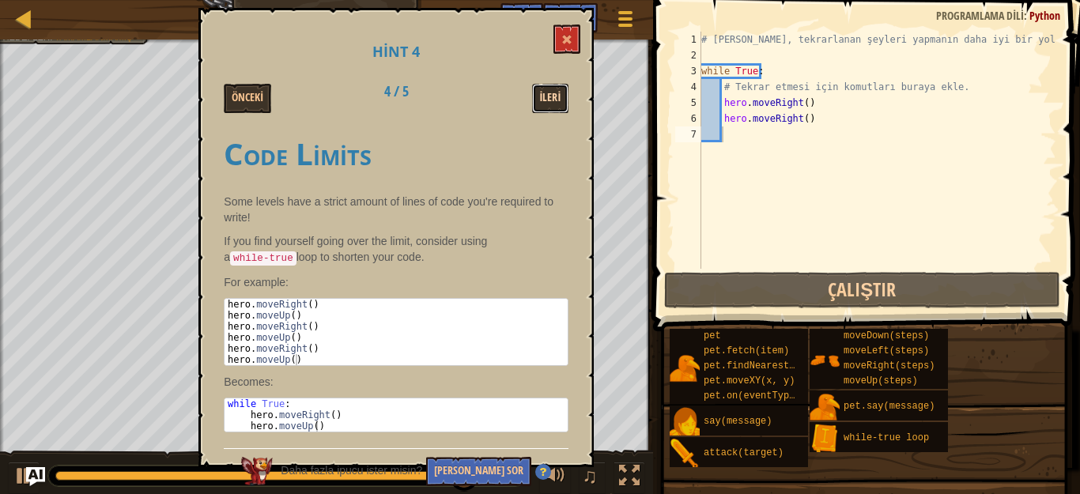
click at [552, 99] on button "İleri" at bounding box center [550, 98] width 37 height 29
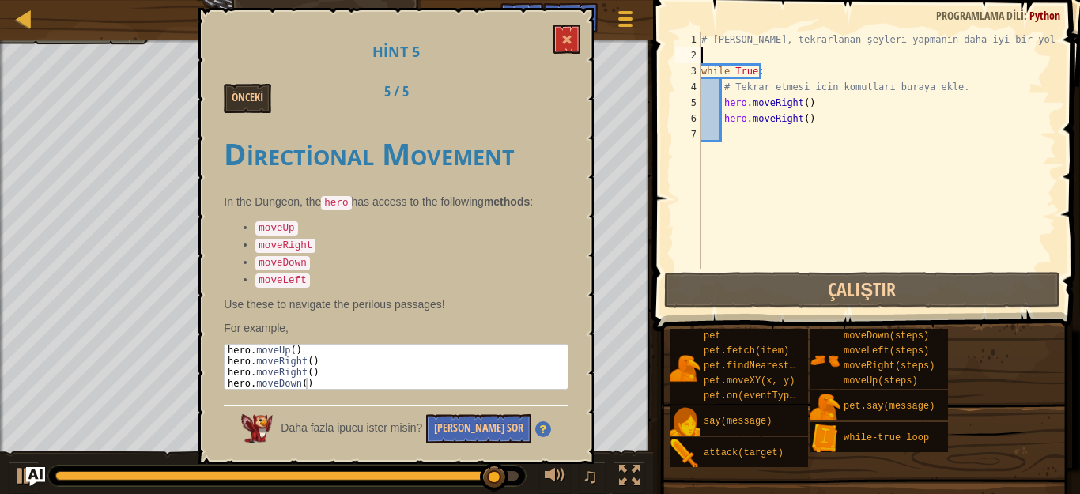
click at [711, 57] on div "# Döngüler, tekrarlanan şeyleri yapmanın daha iyi bir yoludur. while True : # T…" at bounding box center [877, 166] width 358 height 269
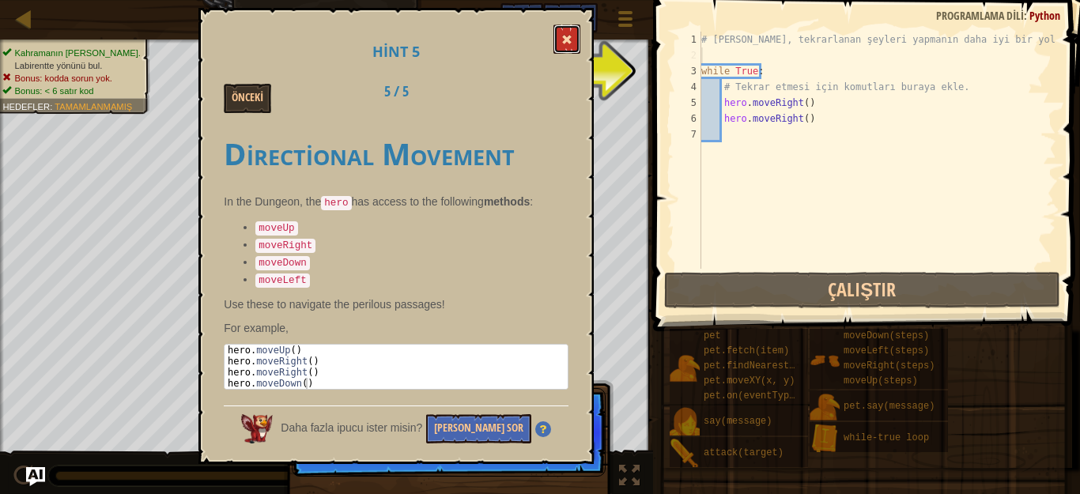
click at [569, 49] on button at bounding box center [567, 39] width 27 height 29
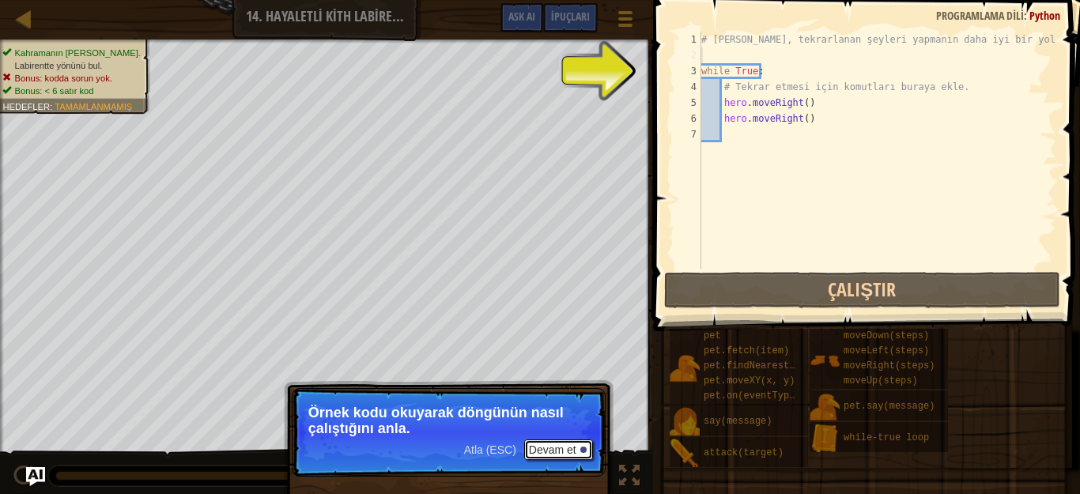
click at [560, 442] on button "Devam et" at bounding box center [558, 450] width 69 height 21
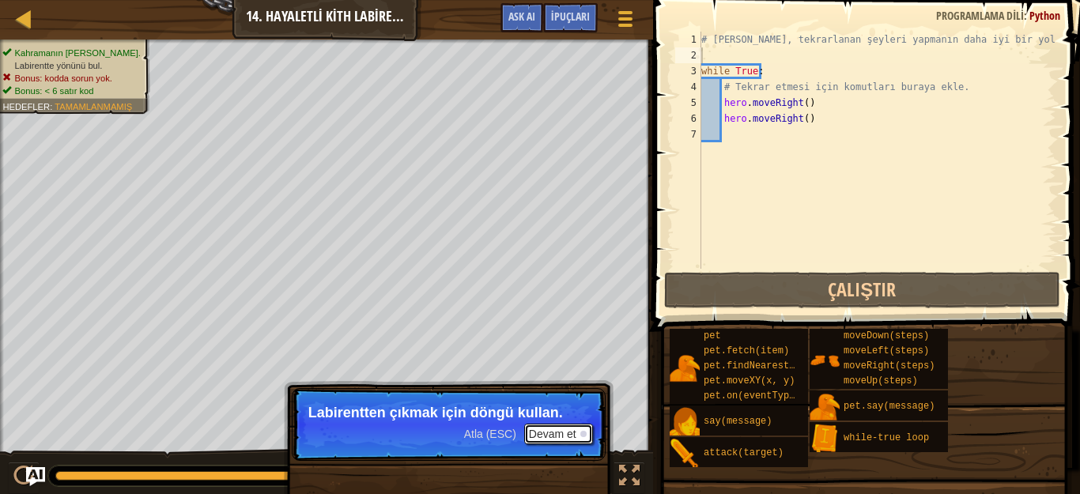
click at [553, 430] on button "Devam et" at bounding box center [558, 434] width 69 height 21
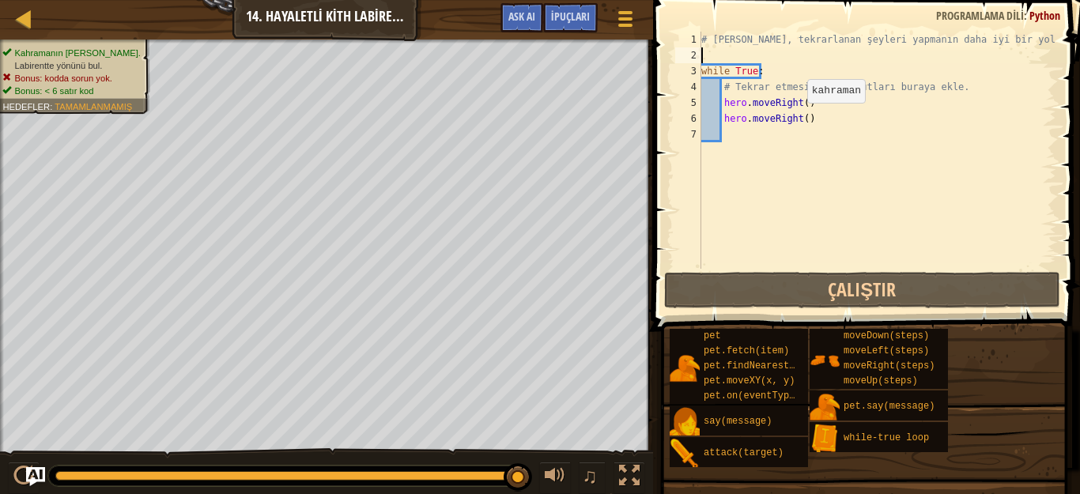
click at [795, 119] on div "# Döngüler, tekrarlanan şeyleri yapmanın daha iyi bir yoludur. while True : # T…" at bounding box center [877, 166] width 358 height 269
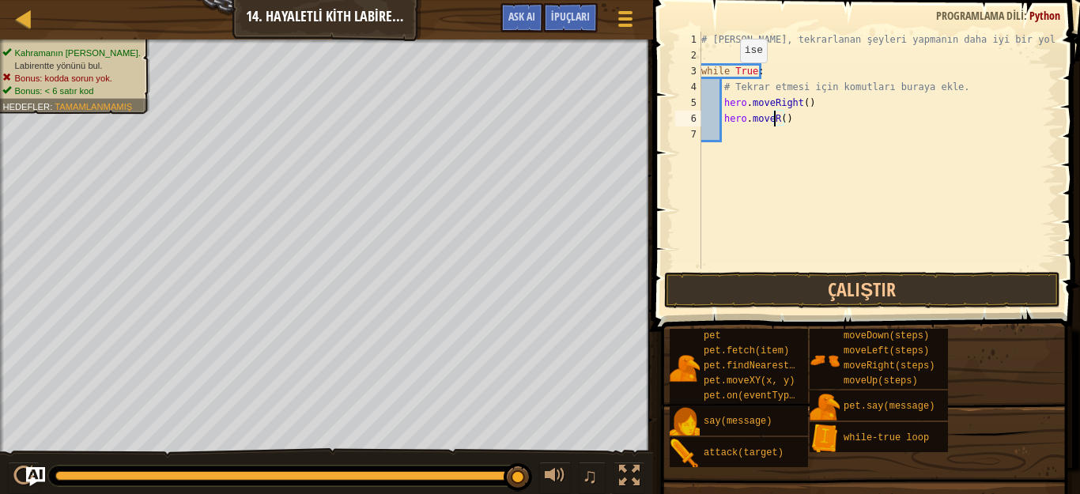
type textarea "hero.move()"
click at [710, 158] on div "# Döngüler, tekrarlanan şeyleri yapmanın daha iyi bir yoludur. while True : # T…" at bounding box center [877, 166] width 358 height 269
type textarea "h"
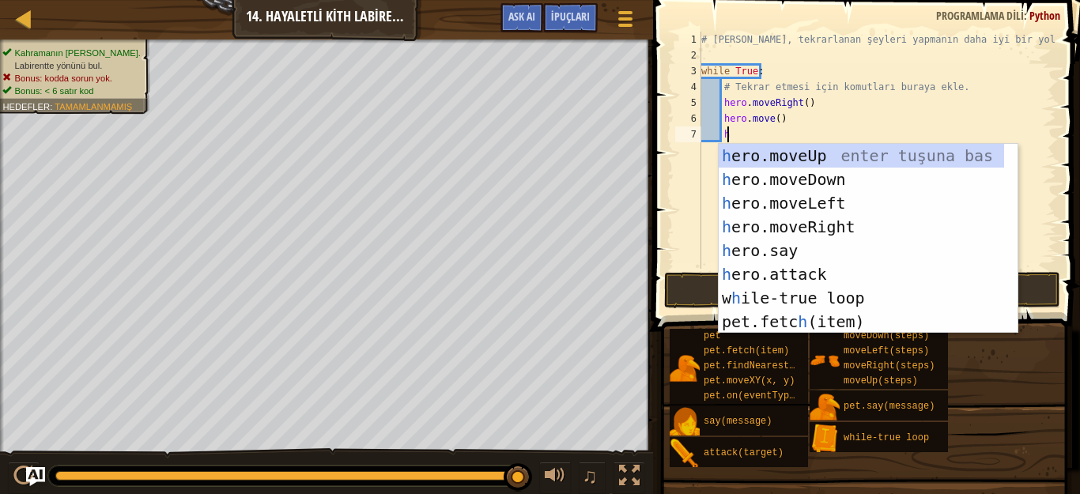
scroll to position [7, 1]
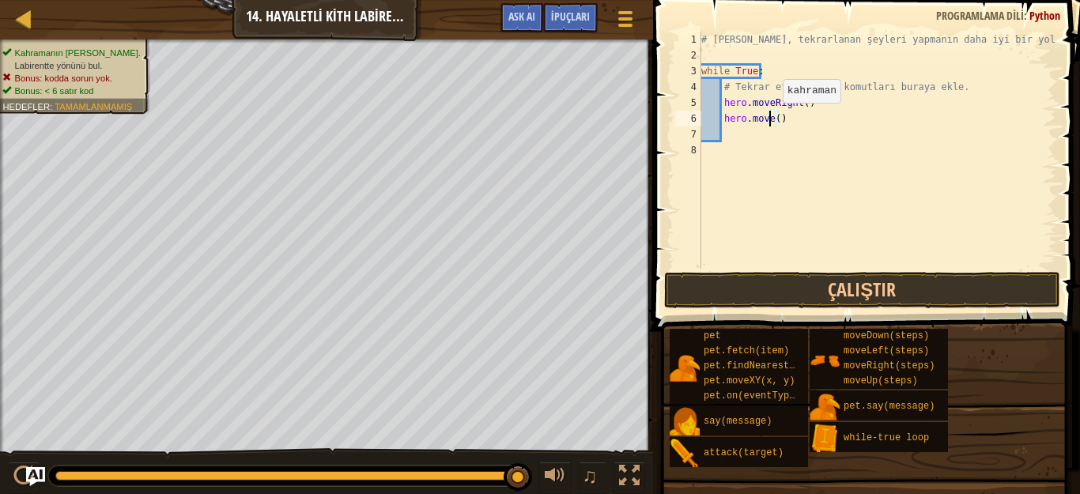
click at [769, 119] on div "# Döngüler, tekrarlanan şeyleri yapmanın daha iyi bir yoludur. while True : # T…" at bounding box center [877, 166] width 358 height 269
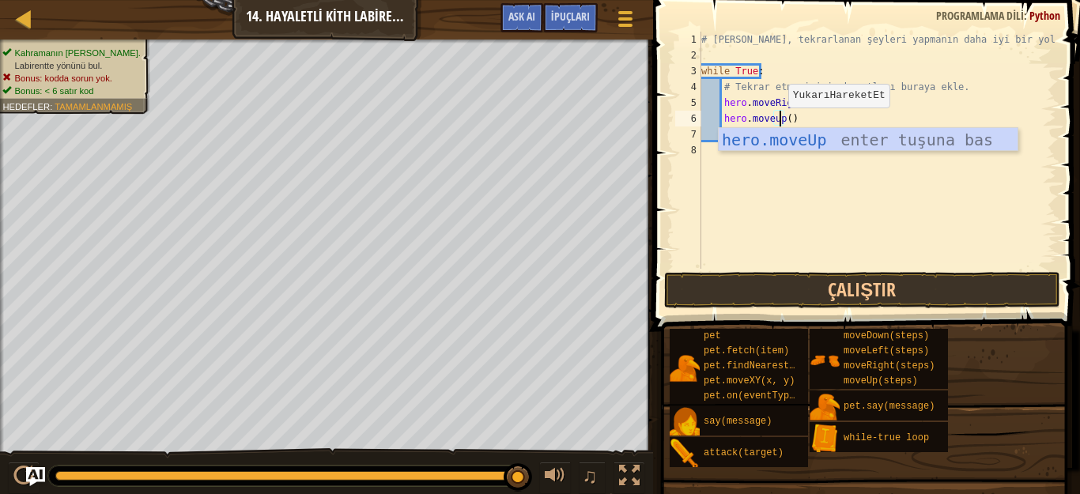
scroll to position [7, 6]
type textarea "hero.moveup()"
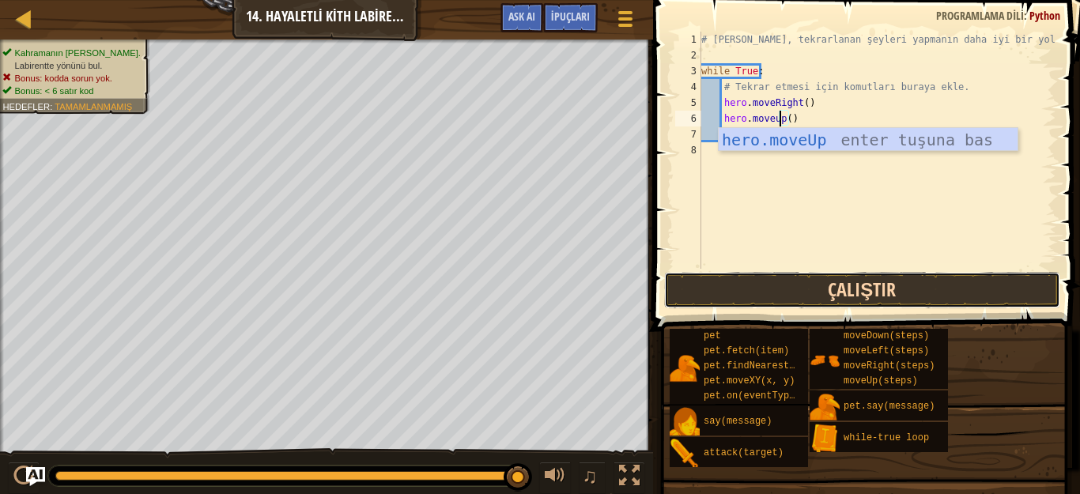
click at [848, 292] on button "Çalıştır" at bounding box center [862, 290] width 396 height 36
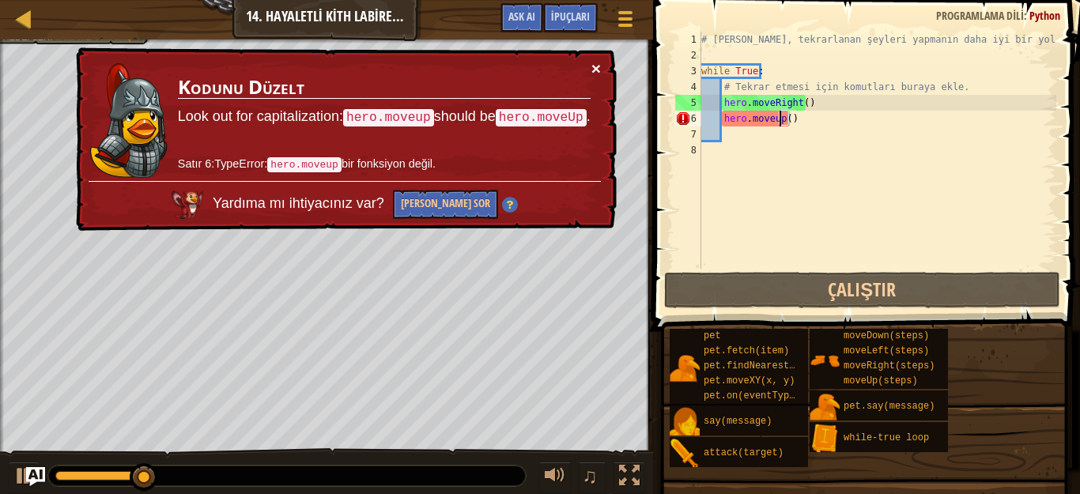
click at [597, 63] on button "×" at bounding box center [595, 68] width 9 height 17
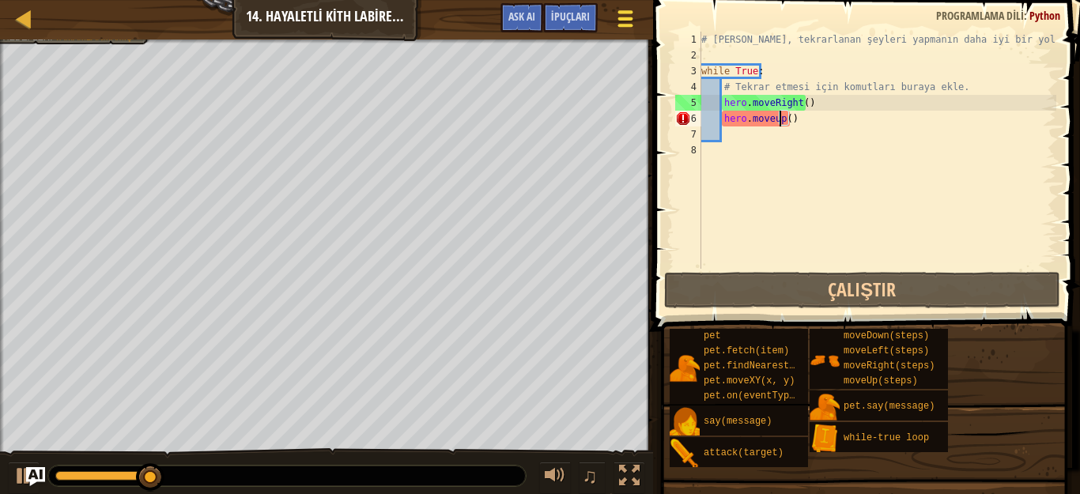
click at [622, 14] on div at bounding box center [624, 18] width 21 height 23
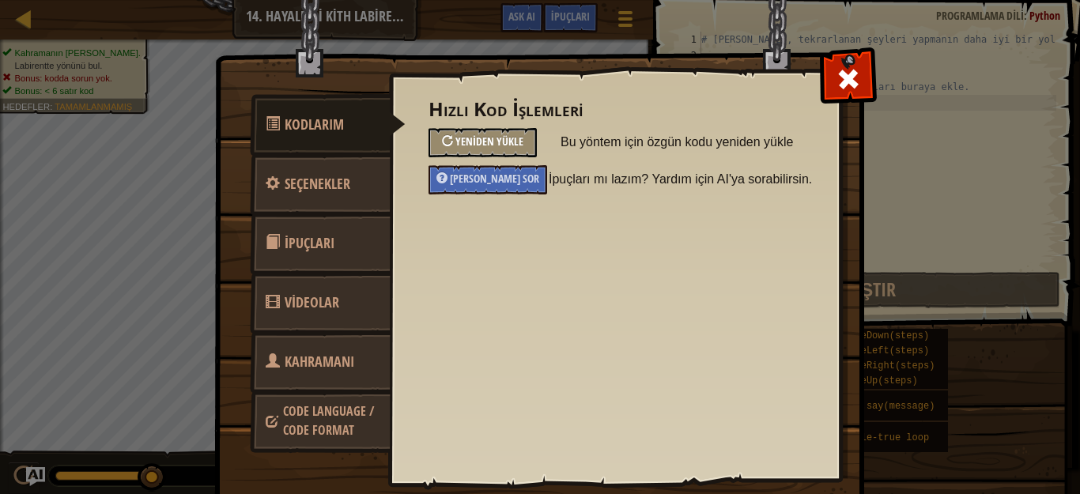
click at [493, 139] on span "Yeniden Yükle" at bounding box center [489, 141] width 68 height 15
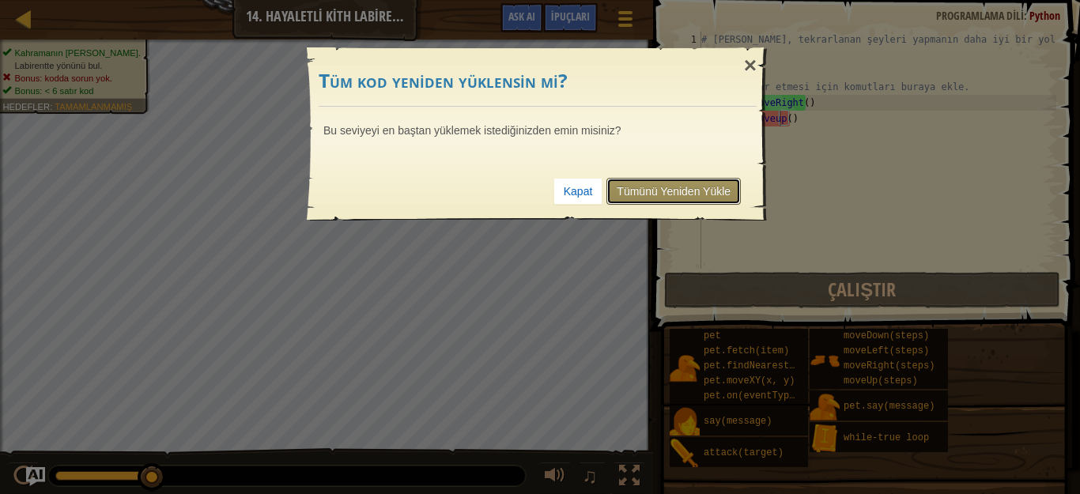
drag, startPoint x: 629, startPoint y: 185, endPoint x: 637, endPoint y: 190, distance: 8.6
click at [631, 184] on link "Tümünü Yeniden Yükle" at bounding box center [673, 191] width 134 height 27
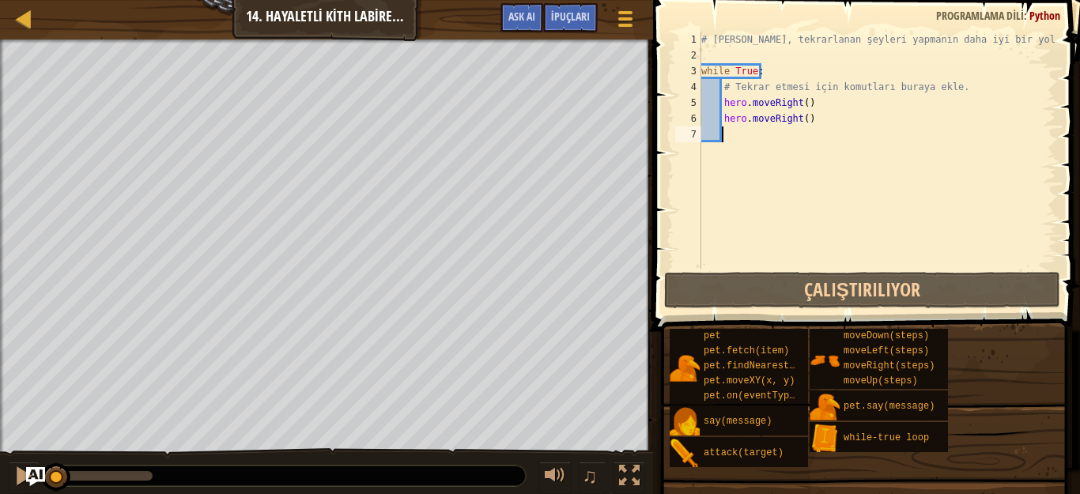
scroll to position [7, 1]
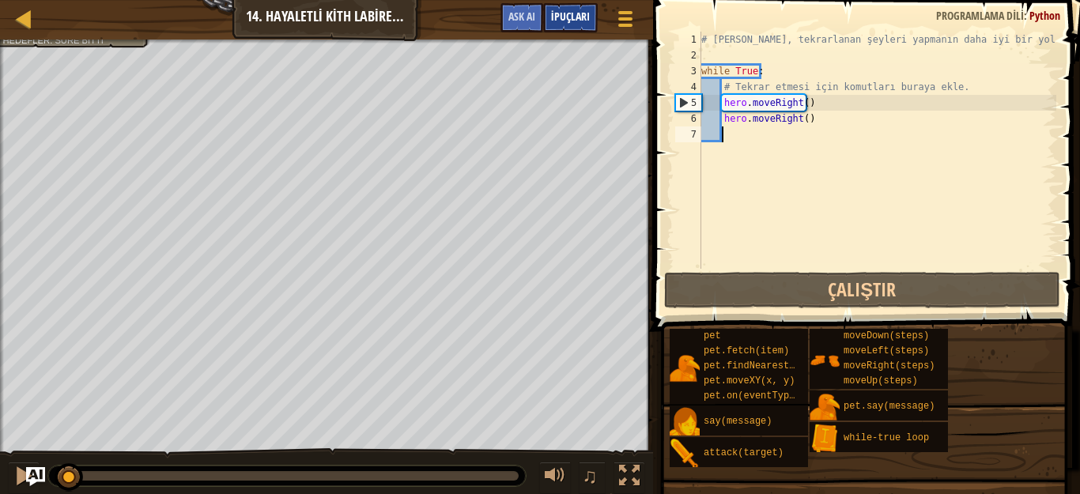
click at [575, 6] on div "İpuçları" at bounding box center [570, 17] width 55 height 29
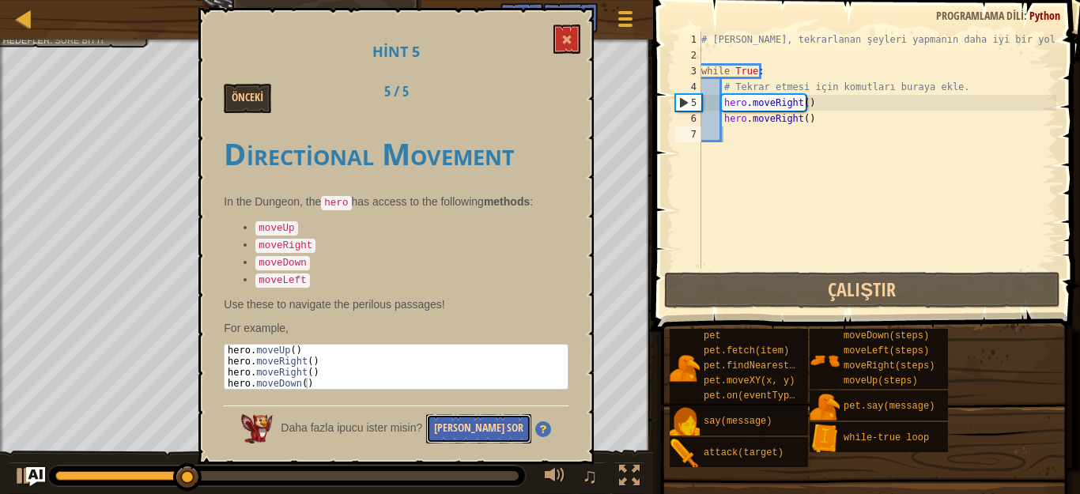
click at [476, 414] on button "[PERSON_NAME] Sor" at bounding box center [478, 428] width 105 height 29
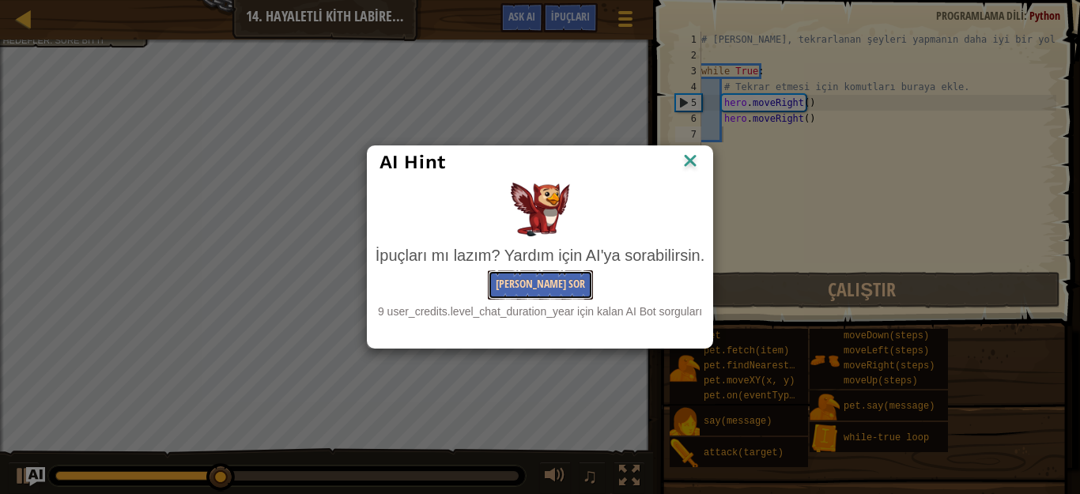
click at [555, 283] on button "[PERSON_NAME] Sor" at bounding box center [540, 284] width 105 height 29
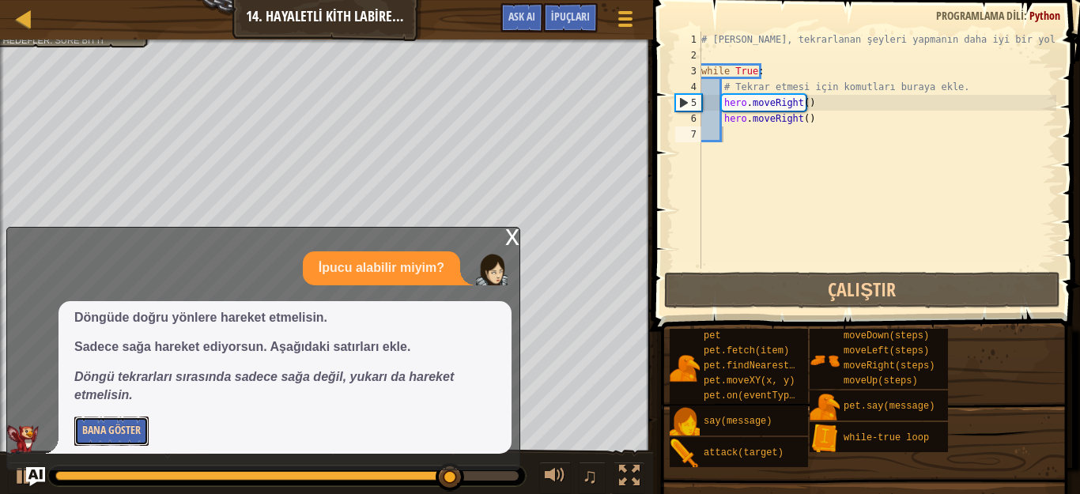
click at [129, 429] on button "Bana Göster" at bounding box center [111, 431] width 74 height 29
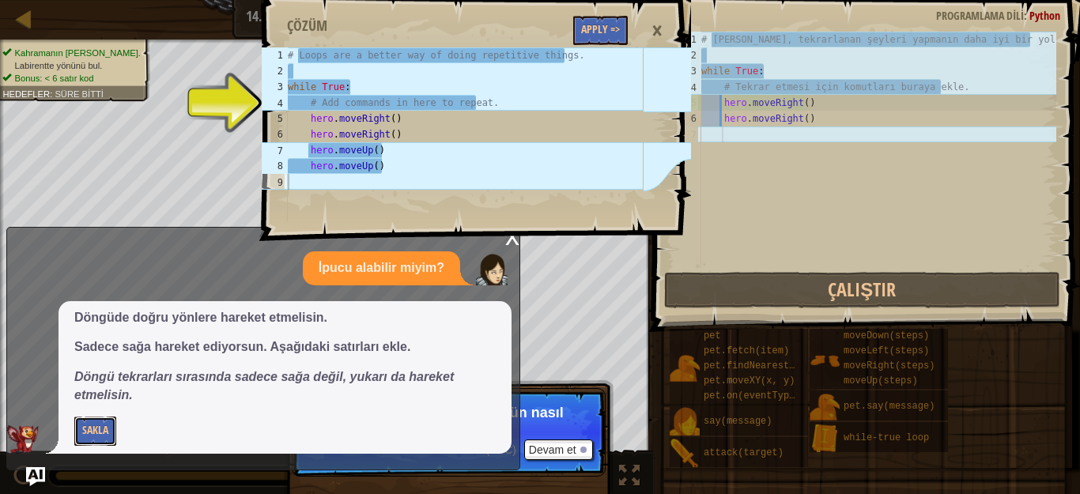
click at [74, 417] on button "Sakla" at bounding box center [95, 431] width 42 height 29
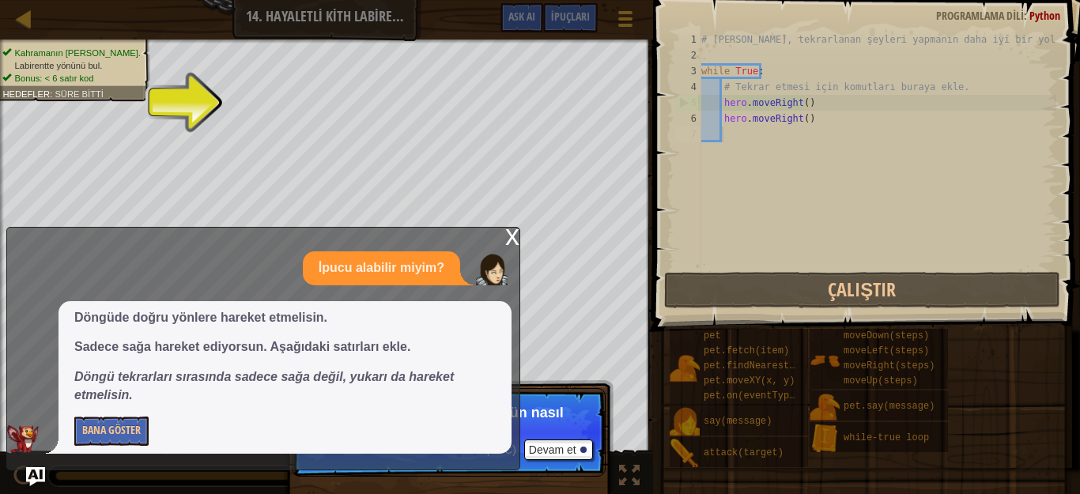
click at [507, 244] on div "x" at bounding box center [512, 236] width 14 height 16
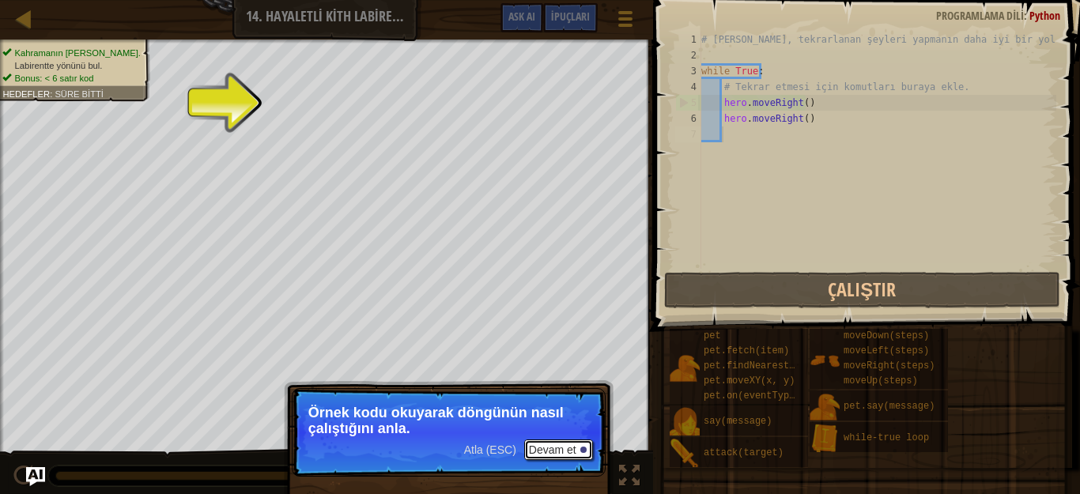
click at [558, 448] on button "Devam et" at bounding box center [558, 450] width 69 height 21
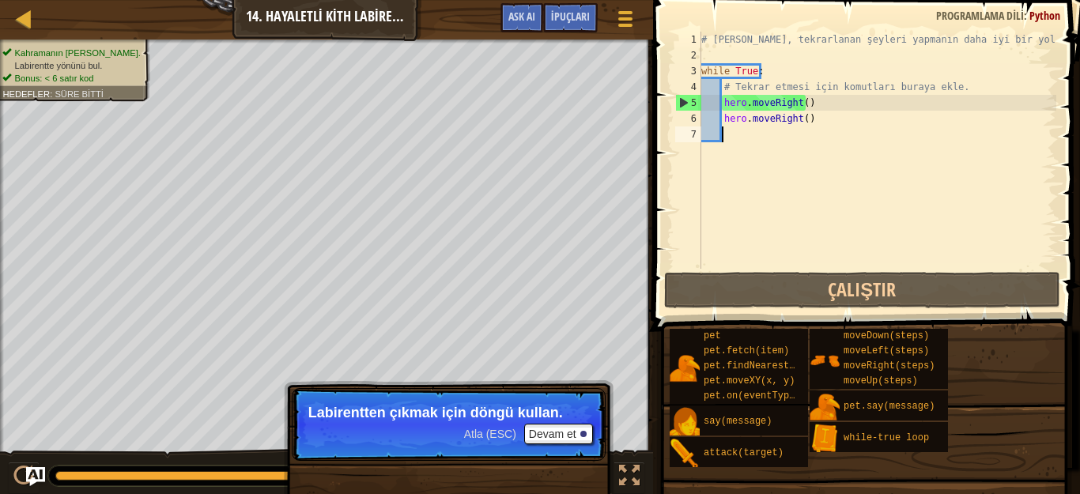
click at [709, 168] on div "# Döngüler, tekrarlanan şeyleri yapmanın daha iyi bir yoludur. while True : # T…" at bounding box center [877, 166] width 358 height 269
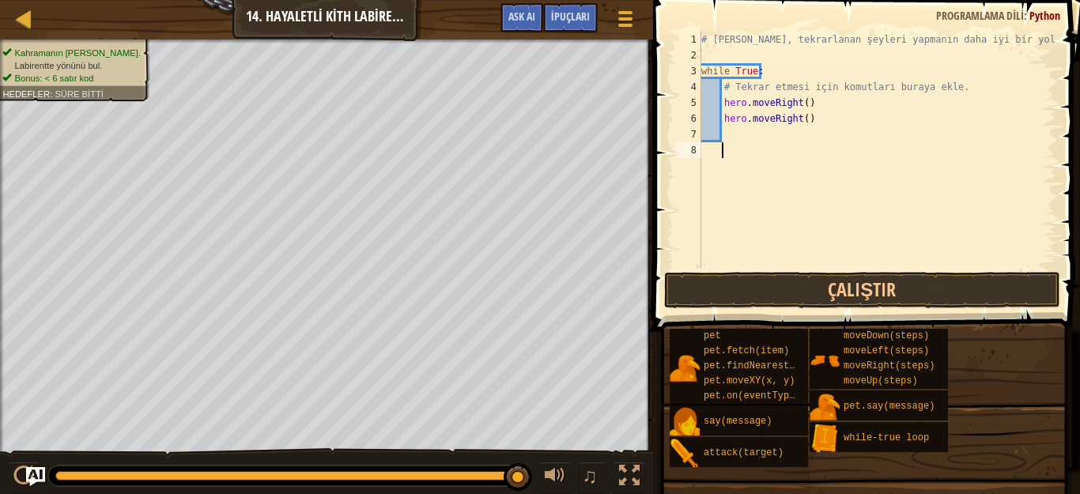
type textarea "h"
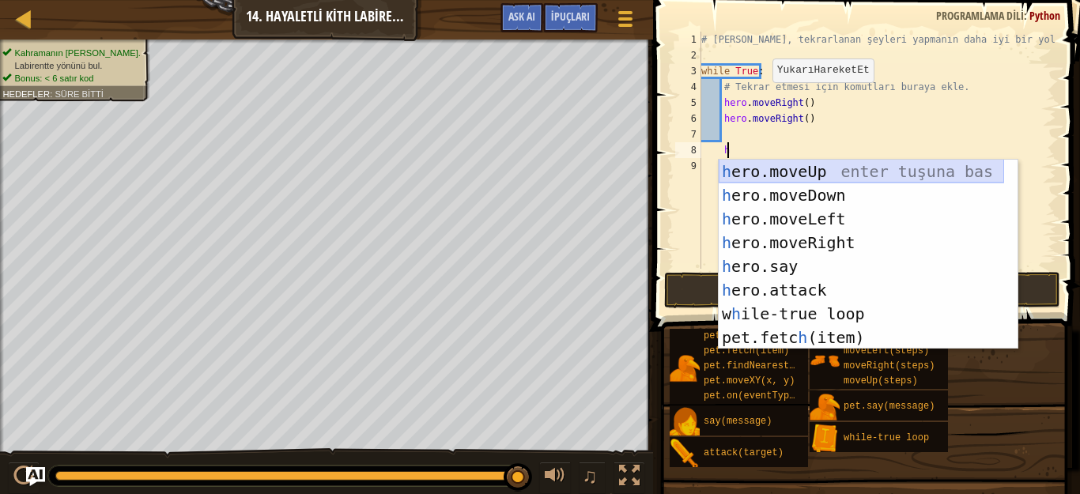
click at [760, 164] on div "h ero.moveUp enter tuşuna bas h ero.moveDown enter tuşuna bas h ero.moveLeft en…" at bounding box center [861, 278] width 285 height 237
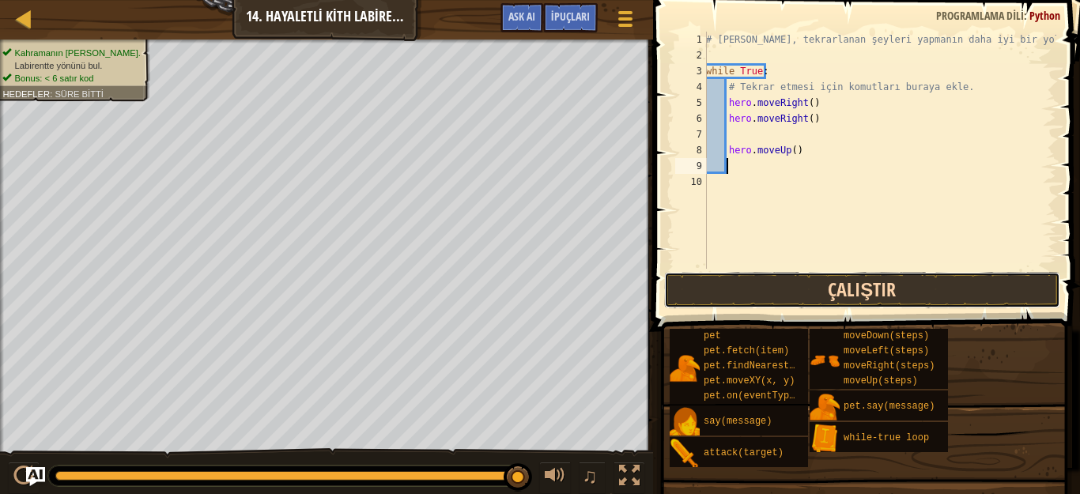
click at [780, 291] on button "Çalıştır" at bounding box center [862, 290] width 396 height 36
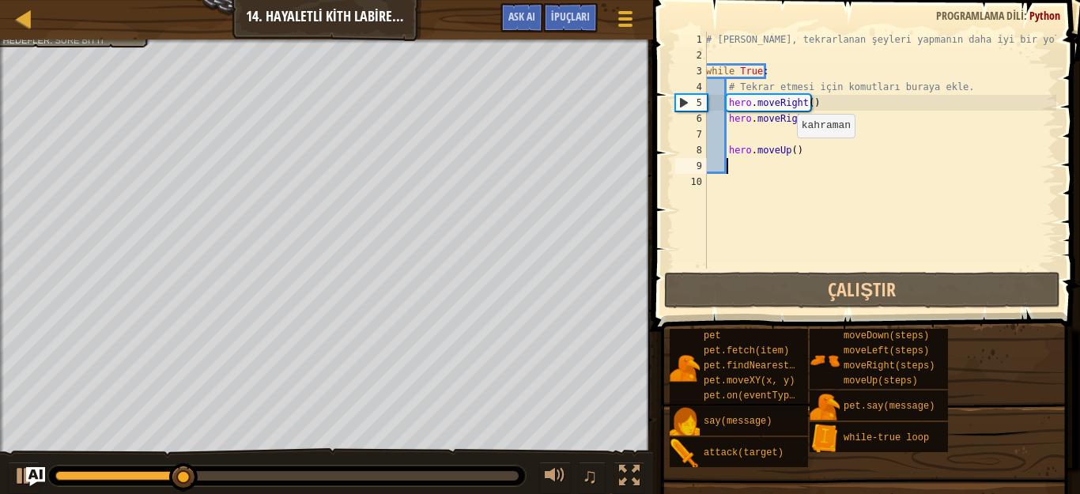
click at [788, 153] on div "# Döngüler, tekrarlanan şeyleri yapmanın daha iyi bir yoludur. while True : # T…" at bounding box center [879, 166] width 353 height 269
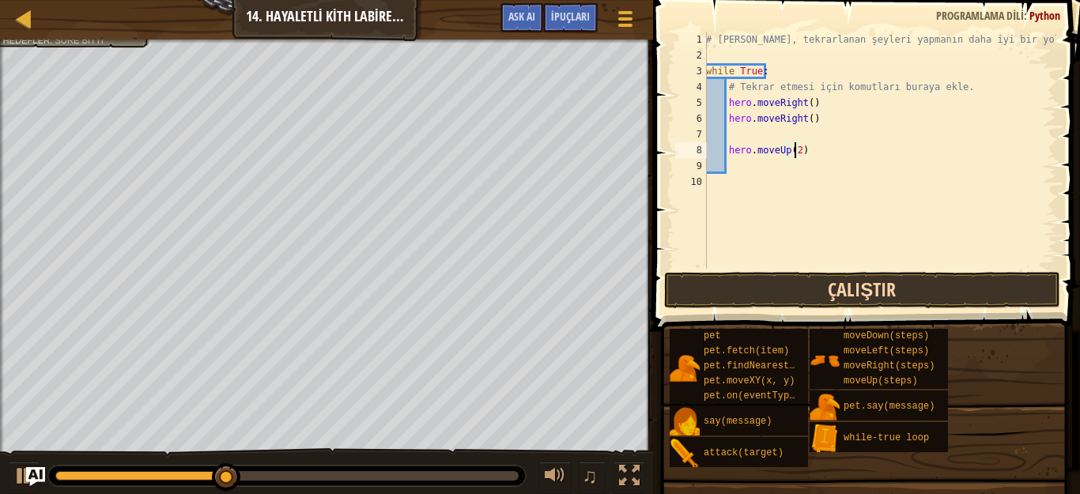
type textarea "hero.moveUp(2)"
click at [762, 282] on button "Çalıştır" at bounding box center [862, 290] width 396 height 36
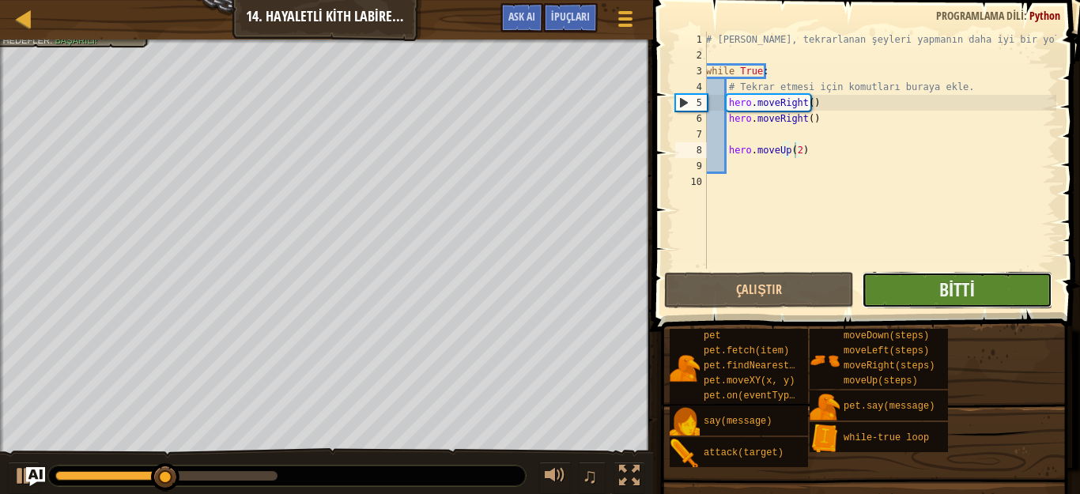
click at [884, 285] on button "Bitti" at bounding box center [957, 290] width 190 height 36
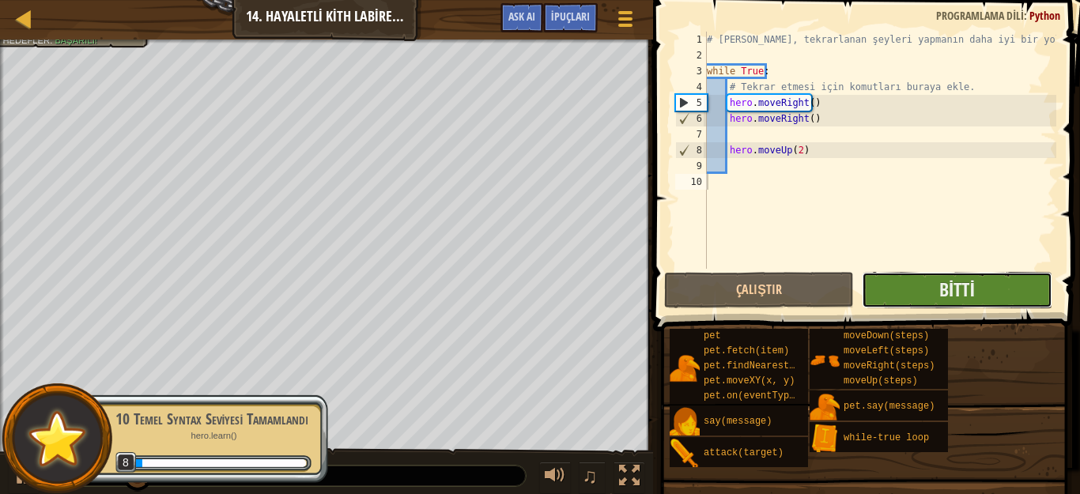
click at [933, 293] on button "Bitti" at bounding box center [957, 290] width 190 height 36
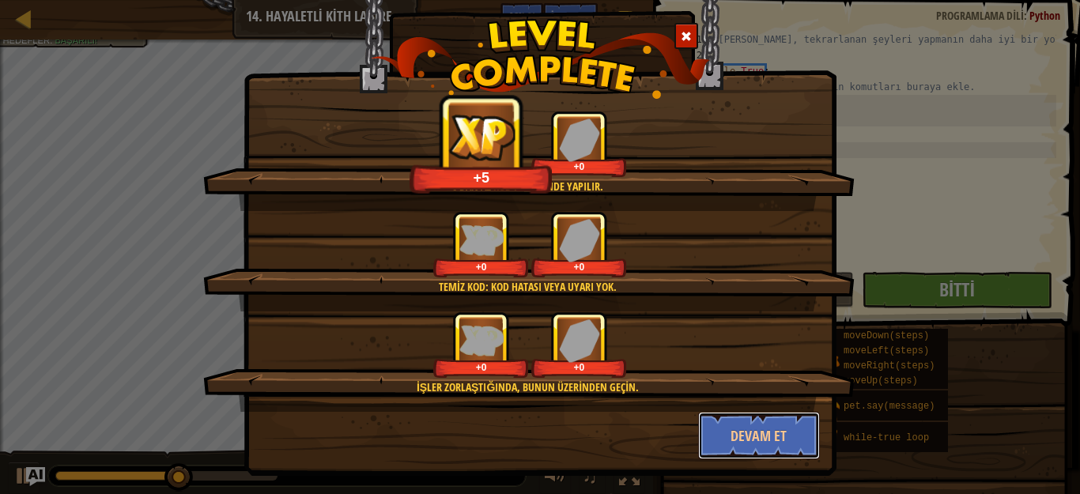
drag, startPoint x: 739, startPoint y: 433, endPoint x: 637, endPoint y: 467, distance: 108.3
click at [737, 433] on button "Devam et" at bounding box center [759, 435] width 123 height 47
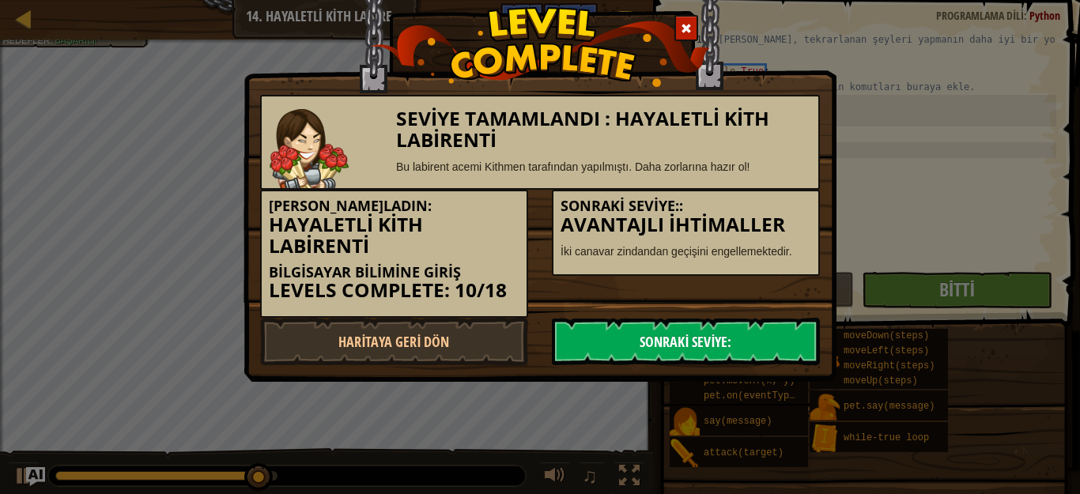
click at [686, 331] on link "Sonraki Seviye:" at bounding box center [686, 341] width 268 height 47
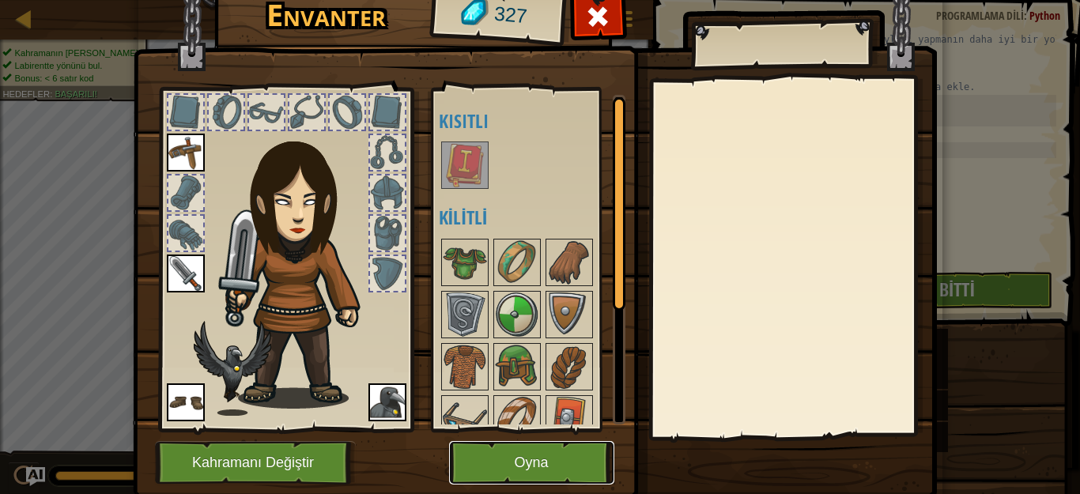
click at [513, 446] on button "Oyna" at bounding box center [531, 462] width 165 height 43
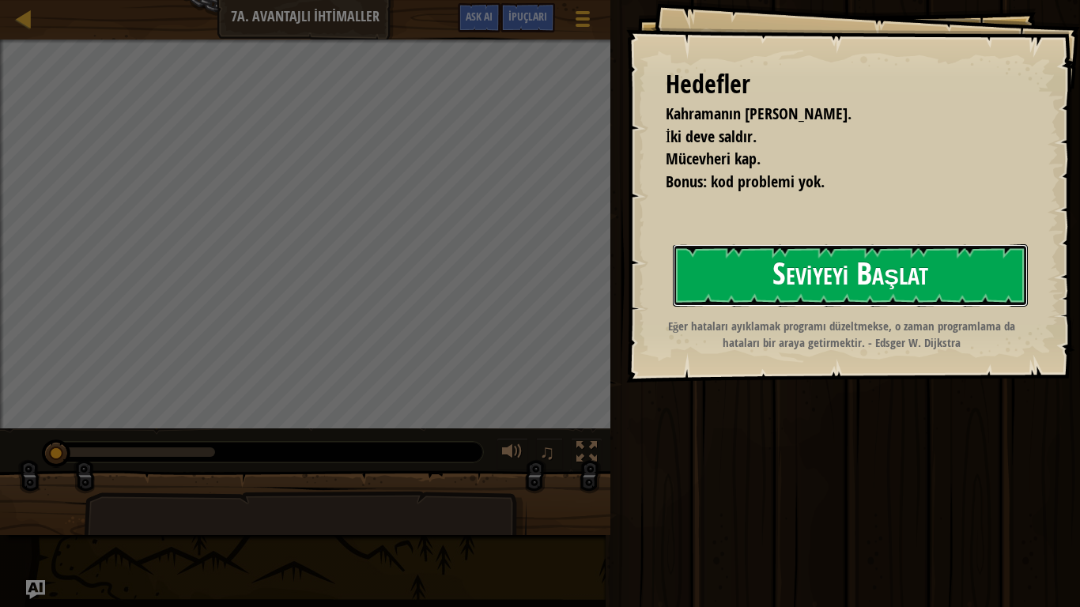
click at [795, 285] on button "Seviyeyi Başlat" at bounding box center [850, 275] width 355 height 62
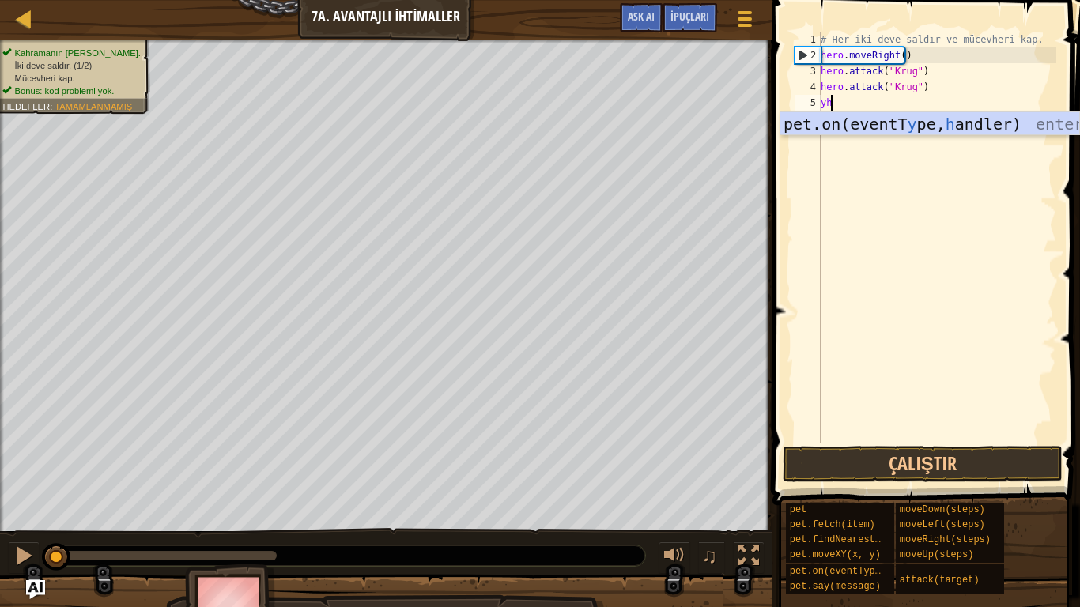
scroll to position [7, 0]
type textarea "y"
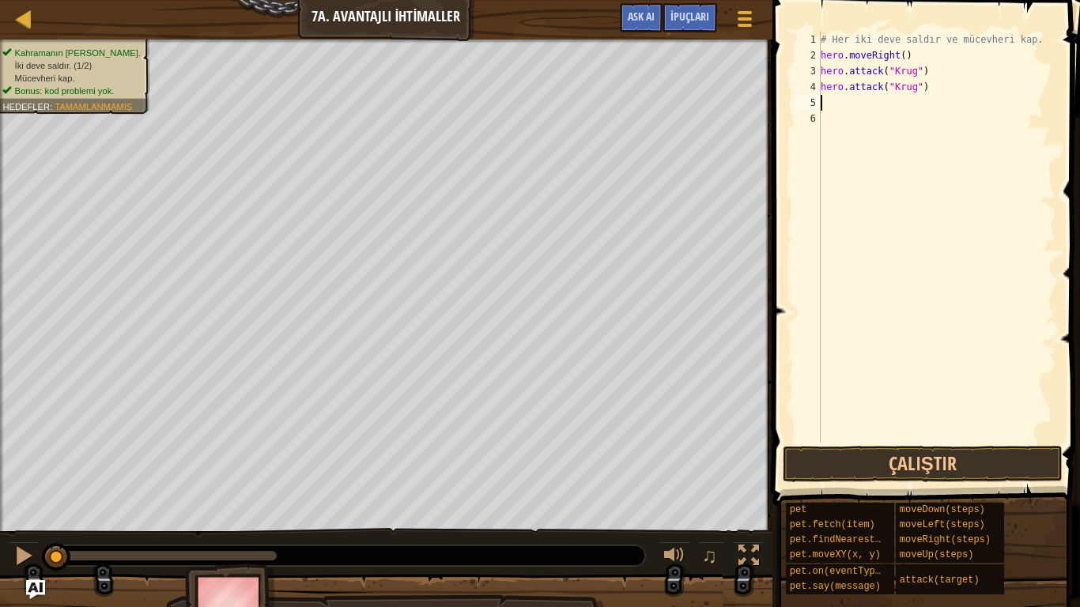
type textarea "h"
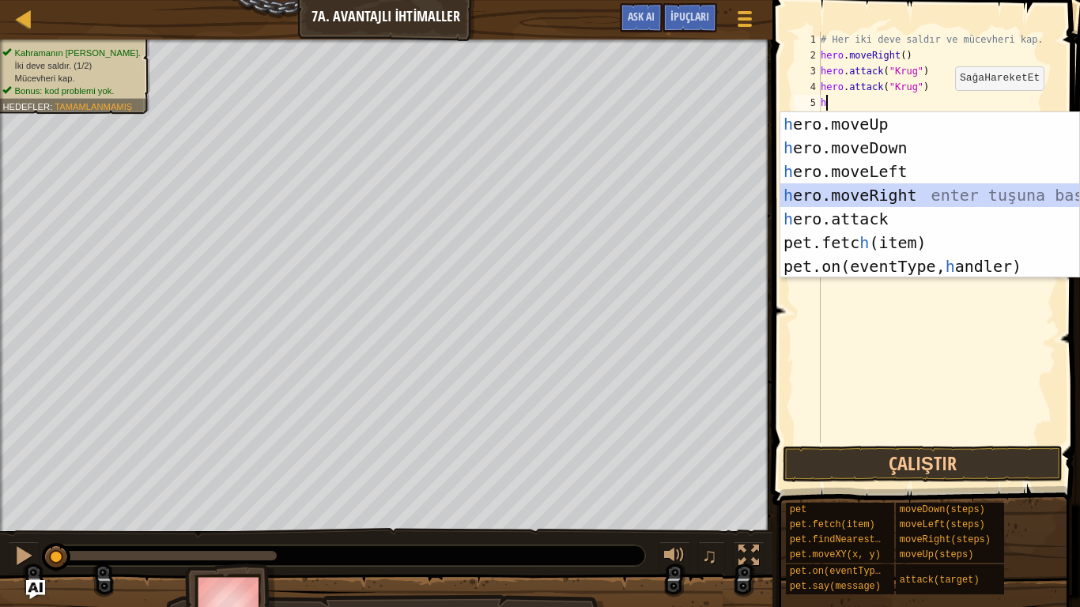
click at [841, 192] on div "h ero.moveUp enter tuşuna bas h ero.moveDown enter tuşuna bas h ero.moveLeft en…" at bounding box center [929, 218] width 299 height 213
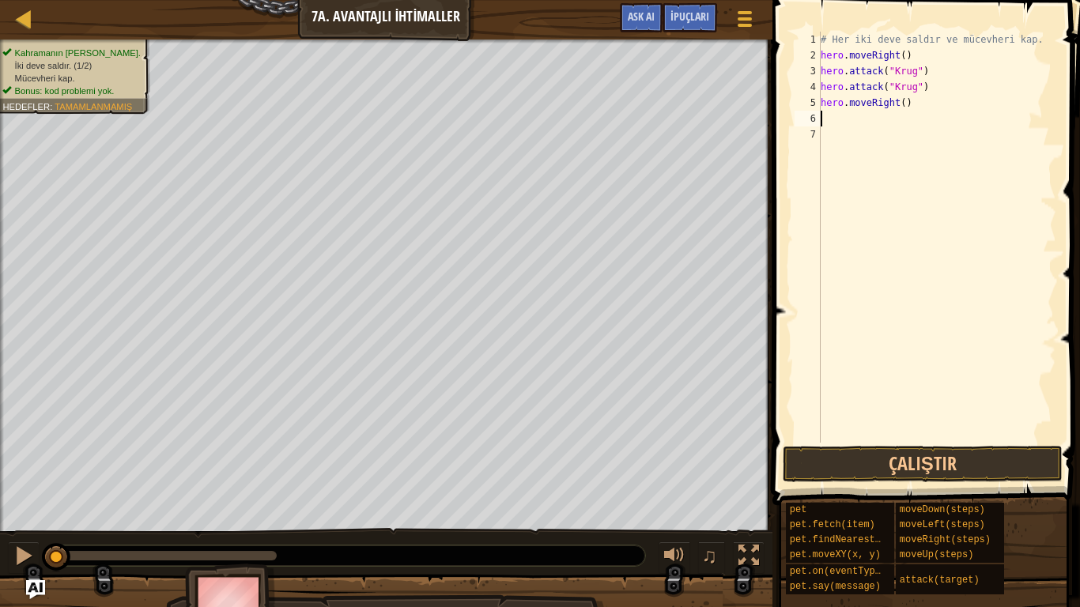
type textarea "h"
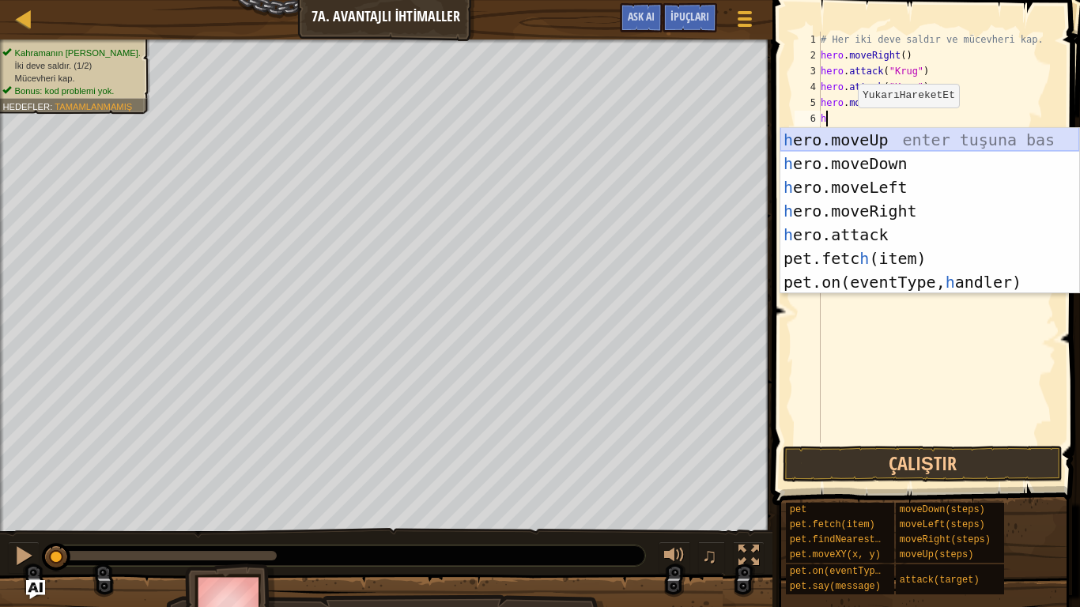
click at [848, 147] on div "h ero.moveUp enter tuşuna bas h ero.moveDown enter tuşuna bas h ero.moveLeft en…" at bounding box center [929, 234] width 299 height 213
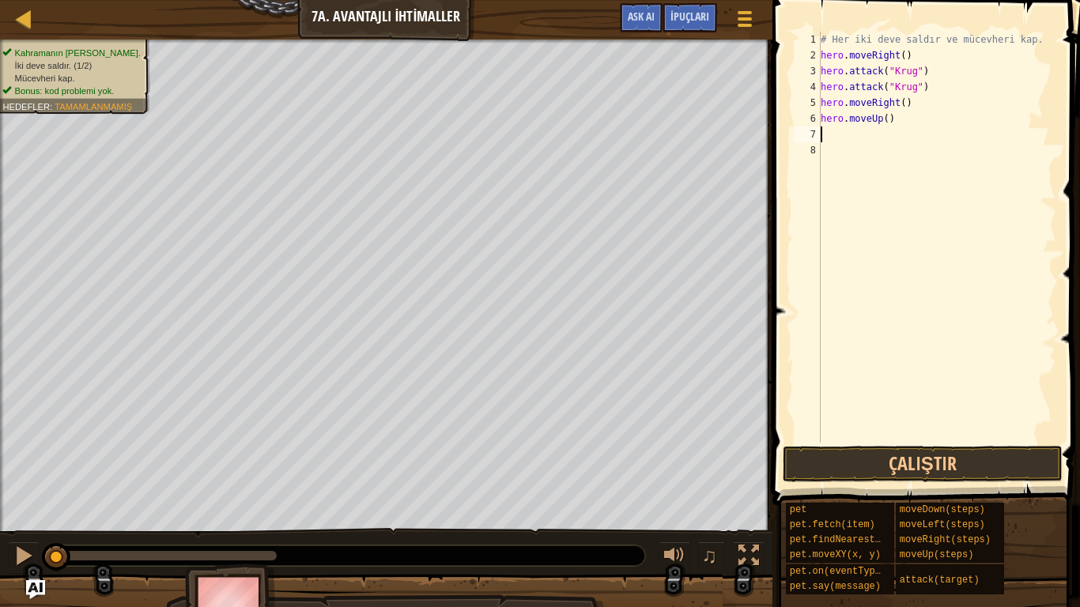
type textarea "h"
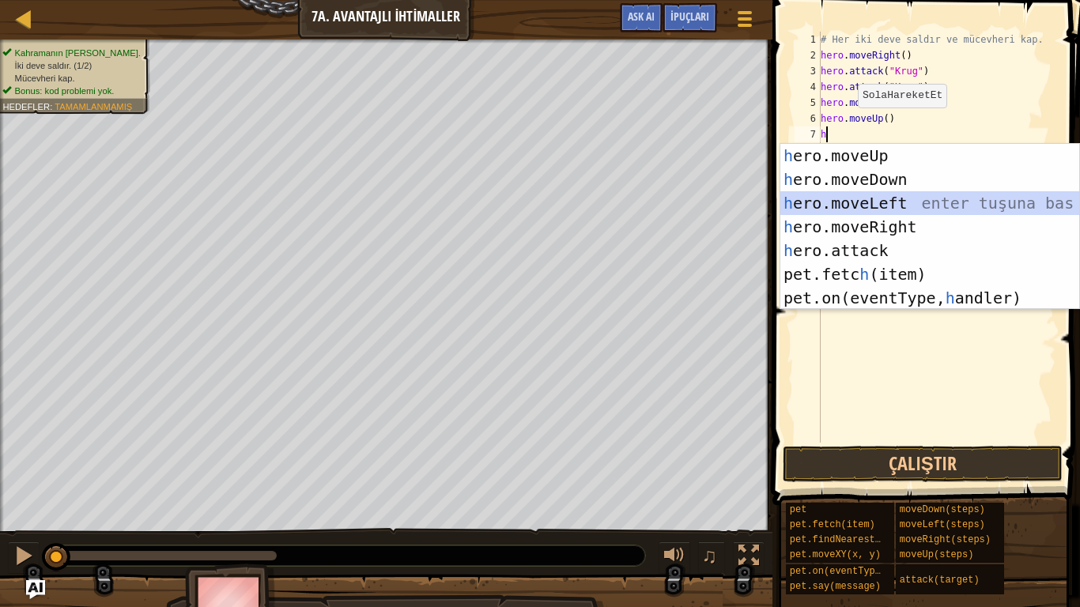
click at [845, 206] on div "h ero.moveUp enter tuşuna bas h ero.moveDown enter tuşuna bas h ero.moveLeft en…" at bounding box center [929, 250] width 299 height 213
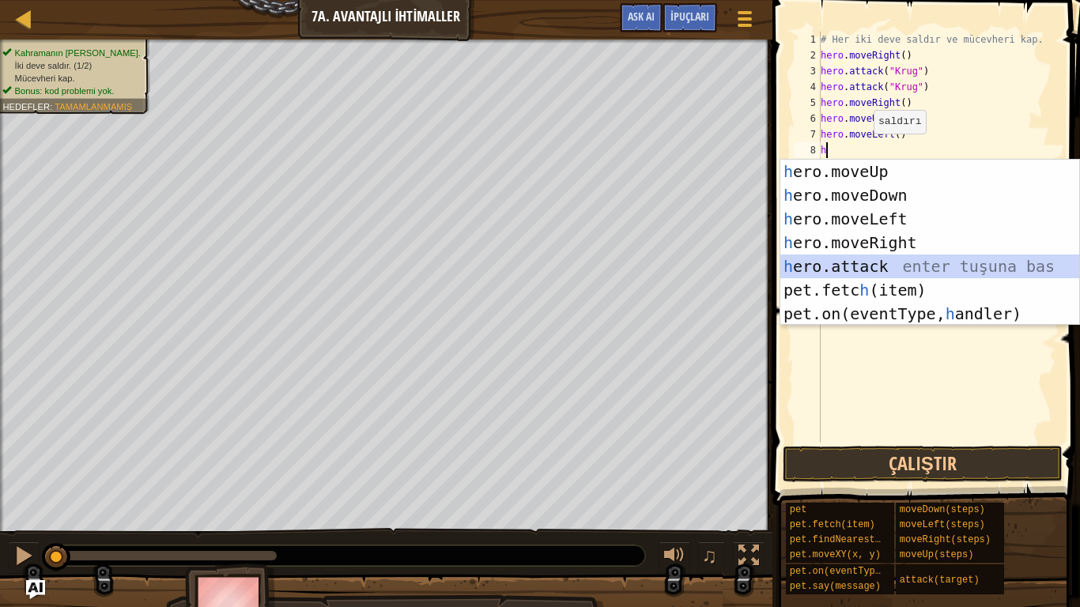
click at [875, 267] on div "h ero.moveUp enter tuşuna bas h ero.moveDown enter tuşuna bas h ero.moveLeft en…" at bounding box center [929, 266] width 299 height 213
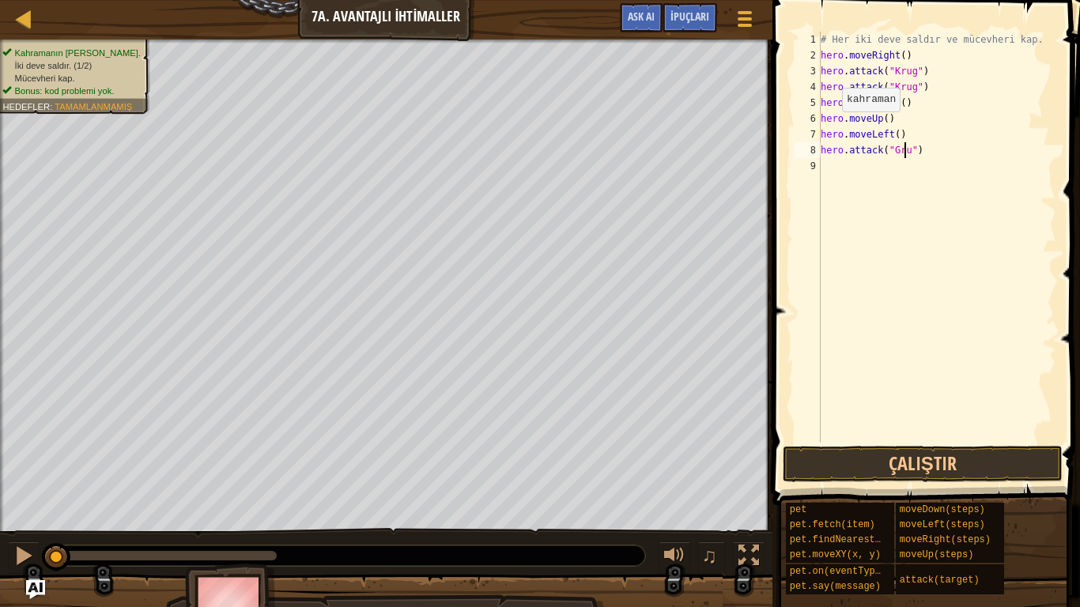
scroll to position [7, 7]
type textarea "hero.attack("Grump")"
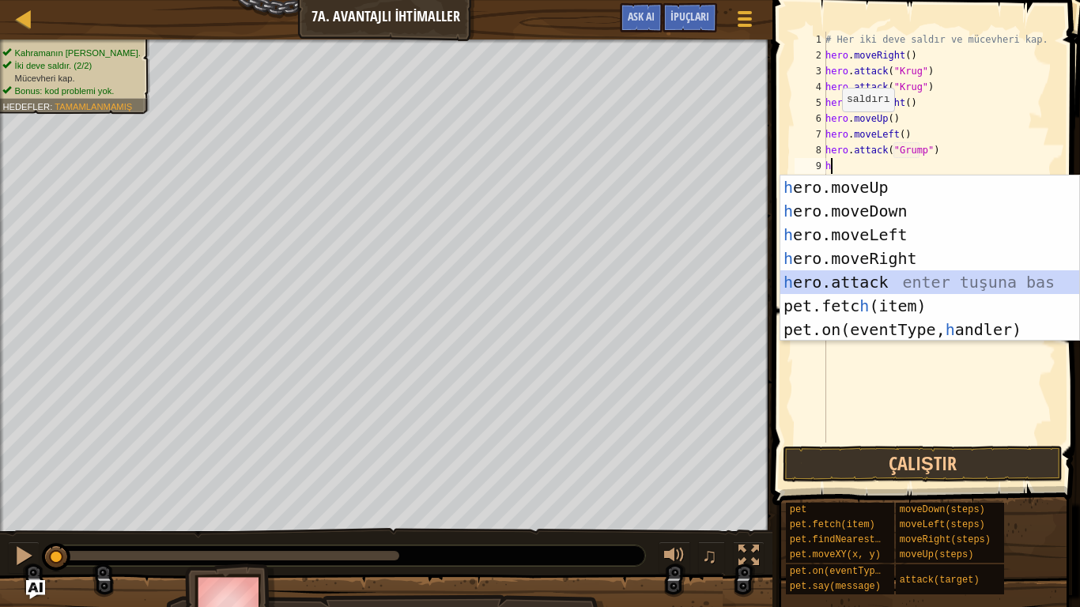
click at [866, 275] on div "h ero.moveUp enter tuşuna bas h ero.moveDown enter tuşuna bas h ero.moveLeft en…" at bounding box center [929, 282] width 299 height 213
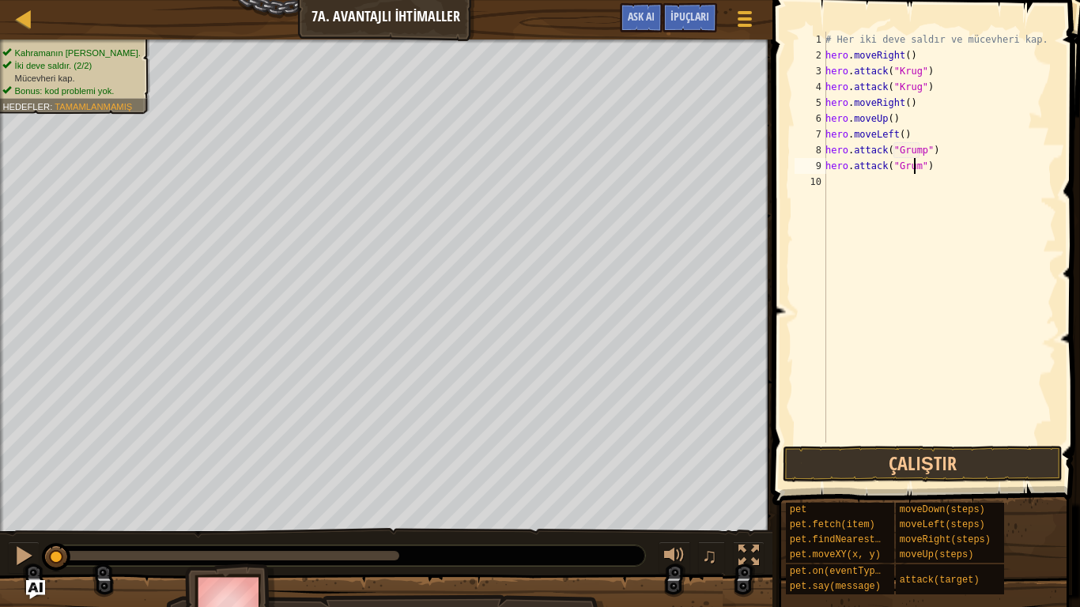
scroll to position [7, 7]
type textarea "hero.attack("Grump")"
click at [860, 186] on div "# Her iki deve saldır ve mücevheri kap. hero . moveRight ( ) hero . attack ( "[…" at bounding box center [939, 253] width 234 height 443
type textarea "h"
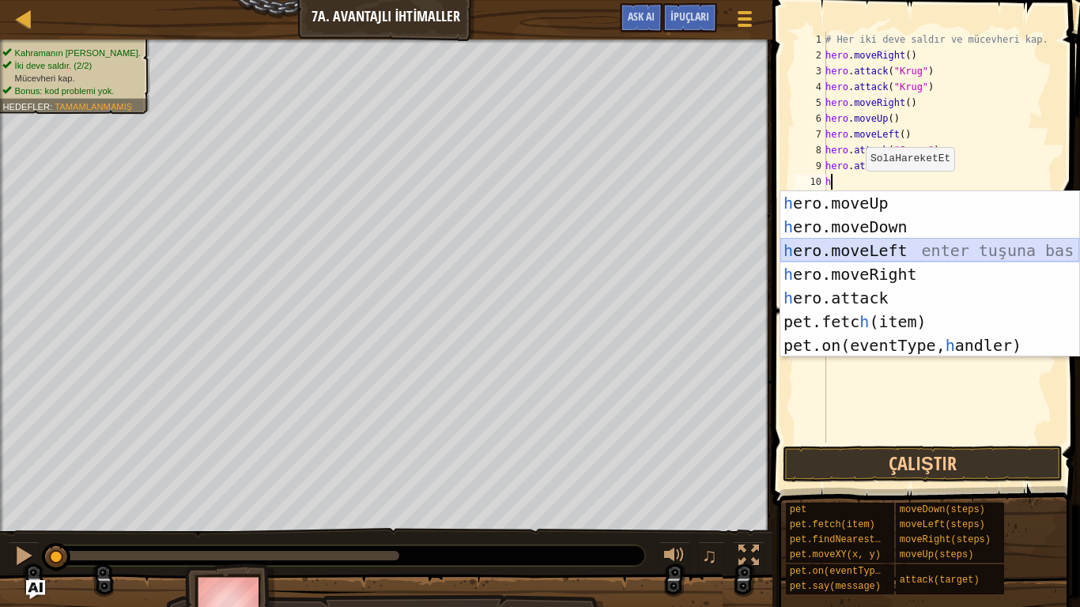
click at [878, 249] on div "h ero.moveUp enter tuşuna bas h ero.moveDown enter tuşuna bas h ero.moveLeft en…" at bounding box center [929, 297] width 299 height 213
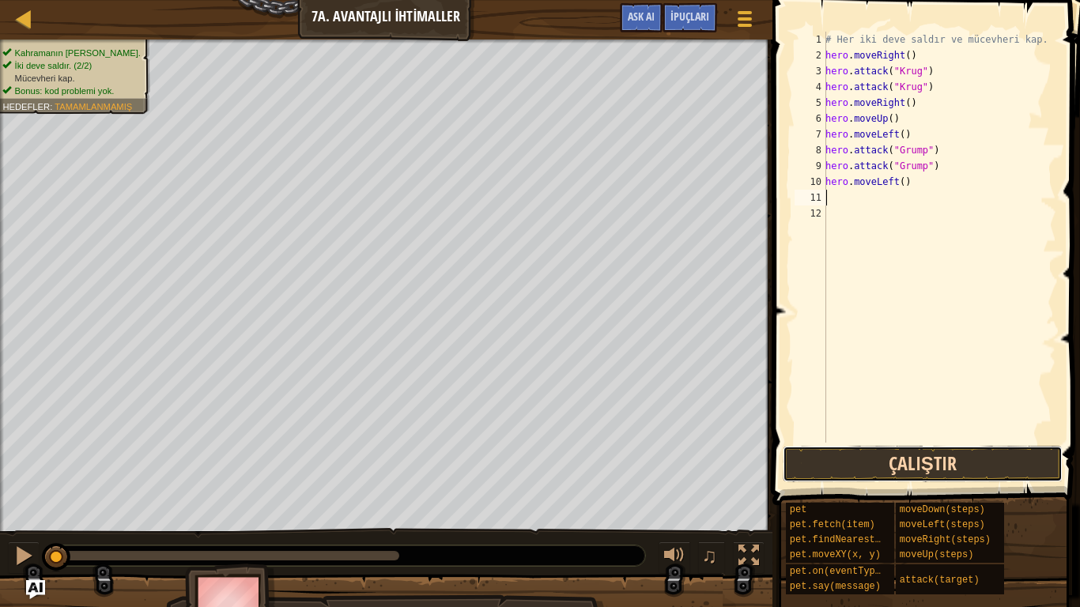
click at [903, 461] on button "Çalıştır" at bounding box center [923, 464] width 280 height 36
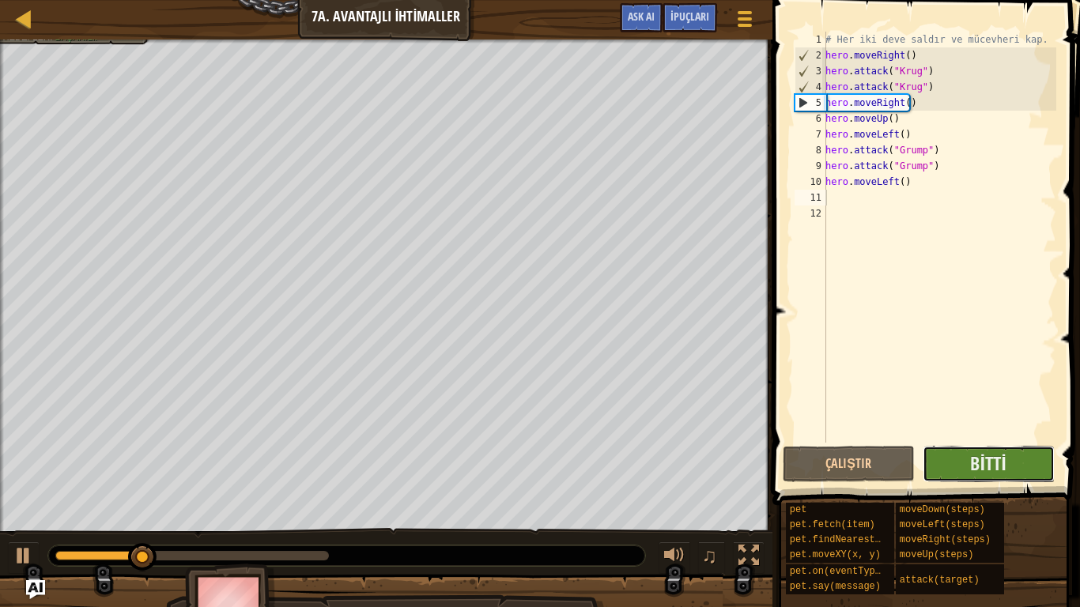
click at [1040, 469] on button "Bitti" at bounding box center [989, 464] width 132 height 36
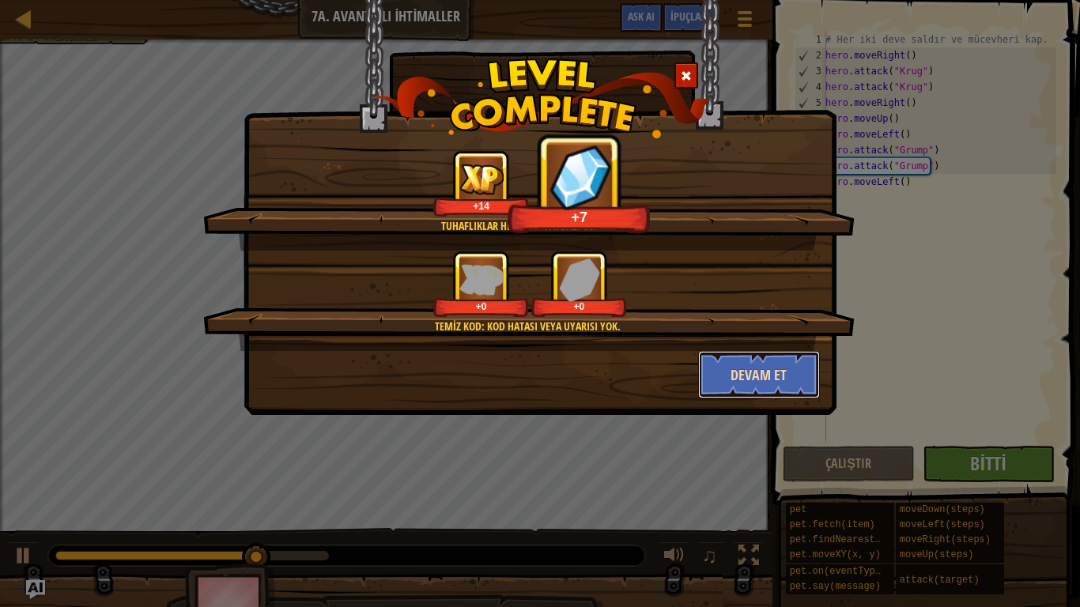
click at [784, 379] on button "Devam et" at bounding box center [759, 374] width 123 height 47
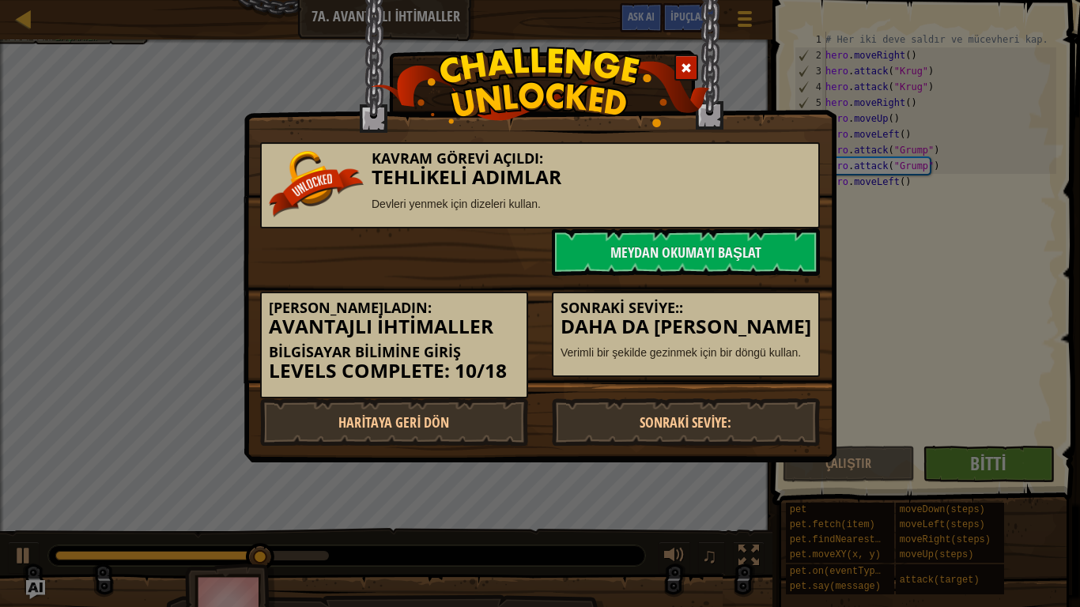
drag, startPoint x: 784, startPoint y: 379, endPoint x: 804, endPoint y: 388, distance: 22.6
click at [804, 388] on div "[PERSON_NAME]ladın: Avantajlı İhtimaller Bilgisayar Bilimine Giriş Levels Compl…" at bounding box center [540, 337] width 584 height 123
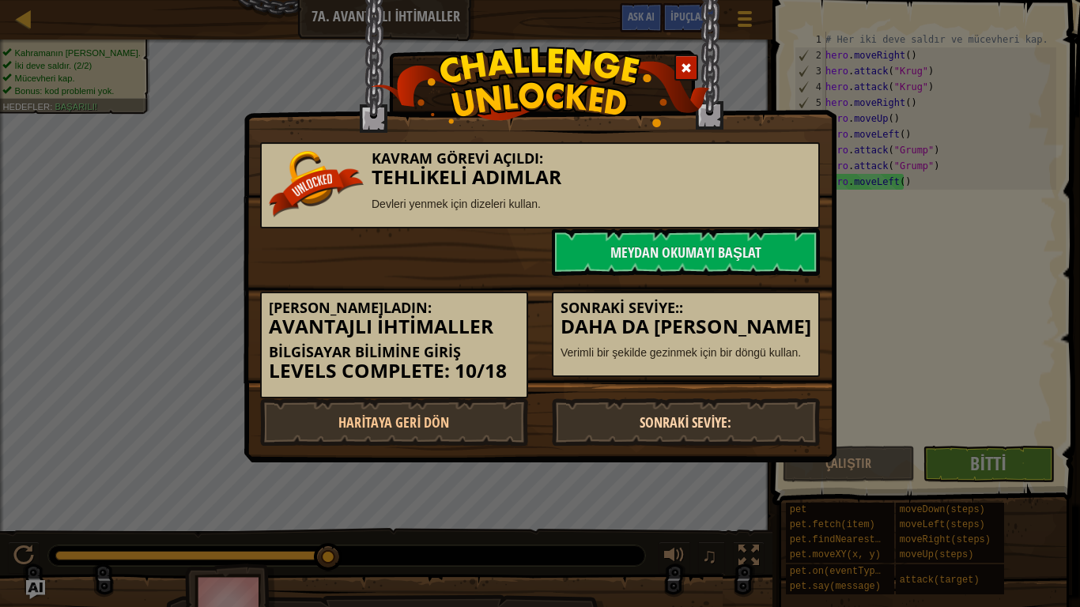
drag, startPoint x: 785, startPoint y: 421, endPoint x: 770, endPoint y: 416, distance: 15.8
click at [784, 421] on link "Sonraki Seviye:" at bounding box center [686, 422] width 268 height 47
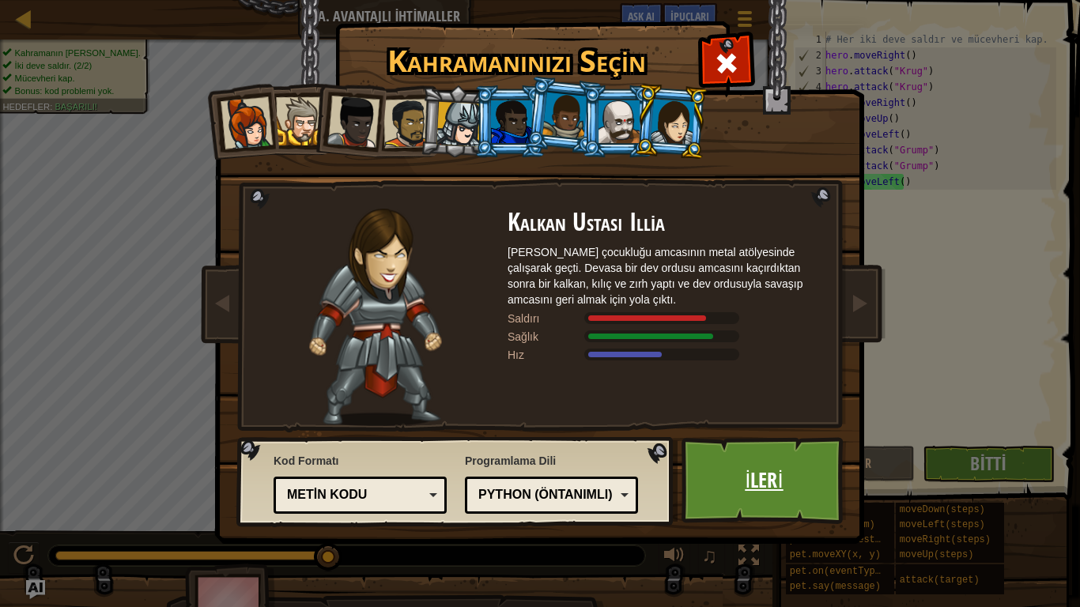
click at [772, 483] on link "İleri" at bounding box center [764, 480] width 165 height 87
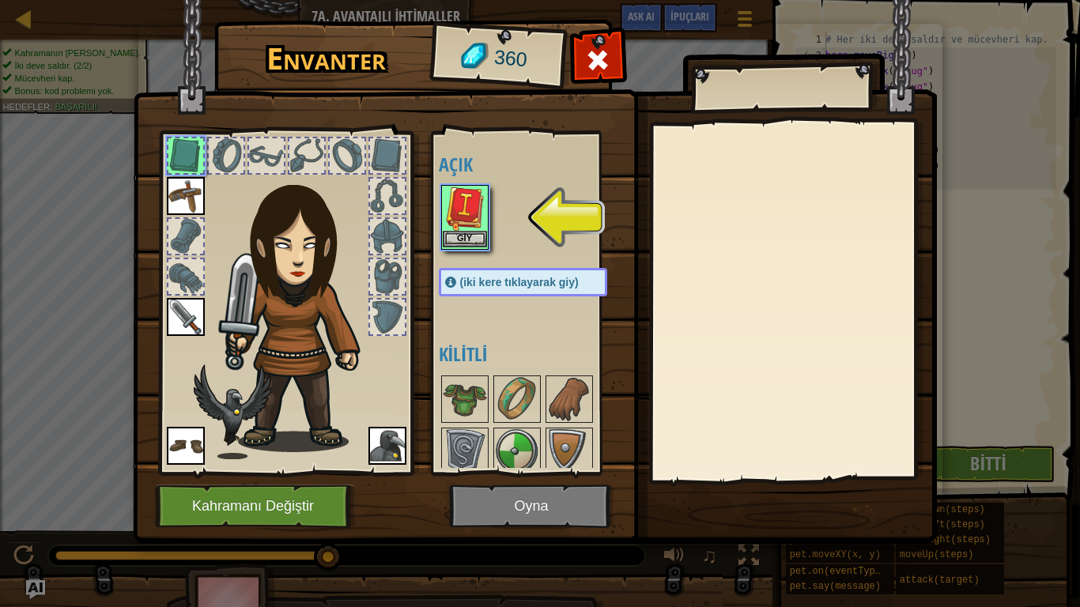
click at [481, 248] on div "Giy" at bounding box center [464, 217] width 47 height 65
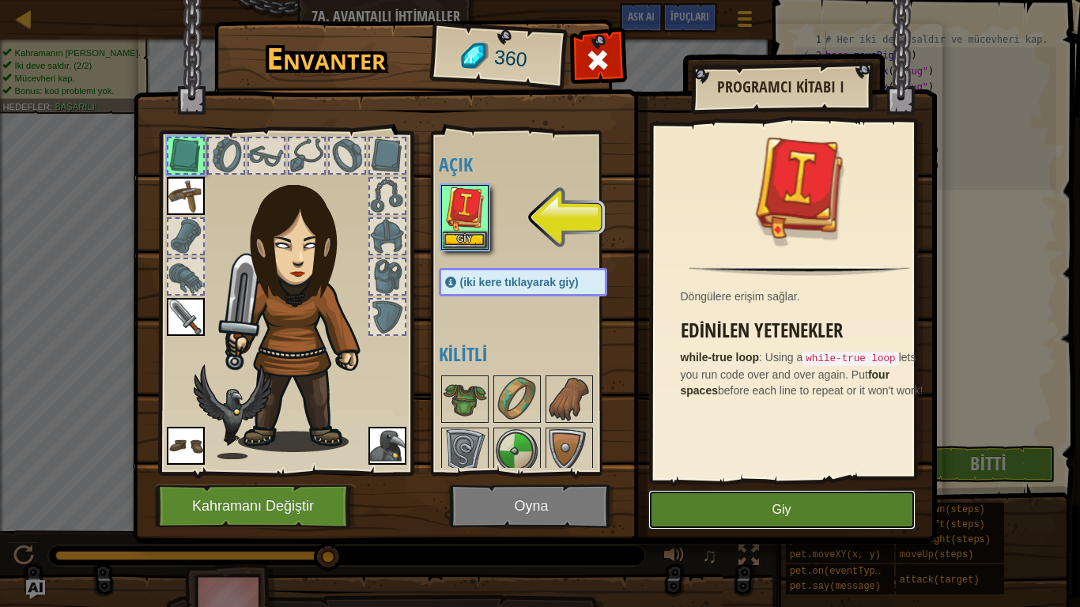
click at [705, 493] on button "Giy" at bounding box center [781, 510] width 267 height 40
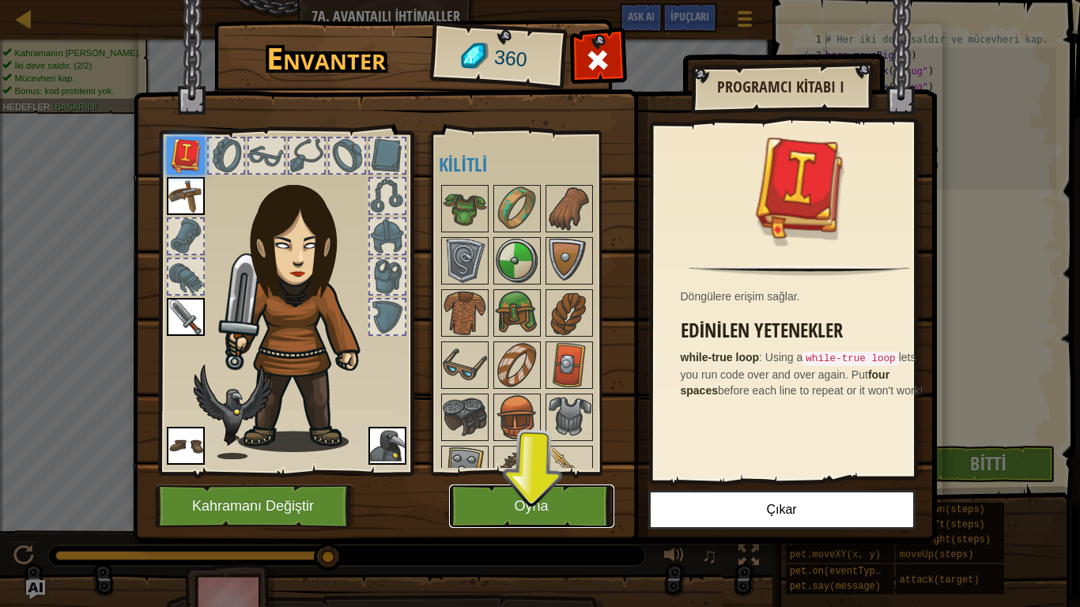
click at [538, 493] on button "Oyna" at bounding box center [531, 506] width 165 height 43
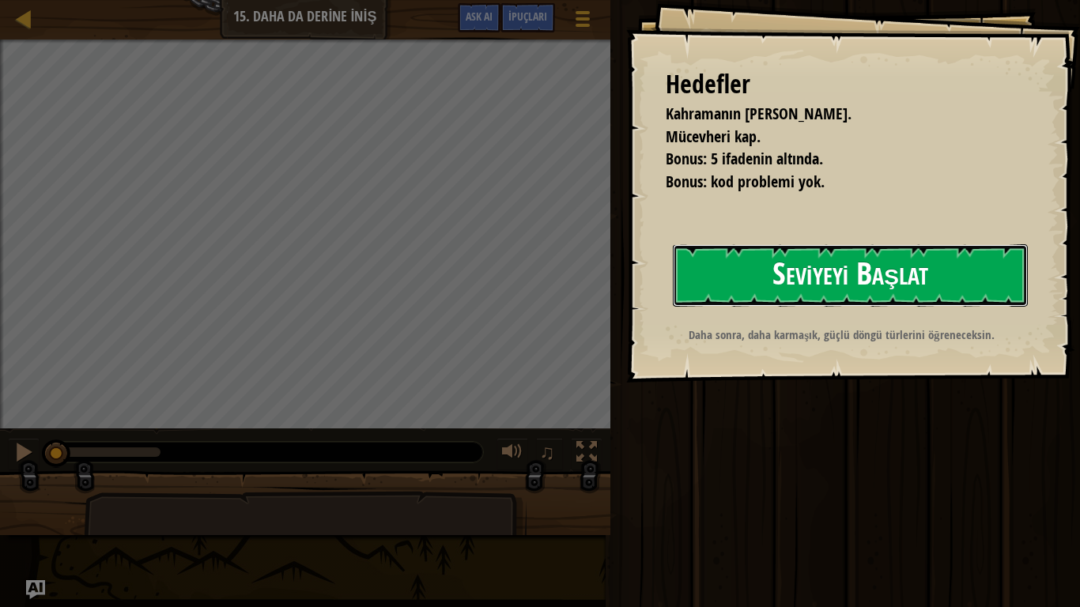
click at [758, 292] on button "Seviyeyi Başlat" at bounding box center [850, 275] width 355 height 62
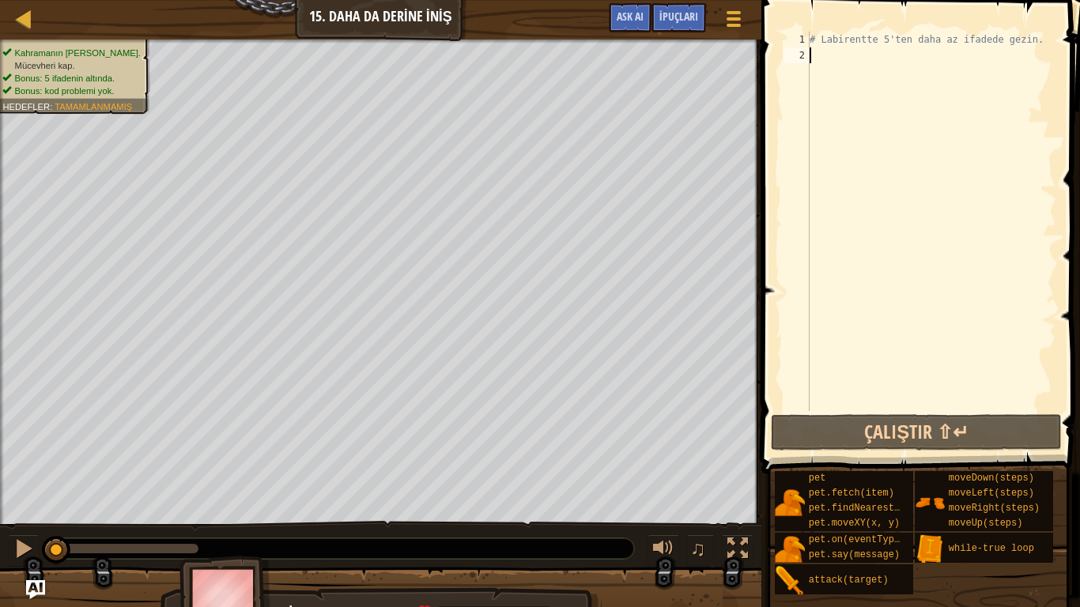
type textarea "h"
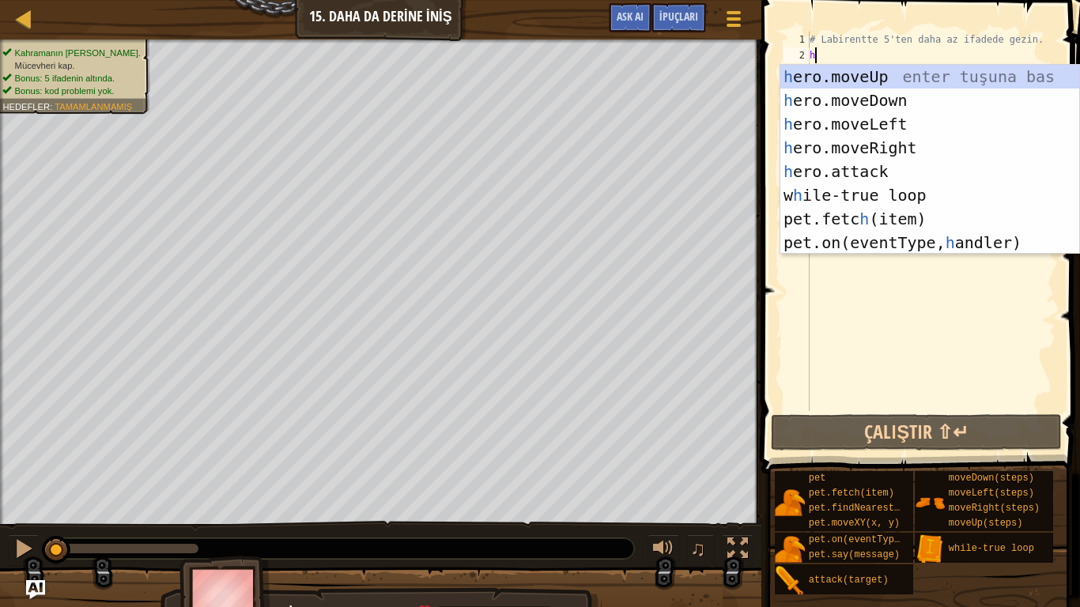
scroll to position [7, 0]
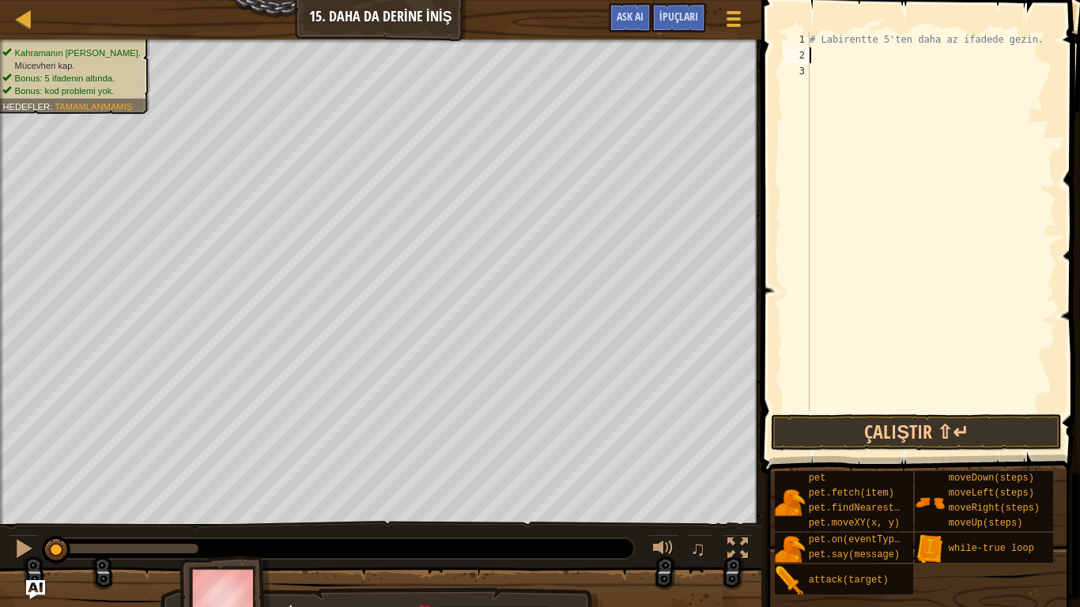
type textarea "w"
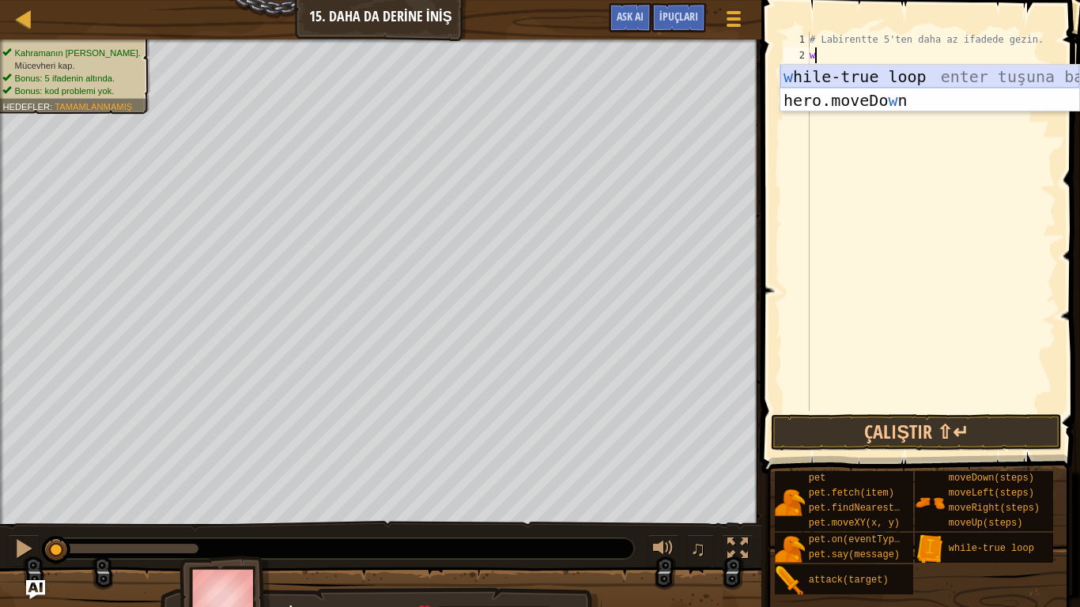
click at [875, 70] on div "w hile-true loop enter tuşuna bas hero.moveDo w n enter tuşuna bas" at bounding box center [929, 112] width 299 height 95
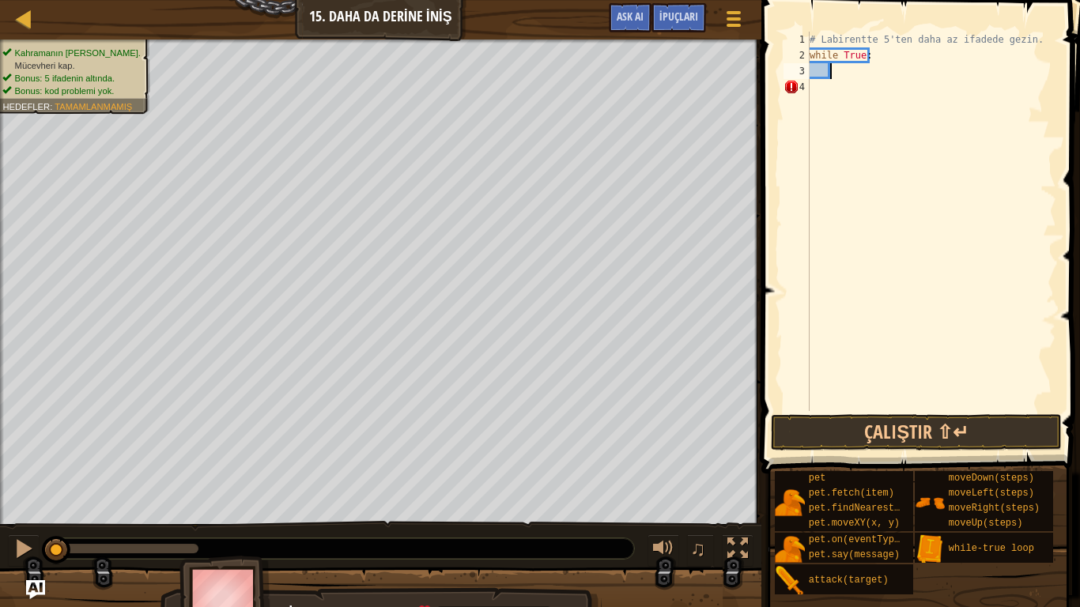
type textarea "h"
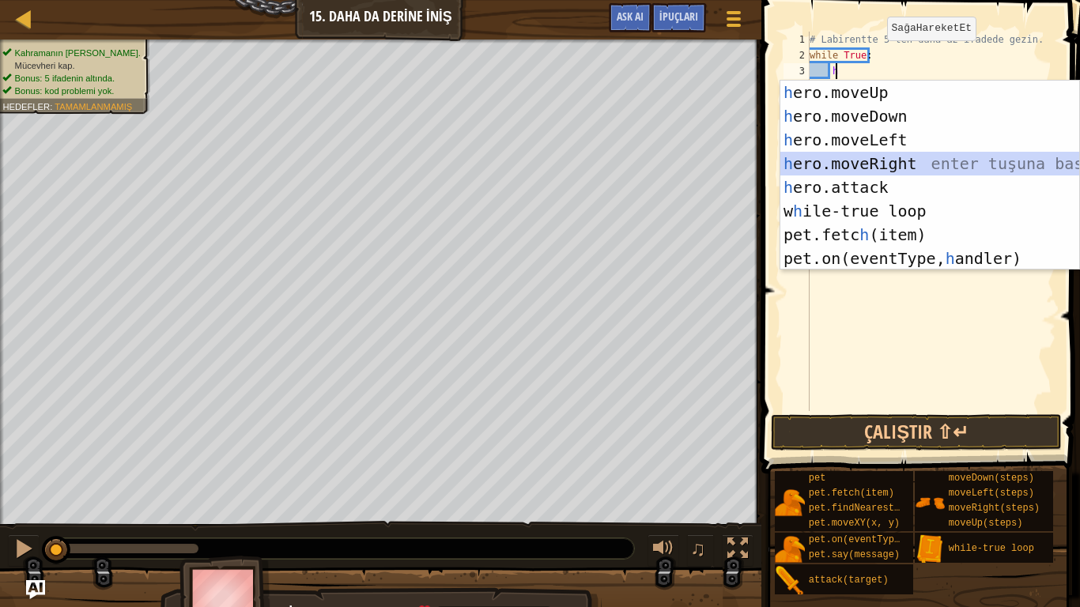
click at [866, 161] on div "h ero.moveUp enter tuşuna bas h ero.moveDown enter tuşuna bas h ero.moveLeft en…" at bounding box center [929, 199] width 299 height 237
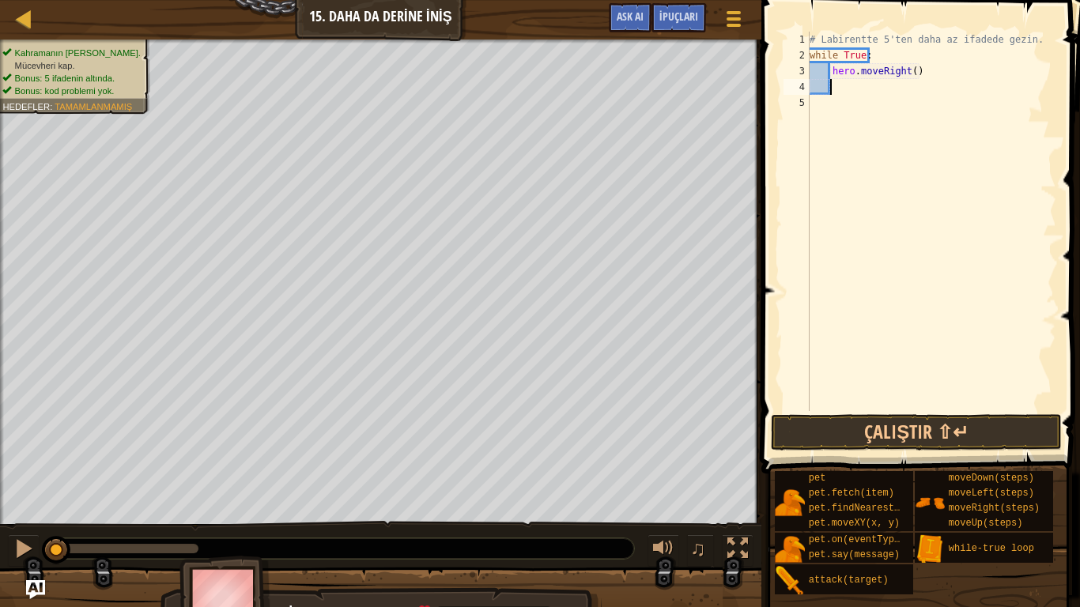
type textarea "h"
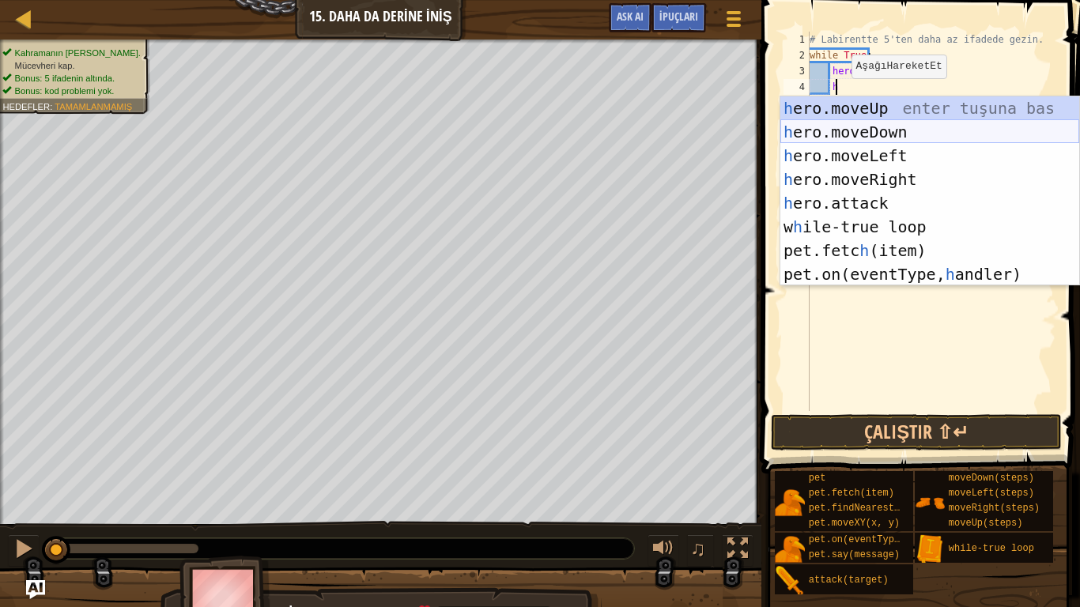
click at [861, 138] on div "h ero.moveUp enter tuşuna bas h ero.moveDown enter tuşuna bas h ero.moveLeft en…" at bounding box center [929, 214] width 299 height 237
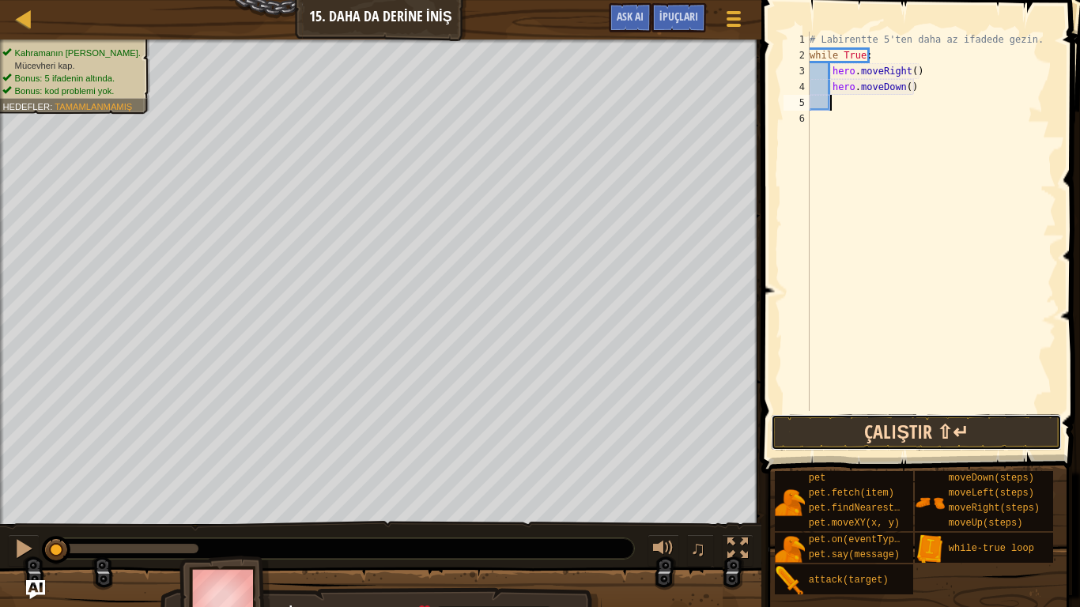
click at [886, 425] on button "Çalıştır ⇧↵" at bounding box center [916, 432] width 291 height 36
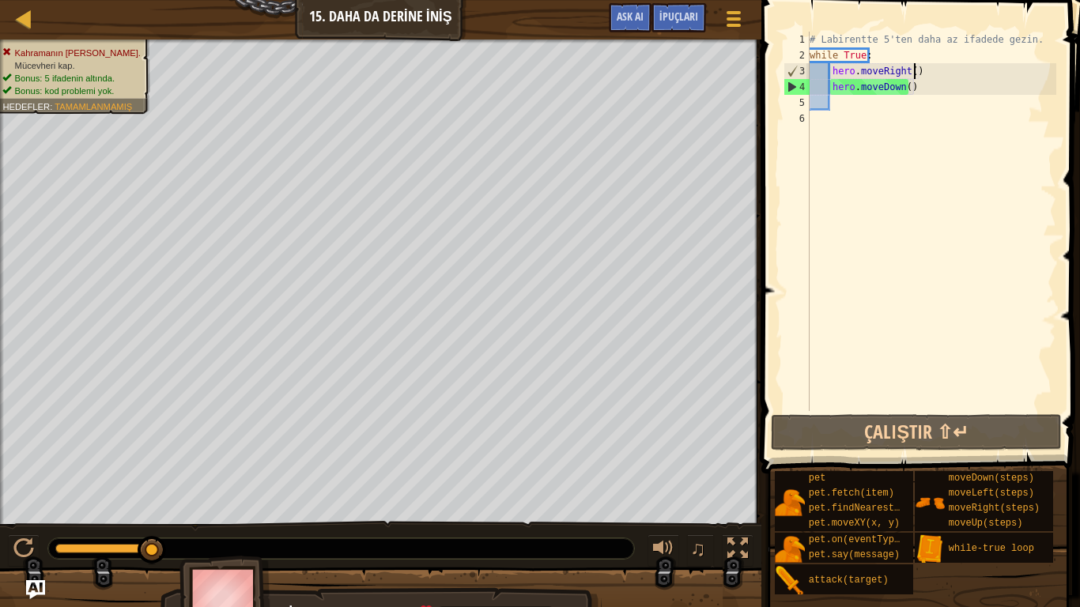
drag, startPoint x: 922, startPoint y: 65, endPoint x: 935, endPoint y: 70, distance: 13.8
click at [935, 70] on div "# Labirentte 5'ten daha az ifadede gezin. while True : hero . moveRight ( ) her…" at bounding box center [932, 237] width 250 height 411
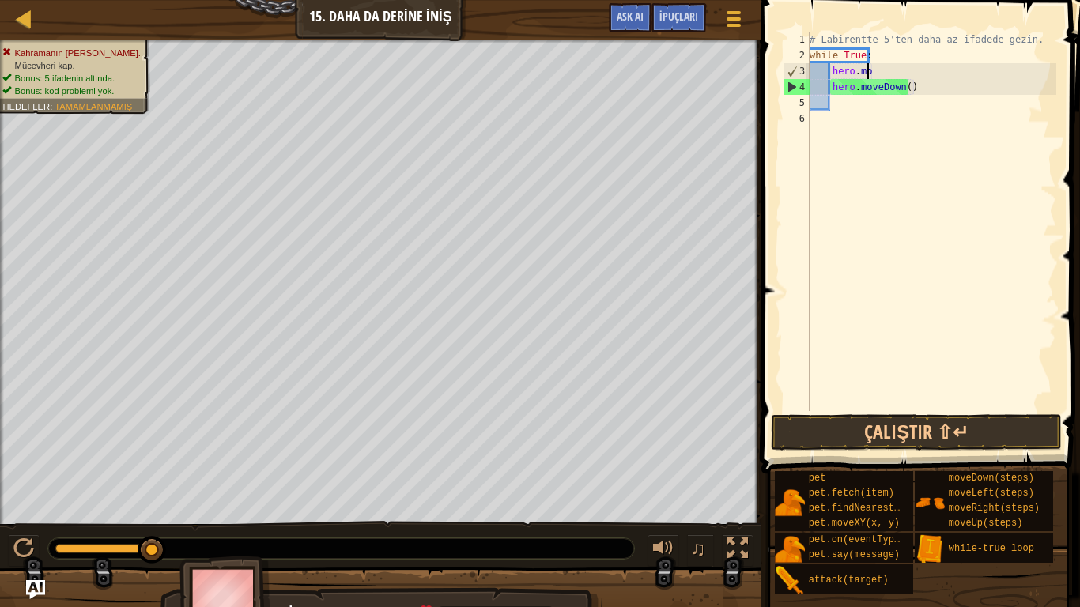
type textarea "h"
click at [943, 92] on div "# Labirentte 5'ten daha az ifadede gezin. while True : hero . moveDown ( )" at bounding box center [932, 237] width 250 height 411
type textarea "h"
click at [879, 49] on div "# Labirentte 5'ten daha az ifadede gezin. while True :" at bounding box center [932, 237] width 250 height 411
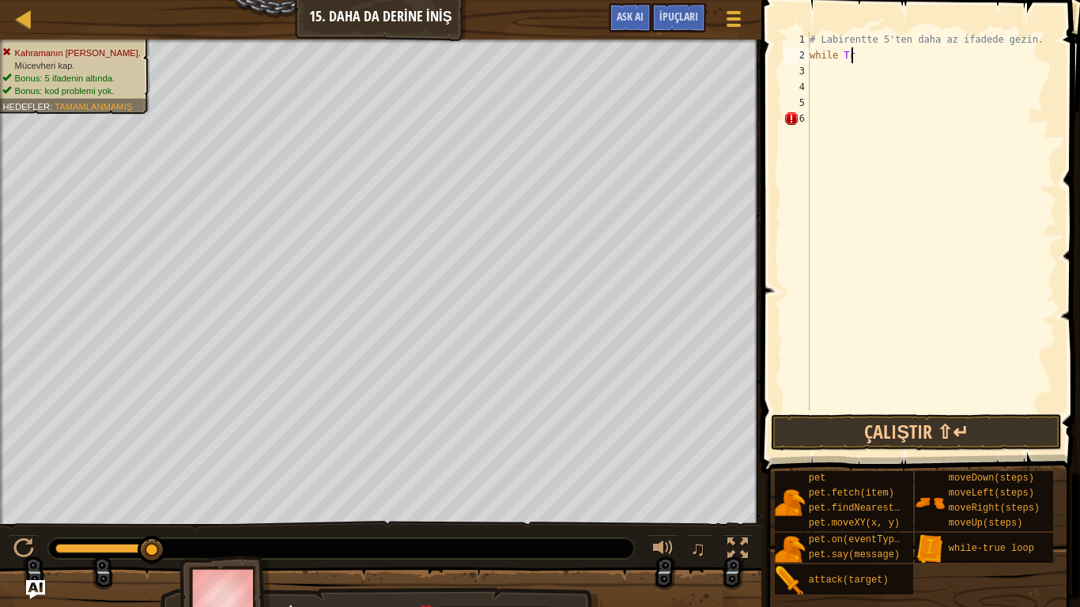
type textarea "w"
type textarea "h"
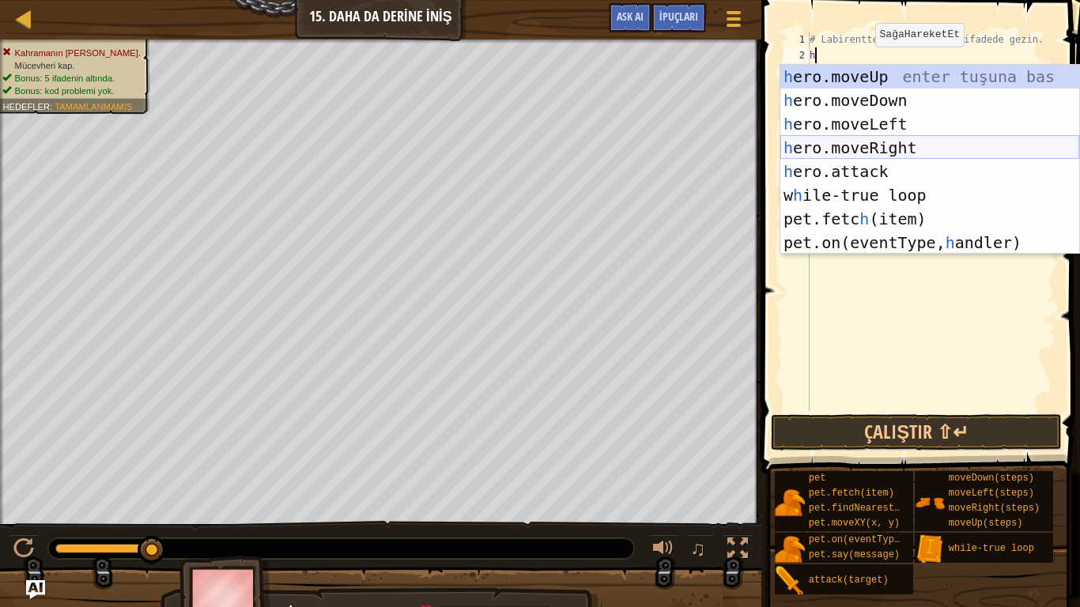
click at [871, 140] on div "h ero.moveUp enter tuşuna bas h ero.moveDown enter tuşuna bas h ero.moveLeft en…" at bounding box center [929, 183] width 299 height 237
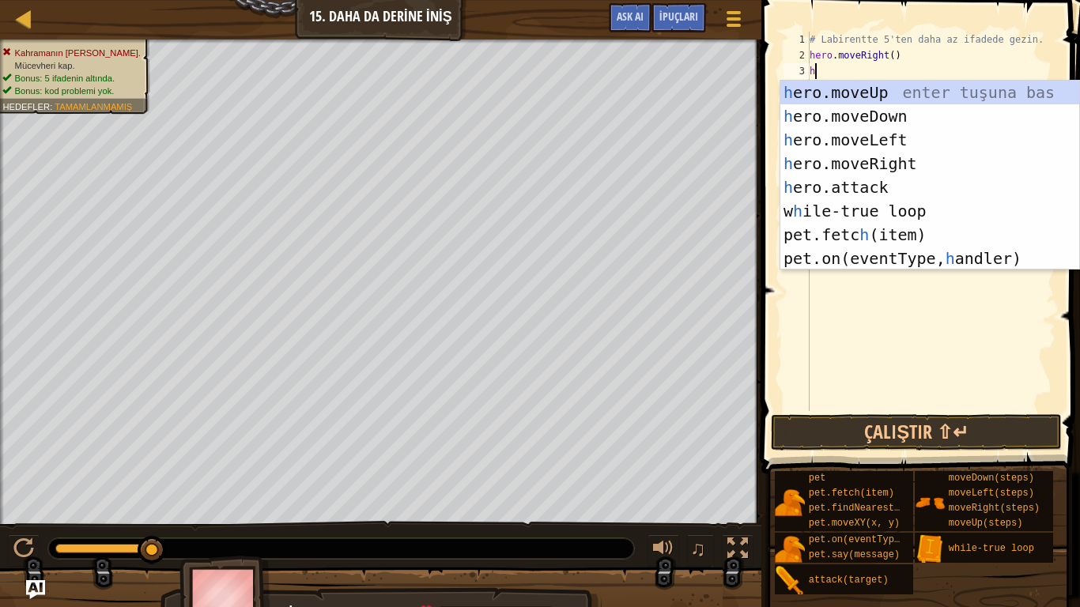
type textarea "h"
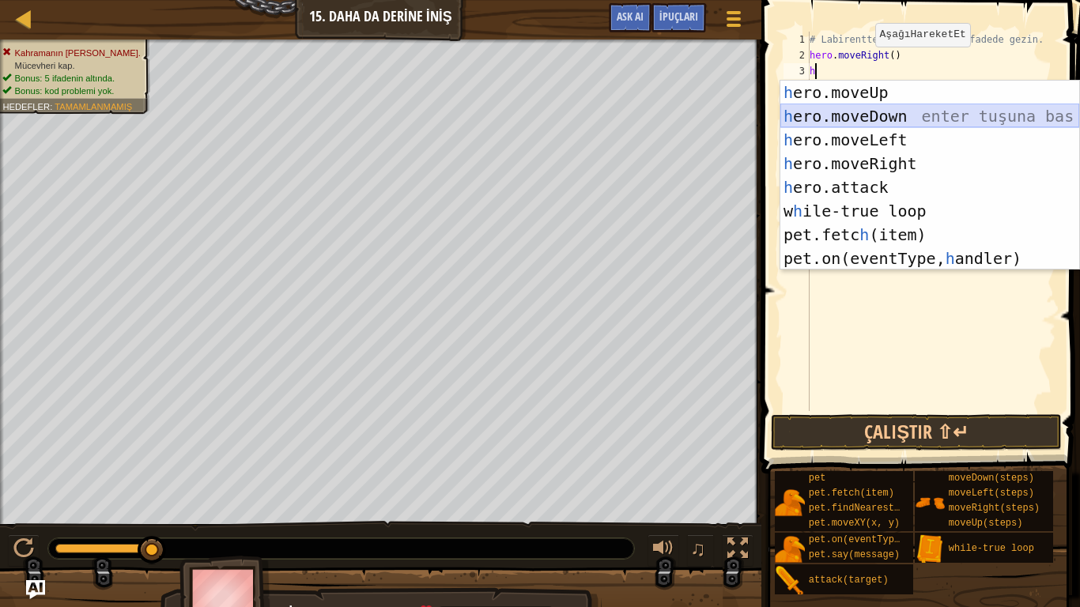
click at [852, 116] on div "h ero.moveUp enter tuşuna bas h ero.moveDown enter tuşuna bas h ero.moveLeft en…" at bounding box center [929, 199] width 299 height 237
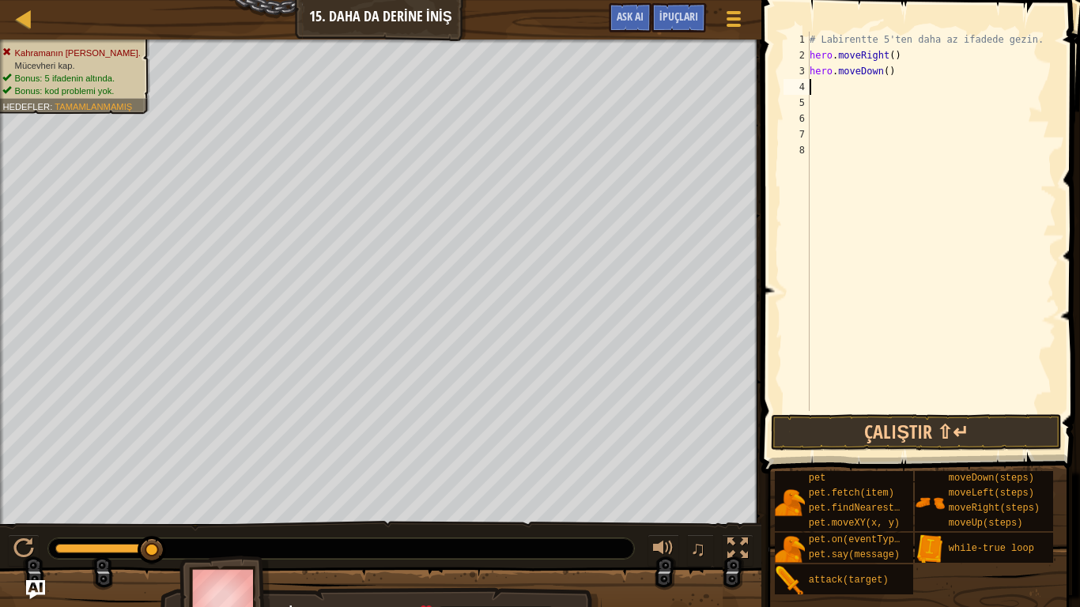
type textarea "h"
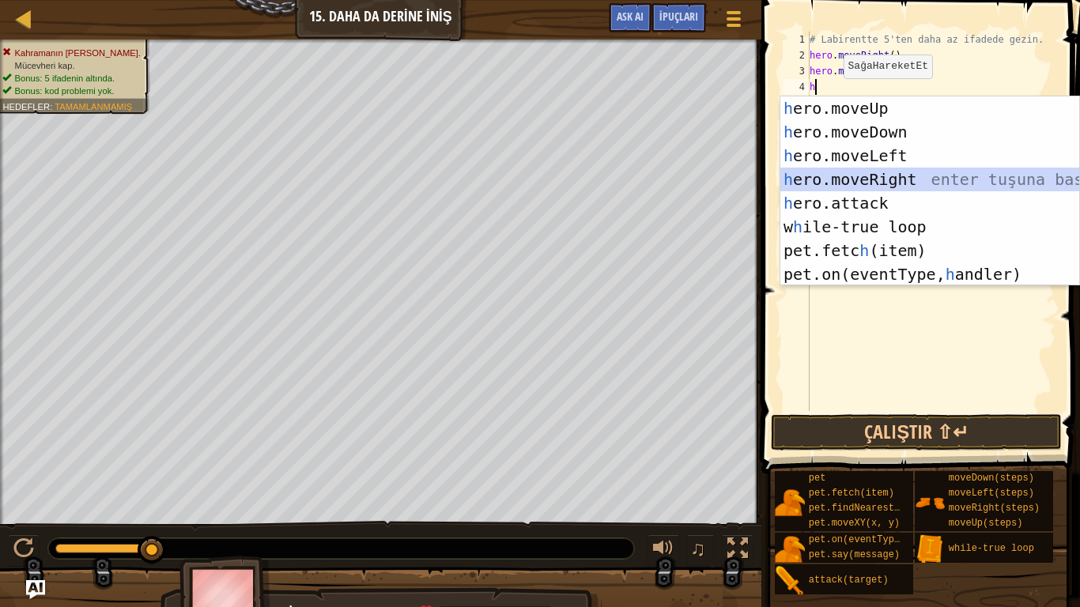
click at [826, 182] on div "h ero.moveUp enter tuşuna bas h ero.moveDown enter tuşuna bas h ero.moveLeft en…" at bounding box center [929, 214] width 299 height 237
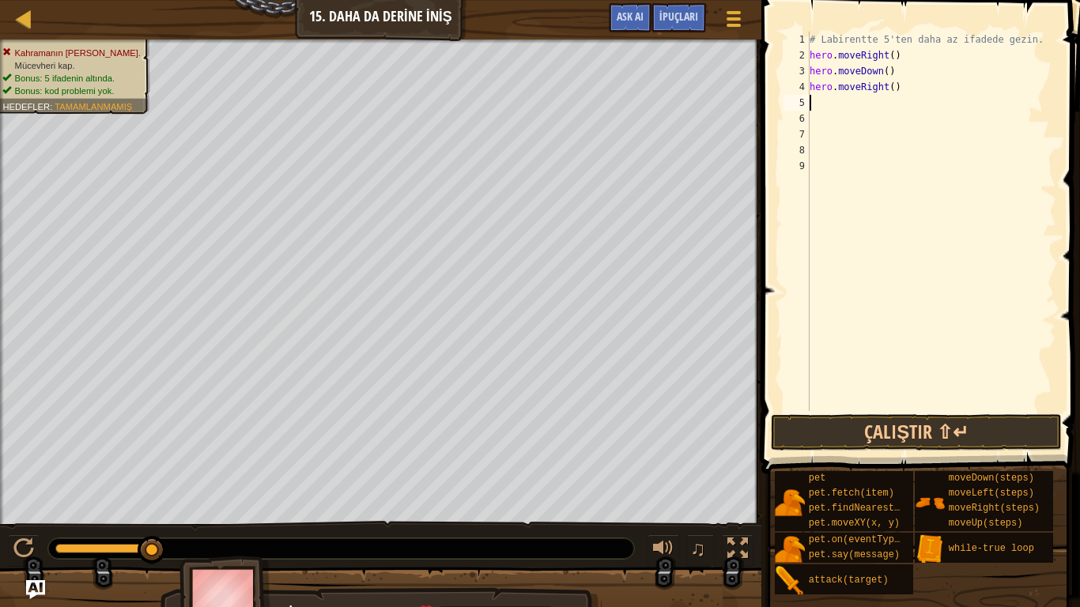
type textarea "h"
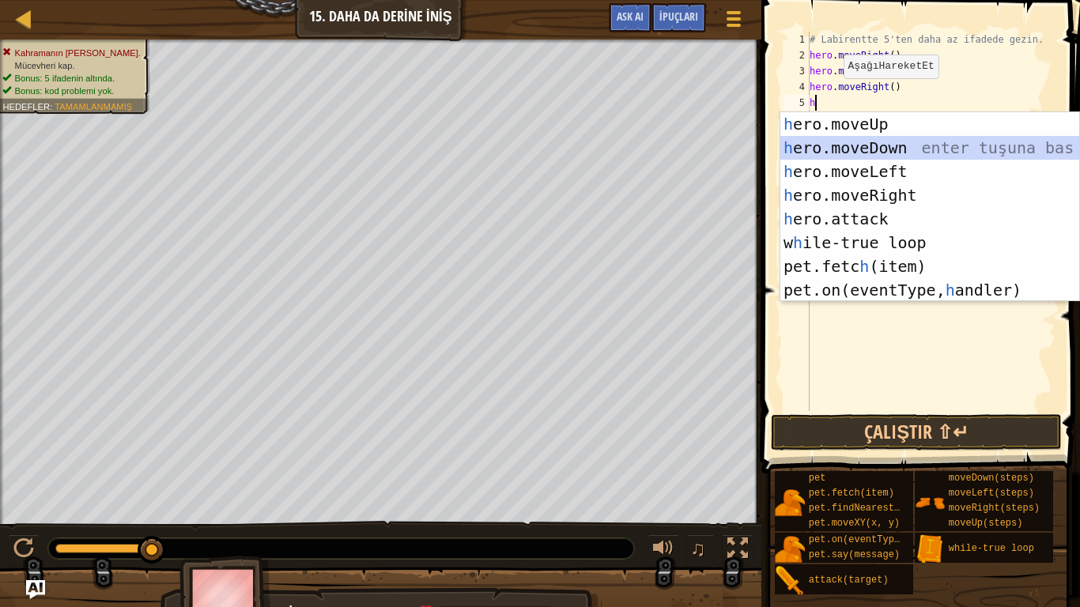
click at [875, 149] on div "h ero.moveUp enter tuşuna bas h ero.moveDown enter tuşuna bas h ero.moveLeft en…" at bounding box center [929, 230] width 299 height 237
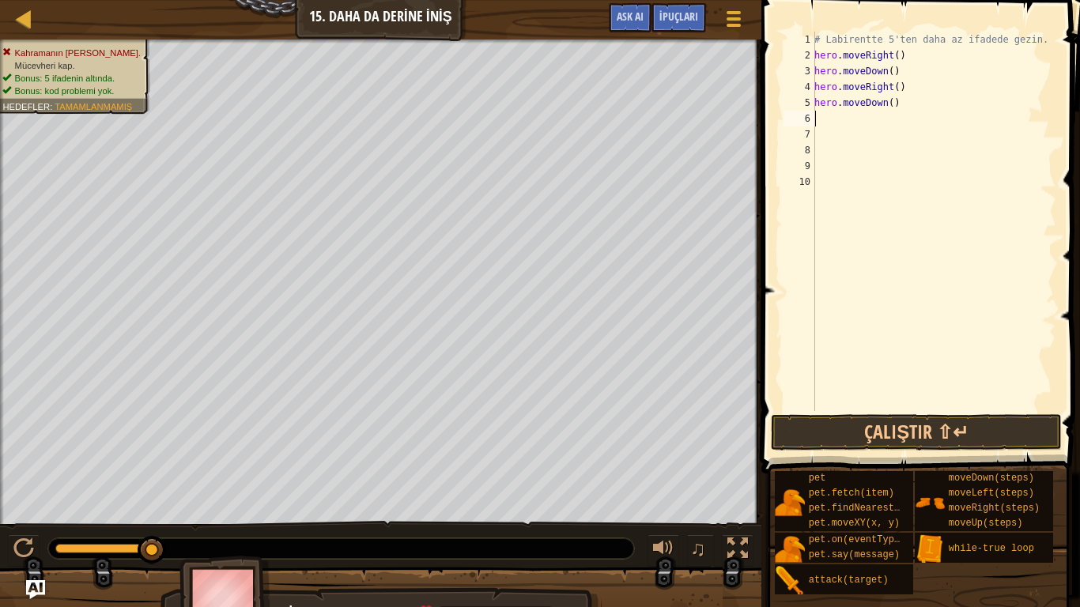
type textarea "h"
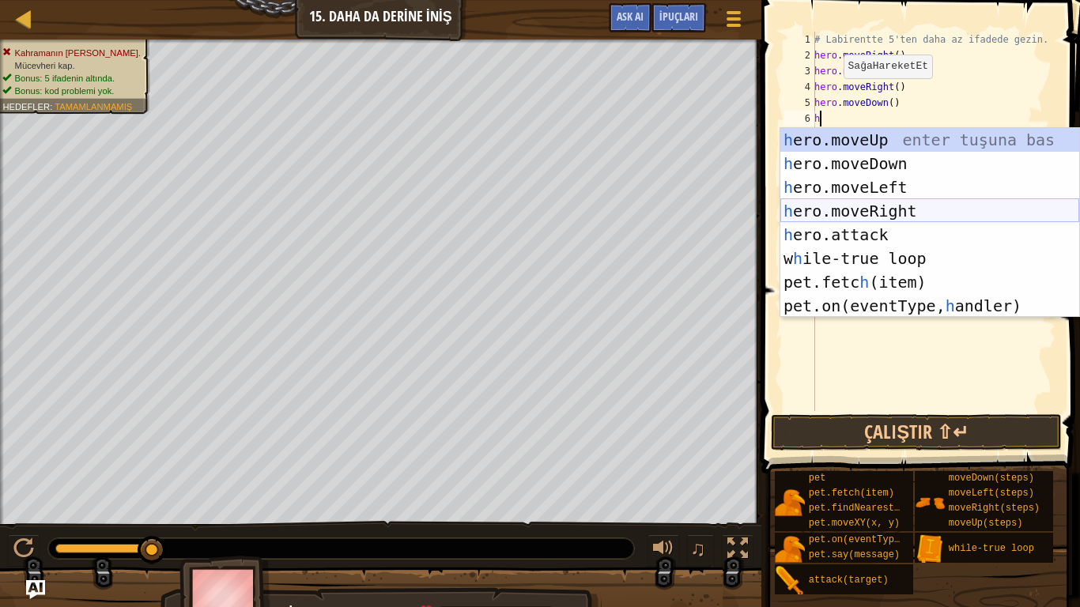
click at [842, 210] on div "h ero.moveUp enter tuşuna bas h ero.moveDown enter tuşuna bas h ero.moveLeft en…" at bounding box center [929, 246] width 299 height 237
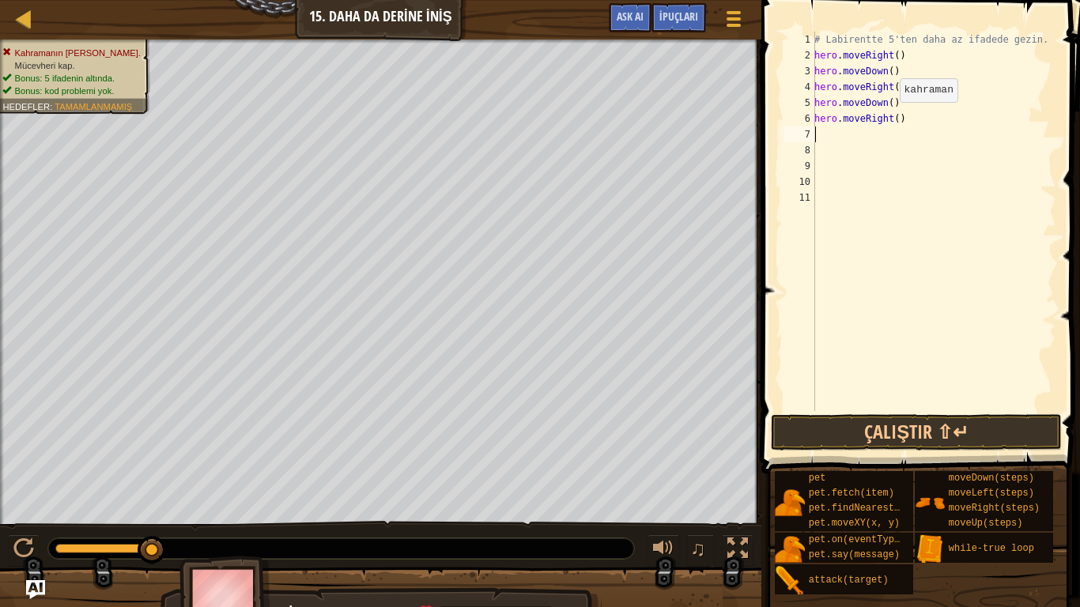
click at [891, 118] on div "# Labirentte 5'ten daha az ifadede gezin. hero . moveRight ( ) hero . moveDown …" at bounding box center [933, 237] width 245 height 411
click at [937, 433] on button "Çalıştır ⇧↵" at bounding box center [916, 432] width 291 height 36
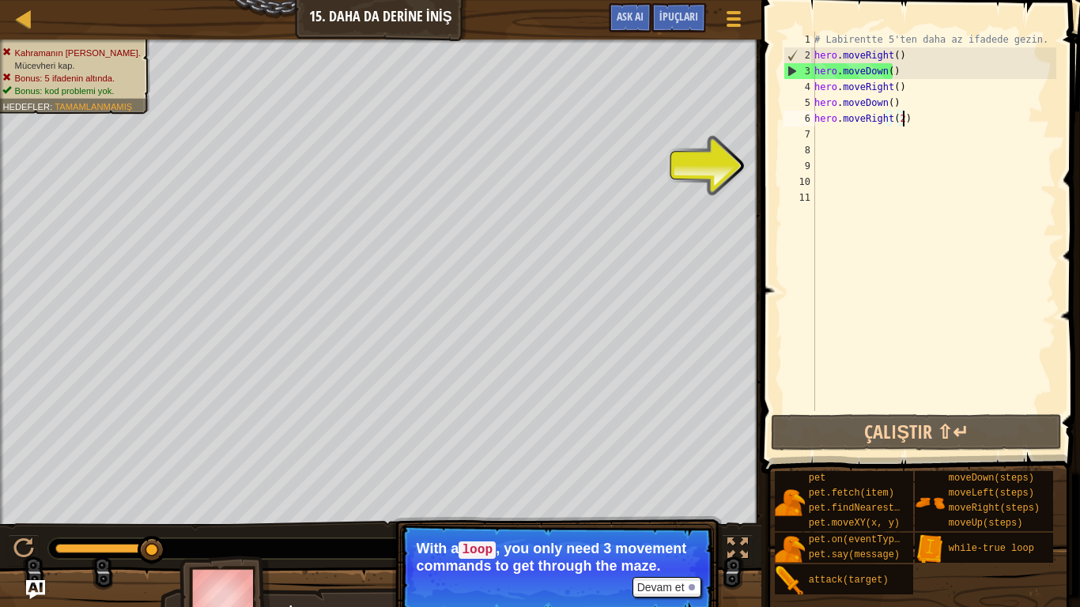
click at [928, 116] on div "# Labirentte 5'ten daha az ifadede gezin. hero . moveRight ( ) hero . moveDown …" at bounding box center [933, 237] width 245 height 411
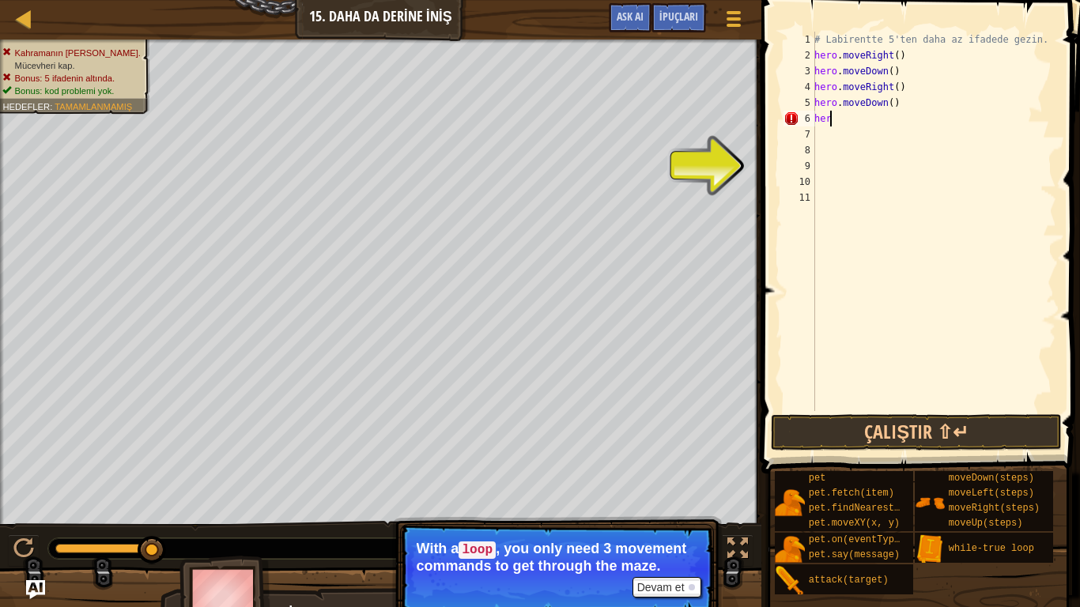
scroll to position [7, 0]
type textarea "h"
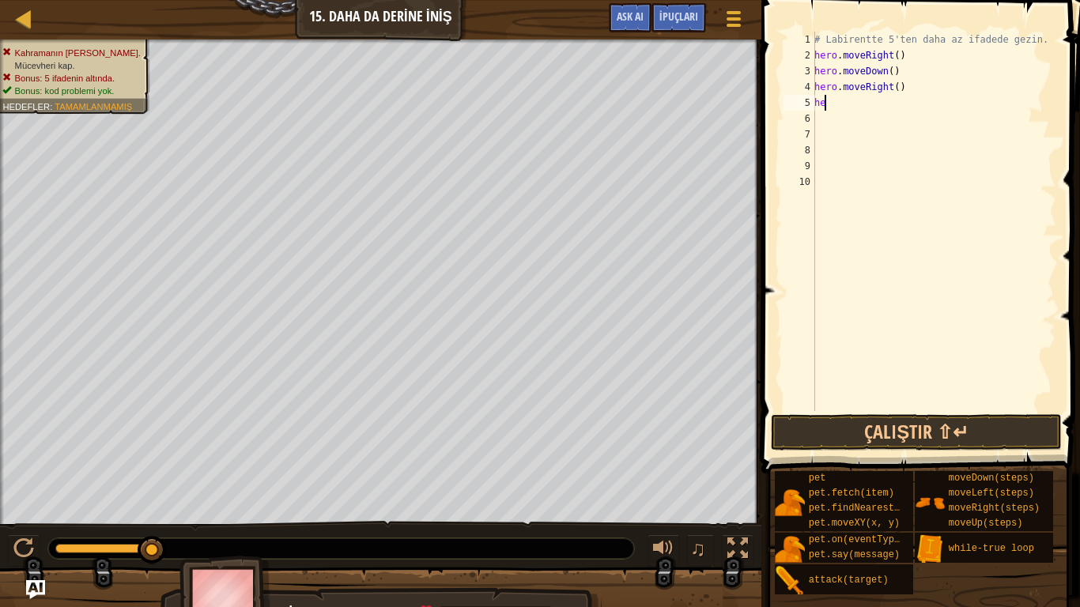
type textarea "h"
click at [818, 40] on div "# Labirentte 5'ten daha az ifadede gezin. hero . moveRight ( ) hero . moveDown …" at bounding box center [933, 237] width 245 height 411
type textarea "# Labirentte 5'ten daha az ifadede gezin."
click at [927, 97] on div "# Labirentte 5'ten daha az ifadede gezin. hero . moveRight ( ) hero . moveDown …" at bounding box center [933, 237] width 245 height 411
click at [924, 87] on div "# Labirentte 5'ten daha az ifadede gezin. hero . moveRight ( ) hero . moveDown …" at bounding box center [933, 237] width 245 height 411
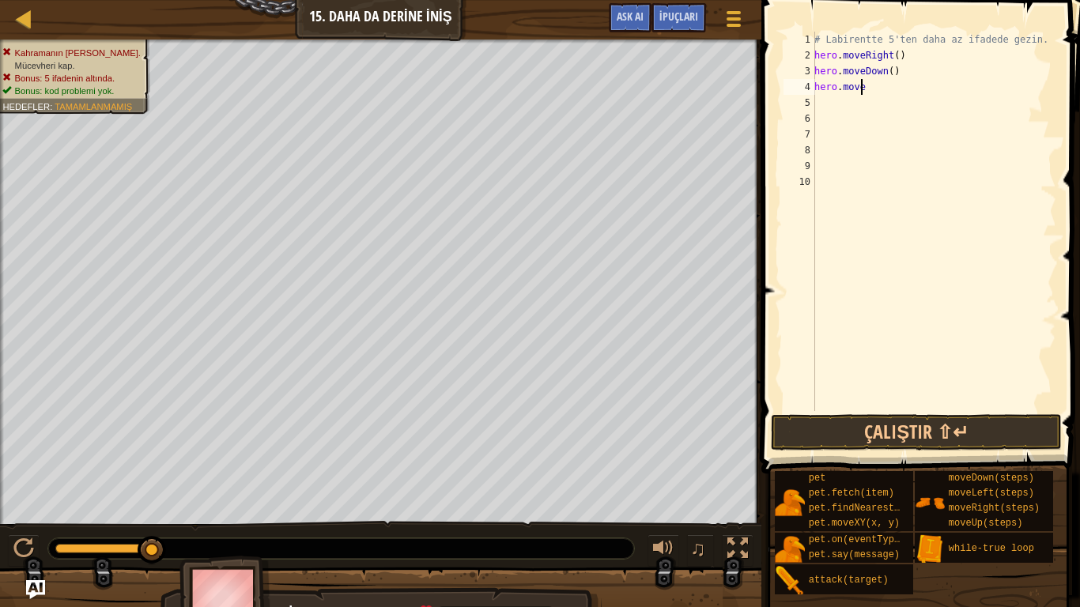
type textarea "h"
type textarea "w"
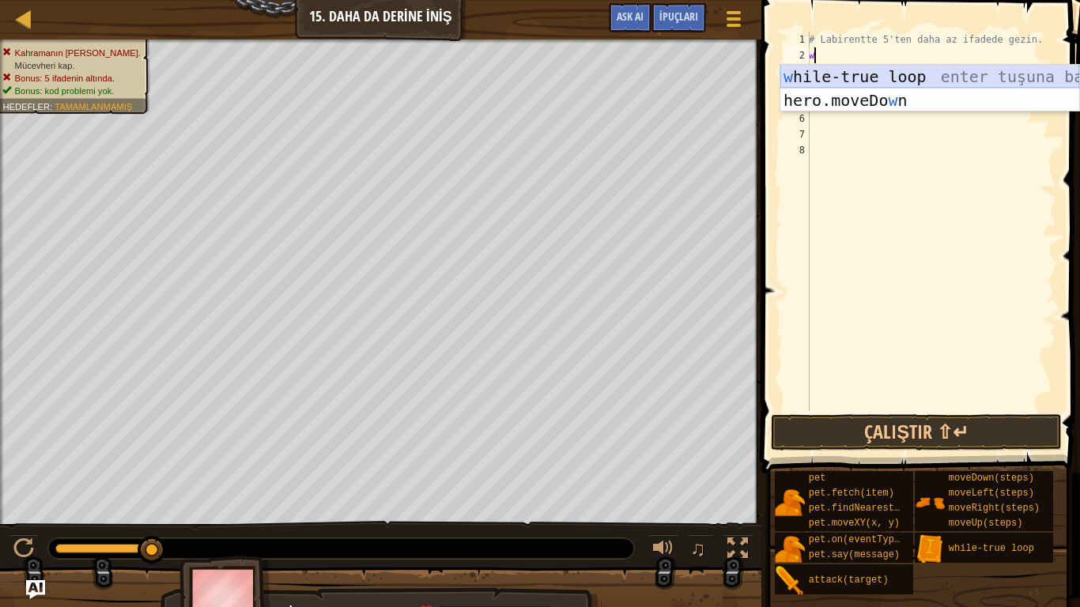
click at [867, 73] on div "w hile-true loop enter tuşuna bas hero.moveDo w n enter tuşuna bas" at bounding box center [929, 112] width 299 height 95
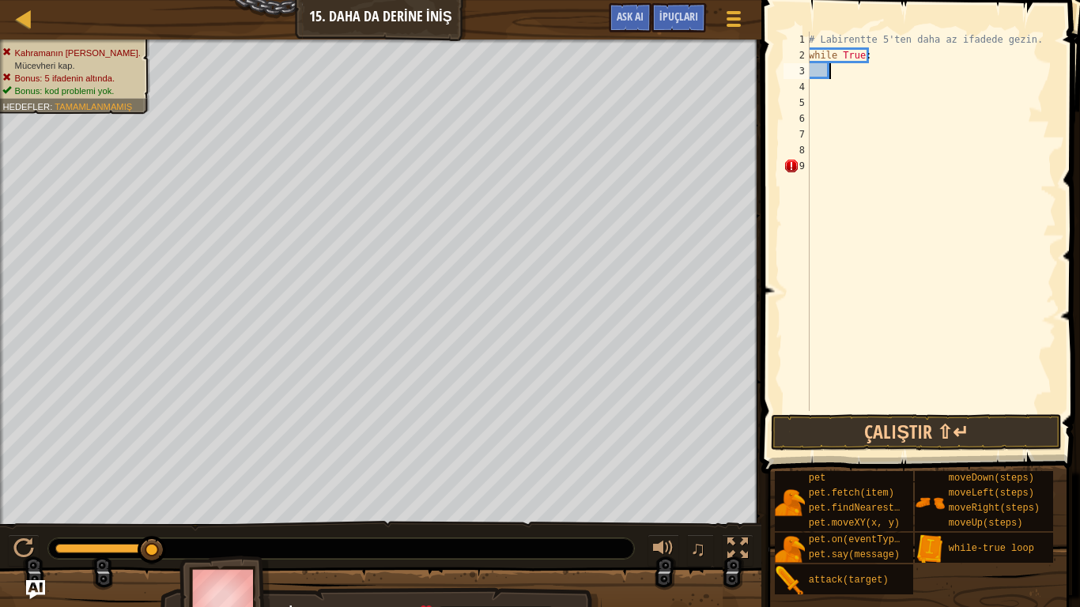
click at [842, 72] on div "# Labirentte 5'ten daha az ifadede gezin. while True :" at bounding box center [931, 237] width 251 height 411
type textarea "h"
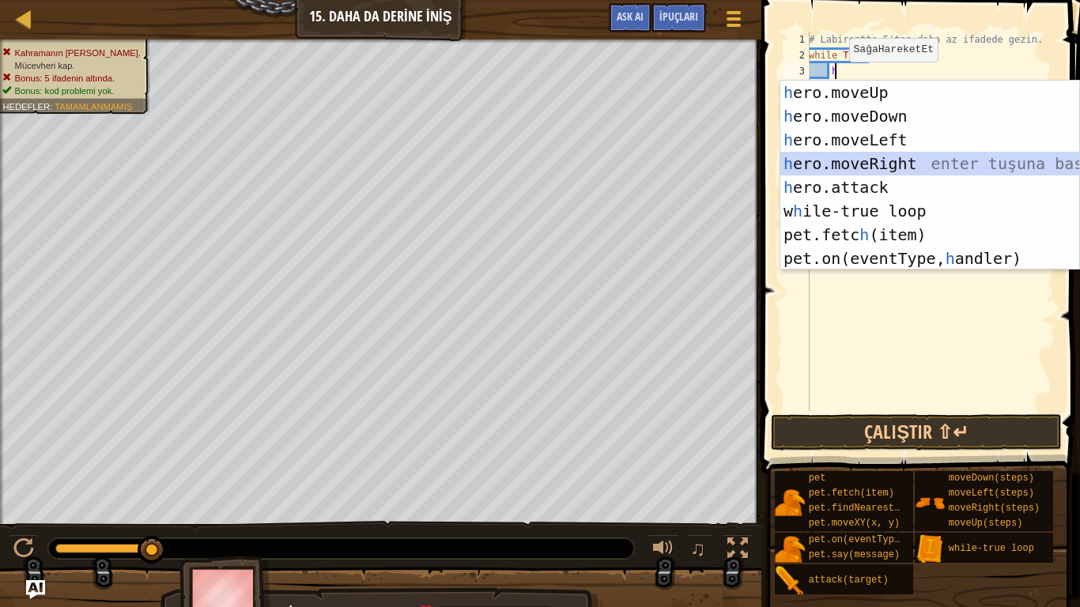
click at [847, 161] on div "h ero.moveUp enter tuşuna bas h ero.moveDown enter tuşuna bas h ero.moveLeft en…" at bounding box center [929, 199] width 299 height 237
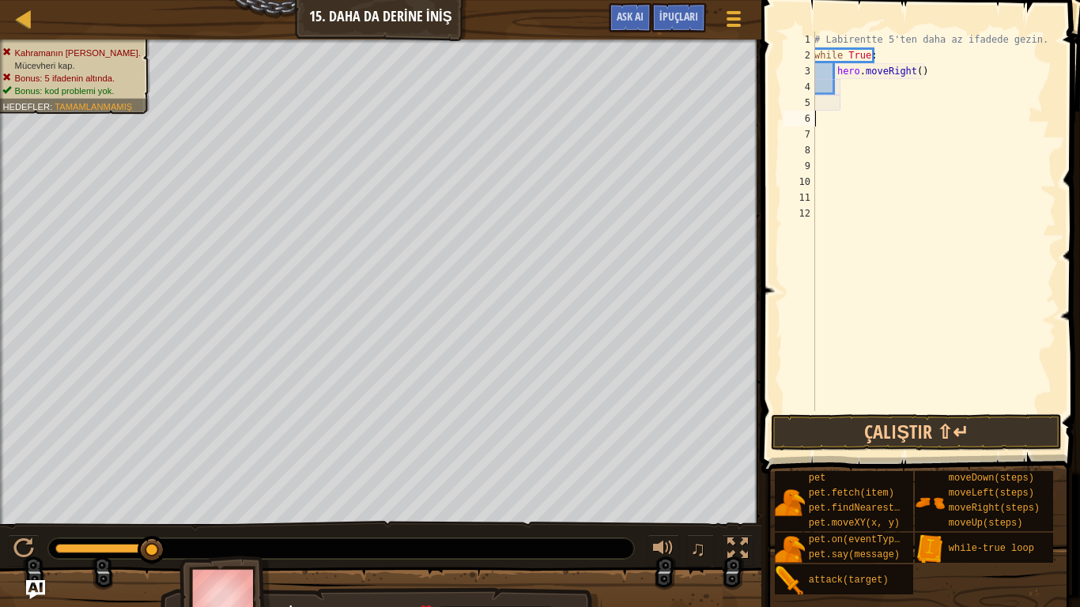
scroll to position [7, 0]
click at [835, 100] on div "# Labirentte 5'ten daha az ifadede gezin. while True : hero . moveRight ( )" at bounding box center [933, 237] width 245 height 411
type textarea "h"
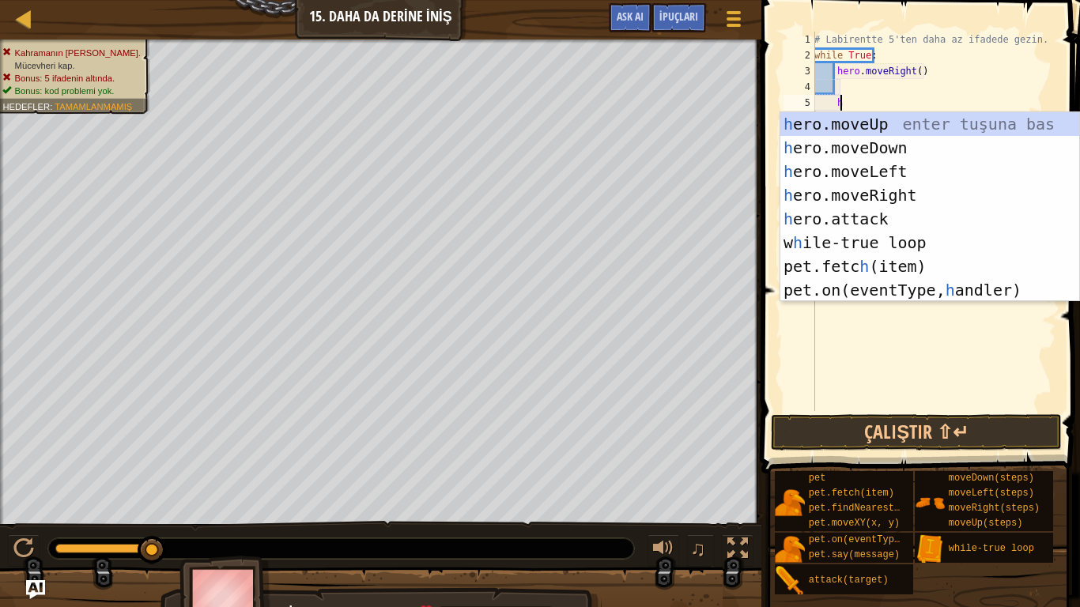
scroll to position [7, 1]
click at [874, 148] on div "h ero.moveUp enter tuşuna bas h ero.moveDown enter tuşuna bas h ero.moveLeft en…" at bounding box center [929, 230] width 299 height 237
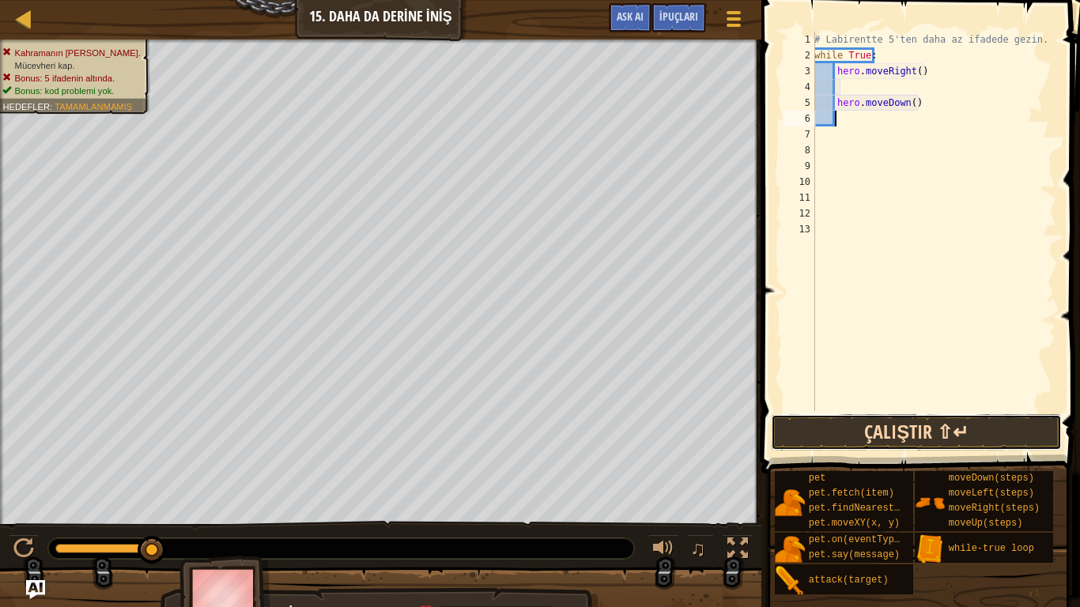
click at [899, 437] on button "Çalıştır ⇧↵" at bounding box center [916, 432] width 291 height 36
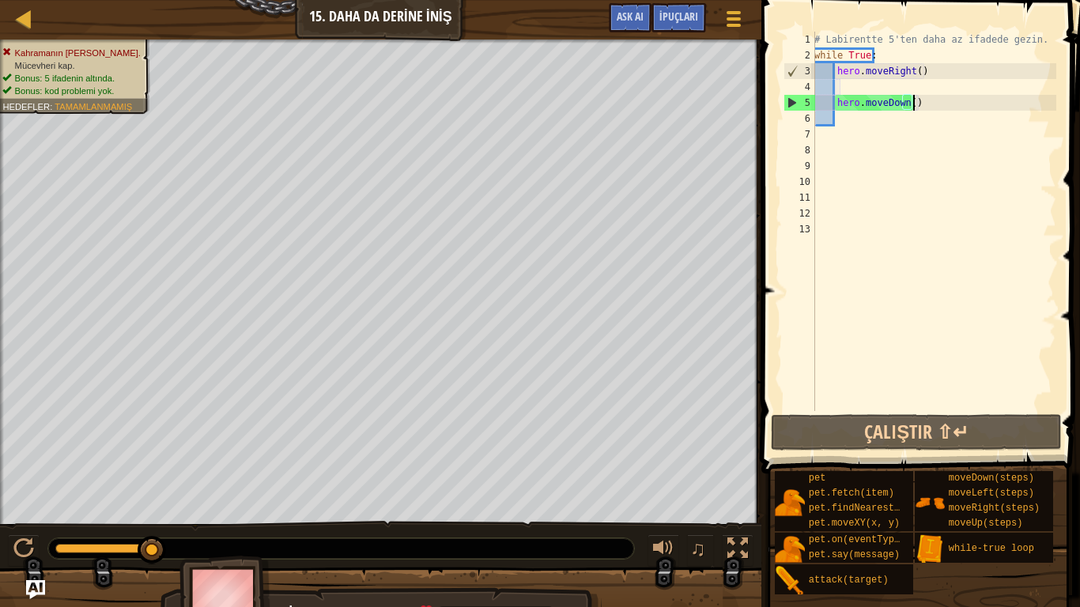
click at [933, 100] on div "# Labirentte 5'ten daha az ifadede gezin. while True : hero . moveRight ( ) her…" at bounding box center [933, 237] width 245 height 411
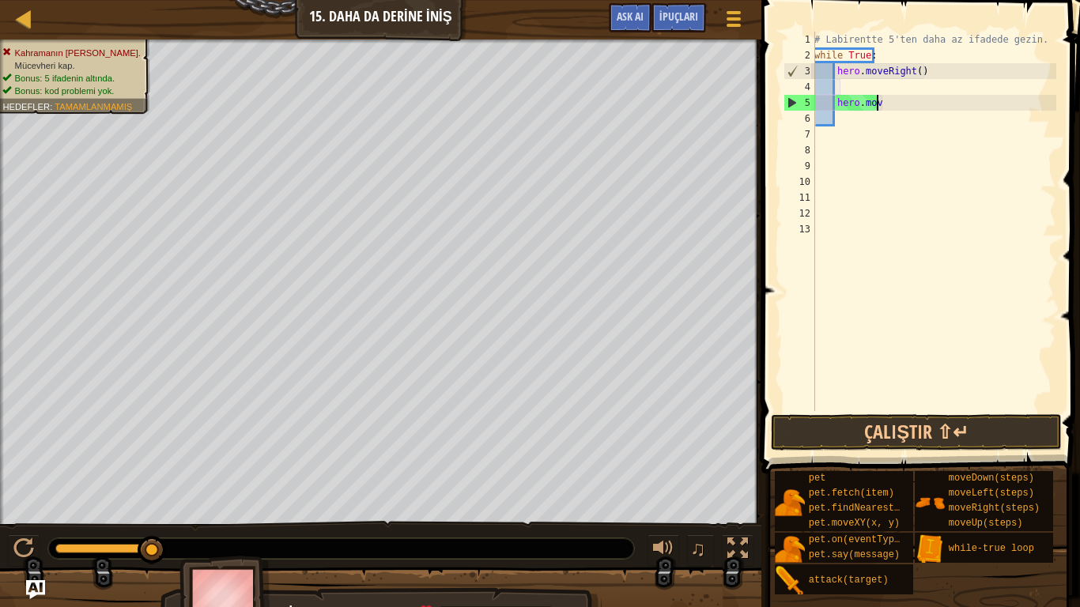
type textarea "h"
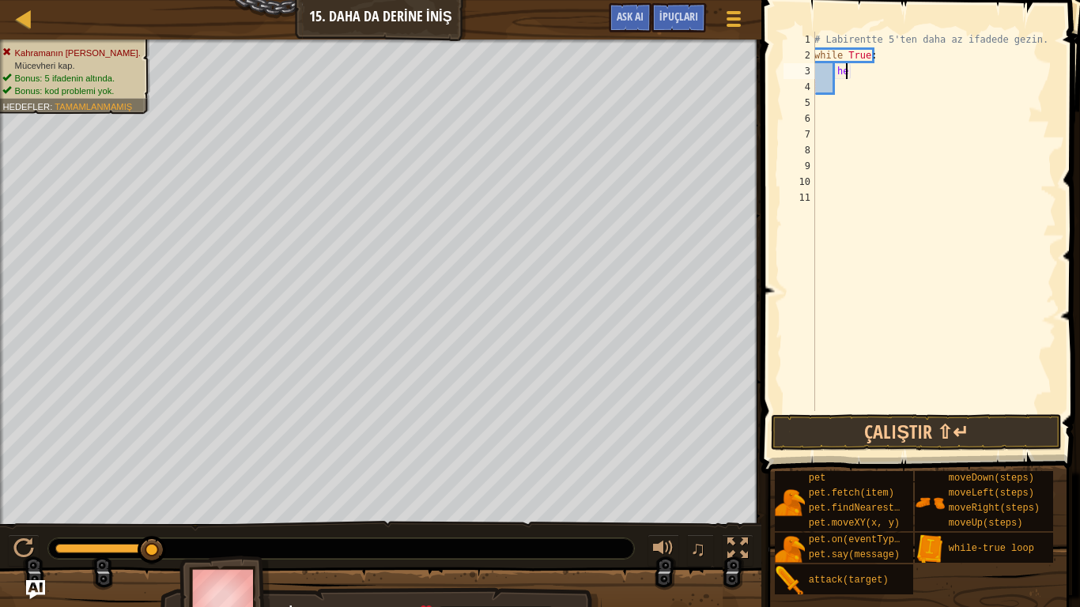
type textarea "h"
click at [829, 195] on div "# Labirentte 5'ten daha az ifadede gezin. while True :" at bounding box center [933, 237] width 245 height 411
click at [1018, 40] on div "# Labirentte 5'ten daha az ifadede gezin. while True :" at bounding box center [931, 237] width 251 height 411
type textarea "# Labirentte 5'ten daha az ifadede gezin."
click at [1024, 40] on div "# Labirentte 5'ten daha az ifadede gezin. while True :" at bounding box center [931, 237] width 251 height 411
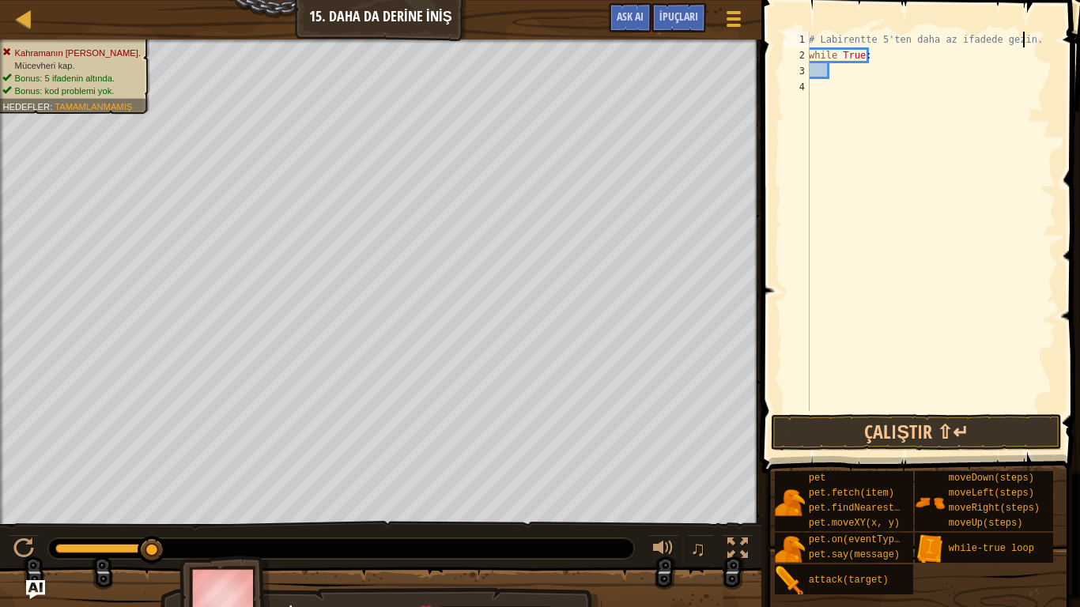
click at [838, 71] on div "# Labirentte 5'ten daha az ifadede gezin. while True :" at bounding box center [931, 237] width 251 height 411
click at [833, 73] on div "# Labirentte 5'ten daha az ifadede gezin. while True :" at bounding box center [931, 237] width 251 height 411
type textarea "h"
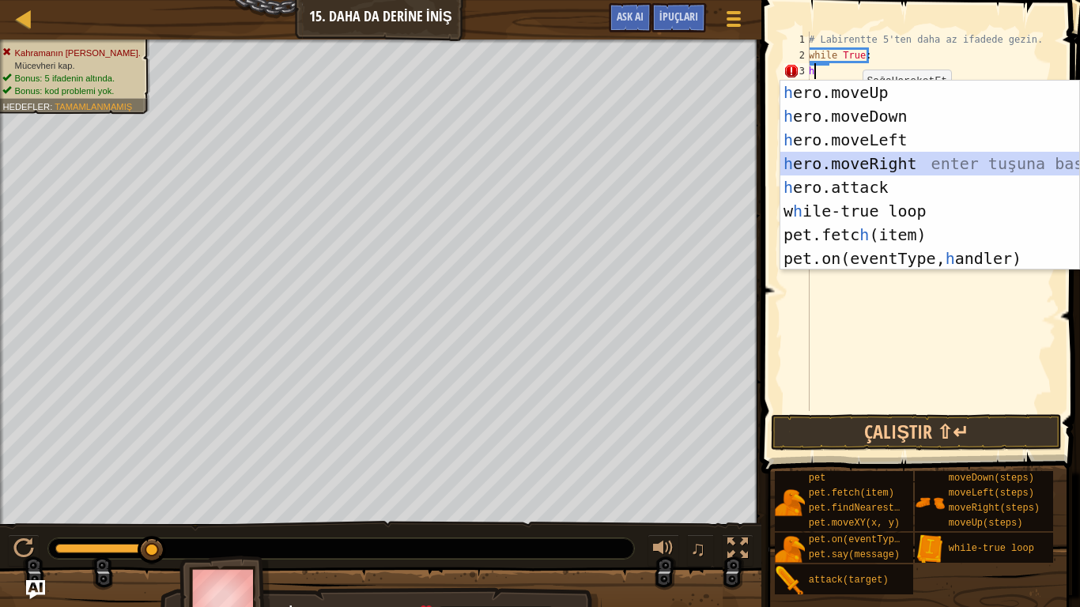
click at [848, 161] on div "h ero.moveUp enter tuşuna bas h ero.moveDown enter tuşuna bas h ero.moveLeft en…" at bounding box center [929, 199] width 299 height 237
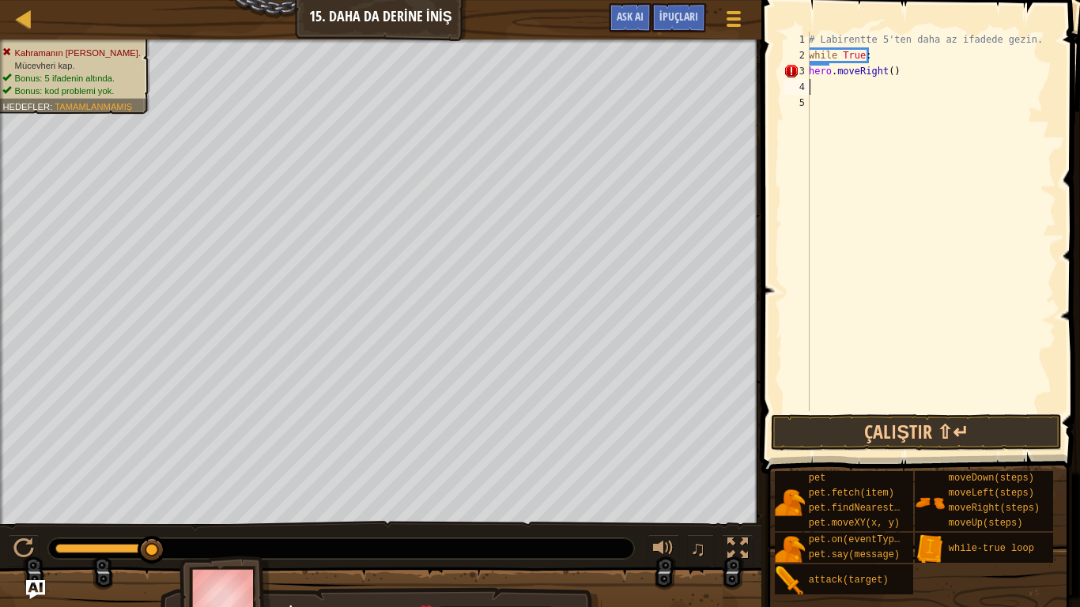
type textarea "h"
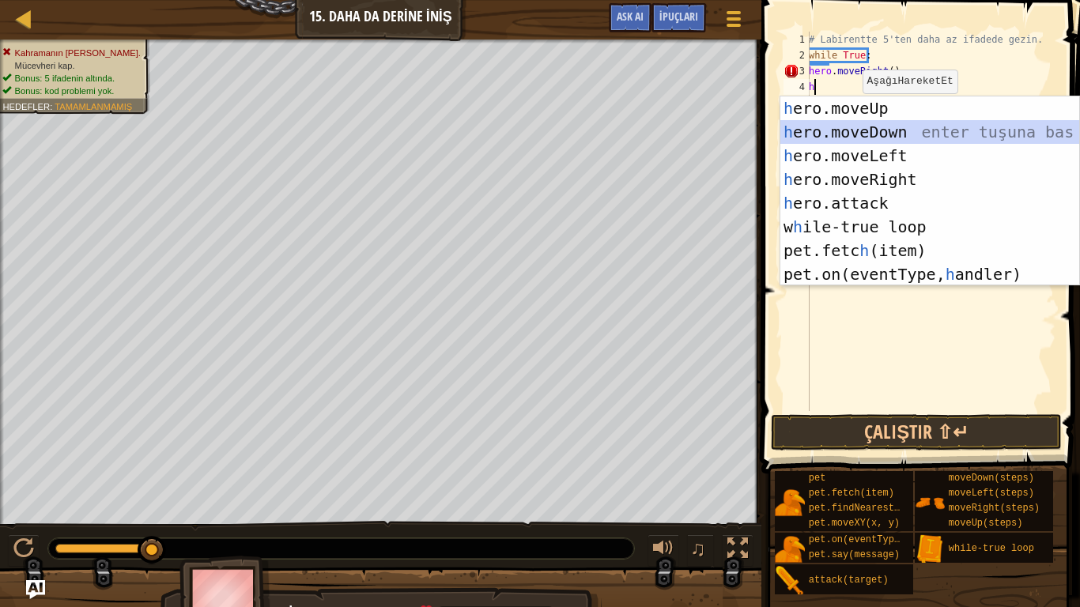
click at [874, 132] on div "h ero.moveUp enter tuşuna bas h ero.moveDown enter tuşuna bas h ero.moveLeft en…" at bounding box center [929, 214] width 299 height 237
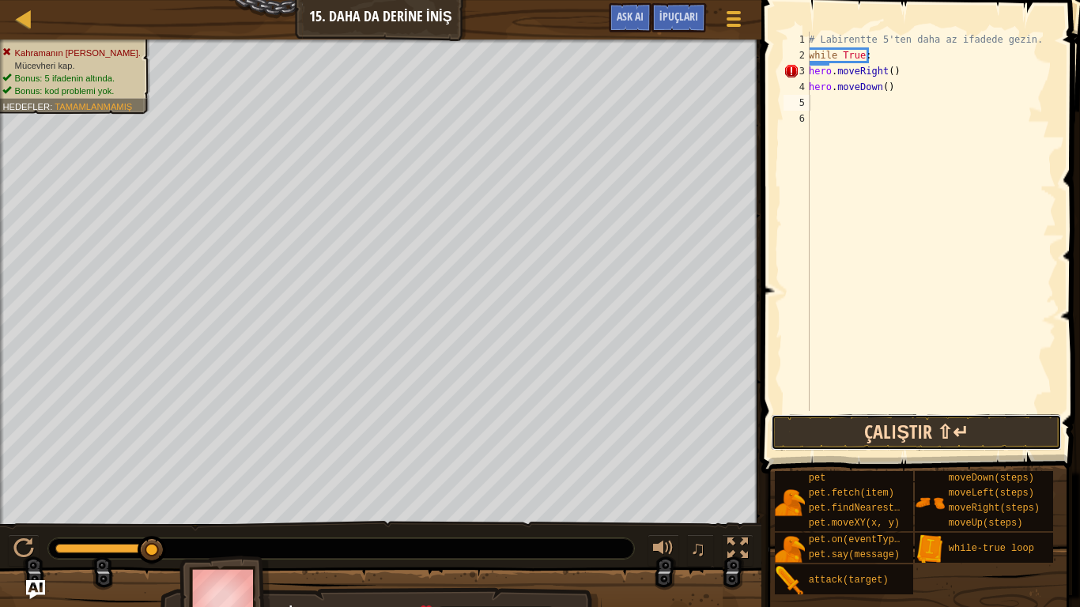
click at [896, 435] on button "Çalıştır ⇧↵" at bounding box center [916, 432] width 291 height 36
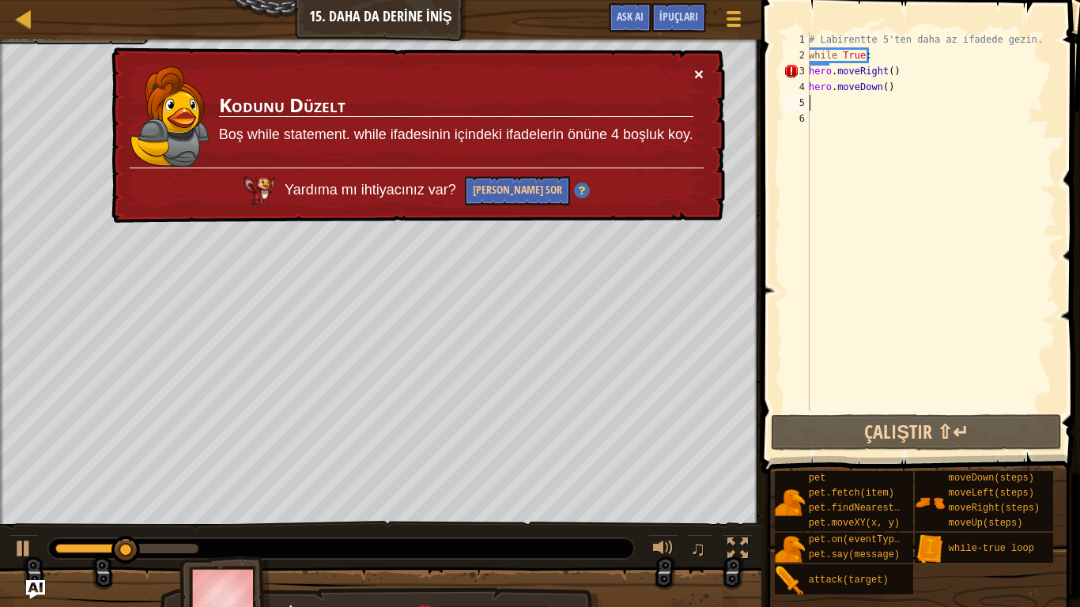
click at [697, 75] on button "×" at bounding box center [698, 74] width 9 height 17
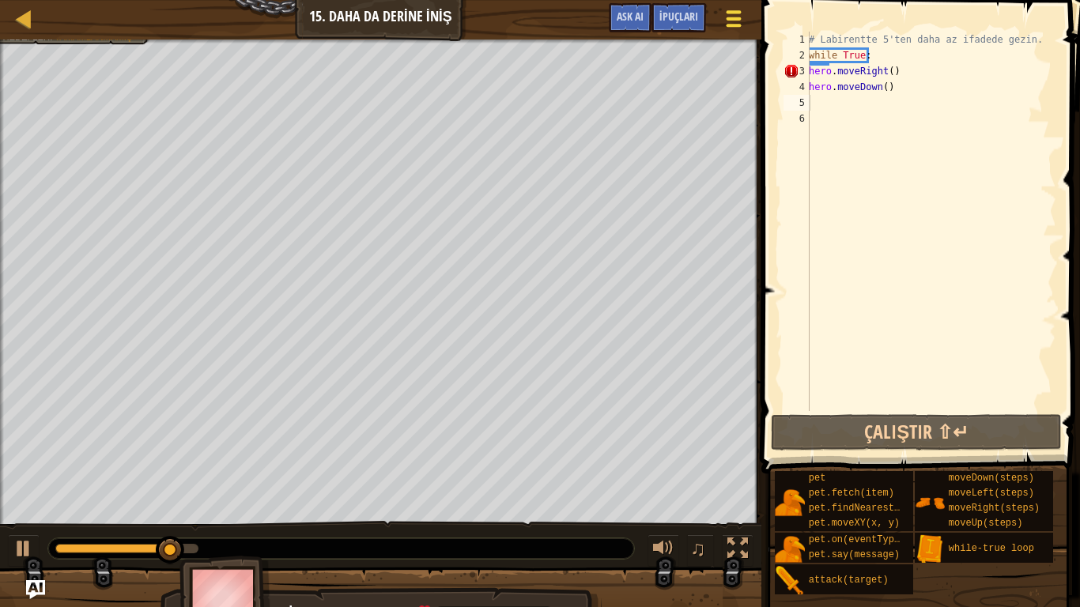
click at [731, 17] on span at bounding box center [733, 18] width 15 height 3
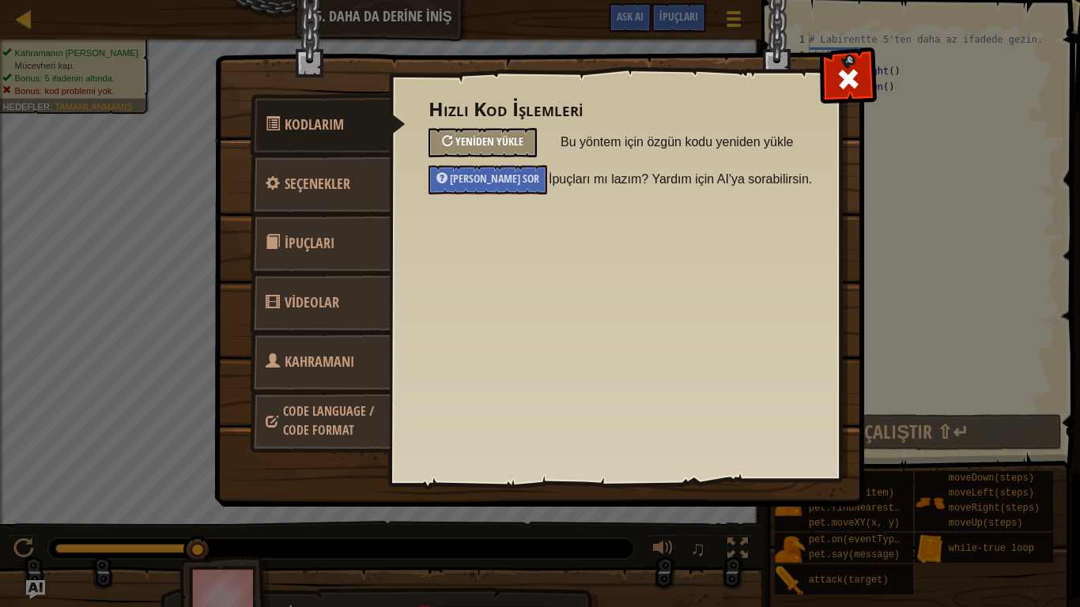
click at [487, 135] on span "Yeniden Yükle" at bounding box center [489, 141] width 68 height 15
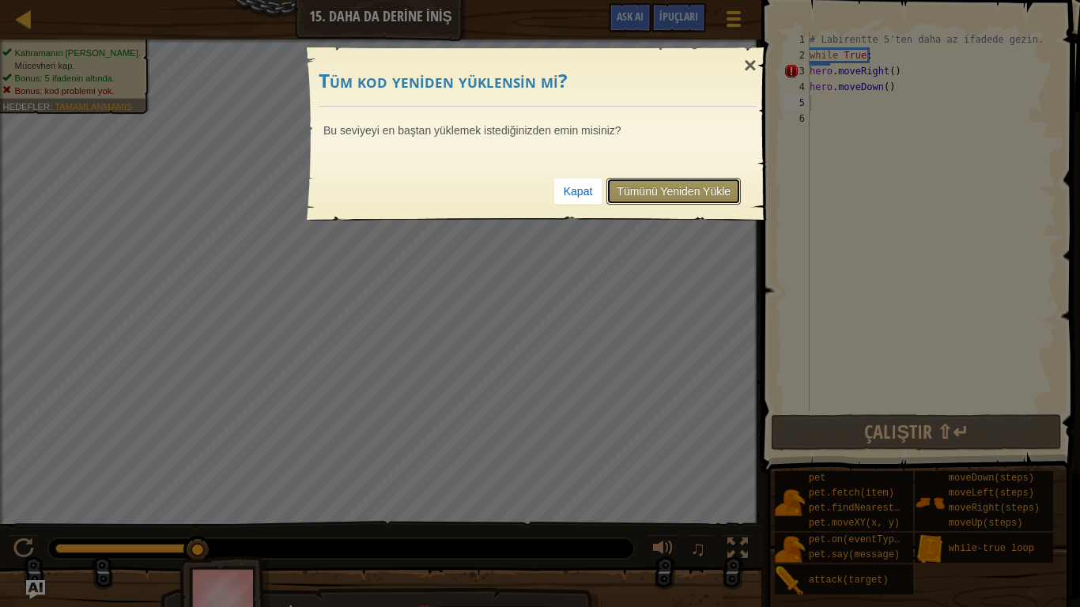
click at [665, 180] on link "Tümünü Yeniden Yükle" at bounding box center [673, 191] width 134 height 27
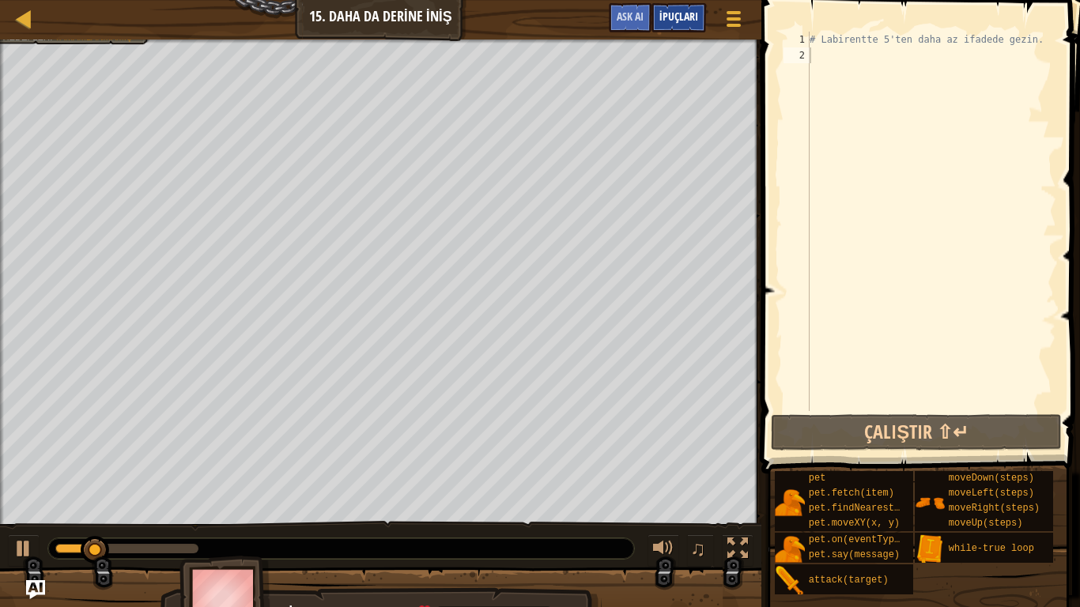
click at [684, 22] on span "İpuçları" at bounding box center [678, 16] width 39 height 15
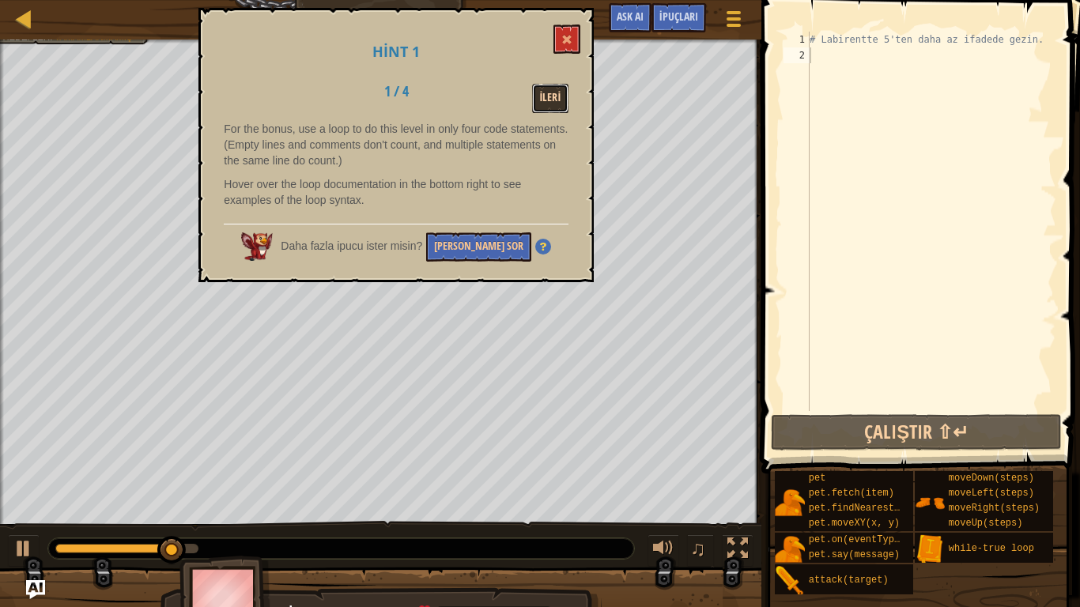
click at [548, 110] on button "İleri" at bounding box center [550, 98] width 37 height 29
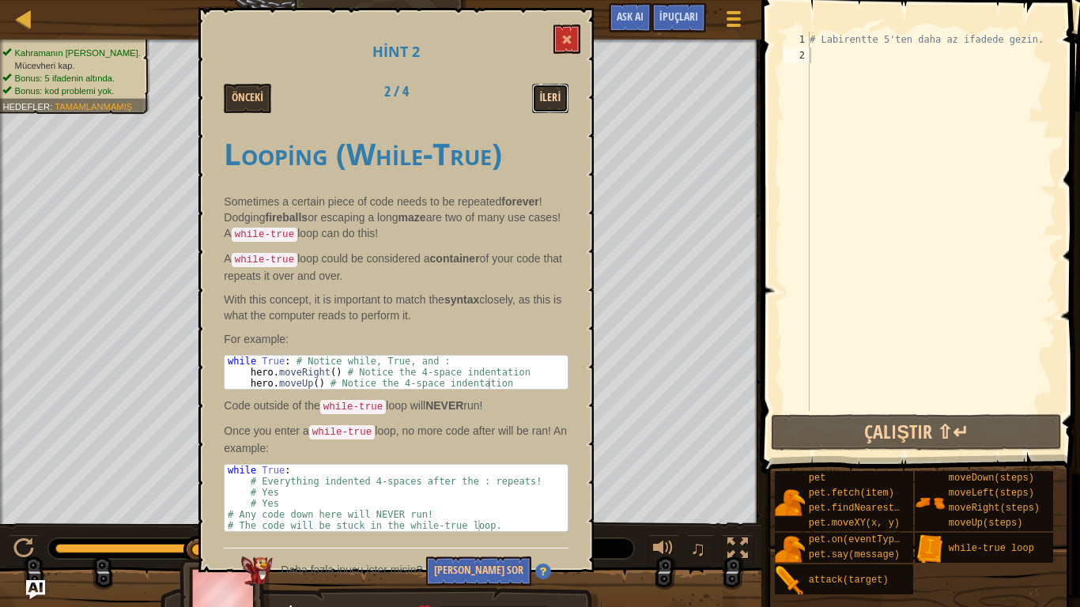
click at [553, 112] on button "İleri" at bounding box center [550, 98] width 37 height 29
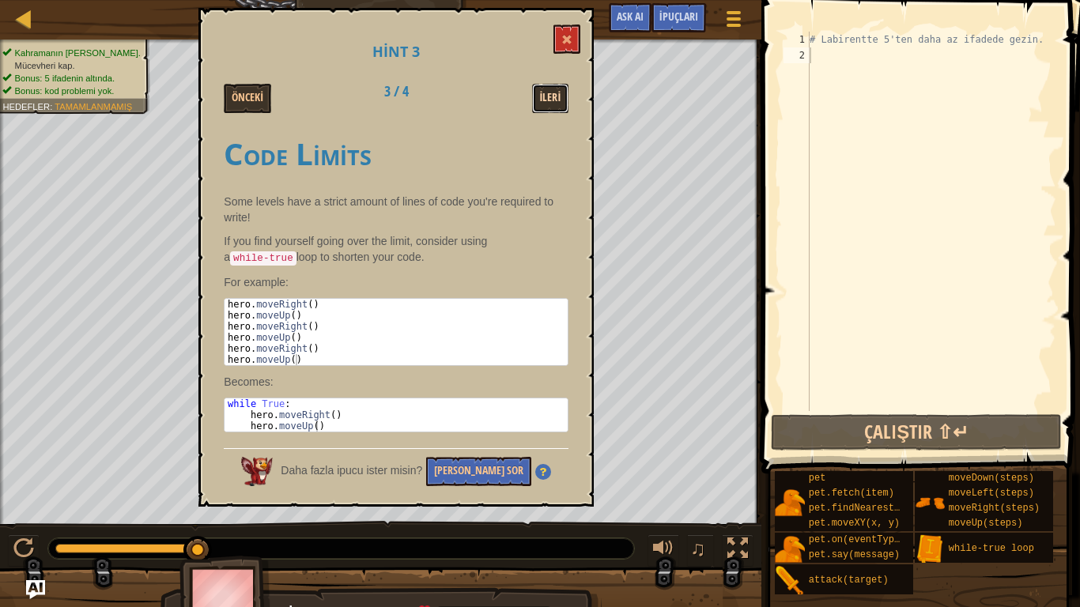
click at [556, 112] on button "İleri" at bounding box center [550, 98] width 37 height 29
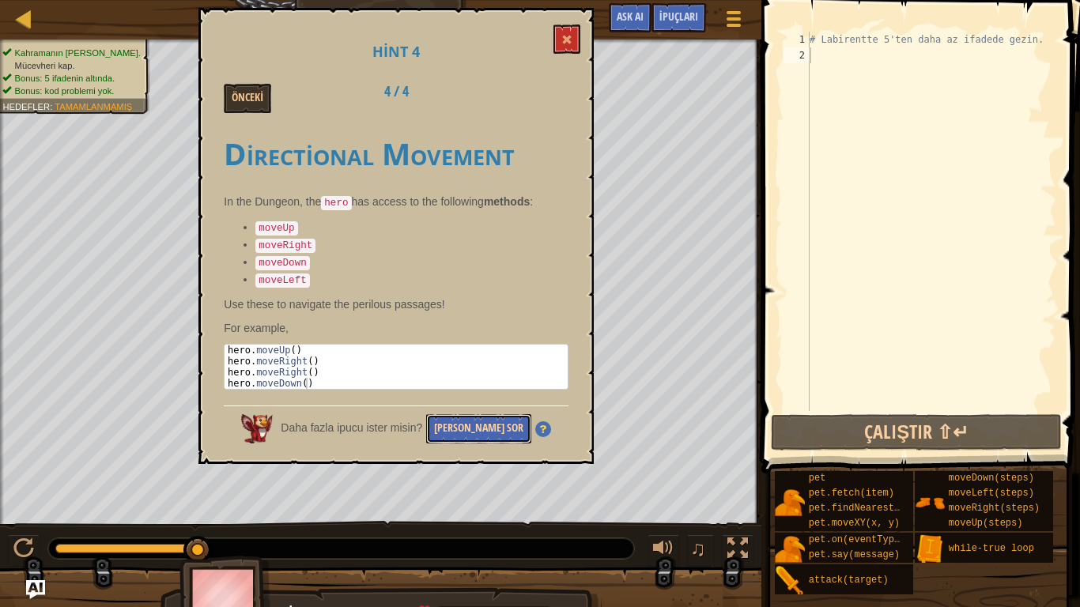
click at [515, 414] on button "[PERSON_NAME] Sor" at bounding box center [478, 428] width 105 height 29
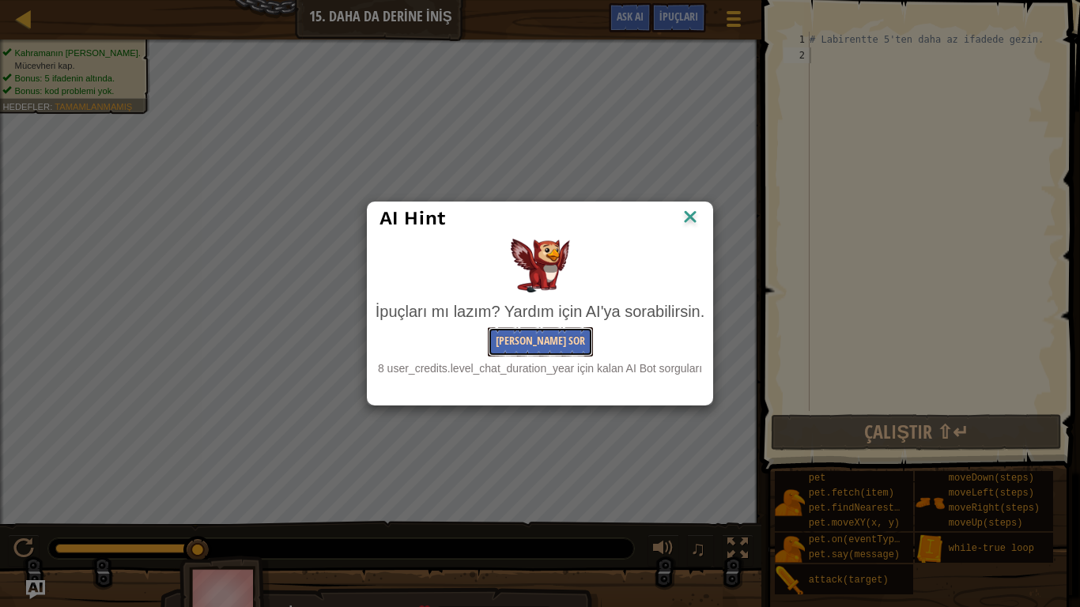
click at [582, 345] on button "[PERSON_NAME] Sor" at bounding box center [540, 341] width 105 height 29
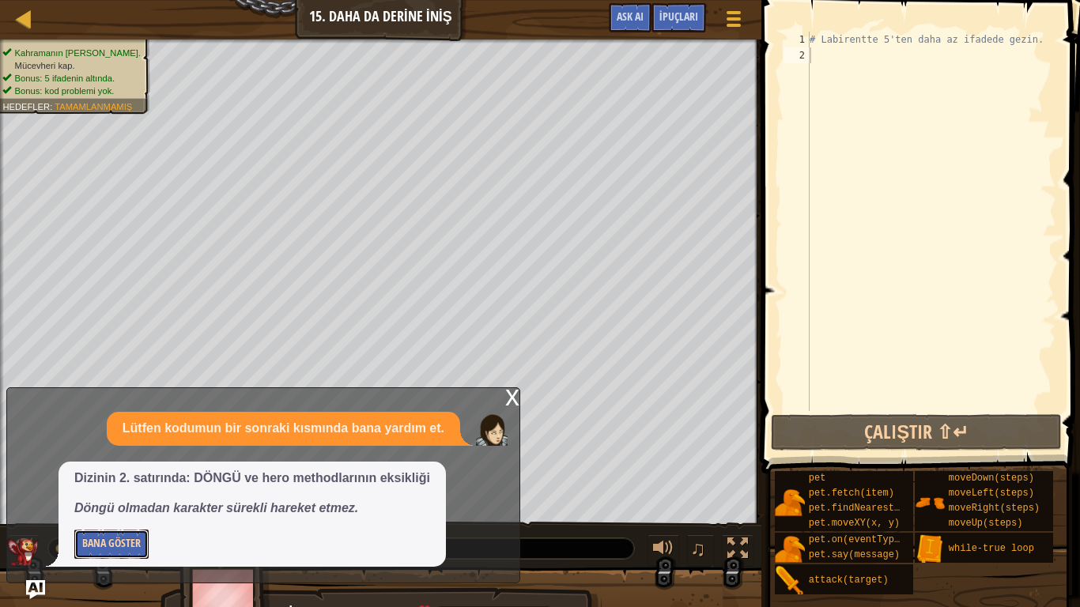
click at [124, 493] on button "Bana Göster" at bounding box center [111, 544] width 74 height 29
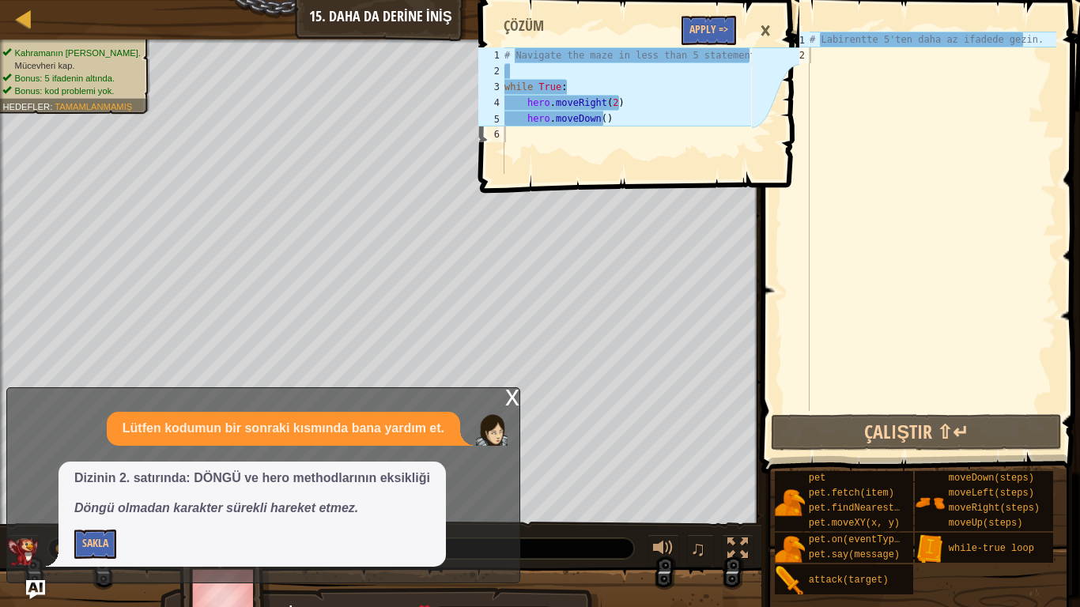
type textarea "# Labirentte 5'ten daha az ifadede gezin."
click at [830, 46] on div "# Labirentte 5'ten daha az ifadede gezin." at bounding box center [932, 237] width 250 height 411
click at [827, 64] on div "# Labirentte 5'ten daha az ifadede gezin." at bounding box center [932, 237] width 250 height 411
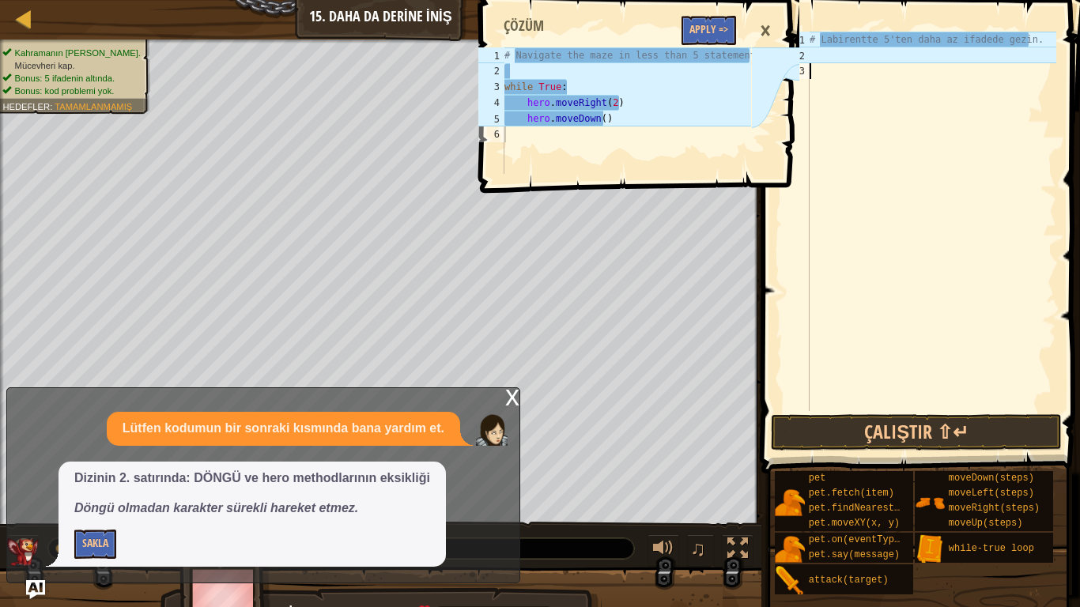
type textarea "w"
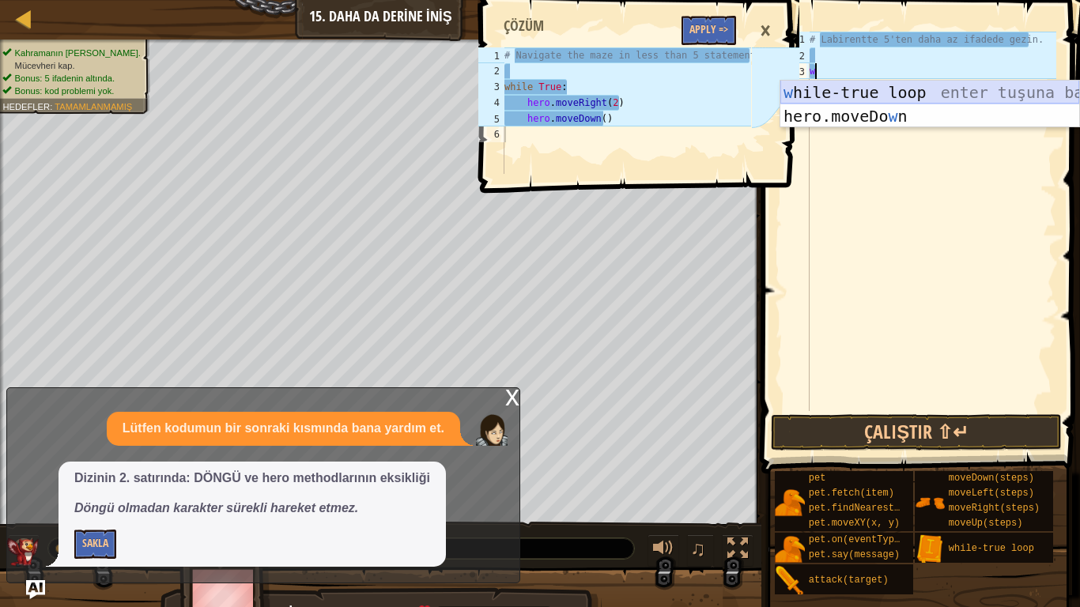
click at [857, 98] on div "w hile-true loop enter tuşuna bas hero.moveDo w n enter tuşuna bas" at bounding box center [929, 128] width 299 height 95
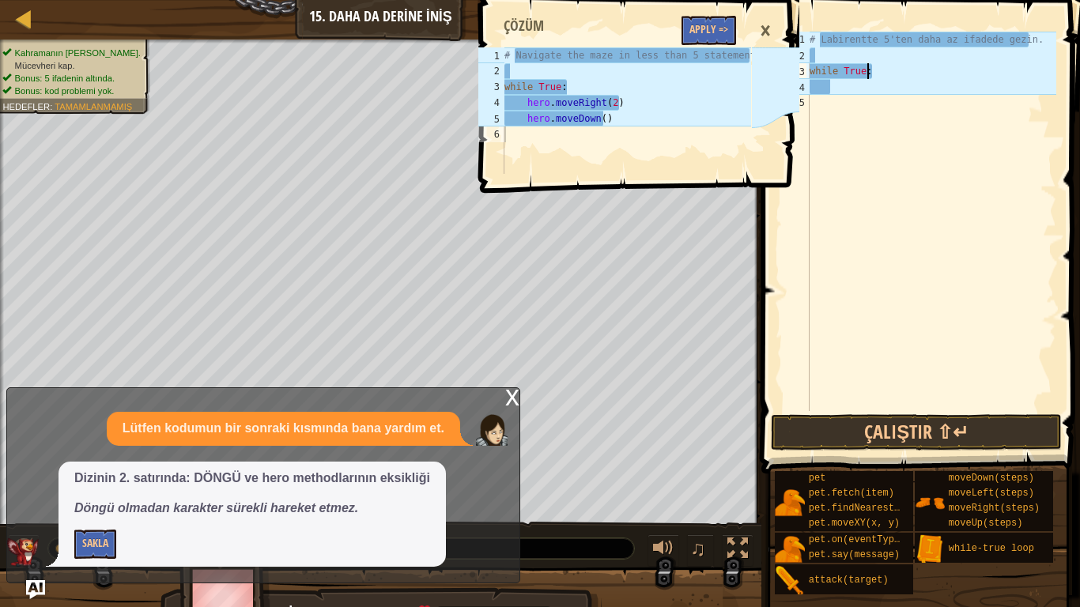
click at [879, 73] on div "# Labirentte 5'ten daha az ifadede gezin. while True :" at bounding box center [932, 237] width 250 height 411
type textarea "while True:"
click at [853, 103] on div "# Labirentte 5'ten daha az ifadede gezin. while True :" at bounding box center [932, 237] width 250 height 411
drag, startPoint x: 856, startPoint y: 93, endPoint x: 857, endPoint y: 85, distance: 8.7
click at [856, 89] on div "# Labirentte 5'ten daha az ifadede gezin. while True :" at bounding box center [932, 237] width 250 height 411
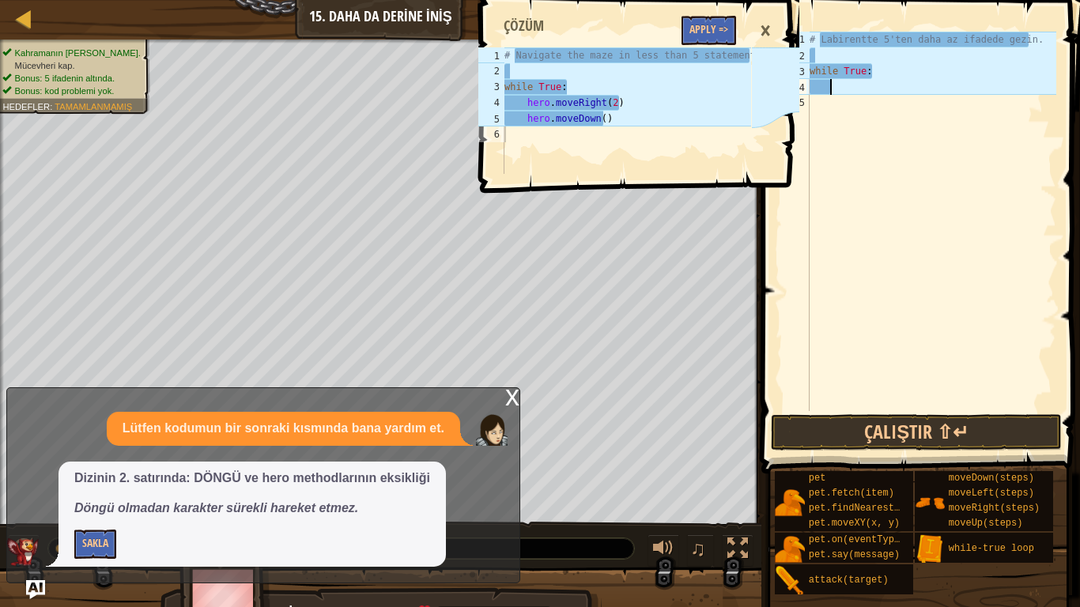
type textarea "h"
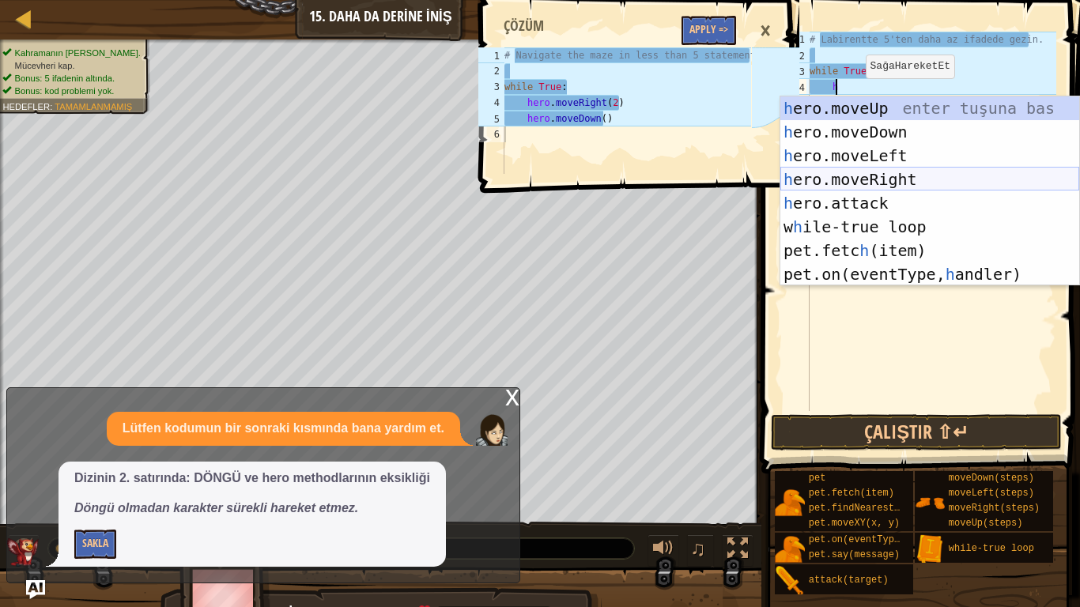
click at [860, 183] on div "h ero.moveUp enter tuşuna bas h ero.moveDown enter tuşuna bas h ero.moveLeft en…" at bounding box center [929, 214] width 299 height 237
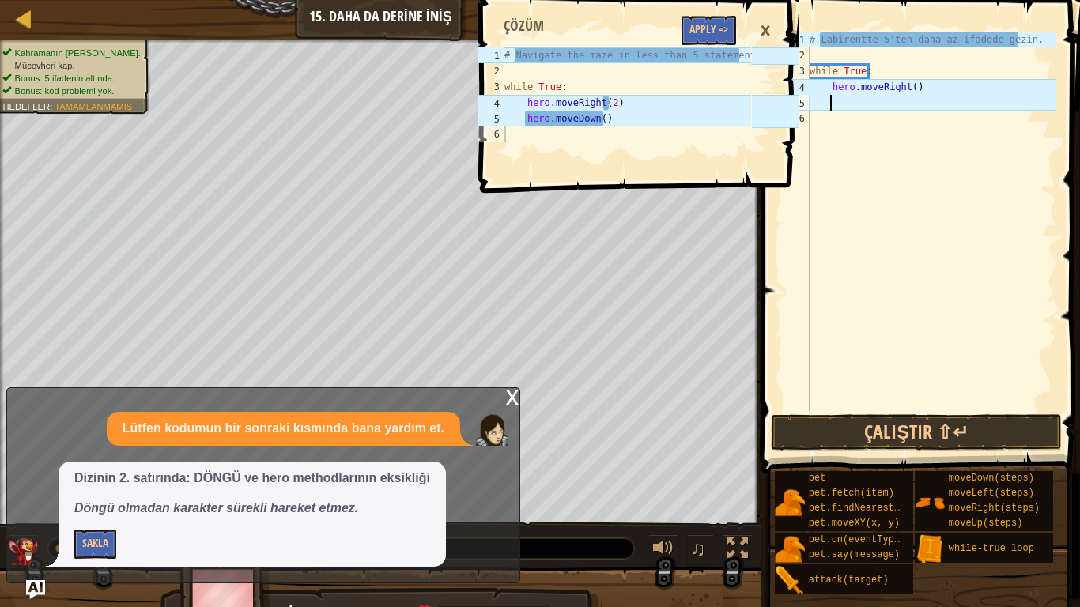
type textarea "j"
type textarea "h"
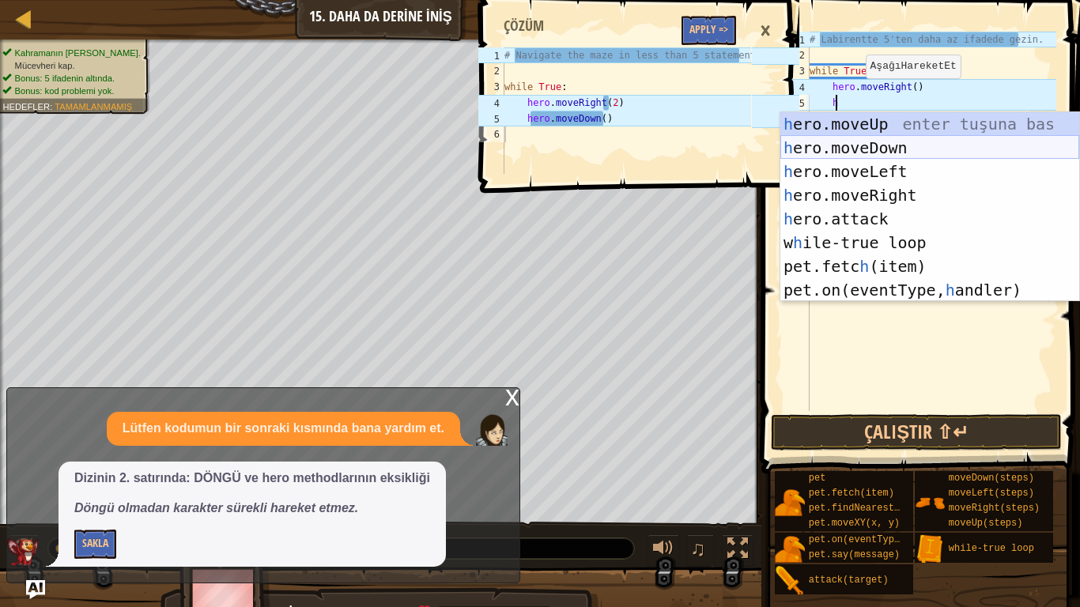
click at [857, 151] on div "h ero.moveUp enter tuşuna bas h ero.moveDown enter tuşuna bas h ero.moveLeft en…" at bounding box center [929, 230] width 299 height 237
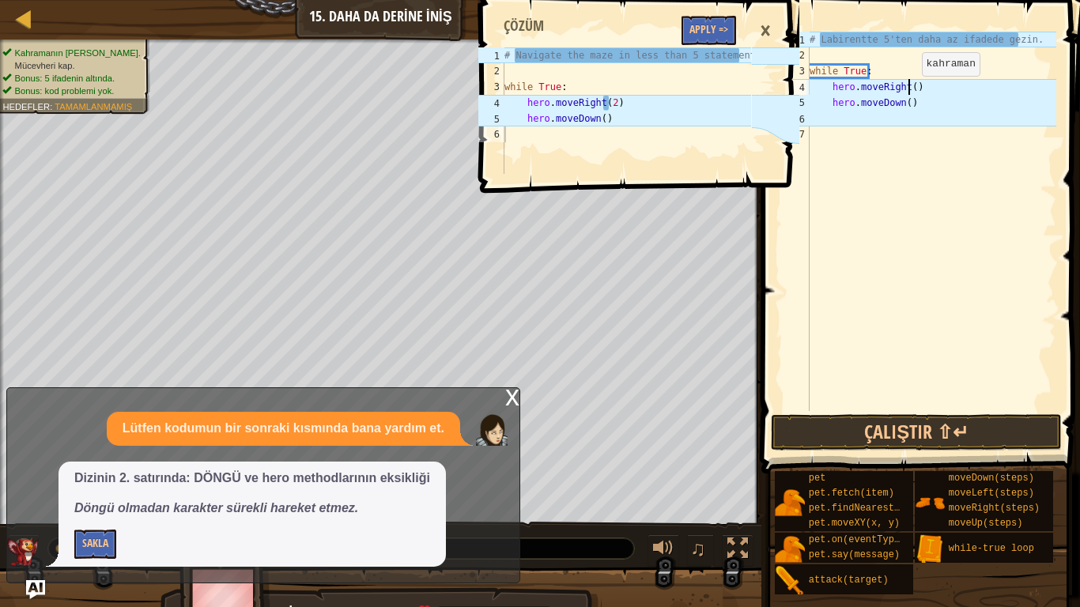
click at [909, 92] on div "# Labirentte 5'ten daha az ifadede gezin. while True : hero . moveRight ( ) her…" at bounding box center [932, 237] width 250 height 411
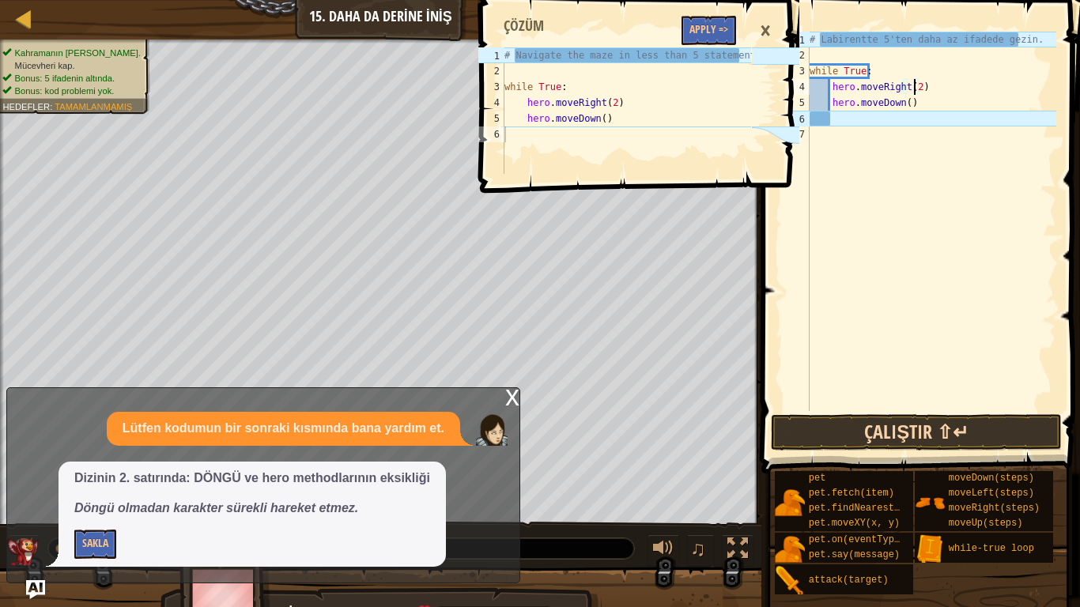
type textarea "hero.moveRight(2)"
click at [939, 435] on button "Çalıştır ⇧↵" at bounding box center [916, 432] width 291 height 36
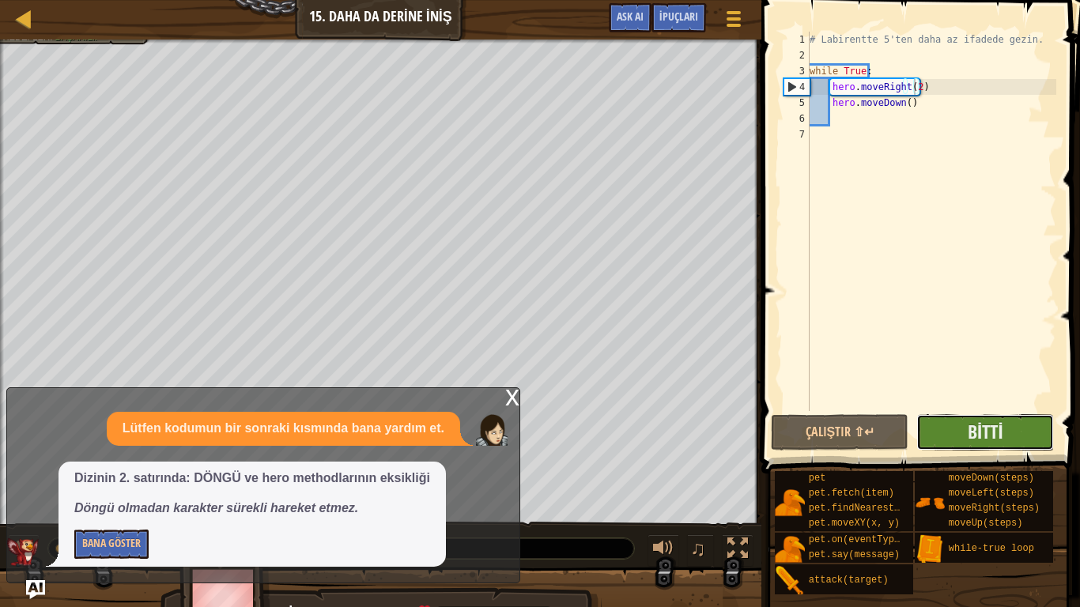
click at [954, 428] on button "Bitti" at bounding box center [985, 432] width 138 height 36
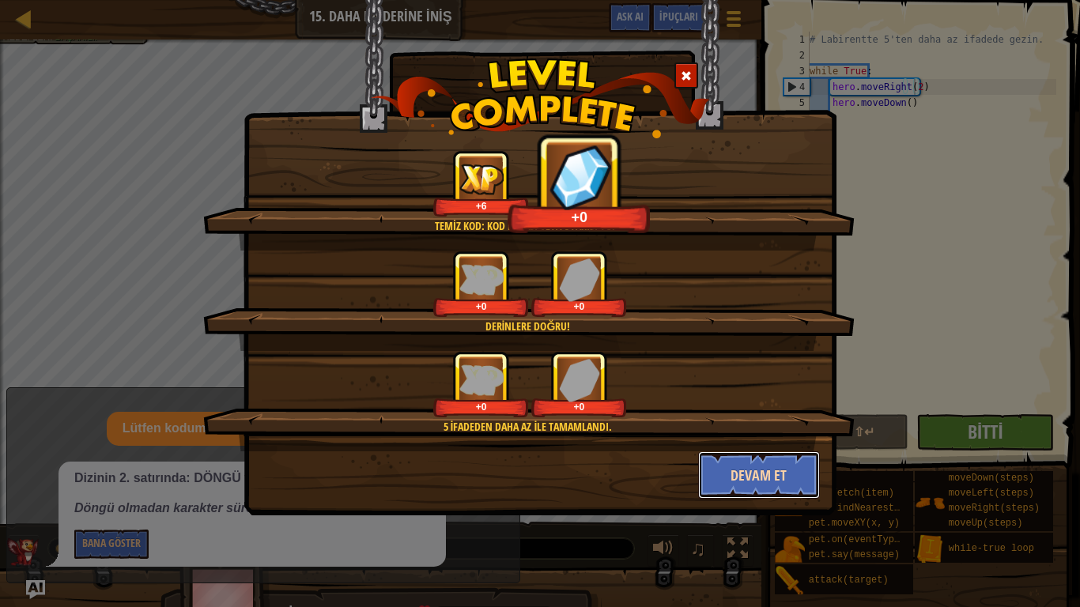
click at [770, 470] on button "Devam et" at bounding box center [759, 475] width 123 height 47
click at [803, 465] on div "Temiz kod: kod hatası veya uyarısı yok. +6 +0 Derinlere doğru! +0 +0 5 ifadeden…" at bounding box center [540, 303] width 1080 height 607
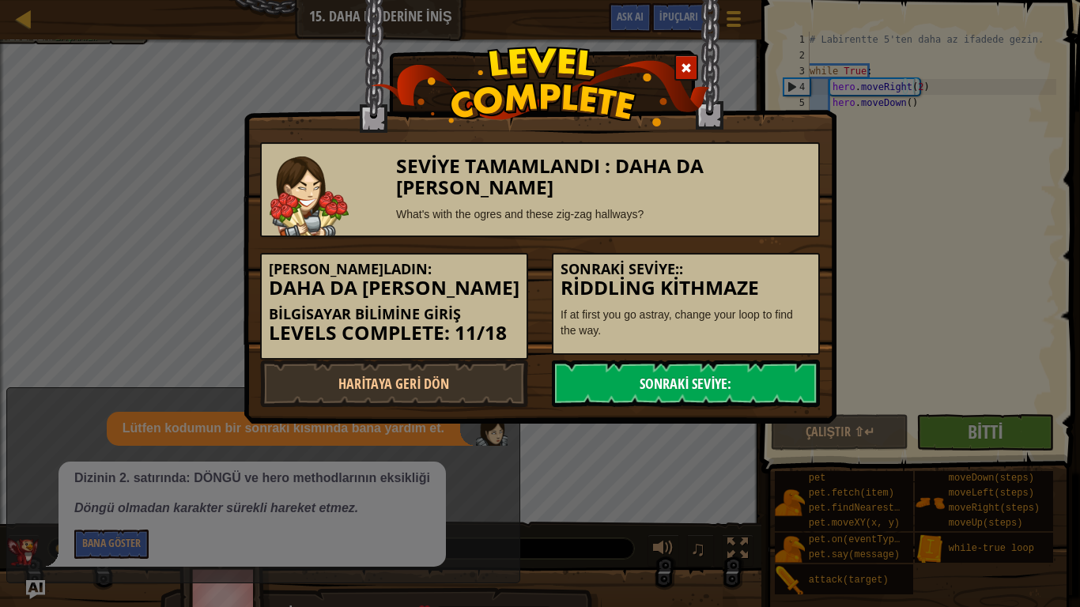
click at [740, 380] on link "Sonraki Seviye:" at bounding box center [686, 383] width 268 height 47
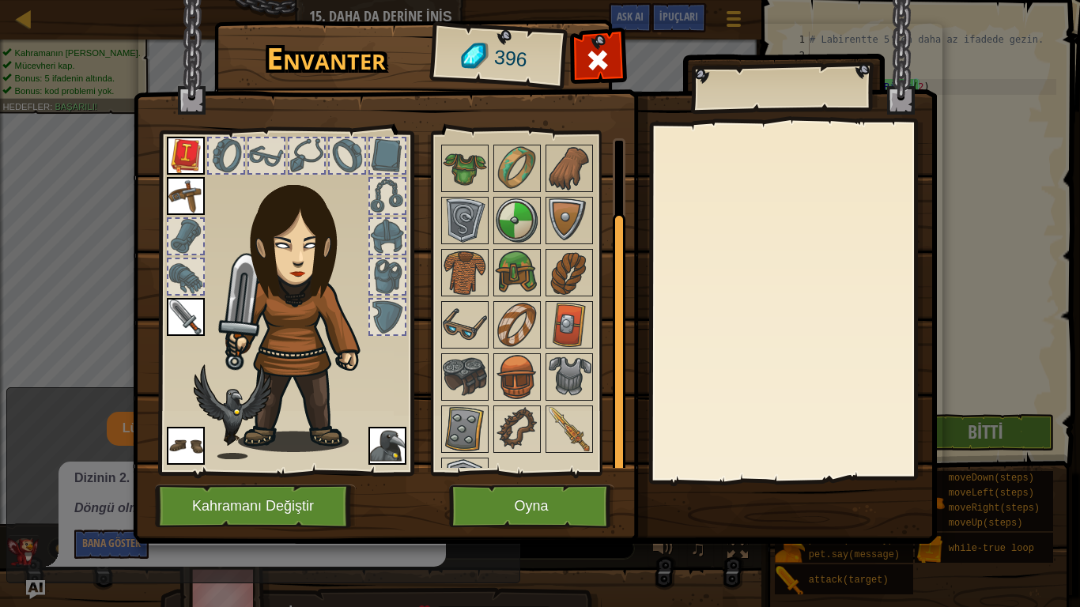
scroll to position [80, 0]
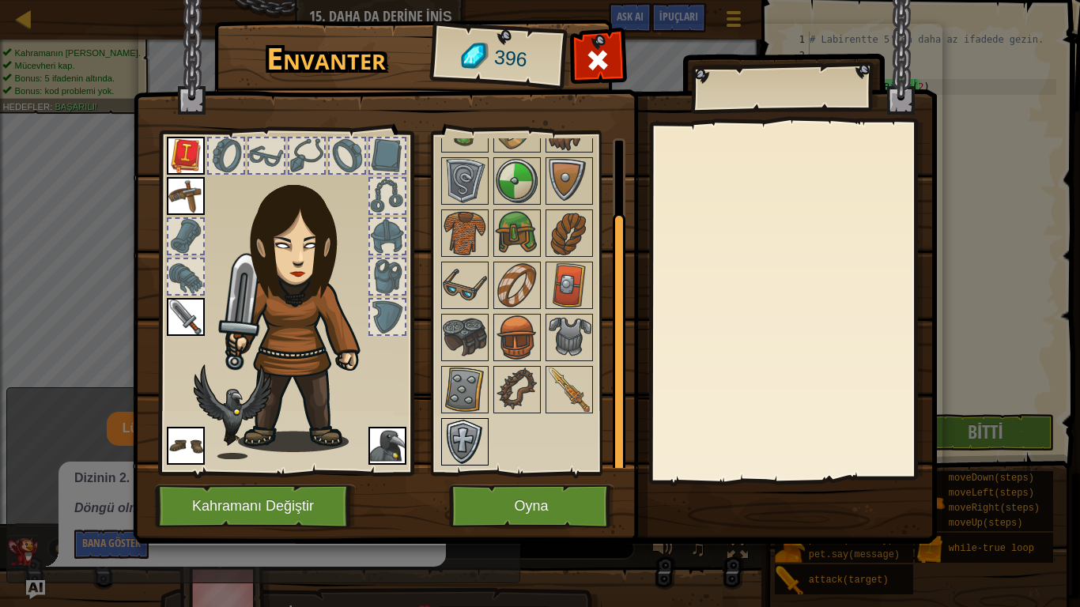
click at [474, 433] on img at bounding box center [465, 442] width 44 height 44
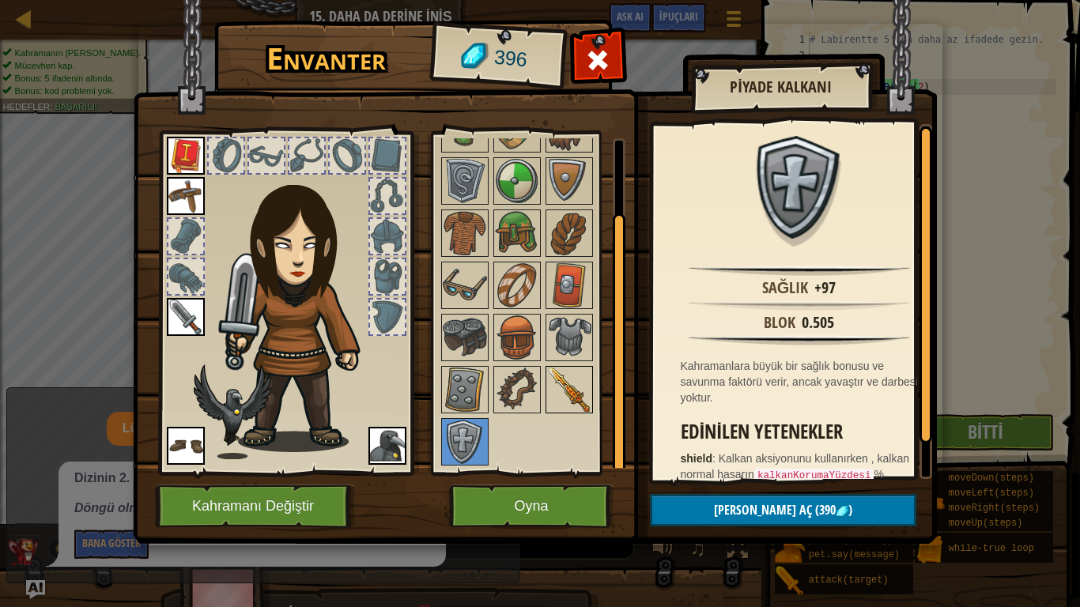
click at [561, 402] on img at bounding box center [569, 390] width 44 height 44
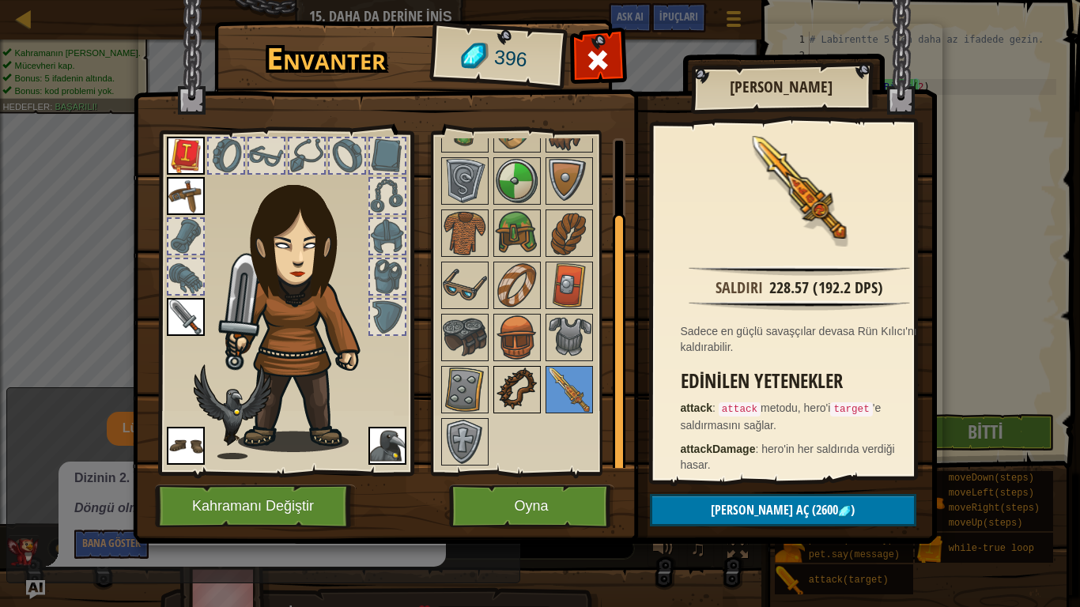
click at [540, 406] on div at bounding box center [516, 389] width 47 height 47
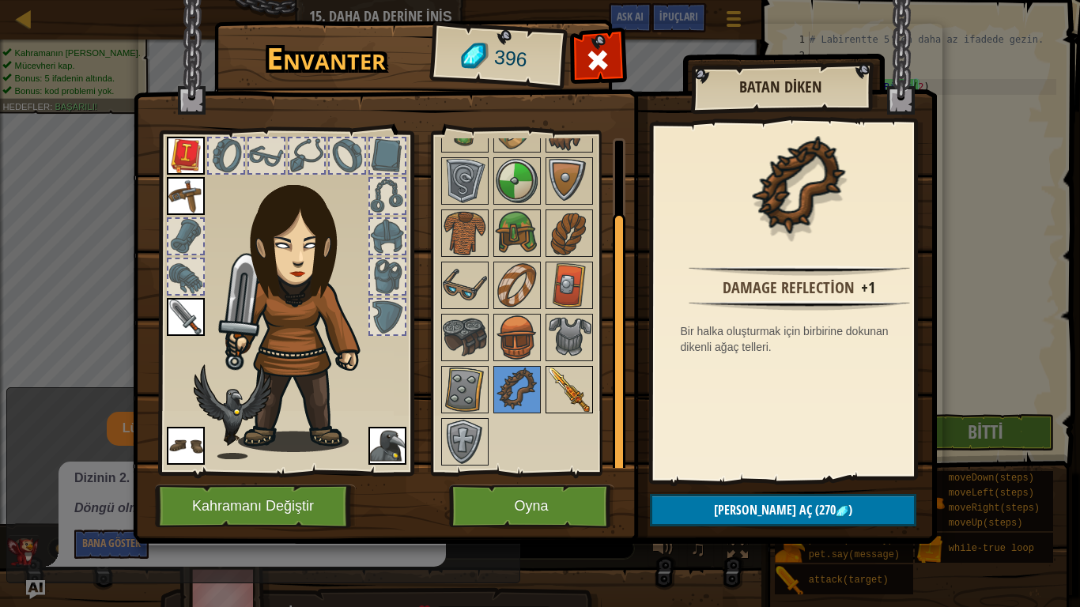
click at [591, 391] on img at bounding box center [569, 390] width 44 height 44
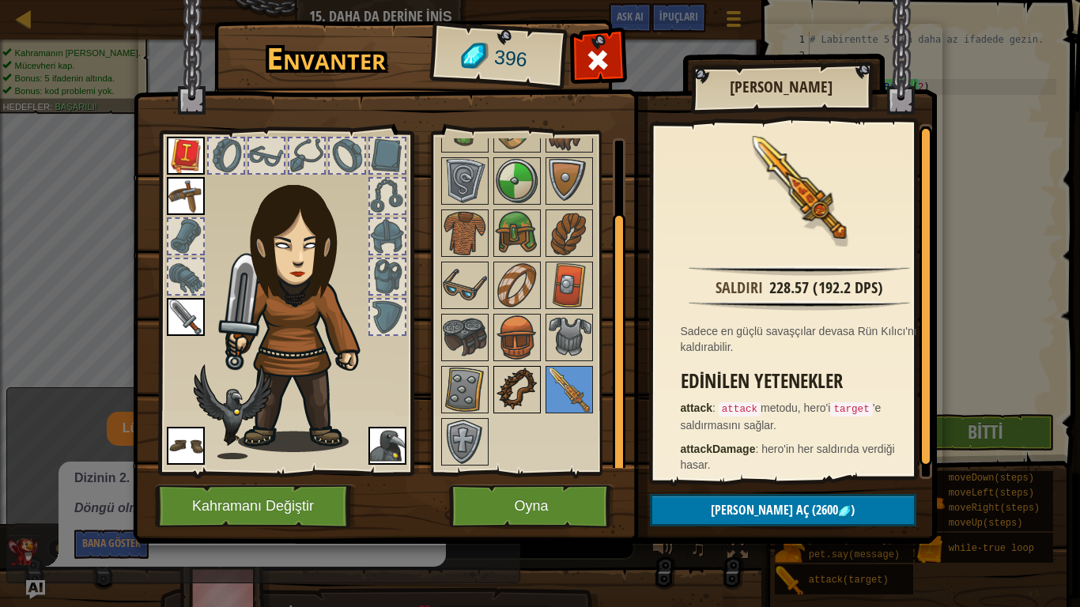
click at [515, 377] on img at bounding box center [517, 390] width 44 height 44
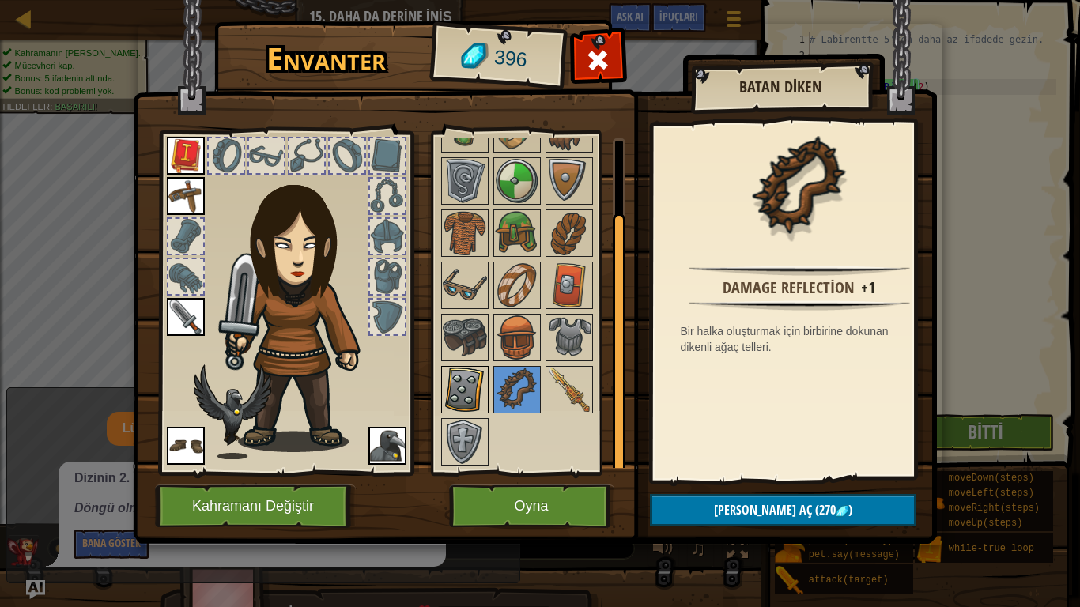
click at [483, 380] on img at bounding box center [465, 390] width 44 height 44
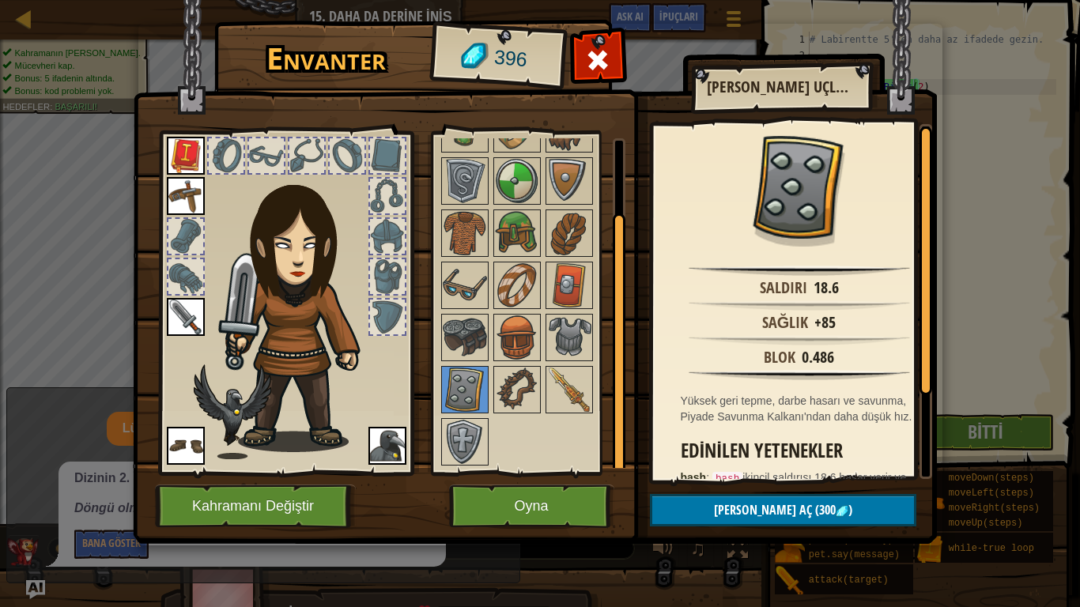
click at [637, 338] on img at bounding box center [535, 257] width 804 height 574
click at [579, 349] on img at bounding box center [569, 337] width 44 height 44
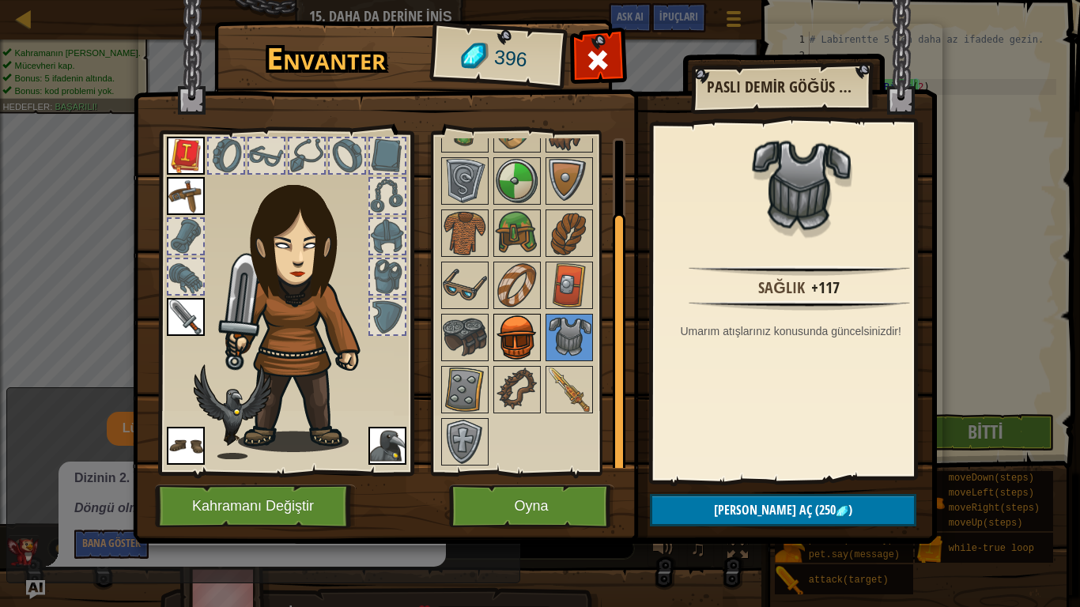
click at [521, 357] on img at bounding box center [517, 337] width 44 height 44
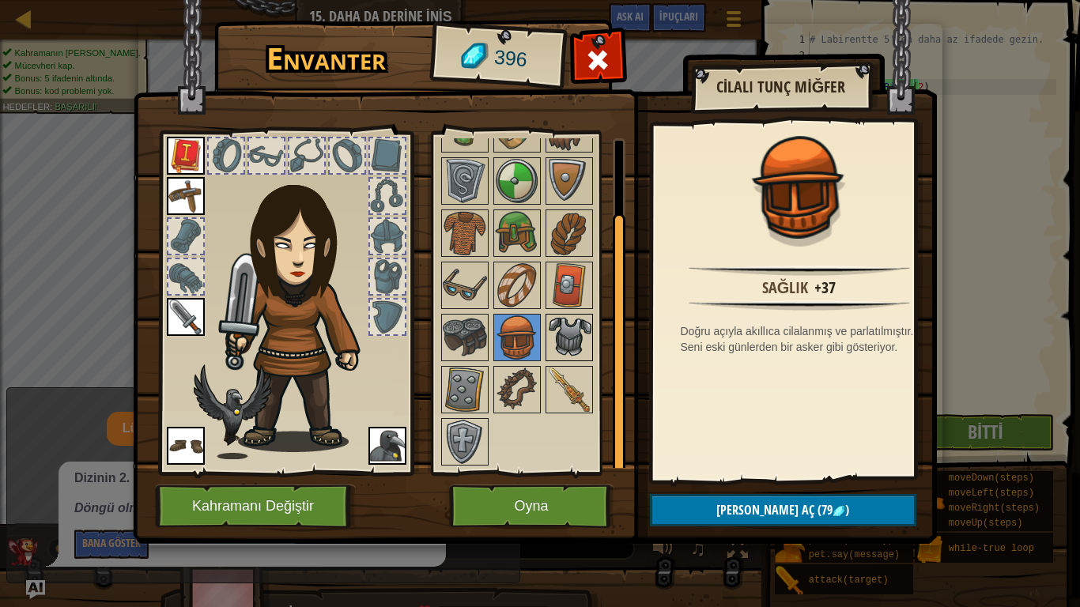
click at [583, 338] on img at bounding box center [569, 337] width 44 height 44
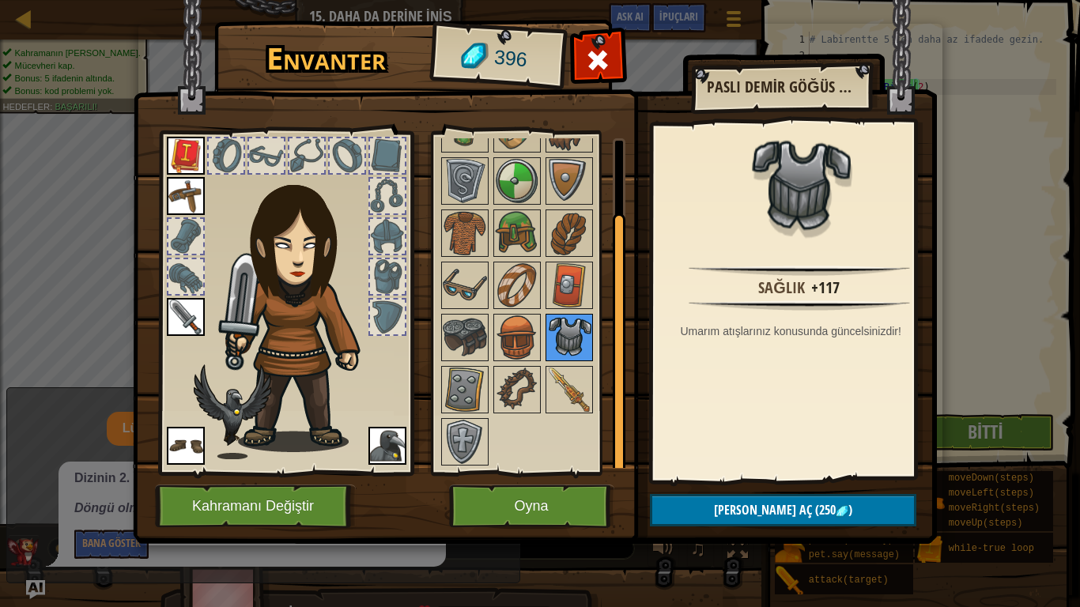
scroll to position [0, 0]
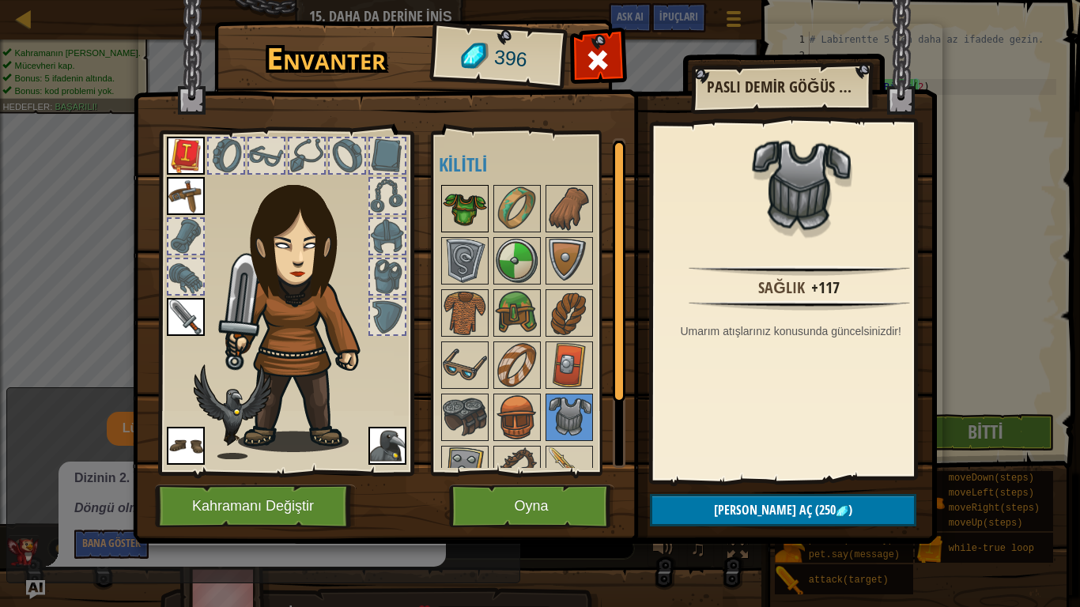
click at [470, 203] on img at bounding box center [465, 209] width 44 height 44
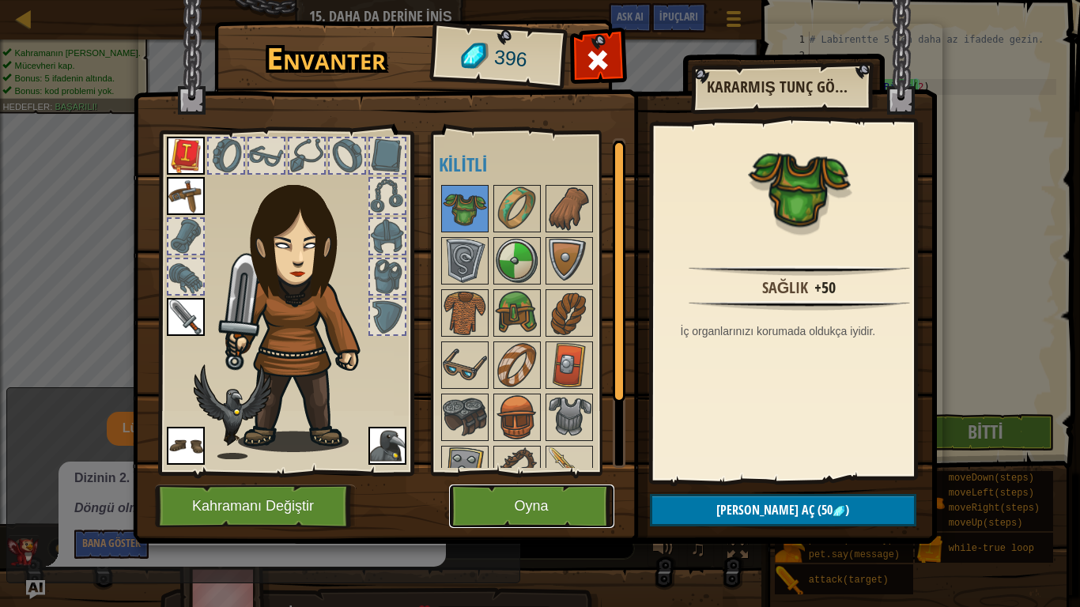
click at [500, 493] on button "Oyna" at bounding box center [531, 506] width 165 height 43
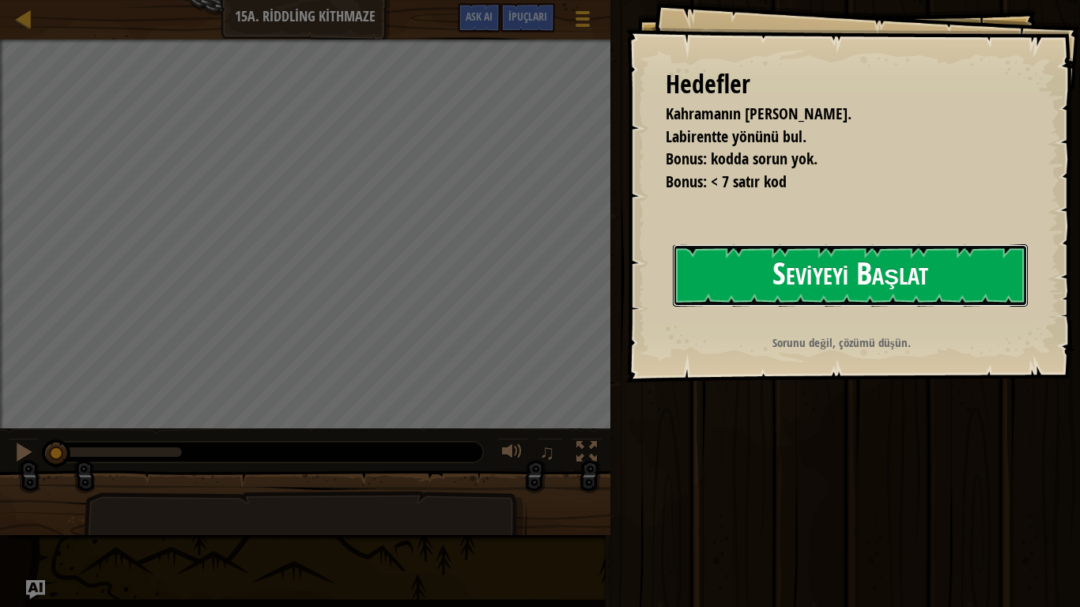
click at [758, 262] on button "Seviyeyi Başlat" at bounding box center [850, 275] width 355 height 62
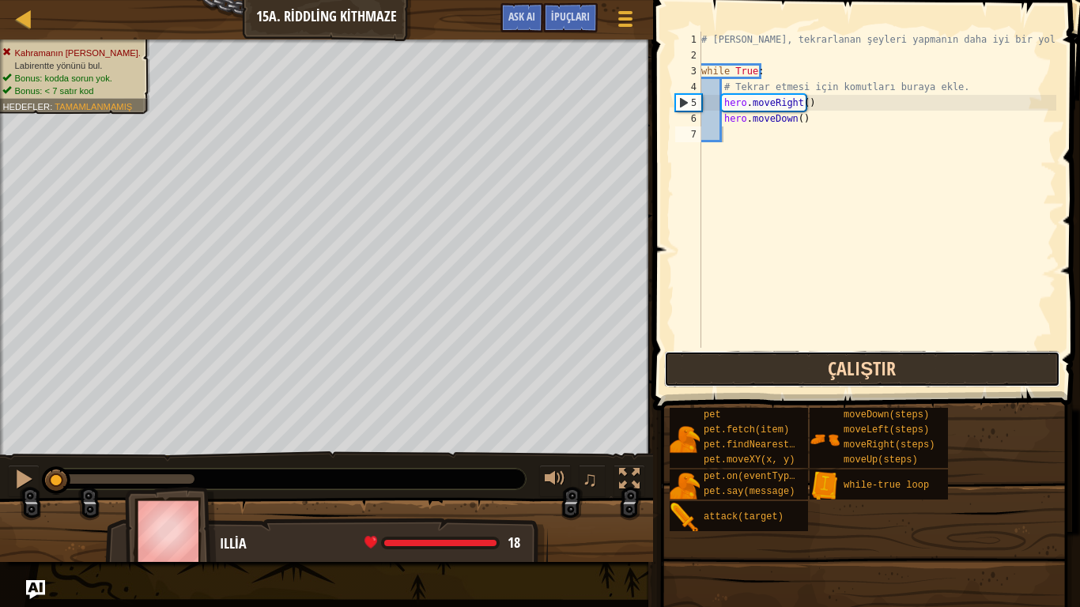
click at [767, 375] on button "Çalıştır" at bounding box center [862, 369] width 396 height 36
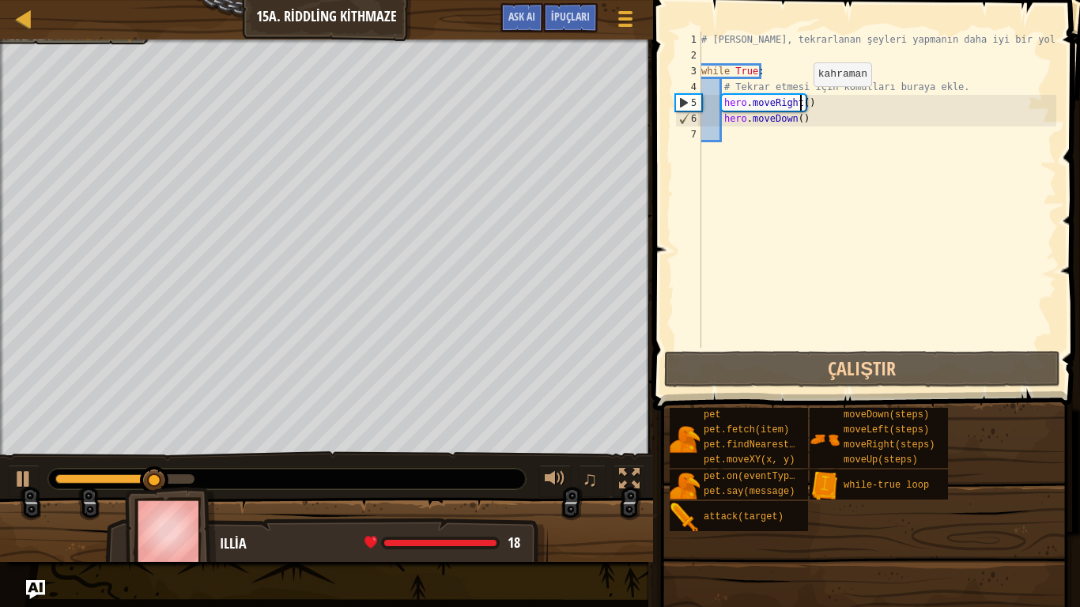
click at [800, 102] on div "# [PERSON_NAME], tekrarlanan şeyleri yapmanın daha iyi bir yoludur. while True …" at bounding box center [877, 206] width 358 height 348
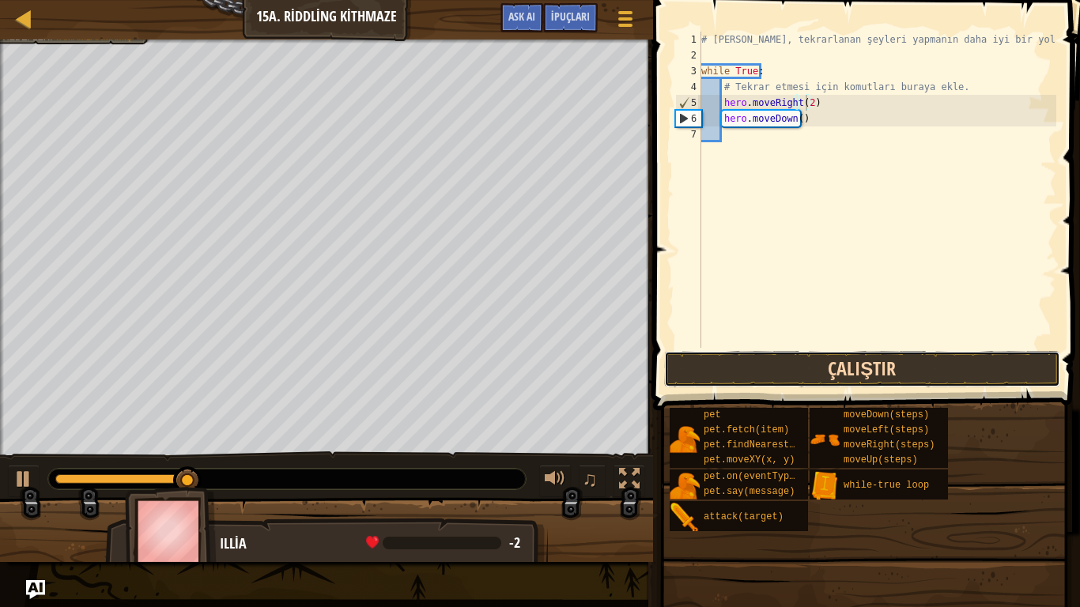
click at [797, 377] on button "Çalıştır" at bounding box center [862, 369] width 396 height 36
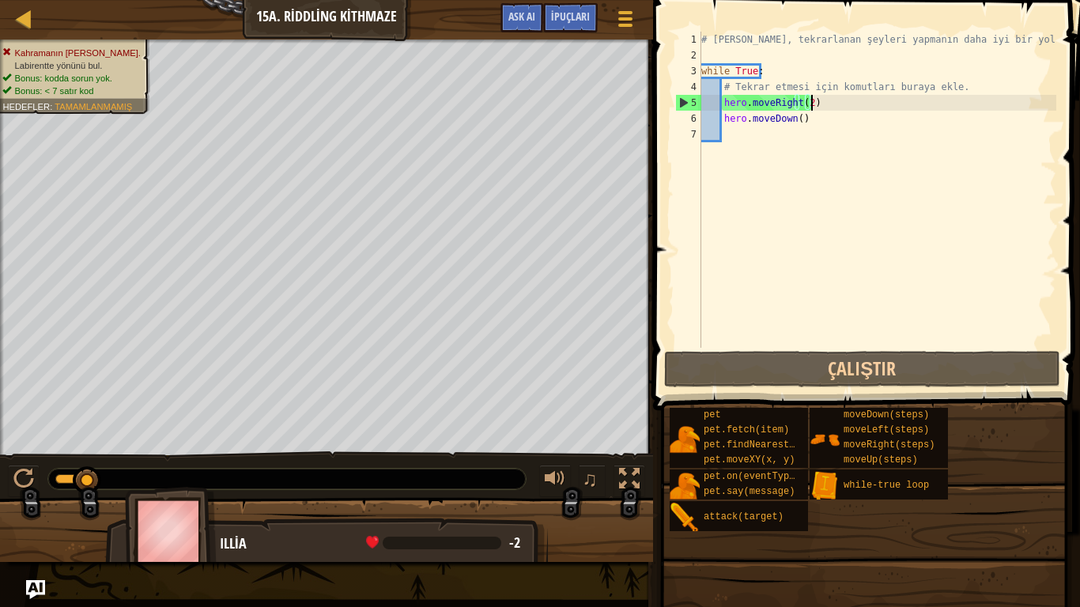
click at [826, 97] on div "# [PERSON_NAME], tekrarlanan şeyleri yapmanın daha iyi bir yoludur. while True …" at bounding box center [877, 206] width 358 height 348
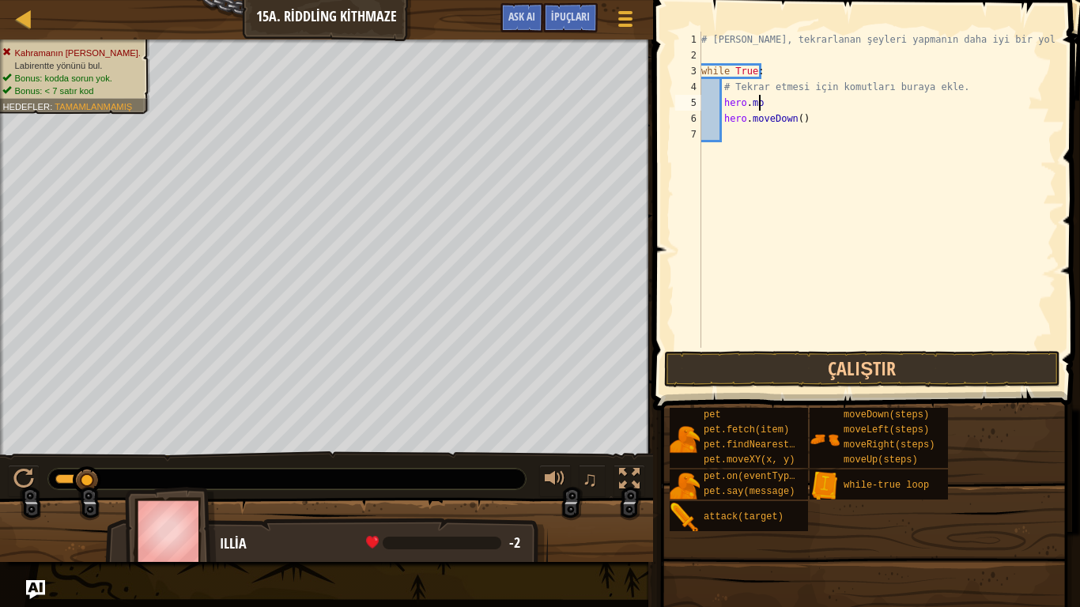
scroll to position [7, 1]
type textarea "h"
click at [637, 21] on button "Oyun Menüsü" at bounding box center [625, 21] width 42 height 39
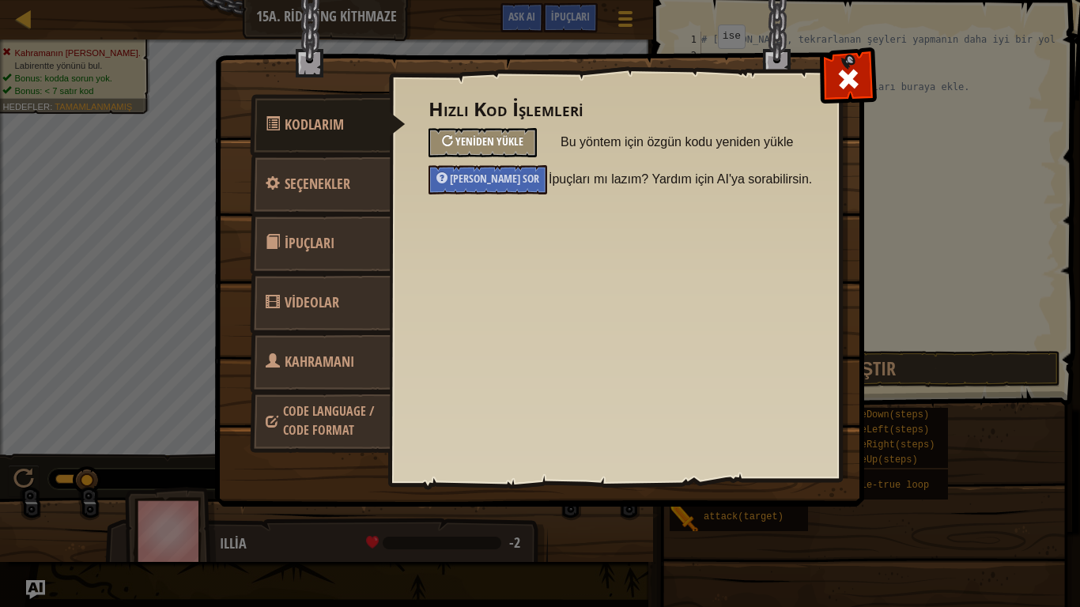
click at [499, 133] on div "Yeniden Yükle" at bounding box center [483, 142] width 108 height 29
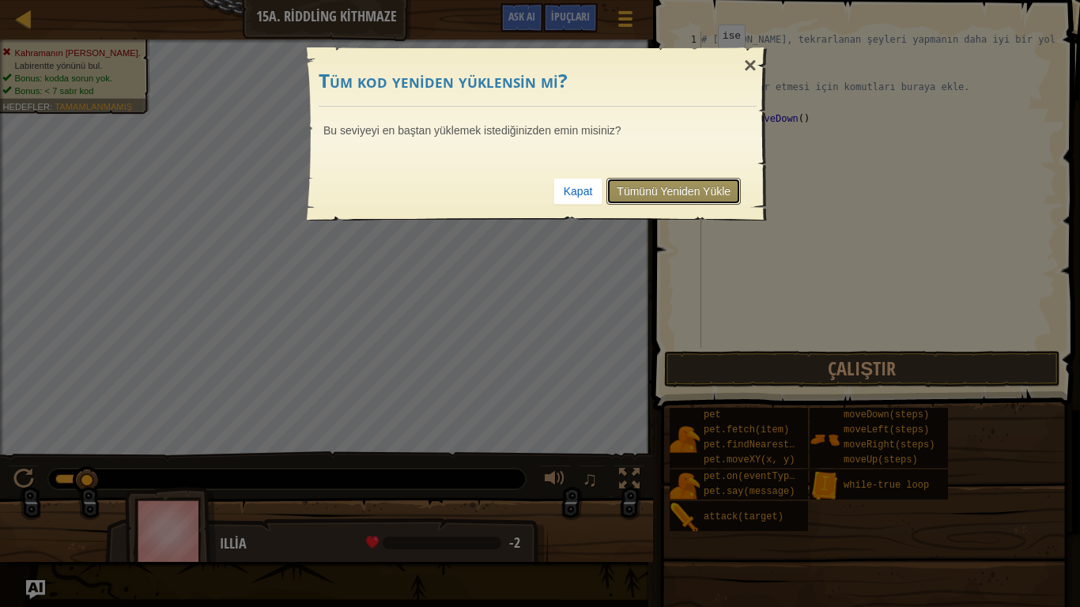
click at [670, 189] on link "Tümünü Yeniden Yükle" at bounding box center [673, 191] width 134 height 27
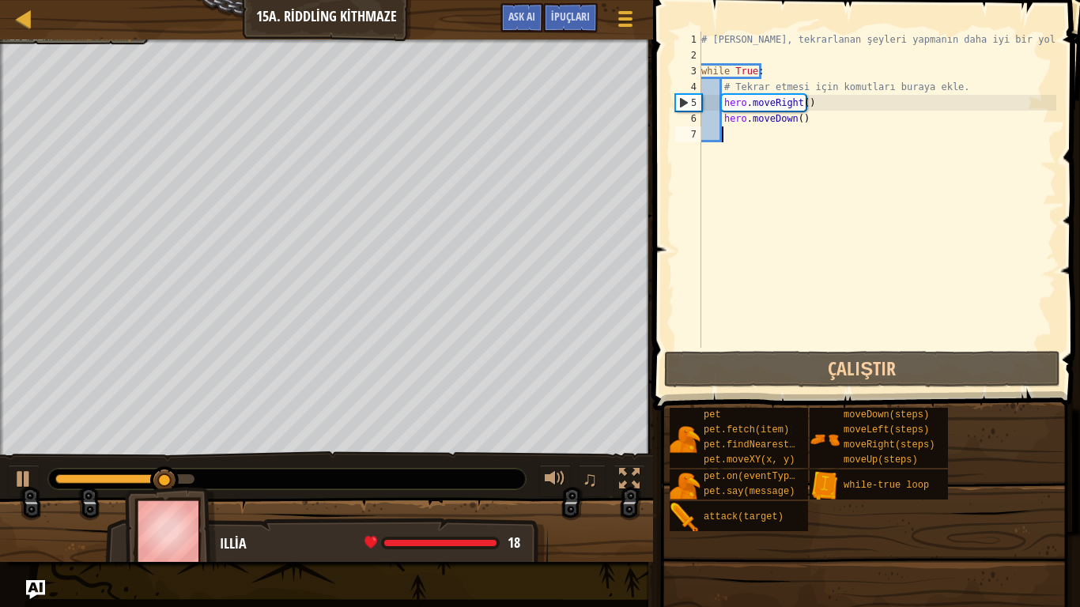
type textarea "h"
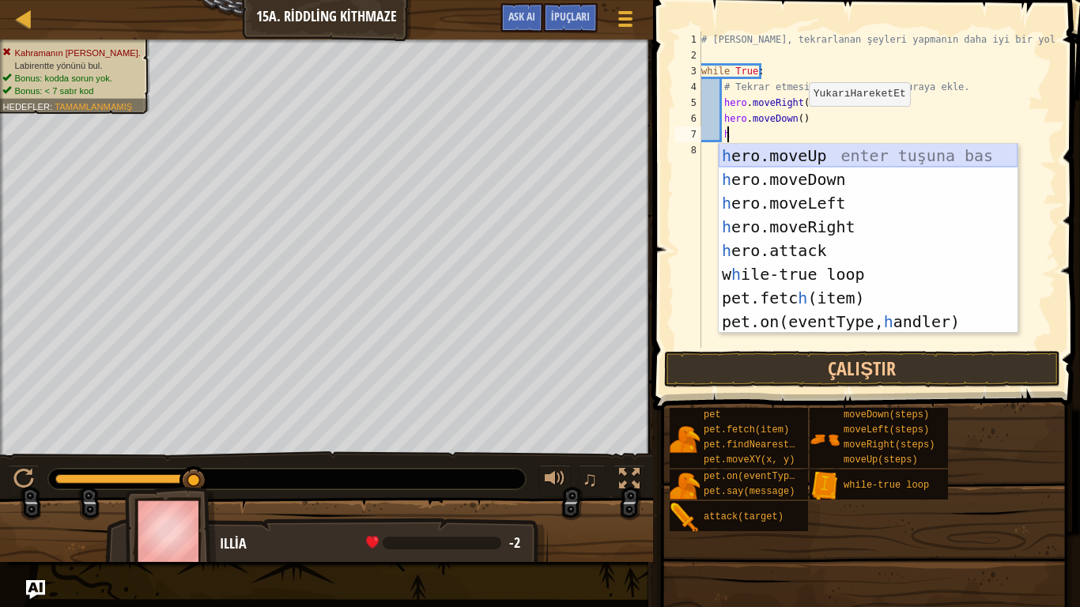
click at [787, 150] on div "h ero.moveUp enter tuşuna bas h ero.moveDown enter tuşuna bas h ero.moveLeft en…" at bounding box center [868, 262] width 299 height 237
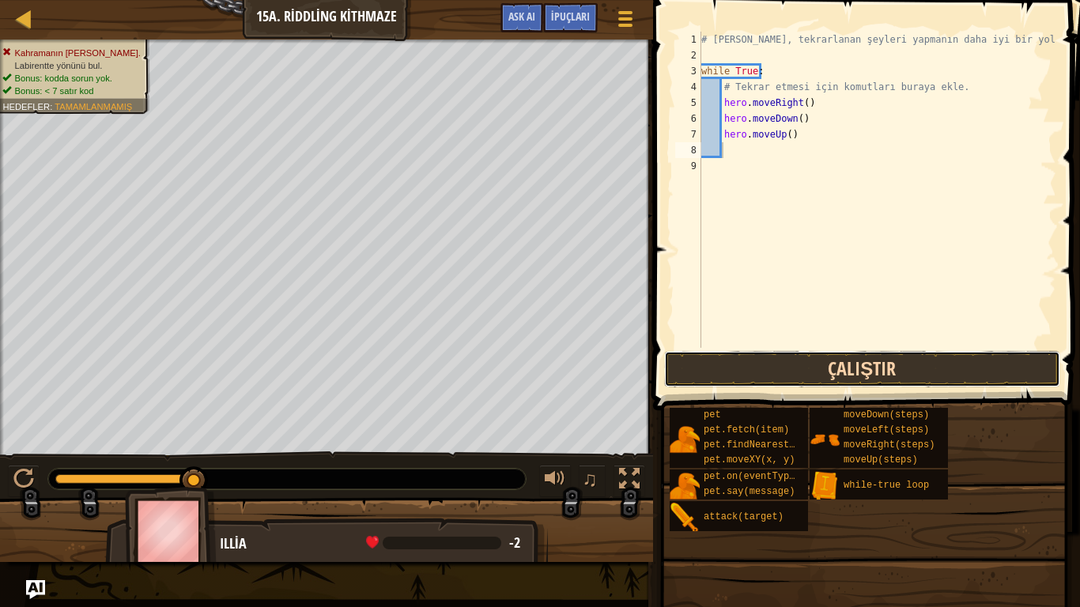
click at [819, 368] on button "Çalıştır" at bounding box center [862, 369] width 396 height 36
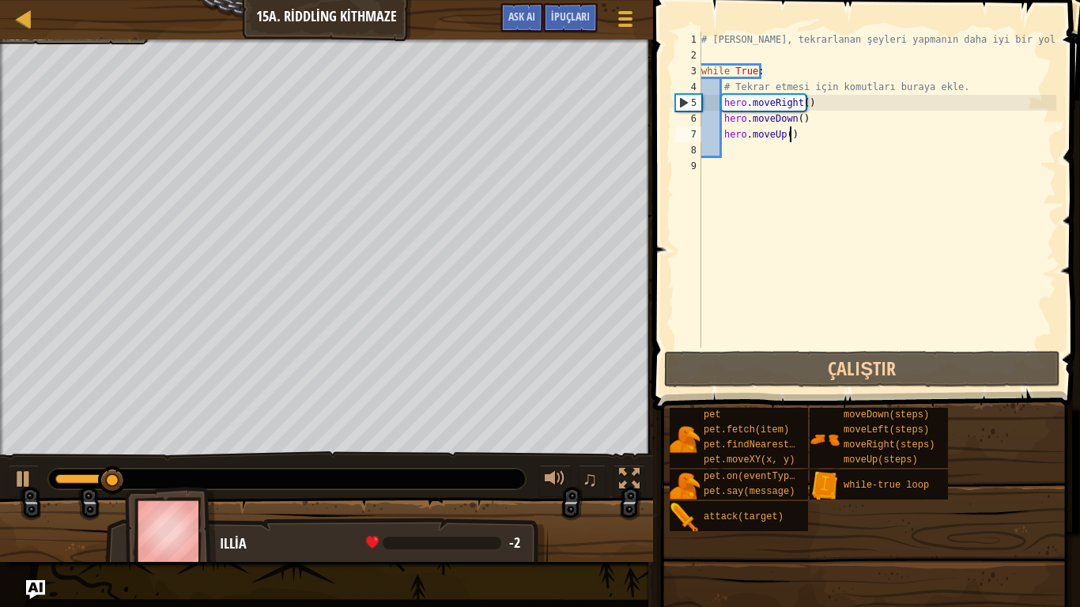
click at [792, 129] on div "# [PERSON_NAME], tekrarlanan şeyleri yapmanın daha iyi bir yoludur. while True …" at bounding box center [877, 206] width 358 height 348
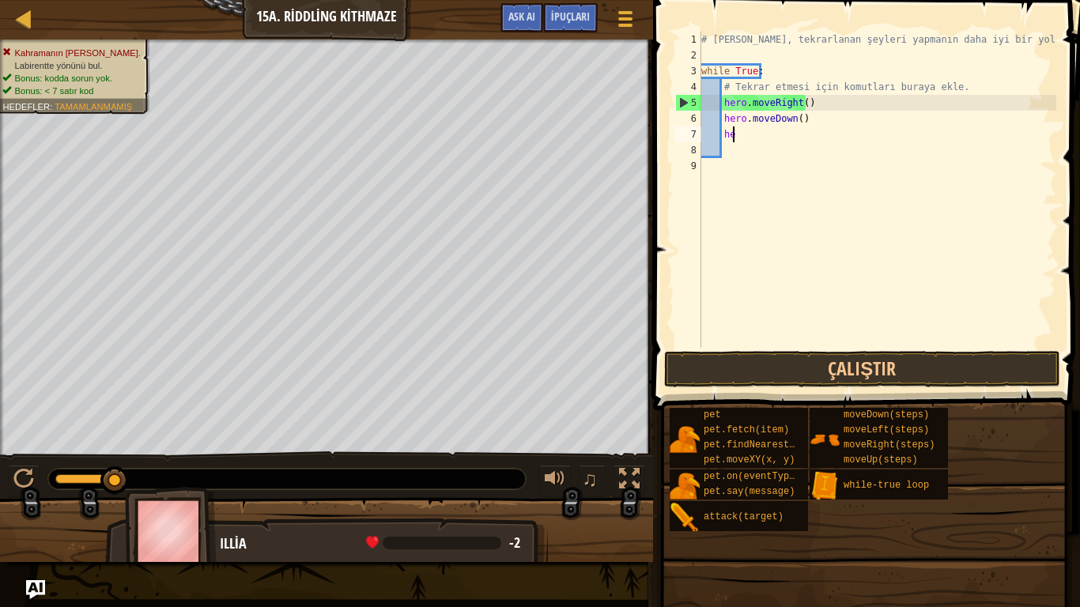
type textarea "h"
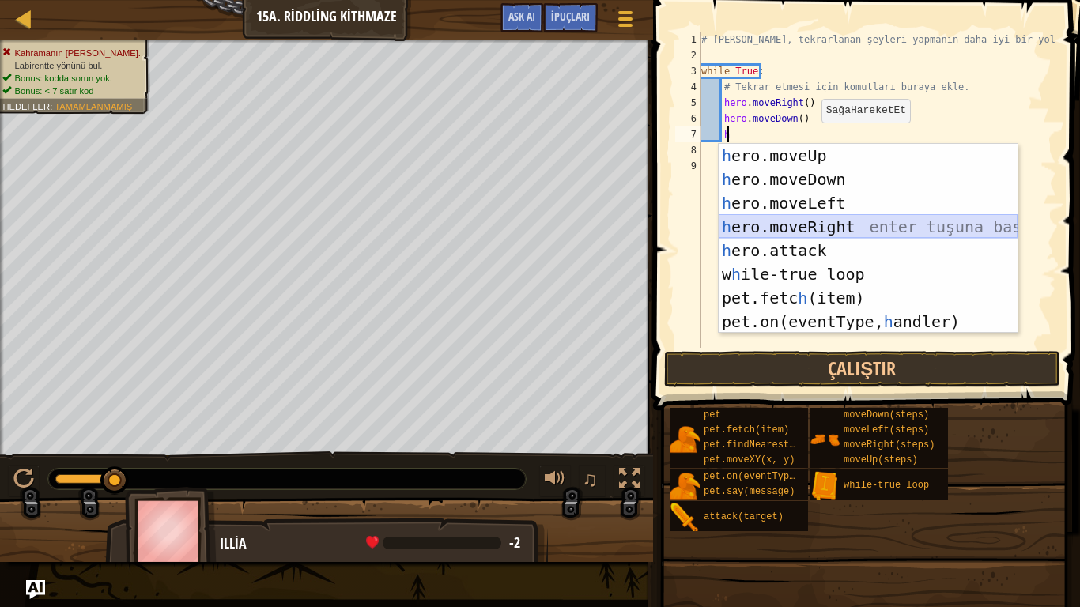
click at [795, 217] on div "h ero.moveUp enter tuşuna bas h ero.moveDown enter tuşuna bas h ero.moveLeft en…" at bounding box center [868, 262] width 299 height 237
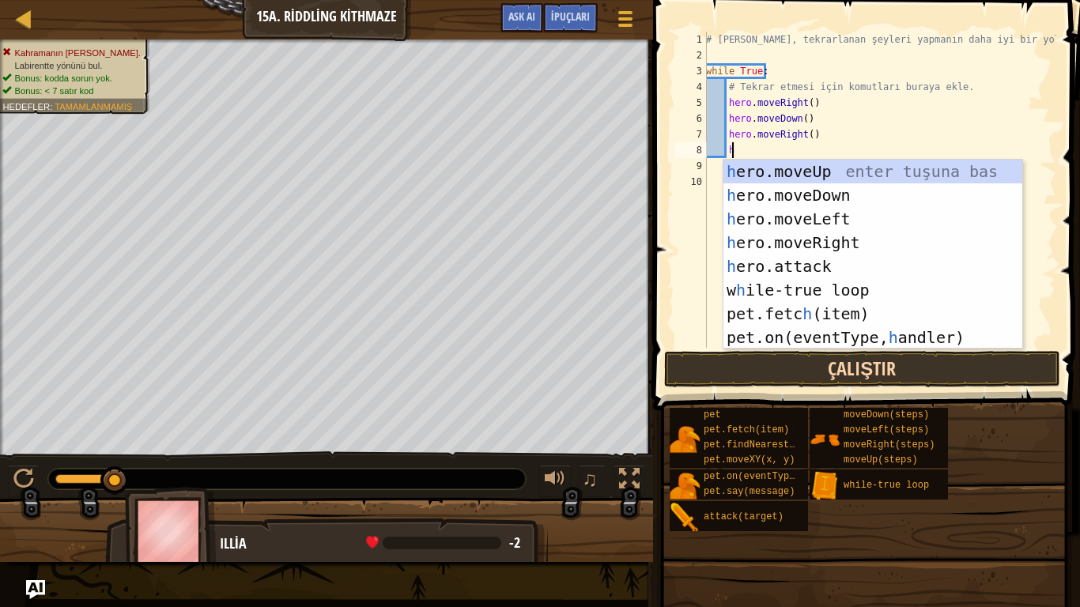
type textarea "h"
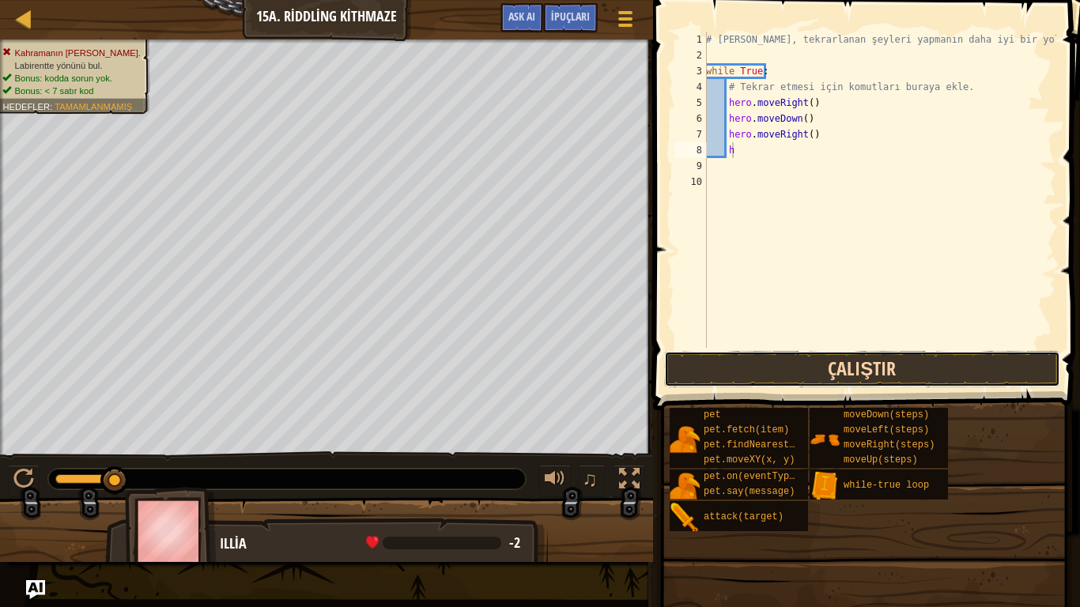
click at [780, 371] on button "Çalıştır" at bounding box center [862, 369] width 396 height 36
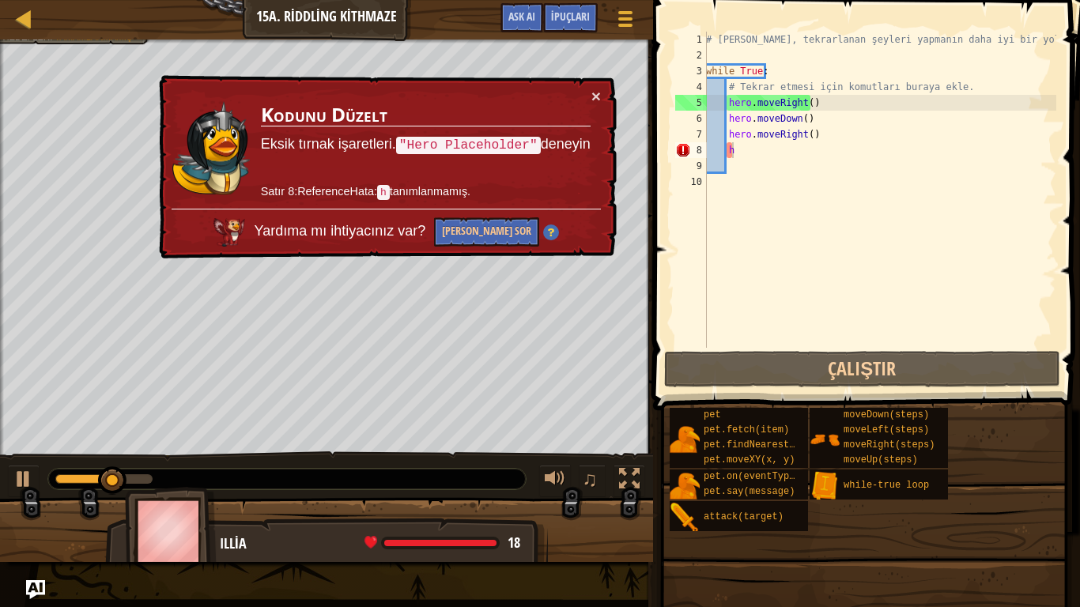
click at [601, 92] on div "× Kodunu Düzelt Eksik tırnak işaretleri. "Hero Placeholder" deneyin Satır 8:Ref…" at bounding box center [386, 167] width 461 height 184
click at [595, 94] on button "×" at bounding box center [595, 96] width 9 height 17
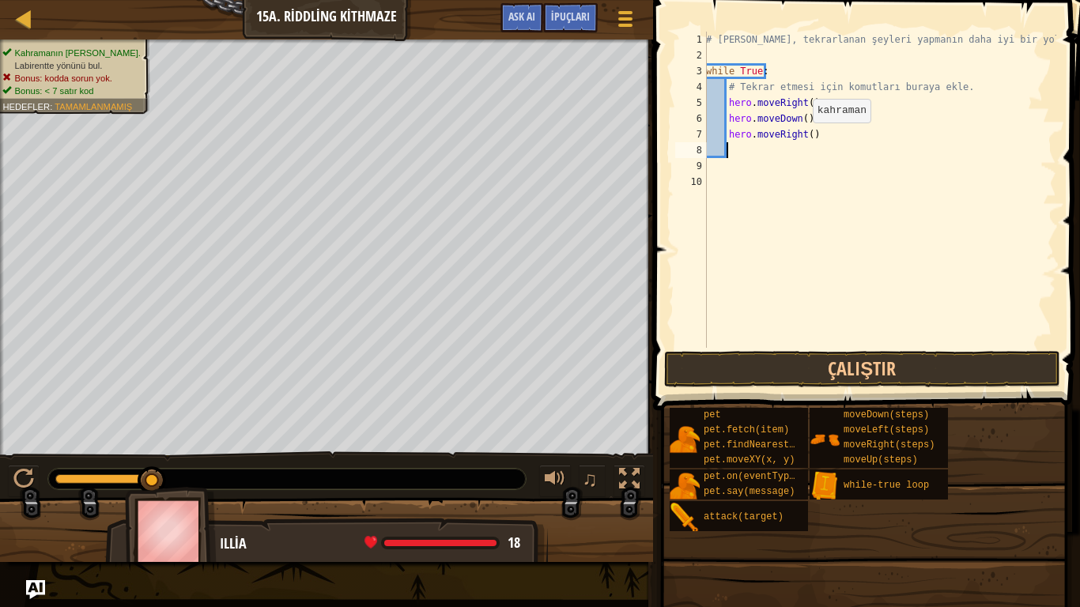
click at [806, 137] on div "# [PERSON_NAME], tekrarlanan şeyleri yapmanın daha iyi bir yoludur. while True …" at bounding box center [879, 206] width 353 height 348
type textarea "hero.moveRight(2)"
click at [809, 387] on span at bounding box center [868, 182] width 440 height 457
click at [728, 153] on div "# [PERSON_NAME], tekrarlanan şeyleri yapmanın daha iyi bir yoludur. while True …" at bounding box center [879, 206] width 353 height 348
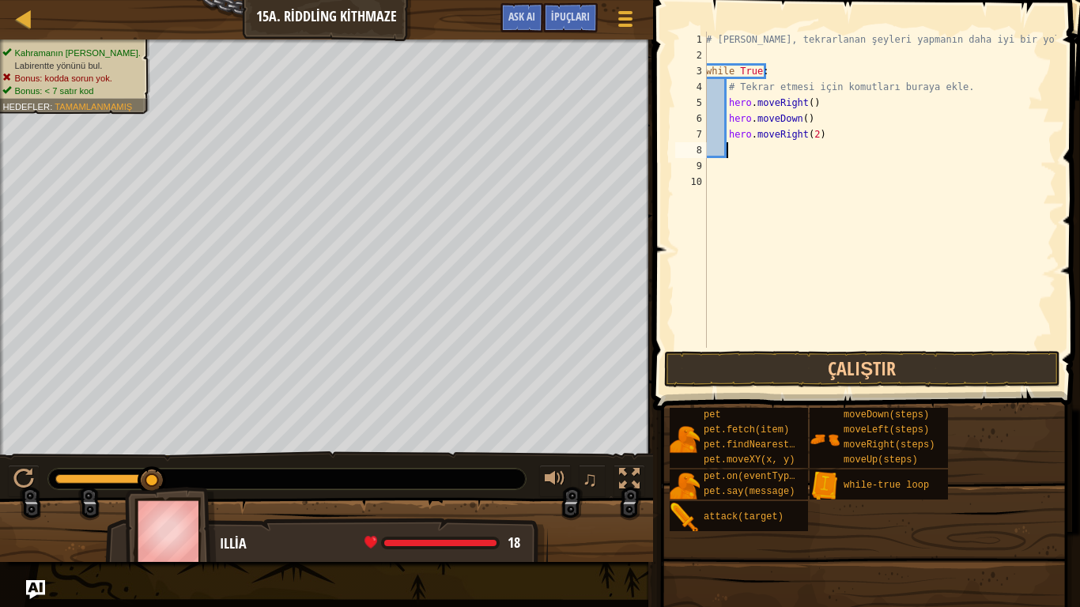
scroll to position [7, 1]
type textarea "h"
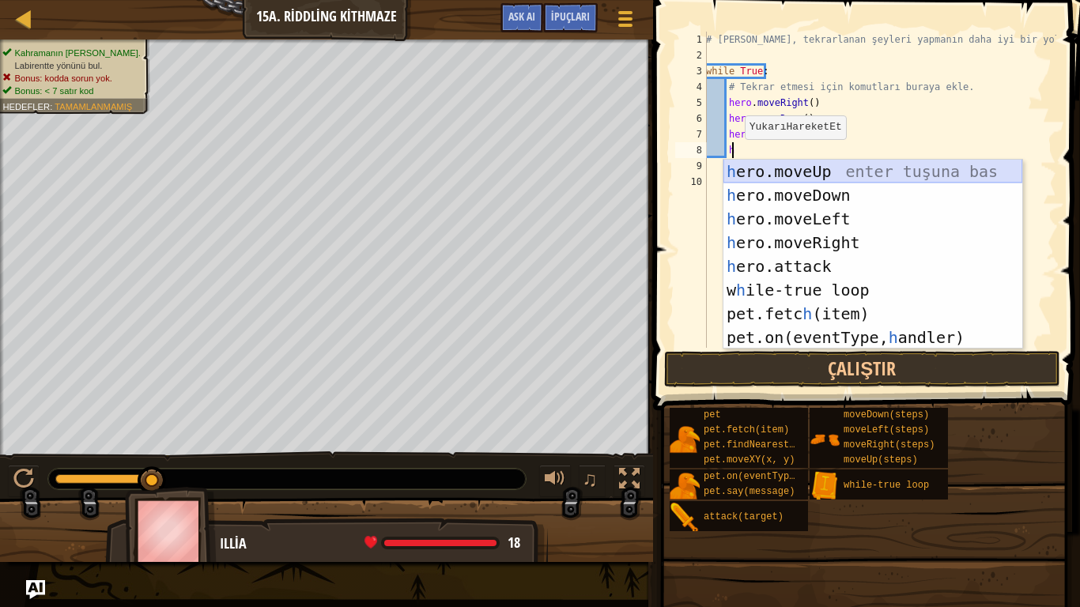
click at [769, 167] on div "h ero.moveUp enter tuşuna bas h ero.moveDown enter tuşuna bas h ero.moveLeft en…" at bounding box center [873, 278] width 299 height 237
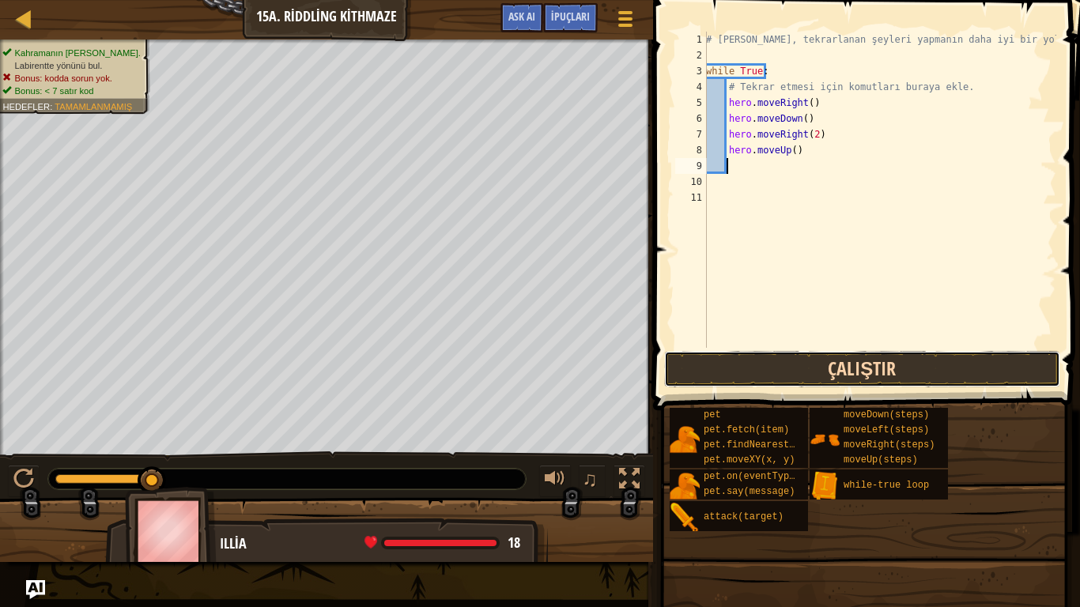
click at [833, 377] on button "Çalıştır" at bounding box center [862, 369] width 396 height 36
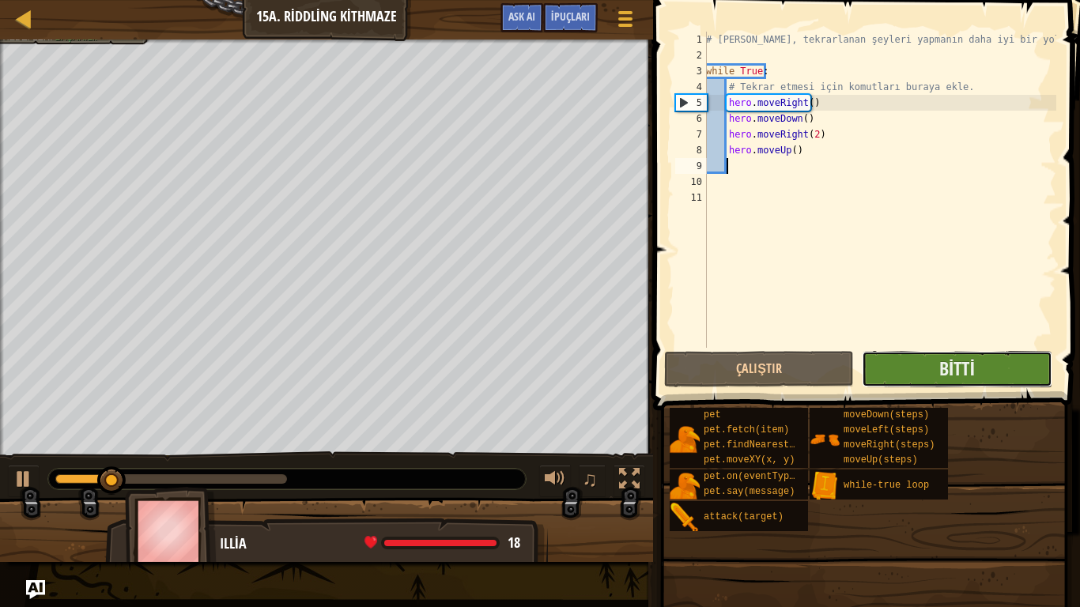
click at [924, 360] on button "Bitti" at bounding box center [957, 369] width 190 height 36
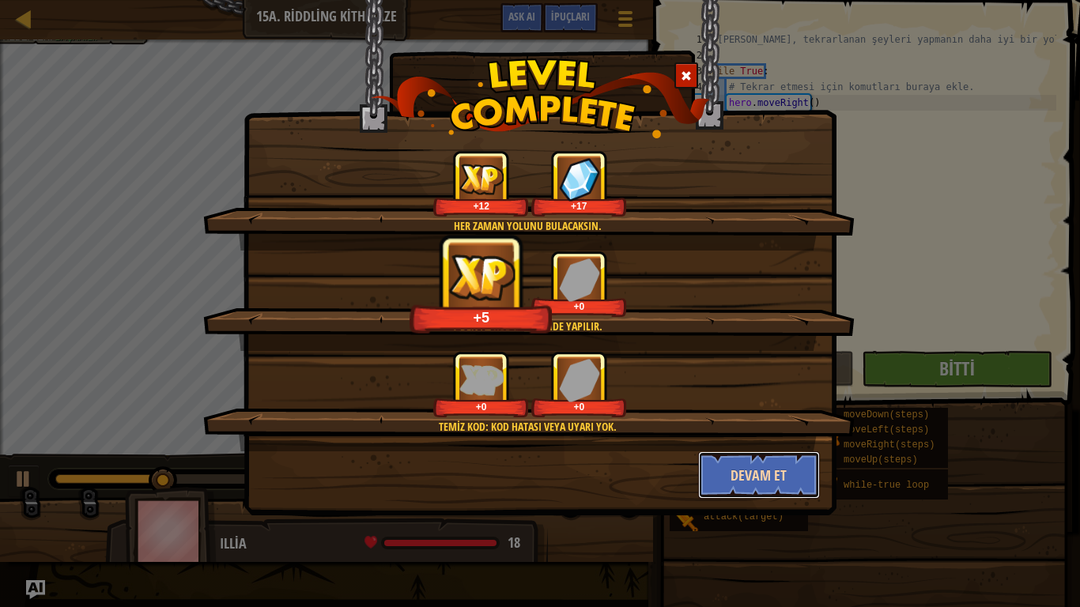
click at [766, 474] on button "Devam et" at bounding box center [759, 475] width 123 height 47
click at [793, 470] on div "Her zaman yolunu bulacaksın. +12 +17 7'den az kod ifadesinde yapılır. +5 +0 Tem…" at bounding box center [540, 303] width 1080 height 607
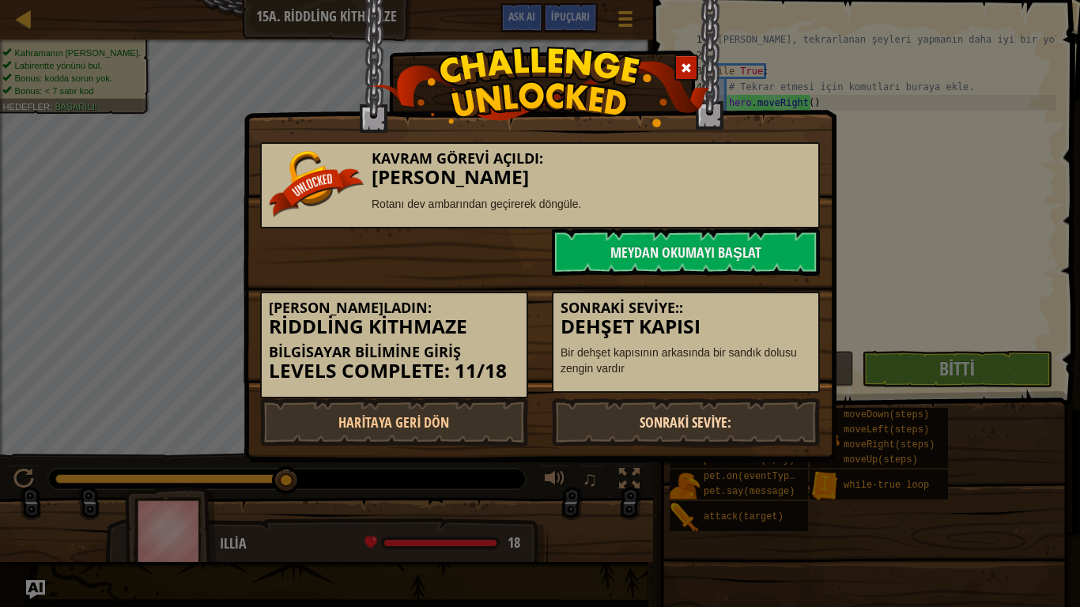
click at [761, 426] on link "Sonraki Seviye:" at bounding box center [686, 422] width 268 height 47
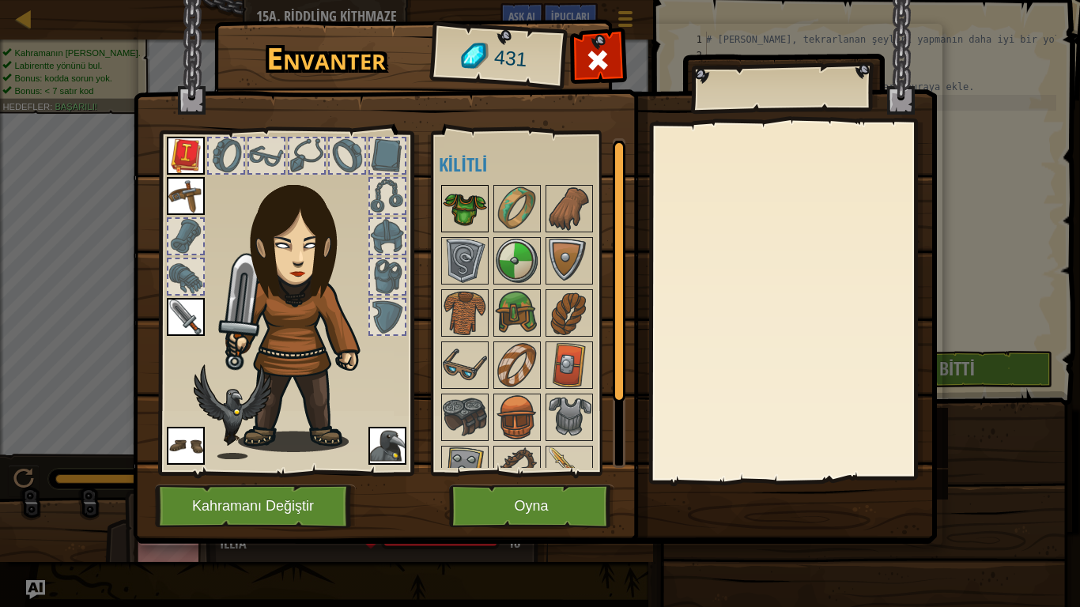
click at [454, 198] on img at bounding box center [465, 209] width 44 height 44
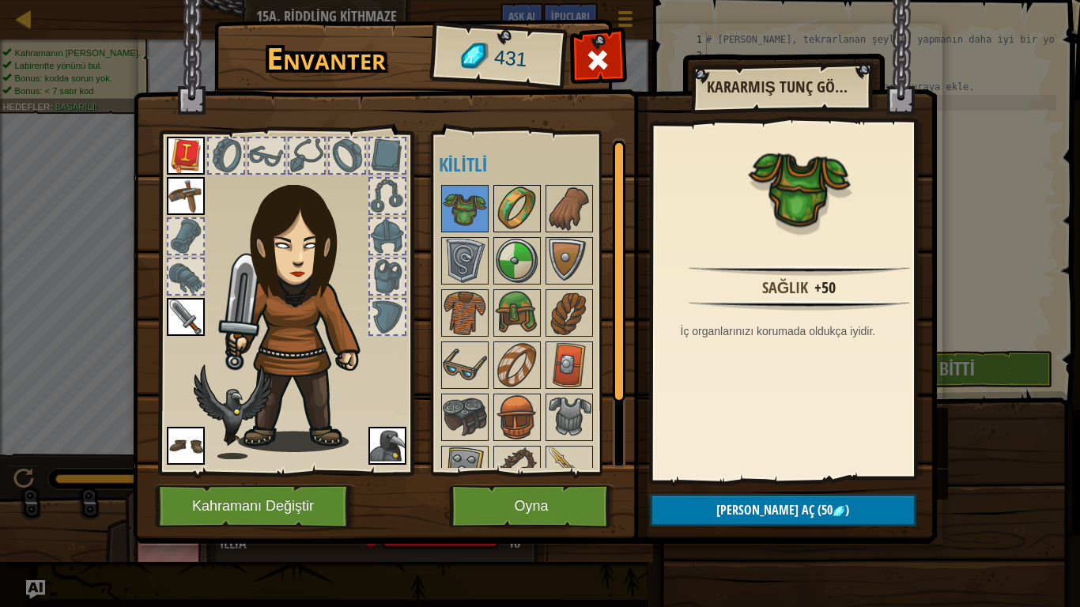
click at [514, 206] on img at bounding box center [517, 209] width 44 height 44
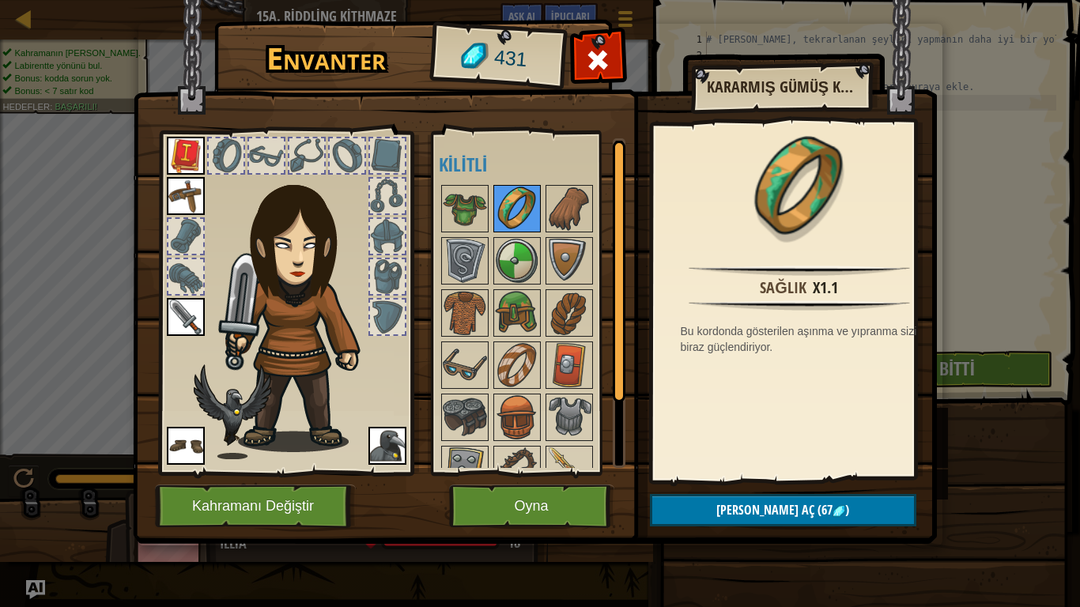
click at [538, 198] on img at bounding box center [517, 209] width 44 height 44
click at [578, 195] on img at bounding box center [569, 209] width 44 height 44
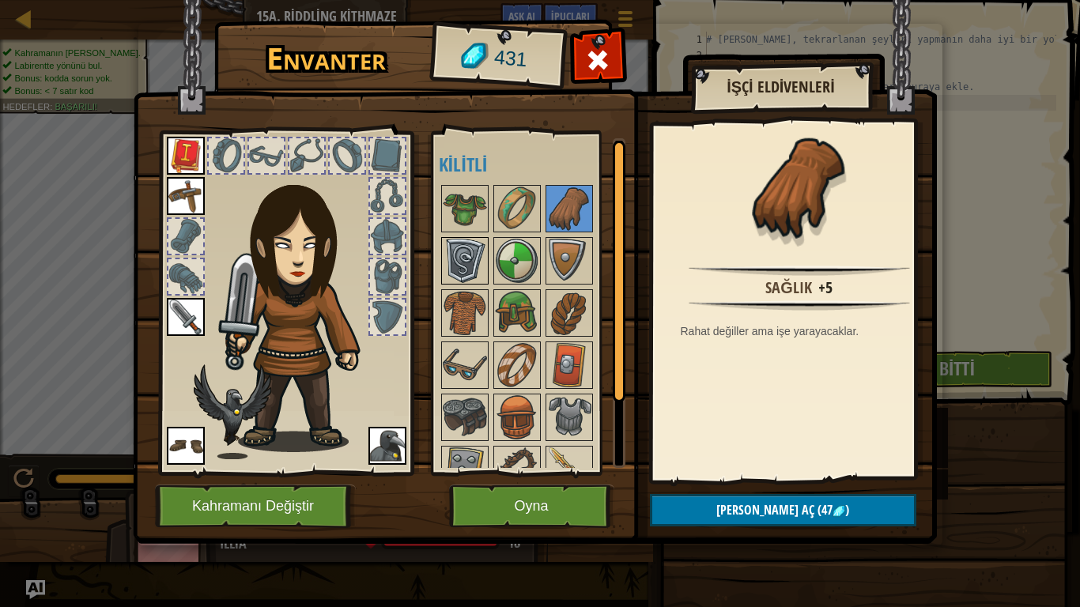
click at [474, 248] on img at bounding box center [465, 261] width 44 height 44
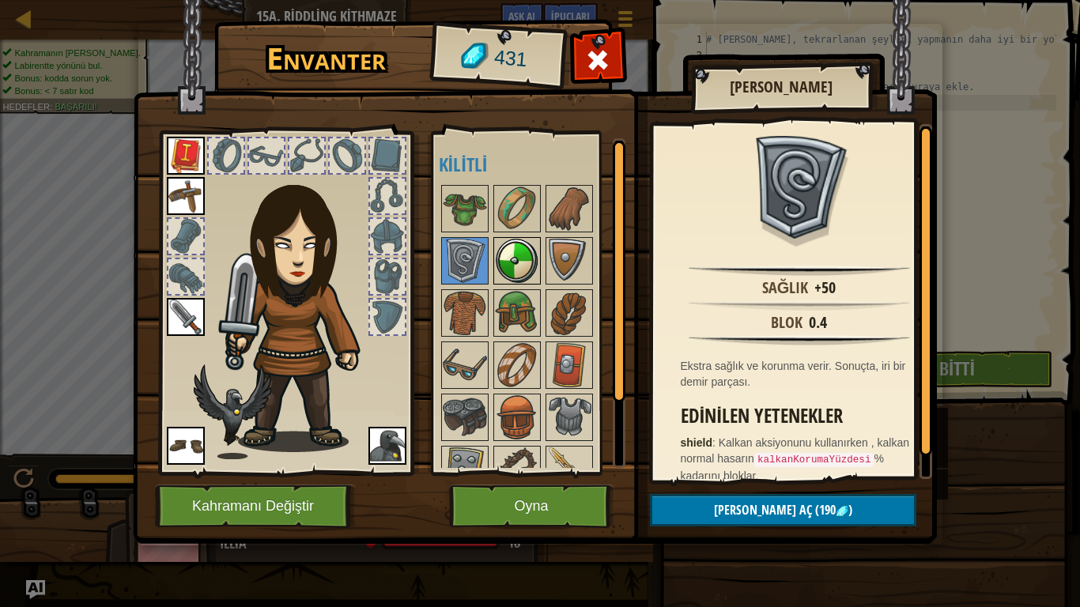
click at [502, 249] on img at bounding box center [517, 261] width 44 height 44
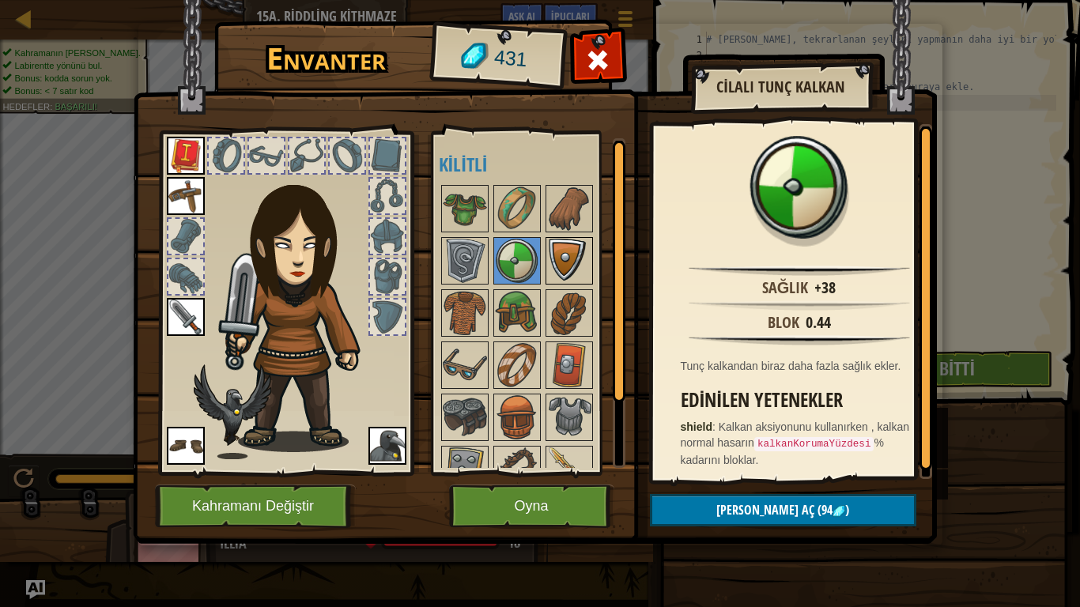
click at [554, 270] on img at bounding box center [569, 261] width 44 height 44
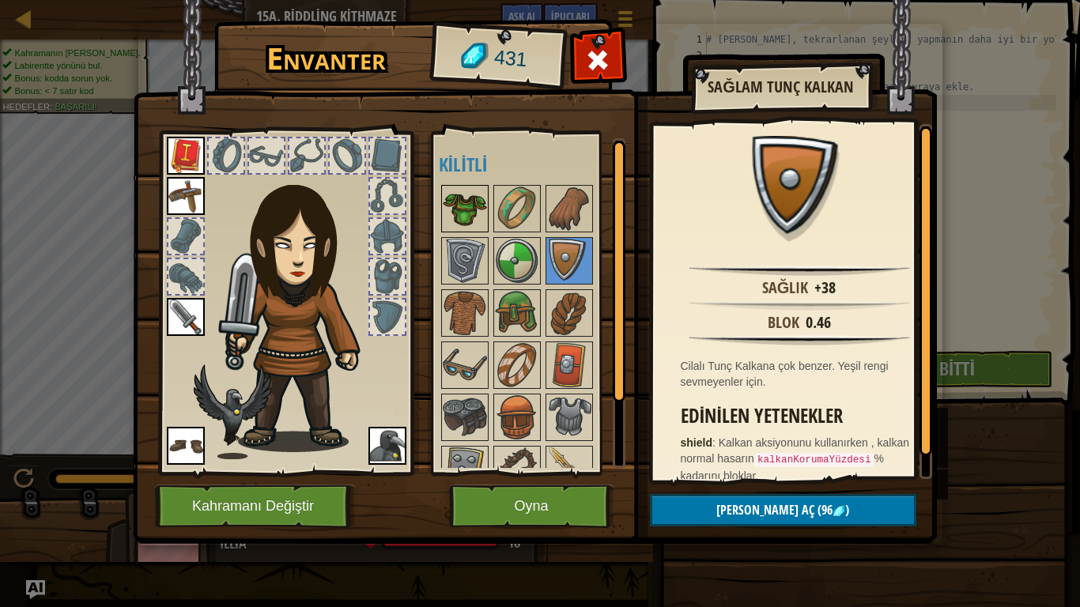
click at [474, 213] on img at bounding box center [465, 209] width 44 height 44
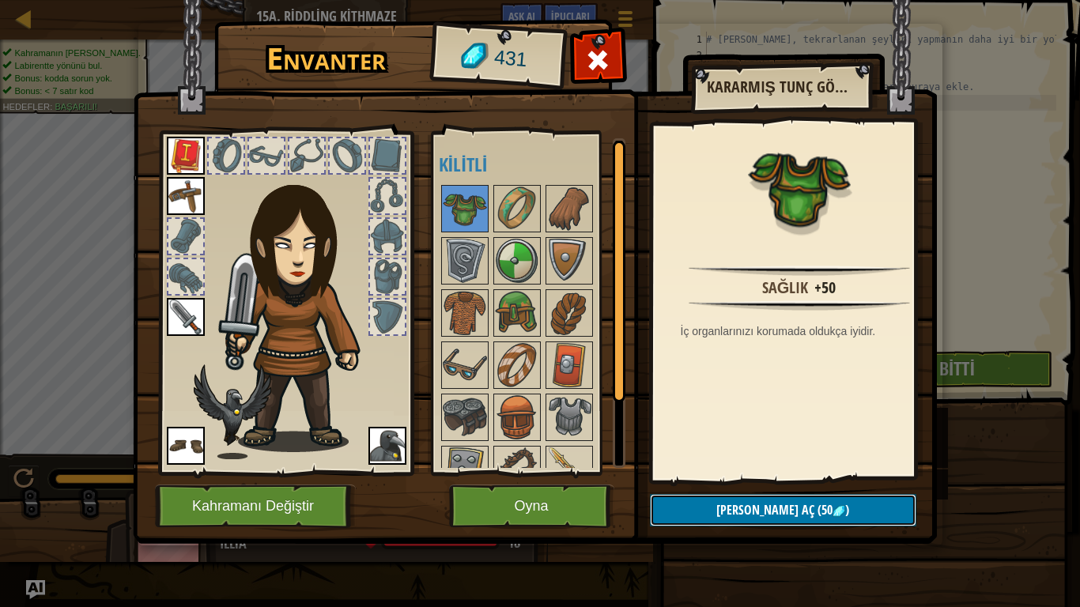
click at [768, 493] on span "[PERSON_NAME] aç" at bounding box center [765, 509] width 98 height 17
click at [743, 493] on button "Devam et" at bounding box center [783, 510] width 266 height 32
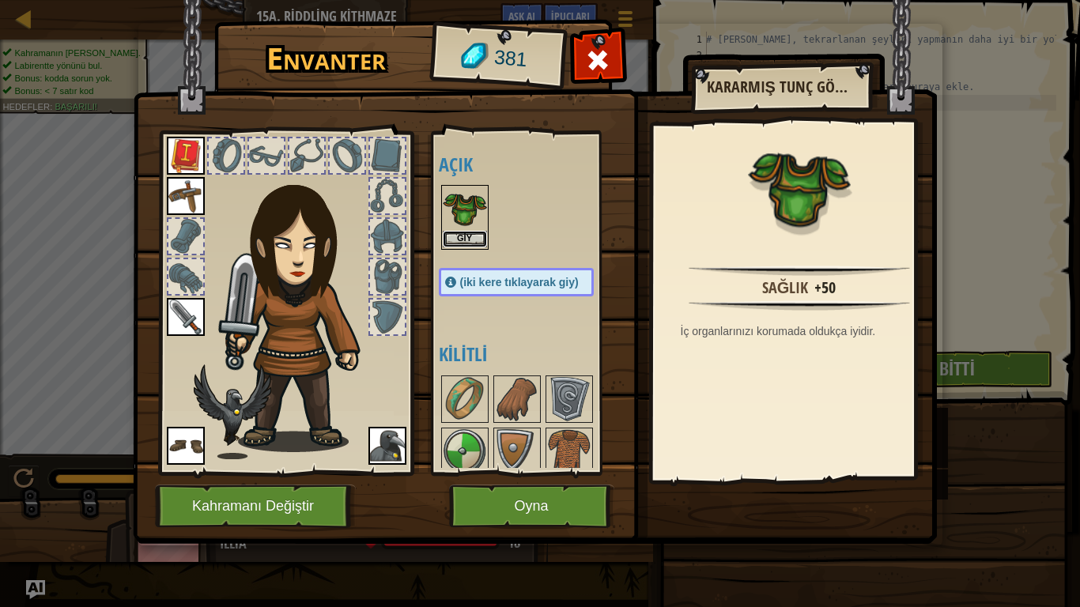
click at [463, 235] on button "Giy" at bounding box center [465, 239] width 44 height 17
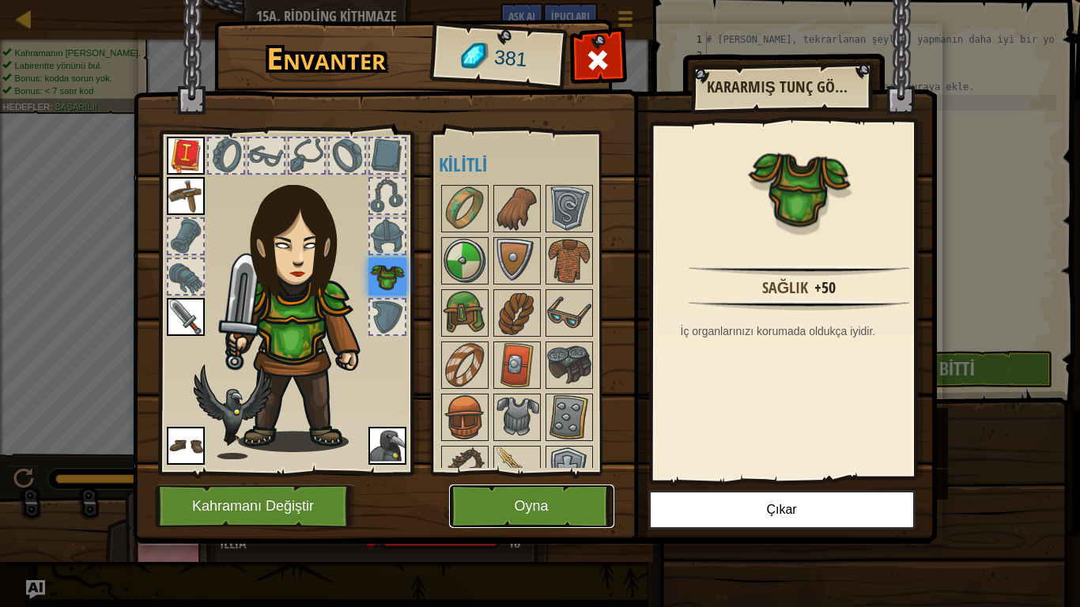
click at [554, 493] on button "Oyna" at bounding box center [531, 506] width 165 height 43
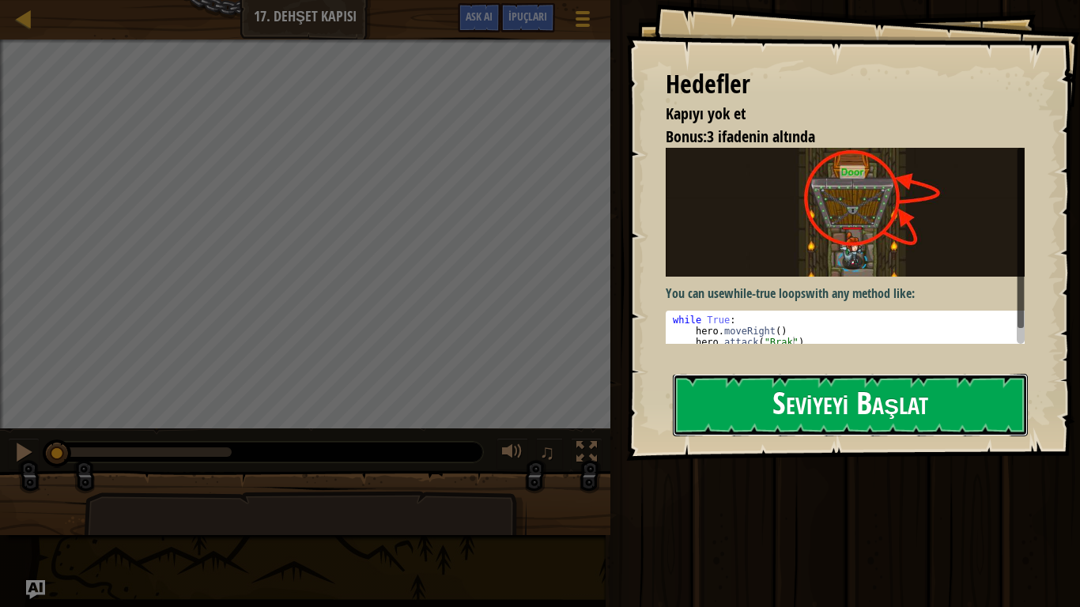
click at [851, 416] on button "Seviyeyi Başlat" at bounding box center [850, 405] width 355 height 62
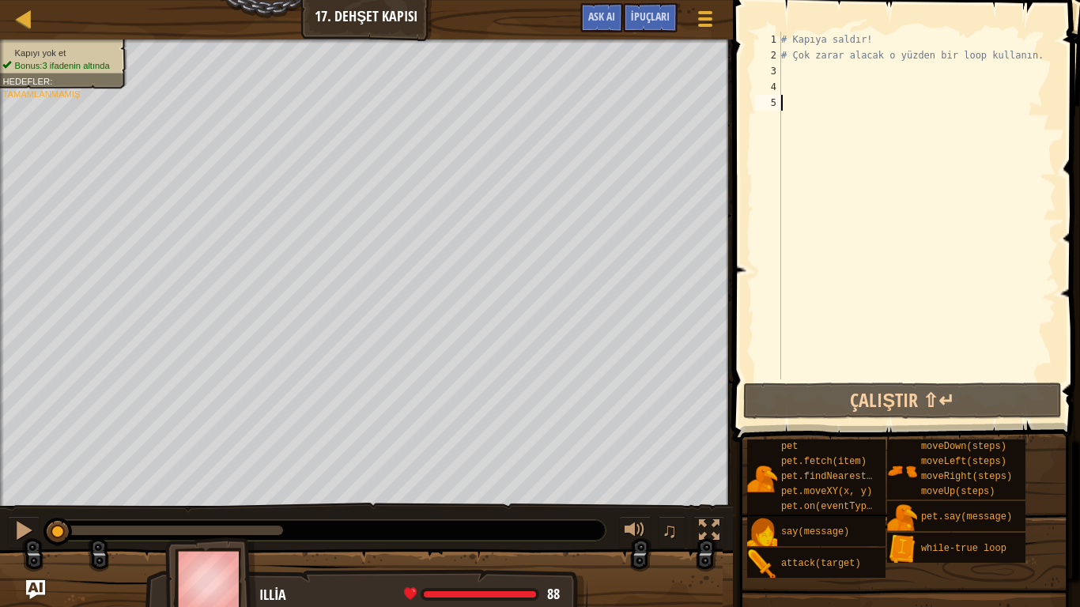
type textarea "h"
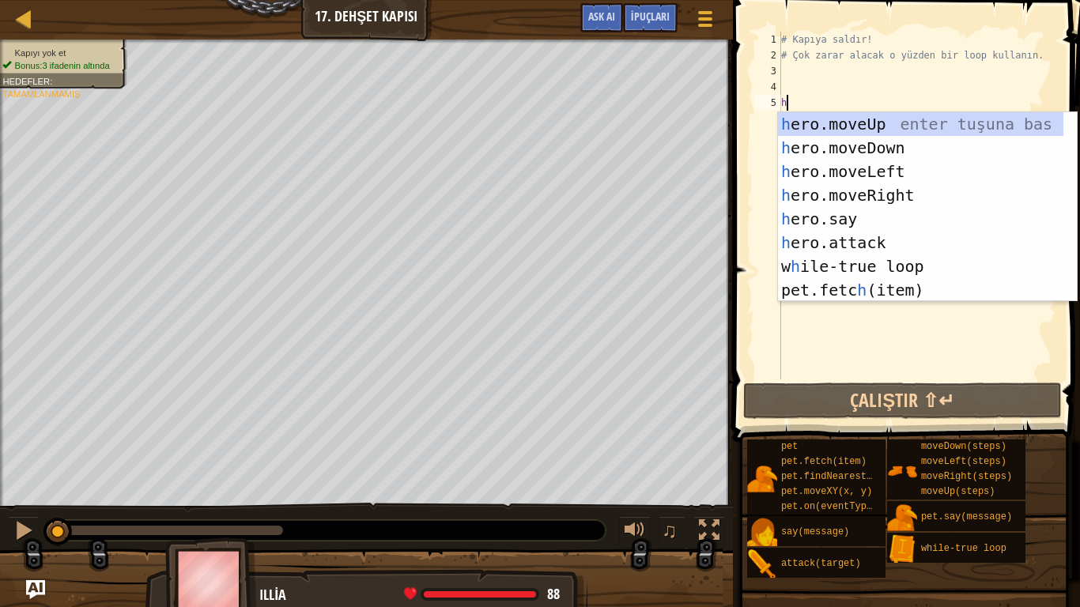
scroll to position [7, 0]
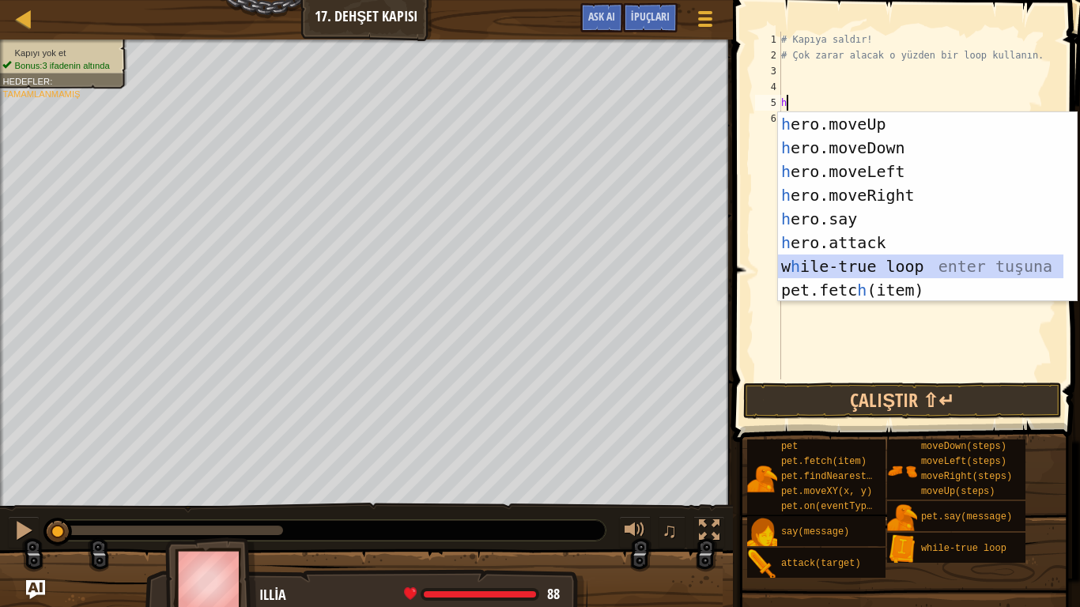
click at [875, 263] on div "h ero.moveUp enter tuşuna bas h ero.moveDown enter tuşuna bas h ero.moveLeft en…" at bounding box center [920, 230] width 285 height 237
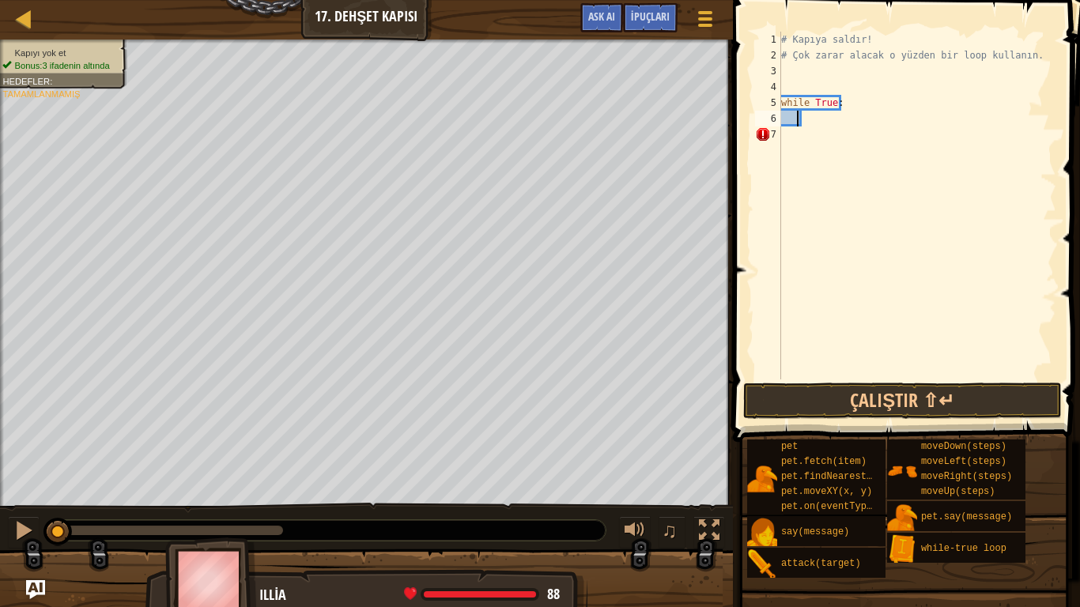
click at [795, 118] on div "# Kapıya saldır! # Çok zarar alacak o yüzden bir loop kullanın. while True :" at bounding box center [917, 222] width 278 height 380
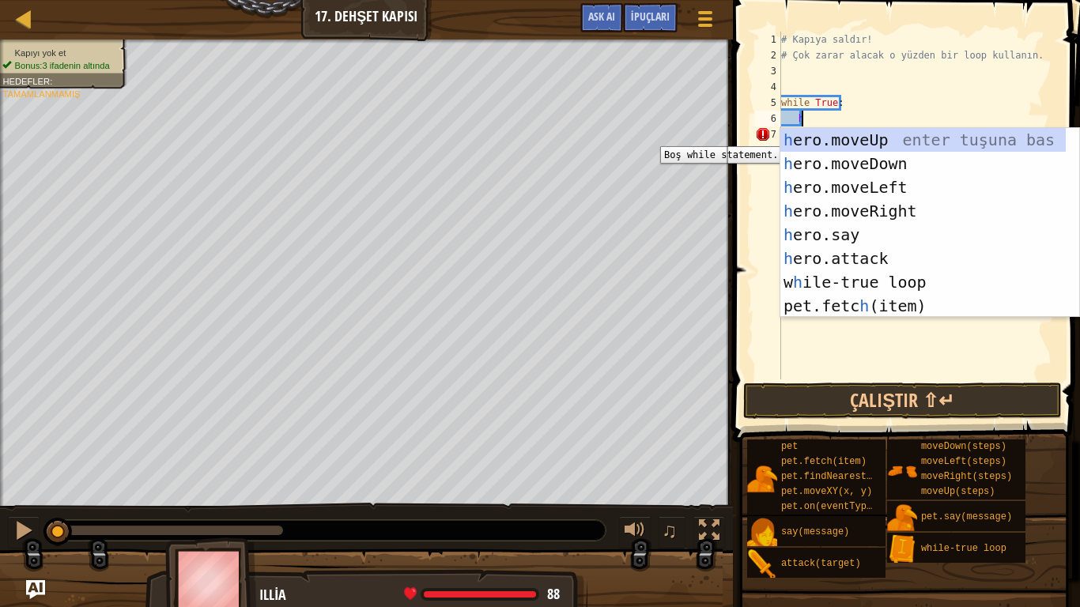
scroll to position [7, 1]
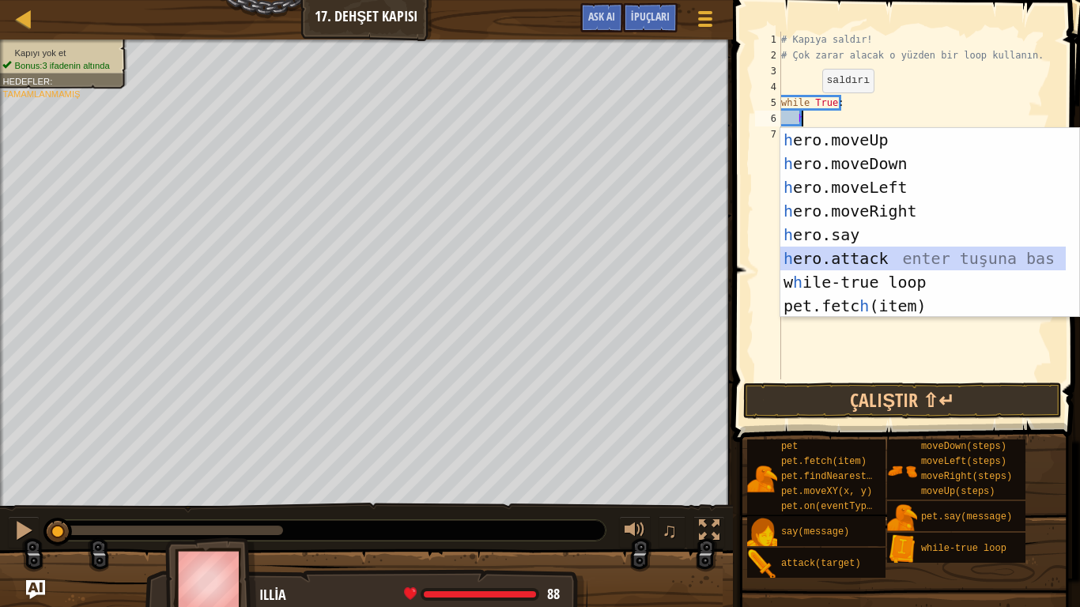
click at [875, 258] on div "h ero.moveUp enter tuşuna bas h ero.moveDown enter tuşuna bas h ero.moveLeft en…" at bounding box center [922, 246] width 285 height 237
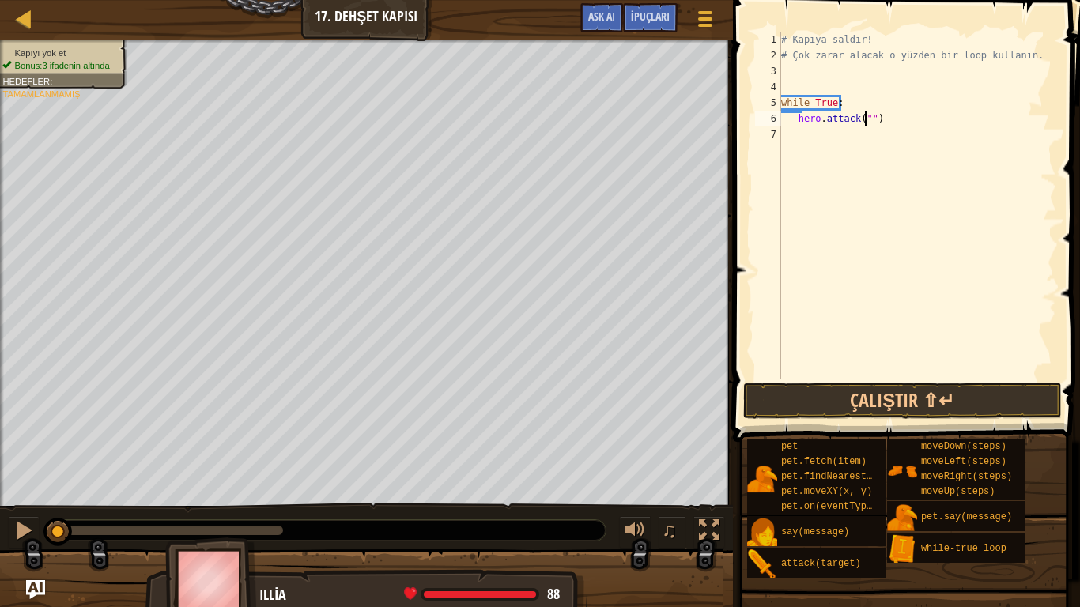
scroll to position [7, 7]
click at [868, 124] on div "# Kapıya saldır! # Çok zarar alacak o yüzden bir loop kullanın. while True : he…" at bounding box center [917, 222] width 278 height 380
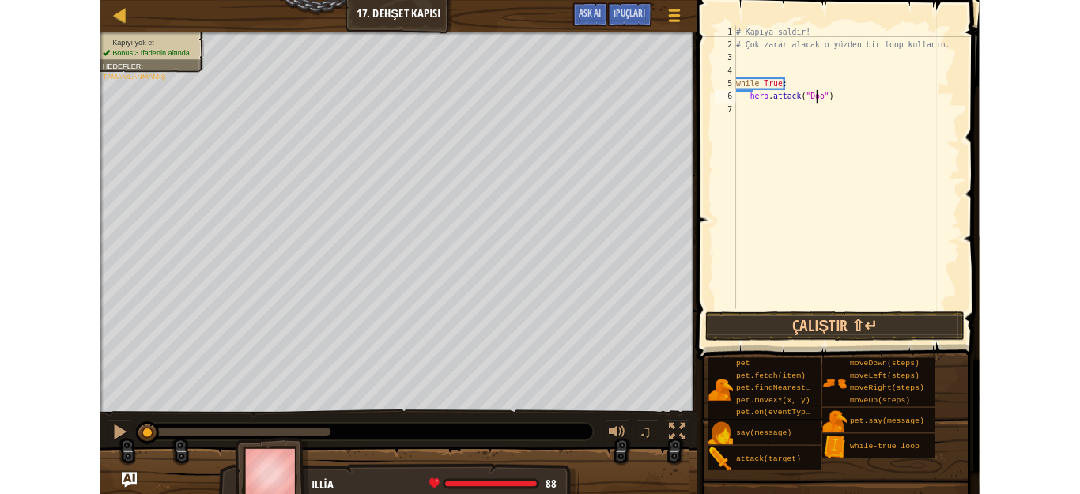
scroll to position [7, 9]
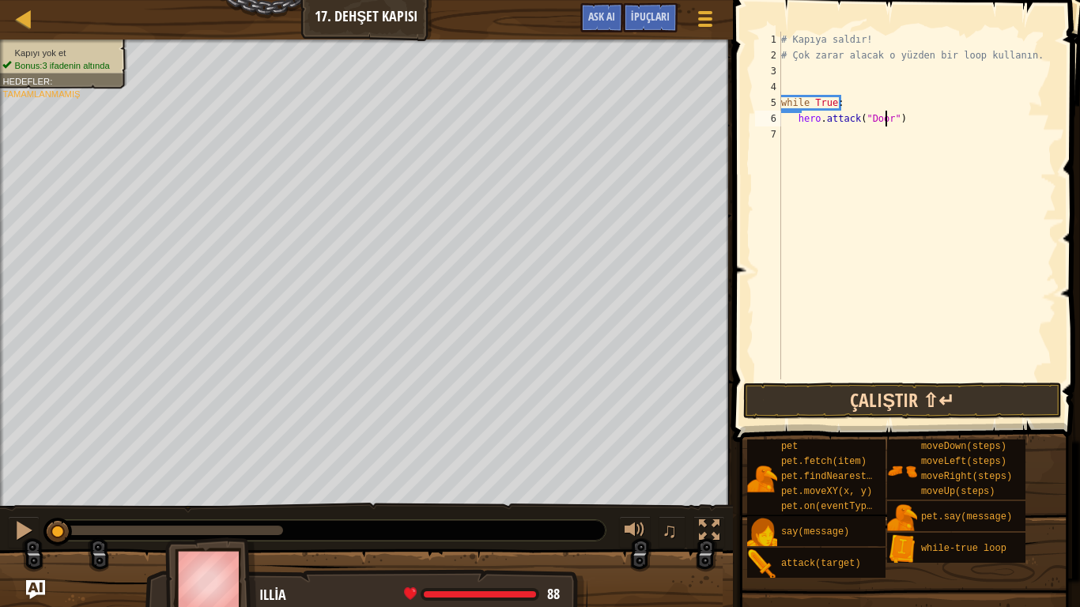
type textarea "hero.attack("Door")"
click at [924, 408] on button "Çalıştır ⇧↵" at bounding box center [902, 401] width 319 height 36
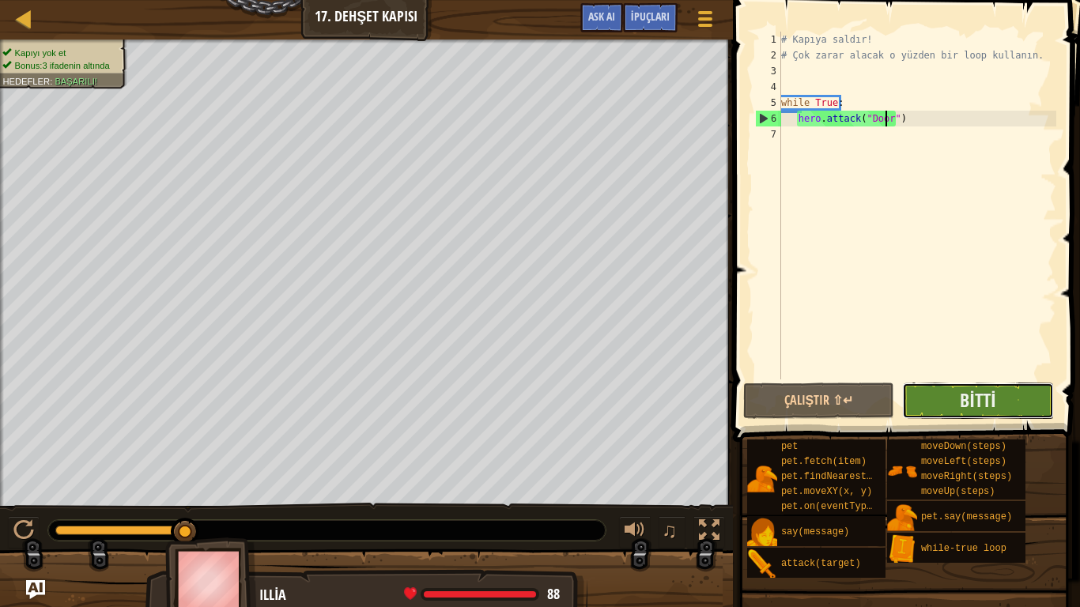
click at [952, 398] on button "Bitti" at bounding box center [977, 401] width 151 height 36
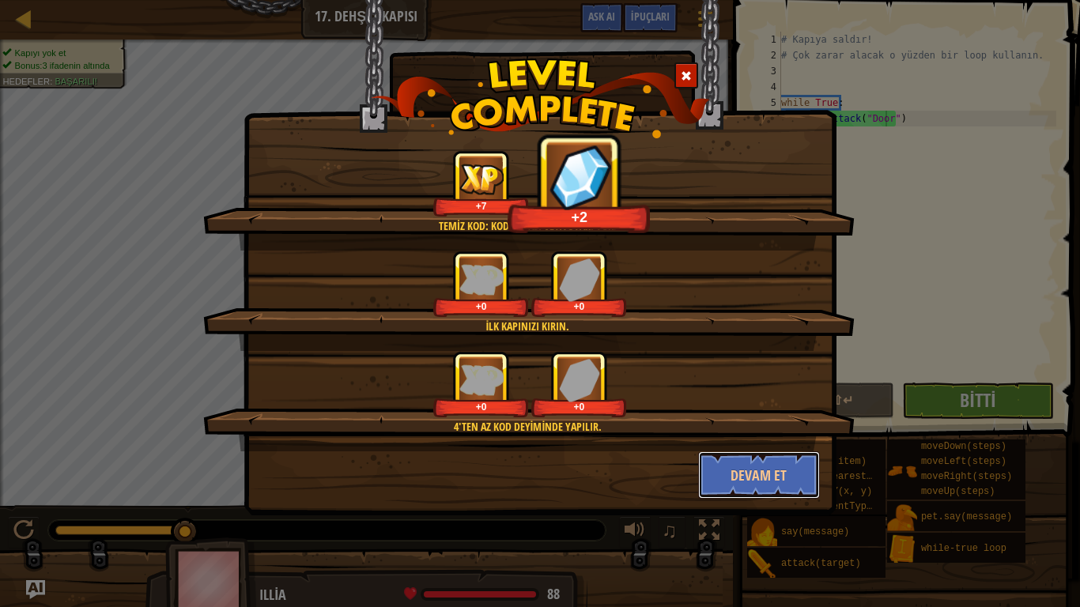
drag, startPoint x: 738, startPoint y: 463, endPoint x: 736, endPoint y: 484, distance: 21.4
click at [740, 463] on button "Devam et" at bounding box center [759, 475] width 123 height 47
click at [740, 489] on div "Temiz kod: kod hatası veya uyarı yok. +7 +2 İlk kapınızı kırın. +0 +0 4'ten az …" at bounding box center [540, 303] width 1080 height 607
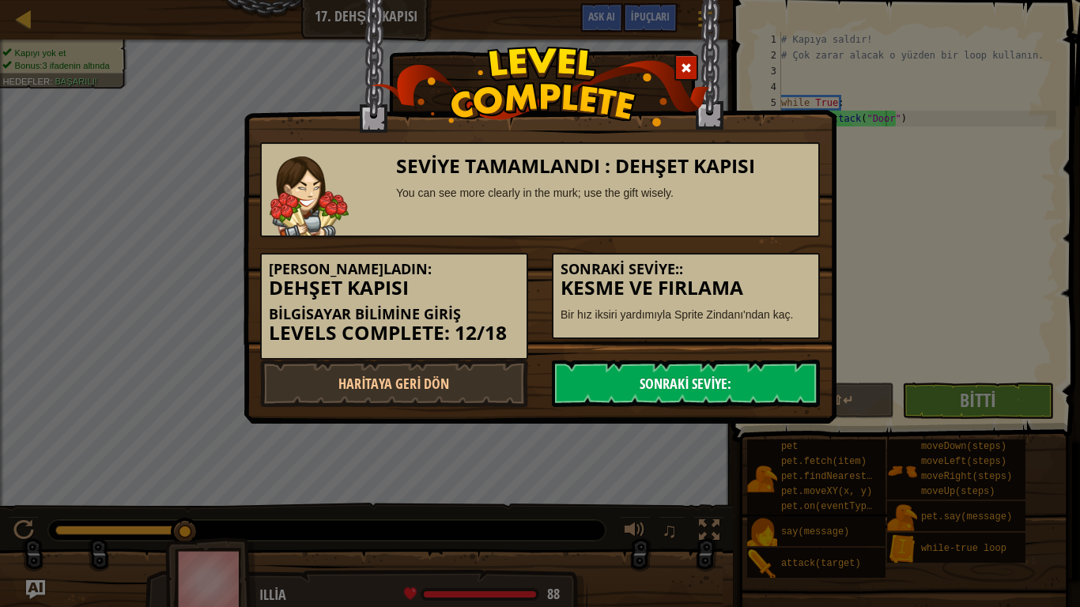
click at [659, 385] on link "Sonraki Seviye:" at bounding box center [686, 383] width 268 height 47
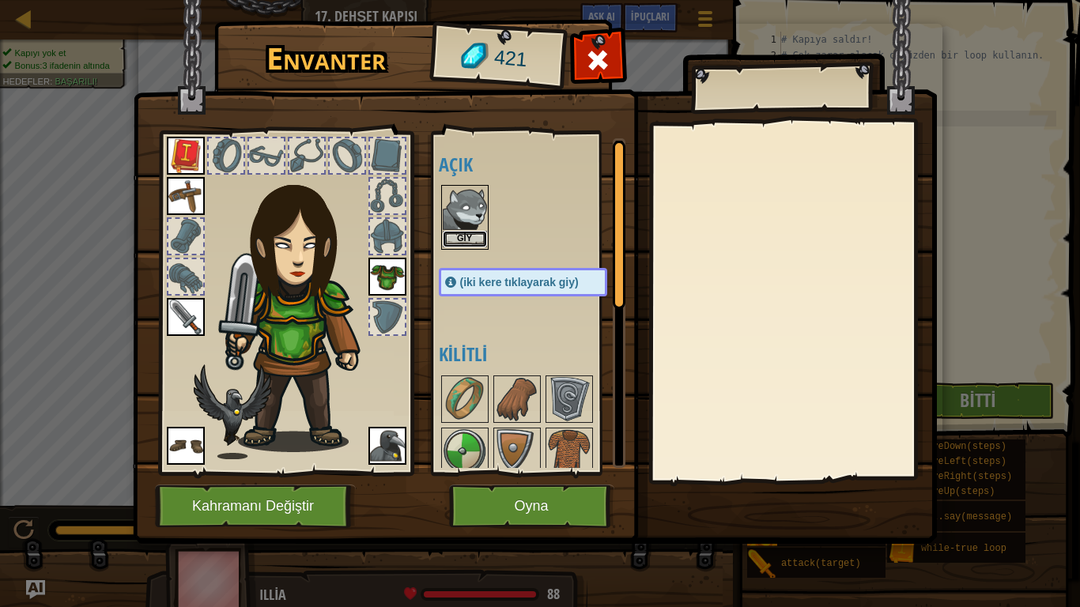
click at [467, 238] on button "Giy" at bounding box center [465, 239] width 44 height 17
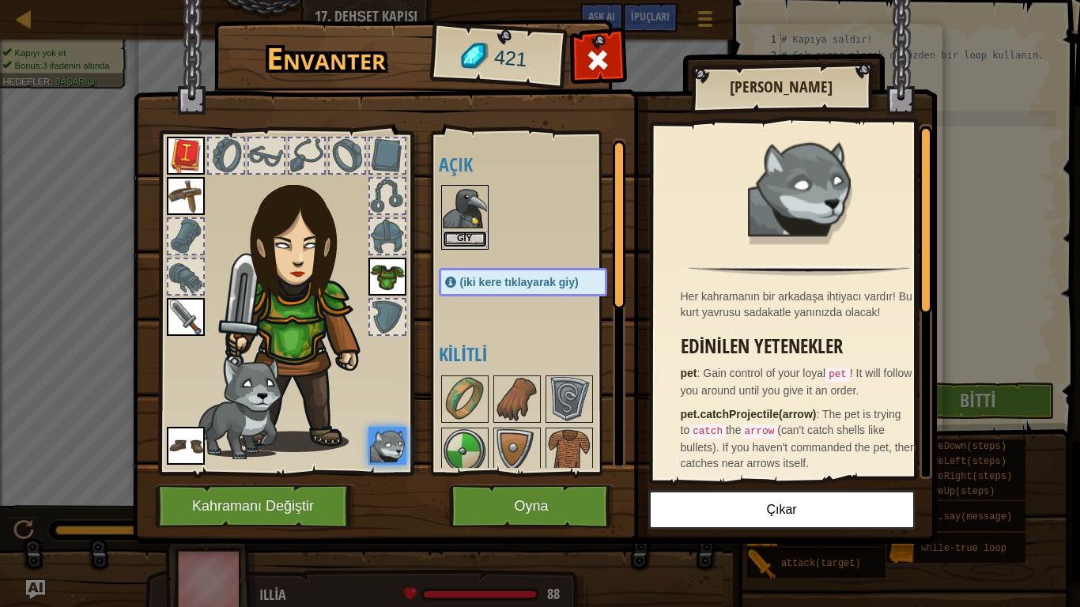
click at [481, 232] on button "Giy" at bounding box center [465, 239] width 44 height 17
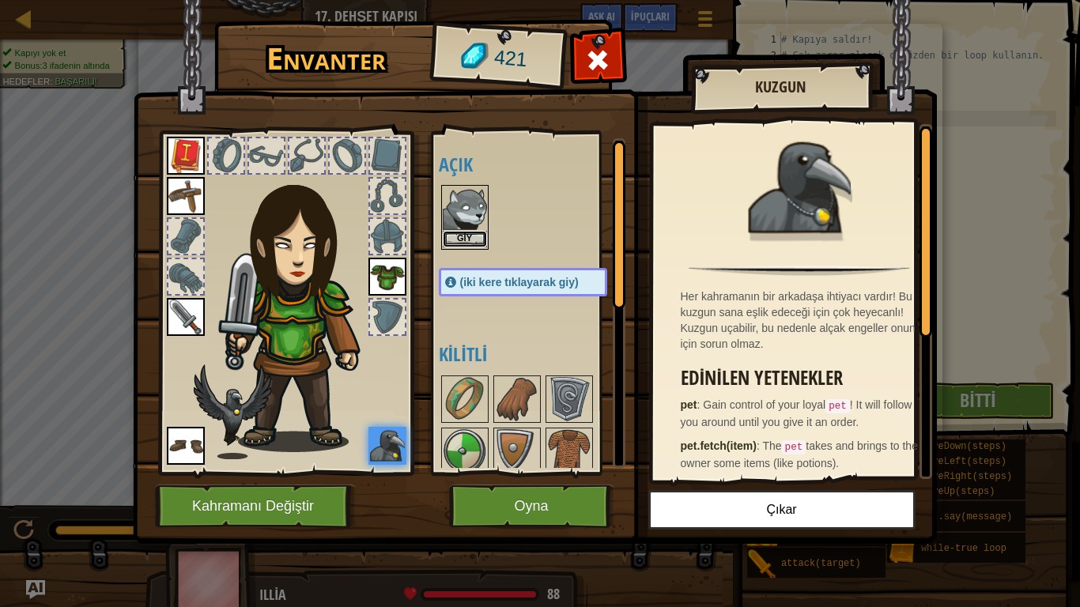
click at [469, 238] on button "Giy" at bounding box center [465, 239] width 44 height 17
